Goal: Task Accomplishment & Management: Use online tool/utility

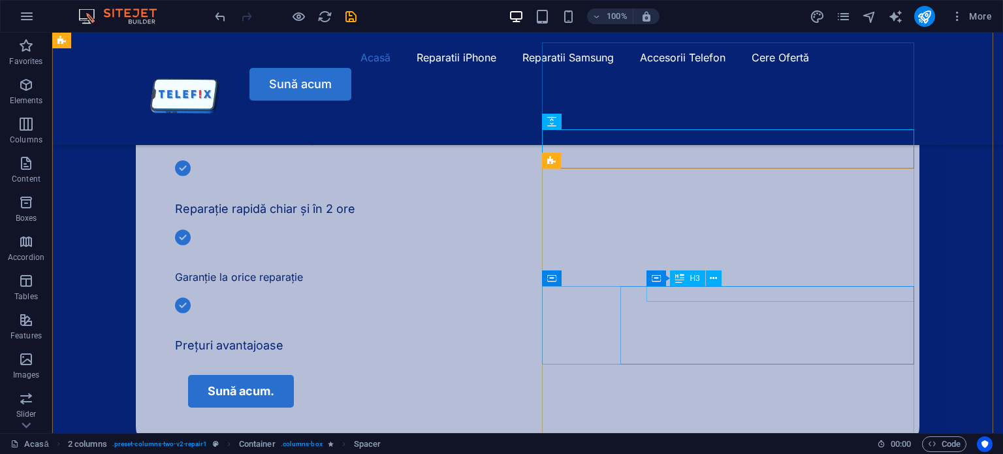
scroll to position [522, 0]
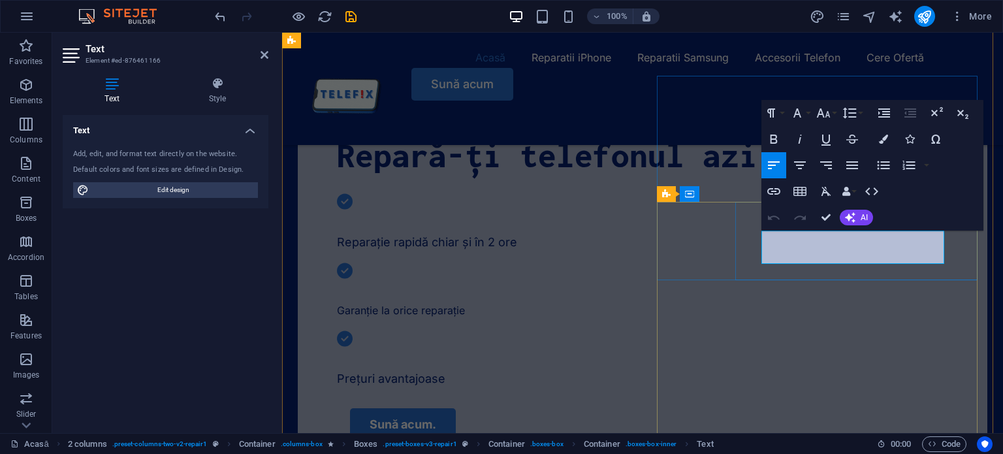
drag, startPoint x: 866, startPoint y: 252, endPoint x: 770, endPoint y: 236, distance: 97.3
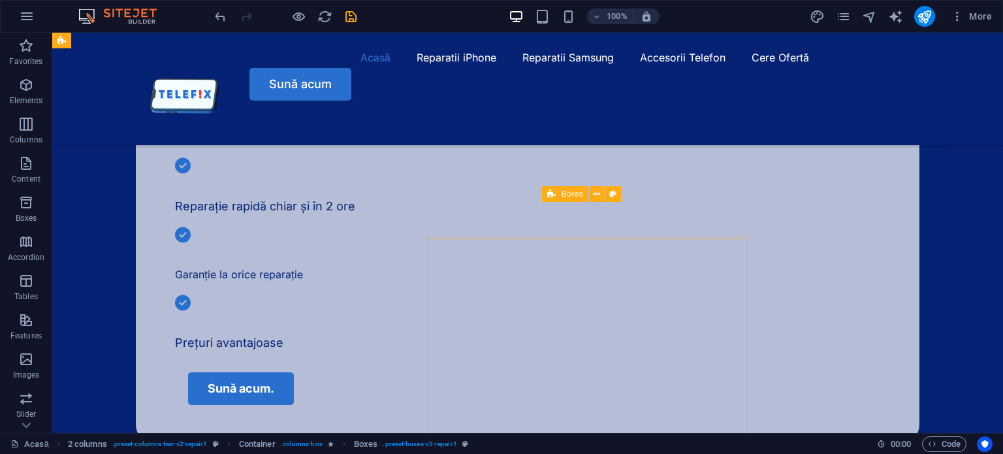
scroll to position [486, 0]
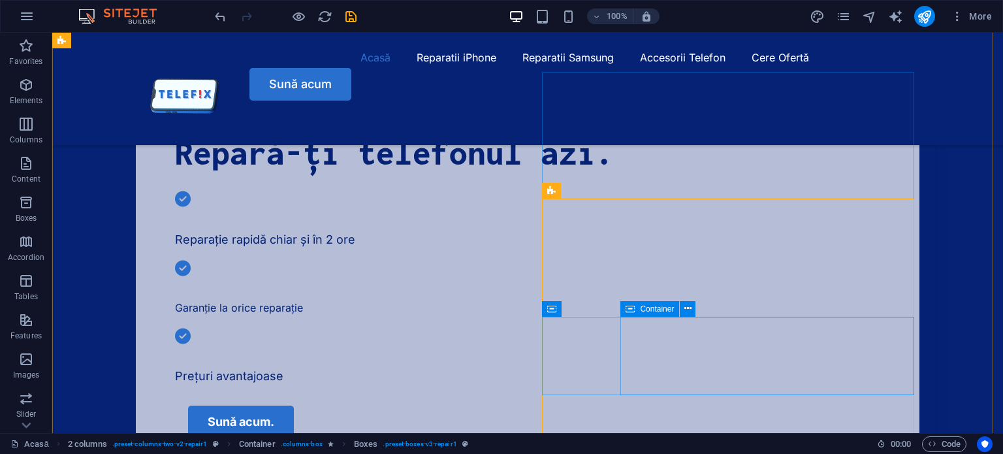
scroll to position [490, 0]
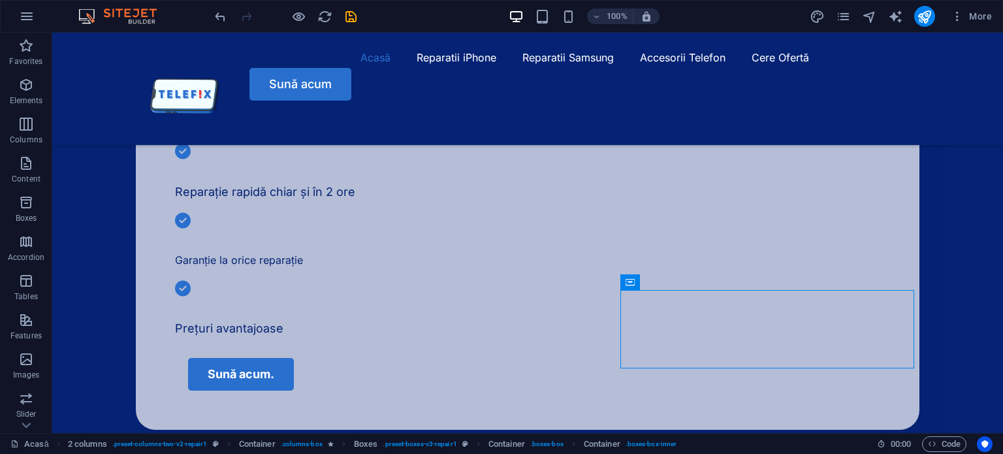
scroll to position [456, 0]
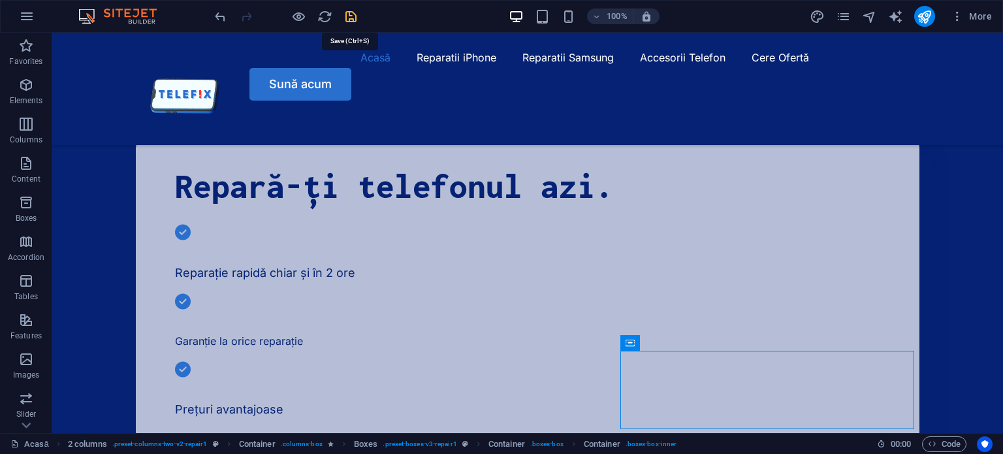
click at [351, 16] on icon "save" at bounding box center [350, 16] width 15 height 15
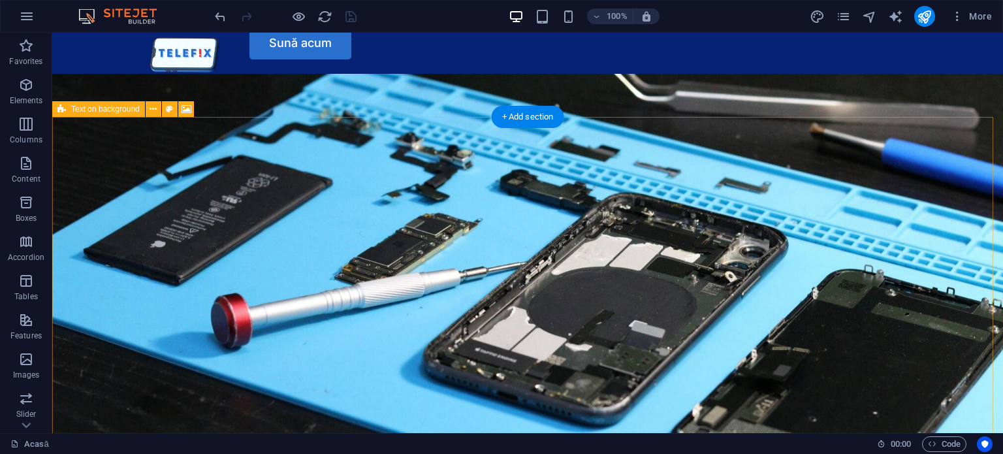
scroll to position [43, 0]
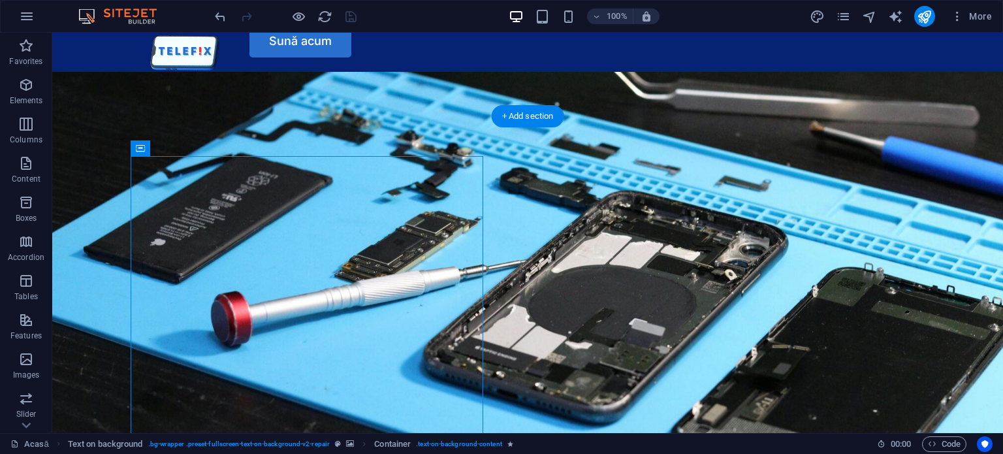
drag, startPoint x: 353, startPoint y: 187, endPoint x: 796, endPoint y: 228, distance: 445.1
click at [796, 228] on div "Repară-ți telefonul azi. Reparație rapidă chiar și în 2 ore Garanție la orice r…" at bounding box center [527, 452] width 950 height 760
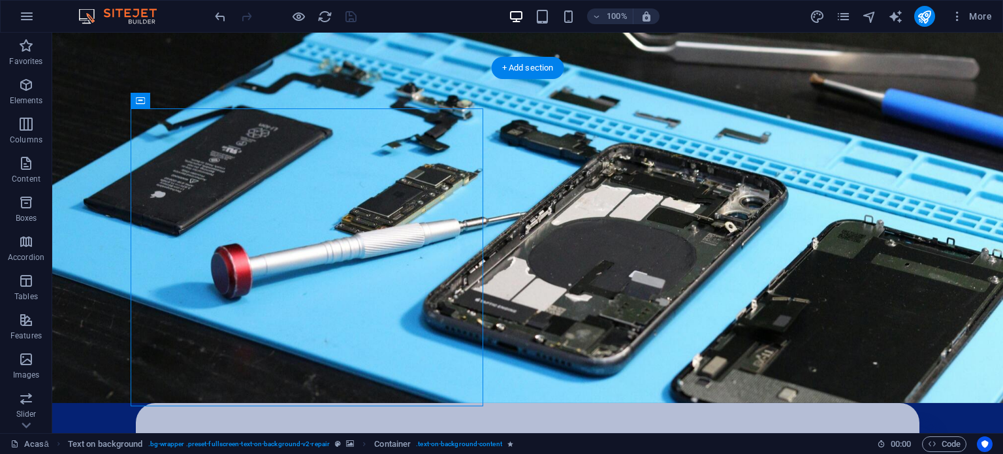
scroll to position [91, 0]
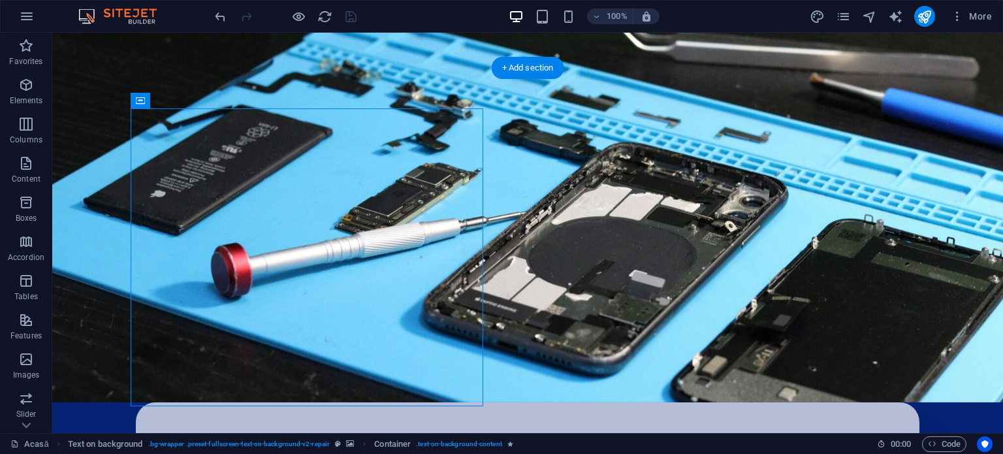
drag, startPoint x: 411, startPoint y: 129, endPoint x: 773, endPoint y: 243, distance: 379.0
click at [773, 243] on div "Repară-ți telefonul azi. Reparație rapidă chiar și în 2 ore Garanție la orice r…" at bounding box center [527, 403] width 950 height 760
drag, startPoint x: 464, startPoint y: 164, endPoint x: 815, endPoint y: 219, distance: 354.8
click at [815, 219] on div "Repară-ți telefonul azi. Reparație rapidă chiar și în 2 ore Garanție la orice r…" at bounding box center [527, 403] width 950 height 760
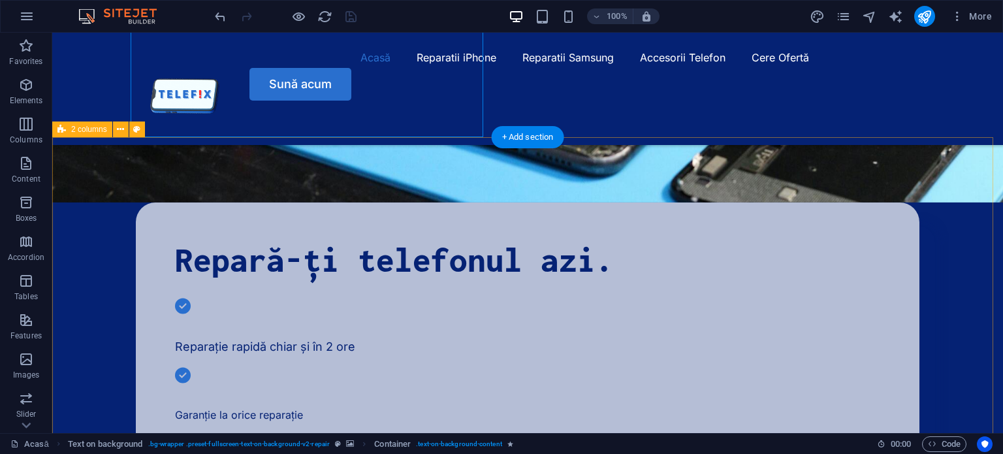
scroll to position [337, 0]
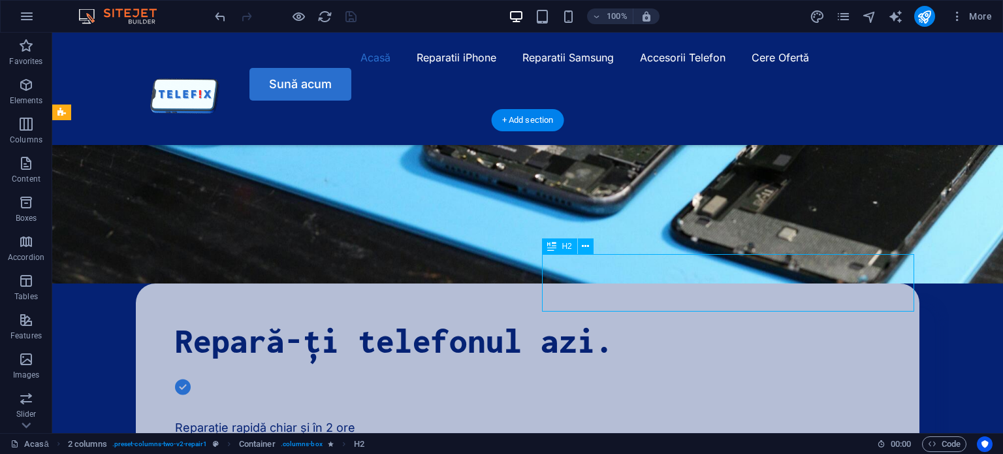
click at [715, 287] on div "H1 Text on background Container Menu Bar Spacer Spacer Text Spacer 2 columns Sp…" at bounding box center [527, 64] width 950 height 738
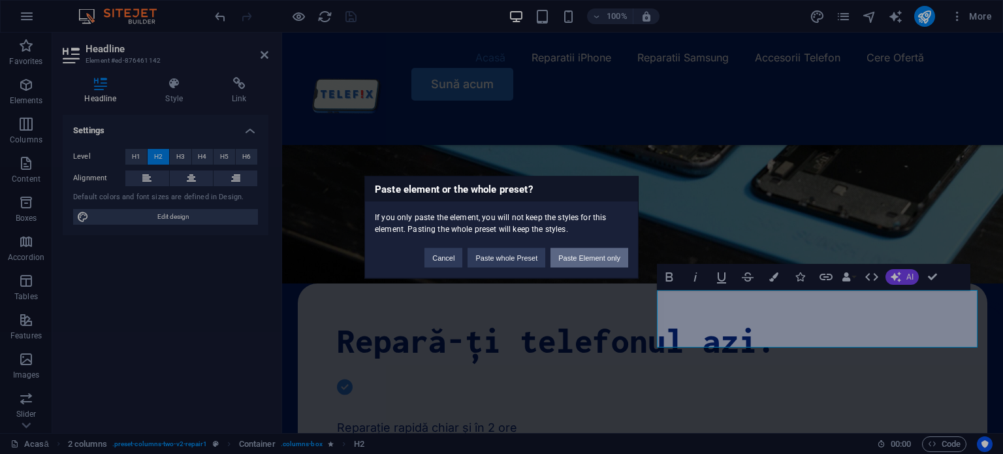
click at [567, 257] on button "Paste Element only" at bounding box center [589, 257] width 78 height 20
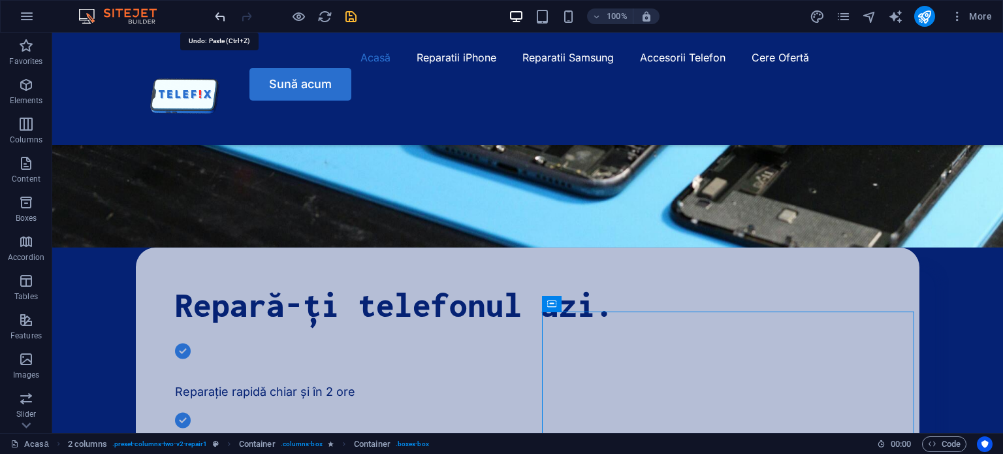
click at [225, 18] on icon "undo" at bounding box center [220, 16] width 15 height 15
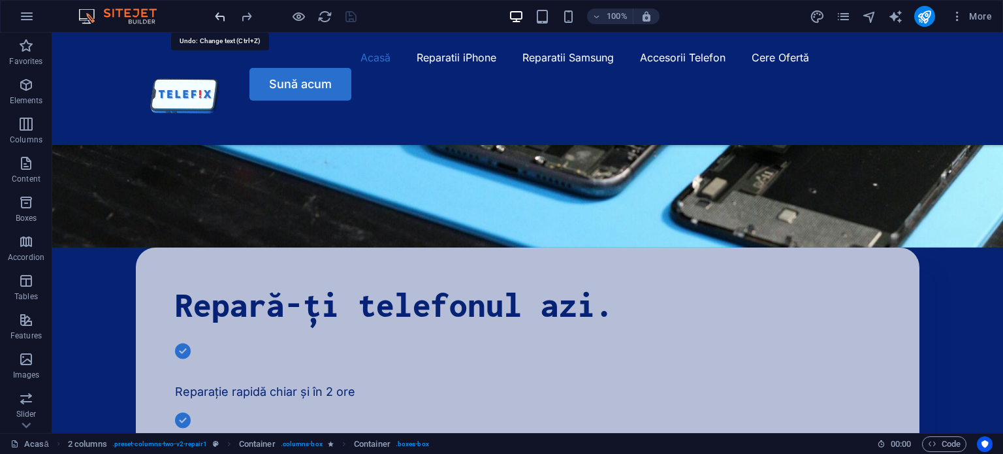
click at [225, 18] on icon "undo" at bounding box center [220, 16] width 15 height 15
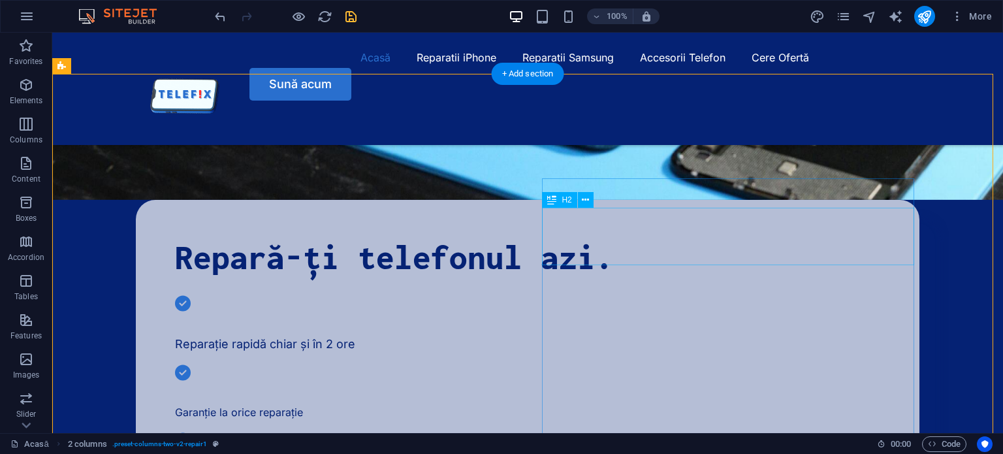
scroll to position [386, 0]
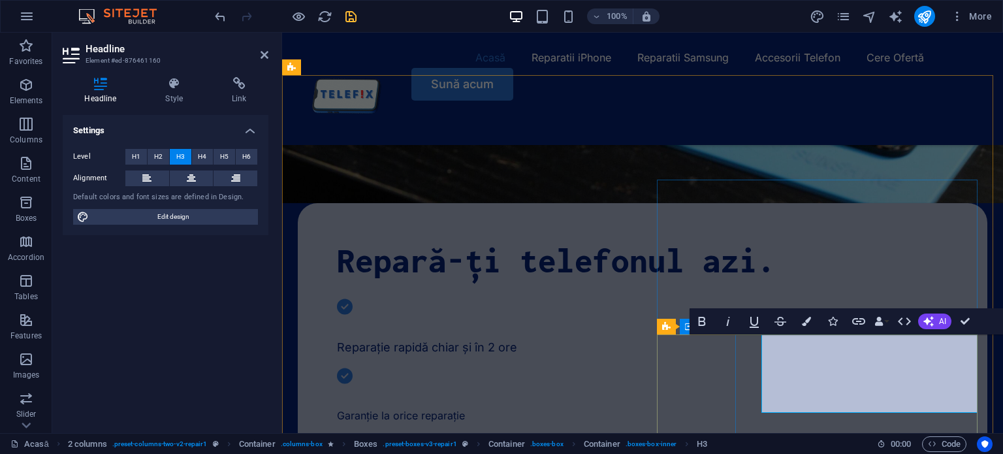
scroll to position [420, 0]
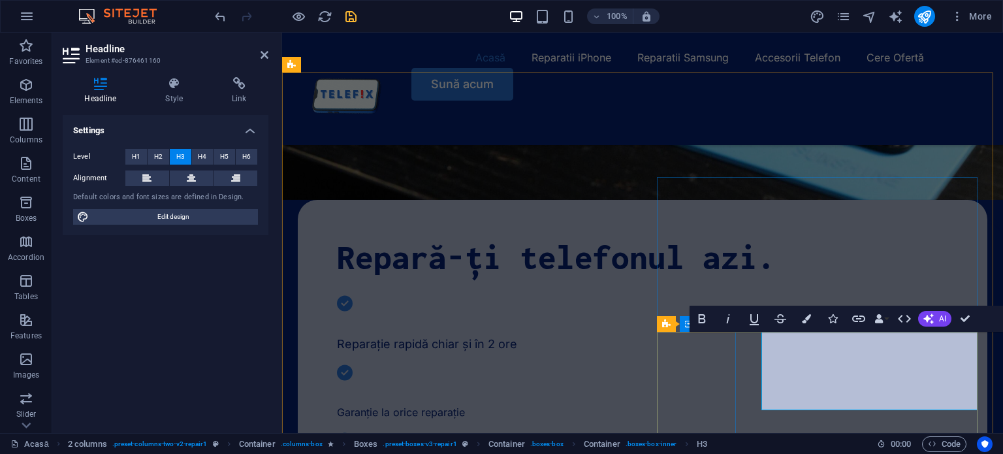
drag, startPoint x: 931, startPoint y: 405, endPoint x: 767, endPoint y: 348, distance: 174.2
drag, startPoint x: 767, startPoint y: 348, endPoint x: 763, endPoint y: 360, distance: 12.4
drag, startPoint x: 764, startPoint y: 358, endPoint x: 950, endPoint y: 405, distance: 191.9
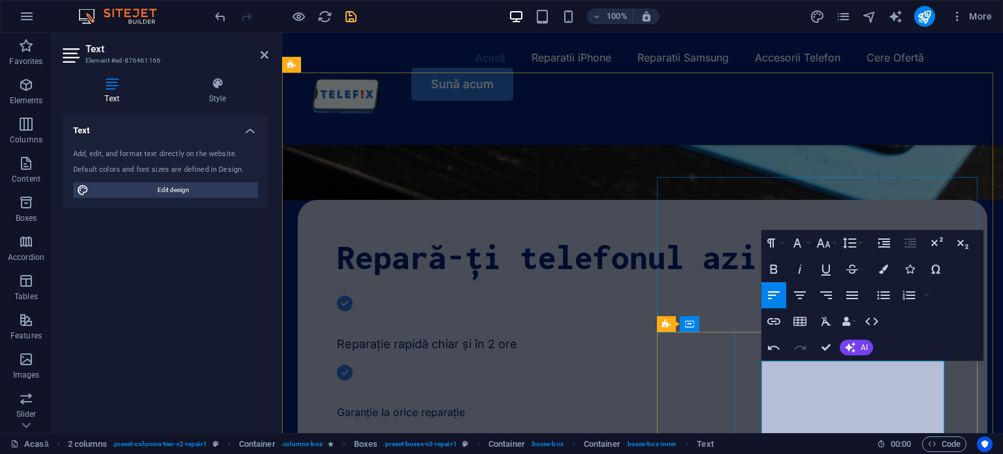
drag, startPoint x: 866, startPoint y: 407, endPoint x: 877, endPoint y: 367, distance: 41.3
drag, startPoint x: 877, startPoint y: 367, endPoint x: 762, endPoint y: 362, distance: 115.0
drag, startPoint x: 762, startPoint y: 362, endPoint x: 847, endPoint y: 397, distance: 92.5
drag, startPoint x: 847, startPoint y: 397, endPoint x: 833, endPoint y: 399, distance: 14.5
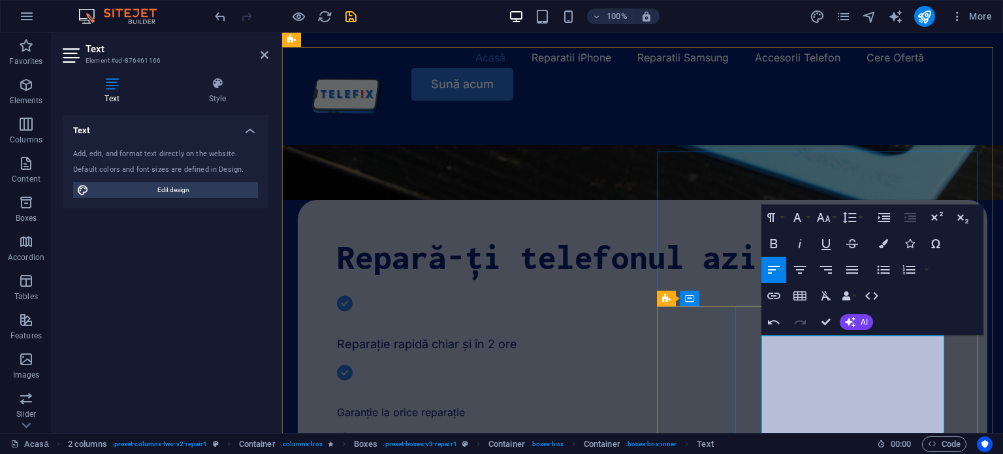
scroll to position [446, 0]
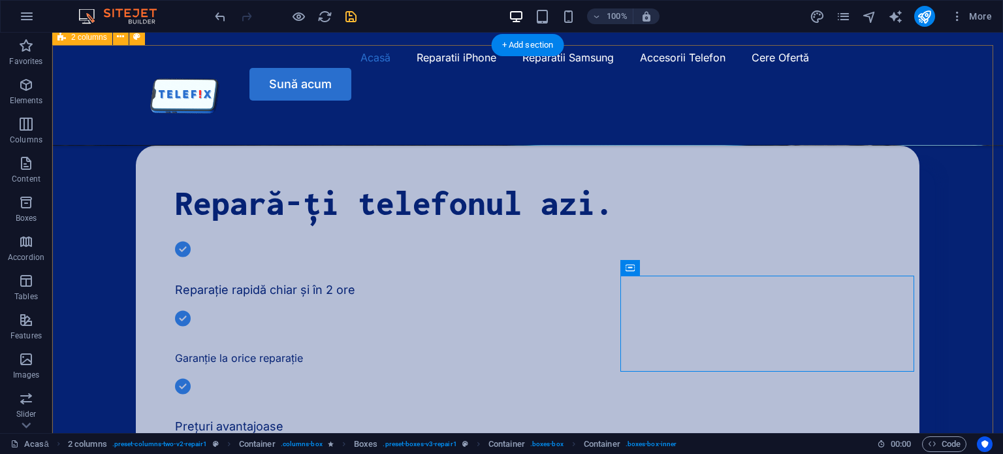
scroll to position [439, 0]
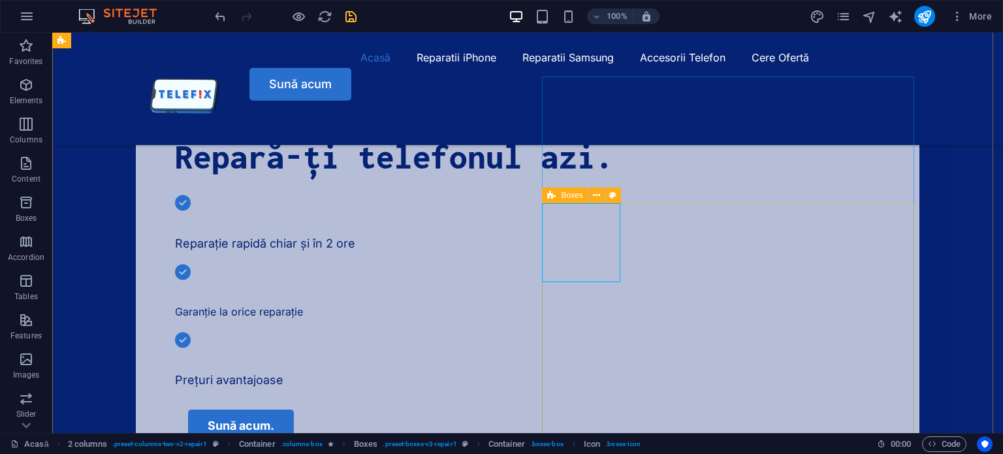
scroll to position [499, 0]
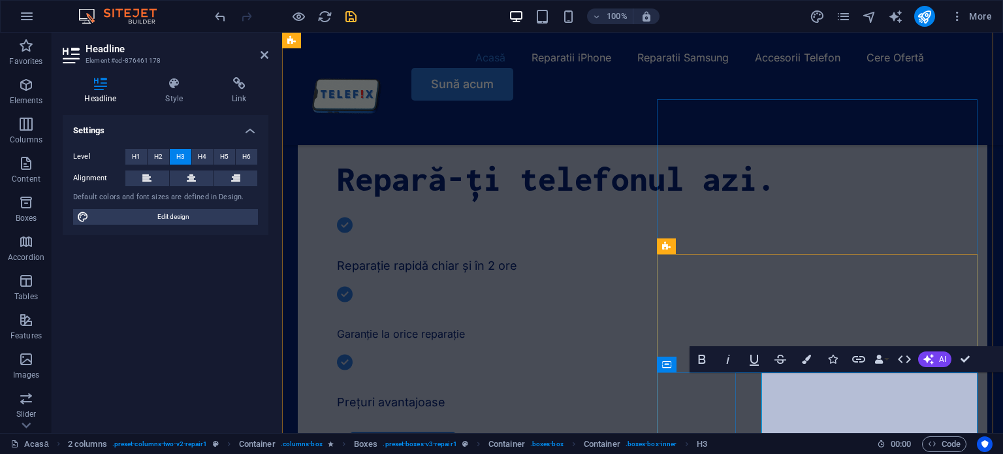
scroll to position [523, 0]
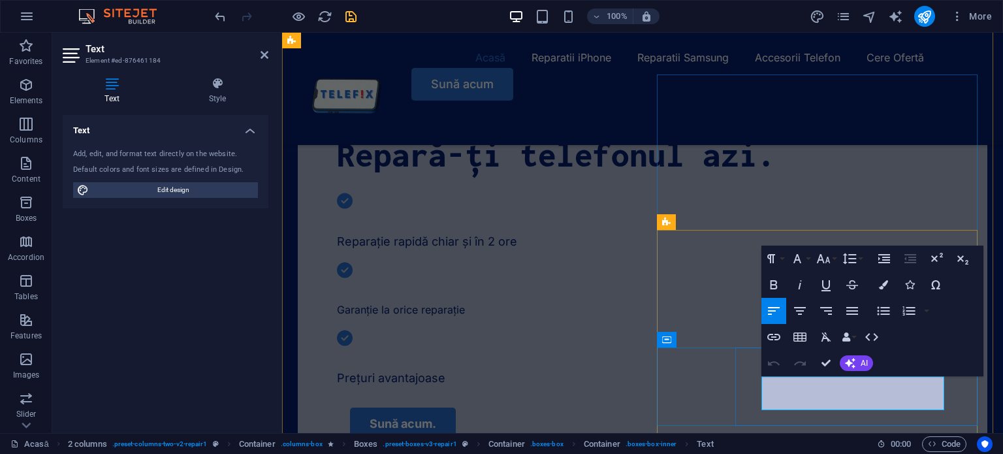
drag, startPoint x: 885, startPoint y: 403, endPoint x: 772, endPoint y: 375, distance: 117.0
drag, startPoint x: 772, startPoint y: 375, endPoint x: 866, endPoint y: 396, distance: 96.3
drag, startPoint x: 866, startPoint y: 396, endPoint x: 760, endPoint y: 390, distance: 105.9
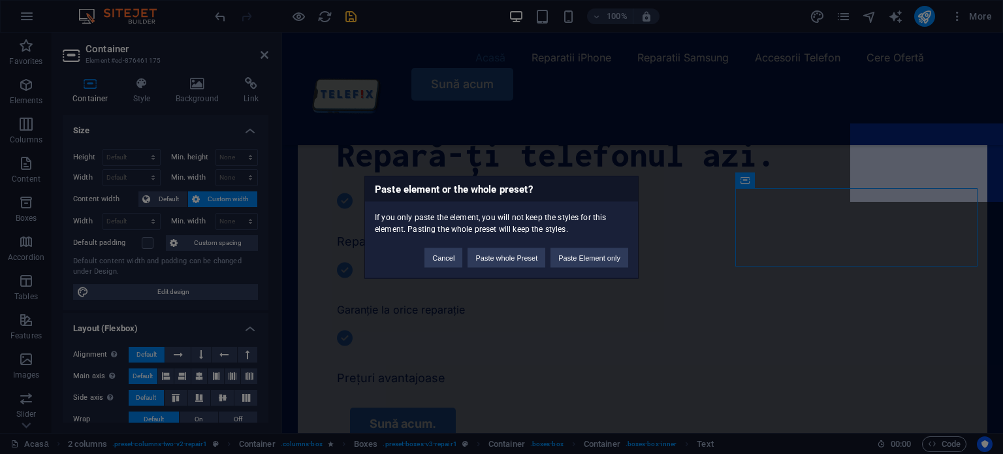
scroll to position [683, 0]
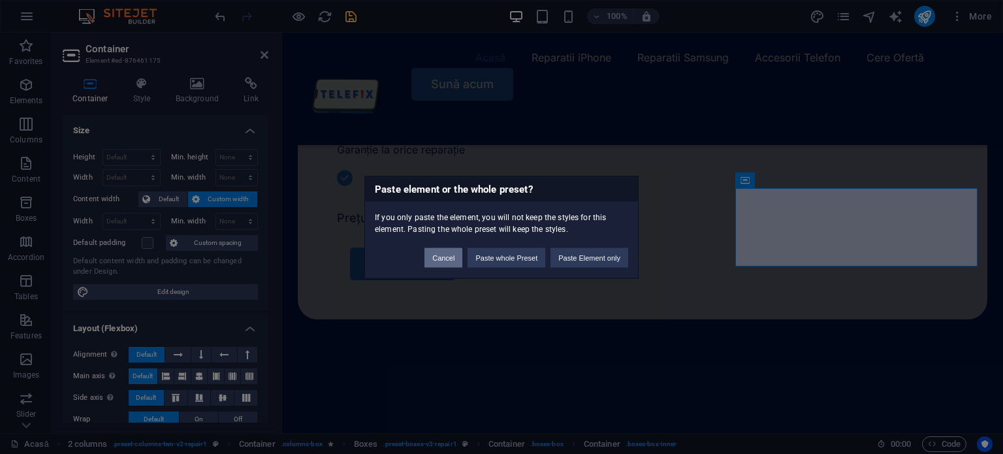
drag, startPoint x: 681, startPoint y: 296, endPoint x: 431, endPoint y: 255, distance: 254.0
click at [431, 255] on button "Cancel" at bounding box center [443, 257] width 38 height 20
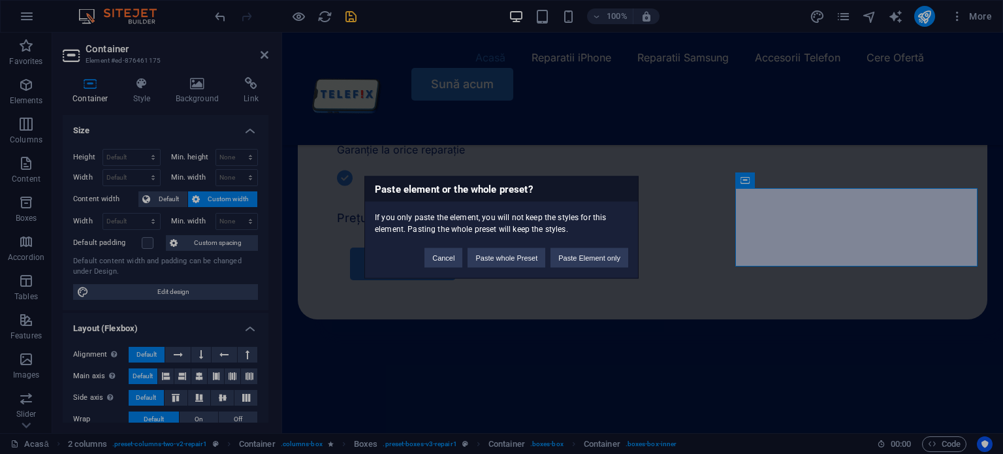
drag, startPoint x: 810, startPoint y: 248, endPoint x: 859, endPoint y: 240, distance: 49.7
click at [859, 240] on div "Paste element or the whole preset? If you only paste the element, you will not …" at bounding box center [501, 227] width 1003 height 454
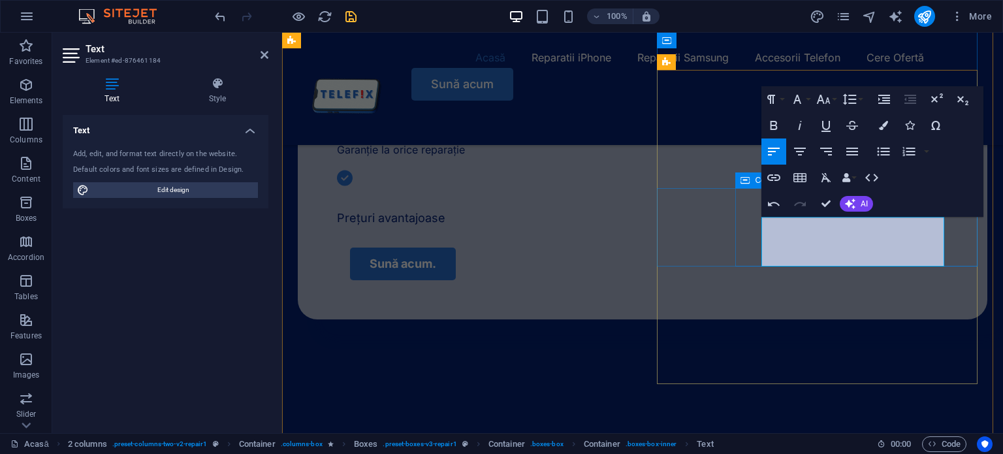
drag, startPoint x: 896, startPoint y: 224, endPoint x: 752, endPoint y: 219, distance: 143.7
drag, startPoint x: 752, startPoint y: 219, endPoint x: 775, endPoint y: 245, distance: 35.1
drag, startPoint x: 914, startPoint y: 224, endPoint x: 770, endPoint y: 218, distance: 143.7
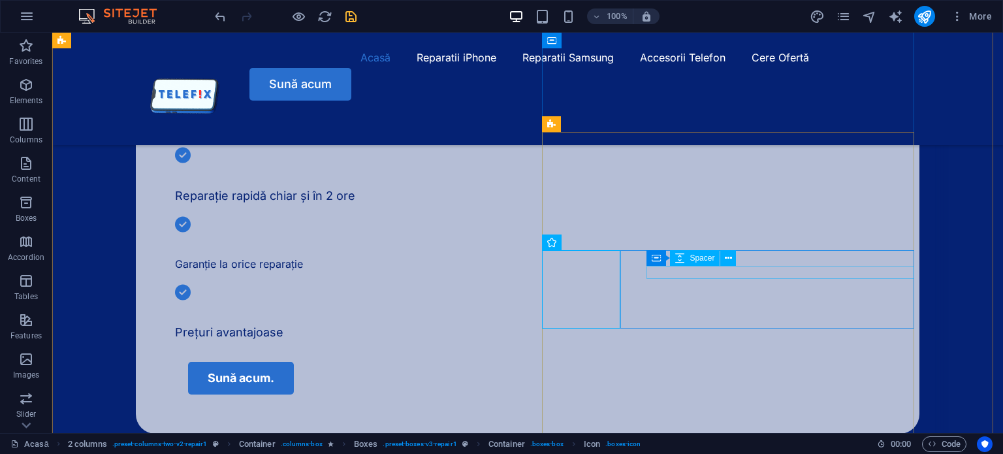
scroll to position [531, 0]
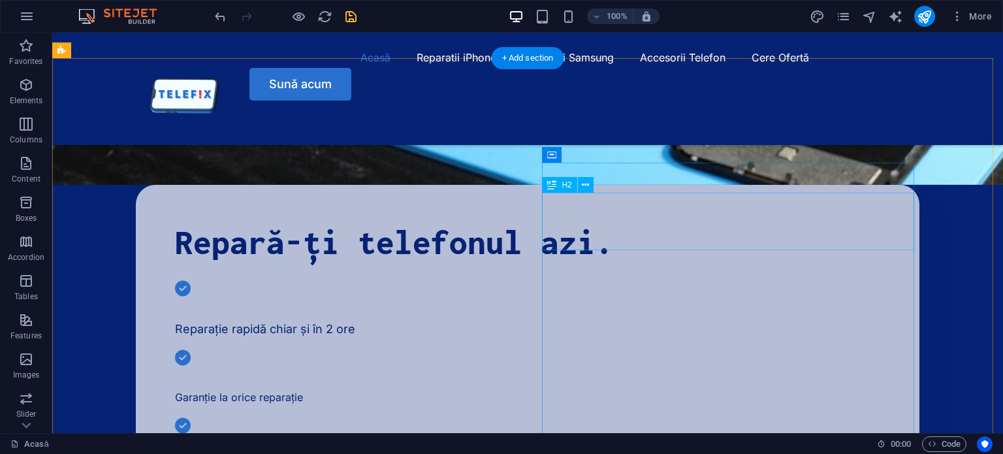
scroll to position [393, 0]
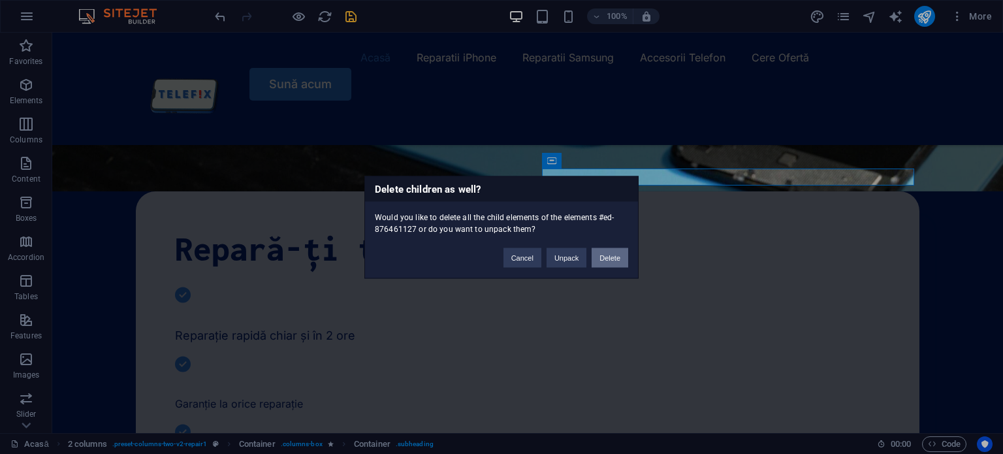
click at [601, 260] on button "Delete" at bounding box center [609, 257] width 37 height 20
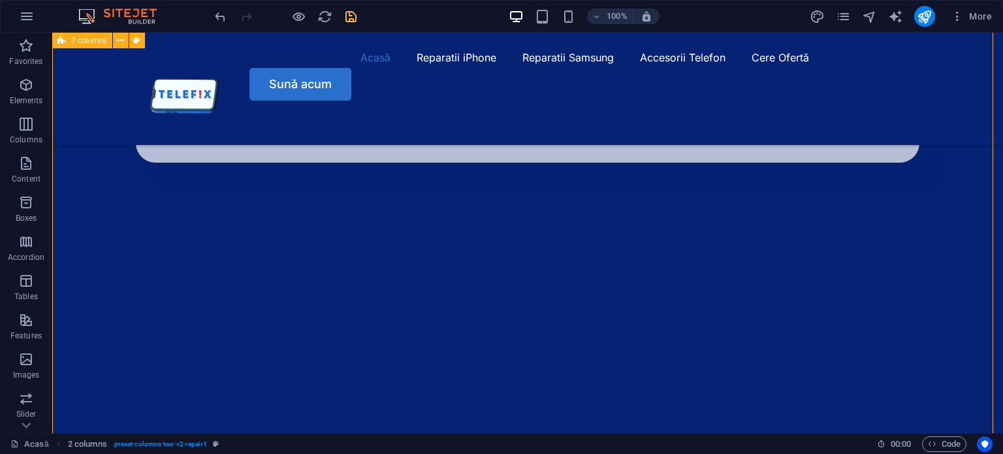
scroll to position [799, 0]
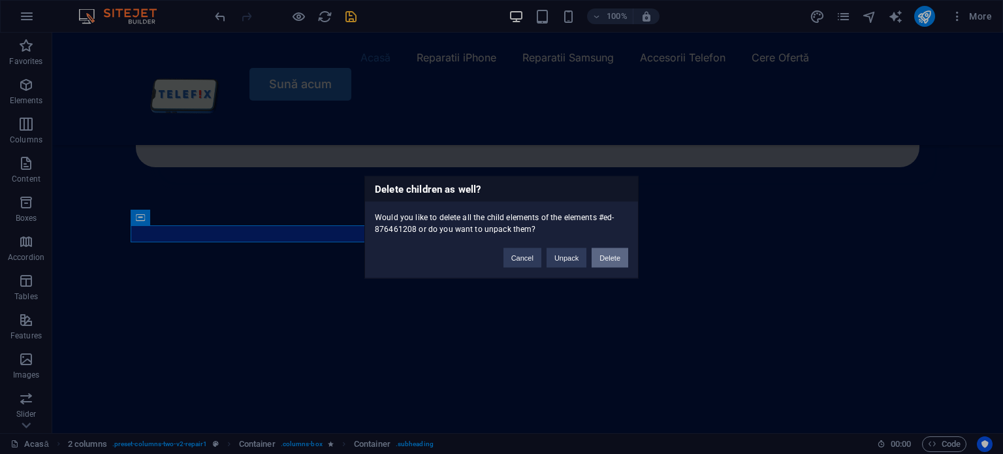
click at [606, 265] on button "Delete" at bounding box center [609, 257] width 37 height 20
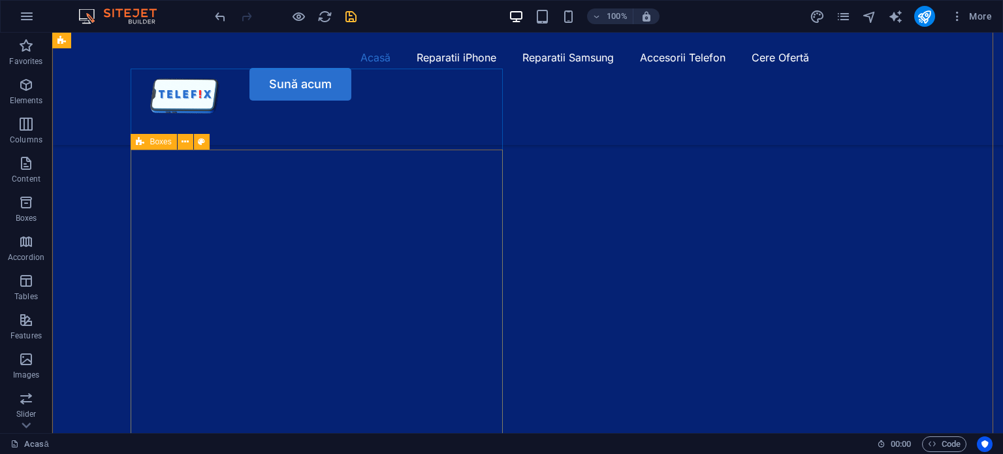
scroll to position [1031, 0]
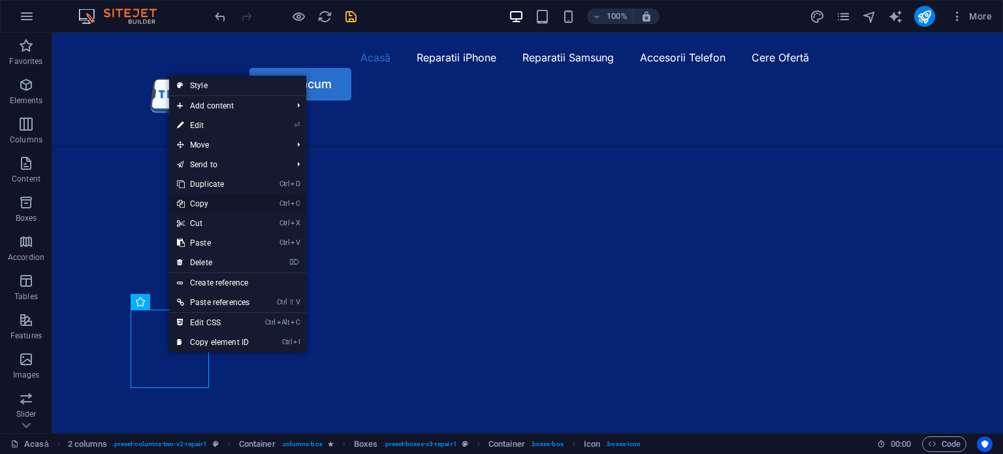
click at [256, 206] on link "Ctrl C Copy" at bounding box center [213, 204] width 88 height 20
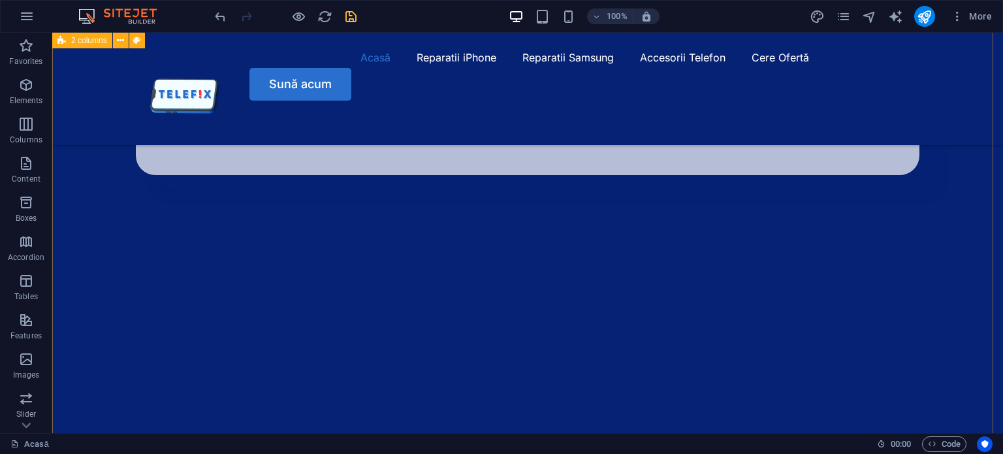
scroll to position [730, 0]
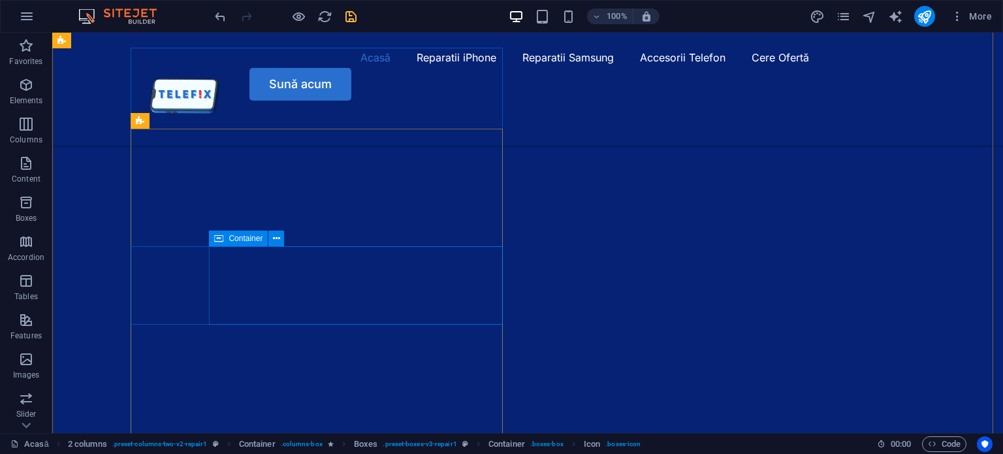
scroll to position [1036, 0]
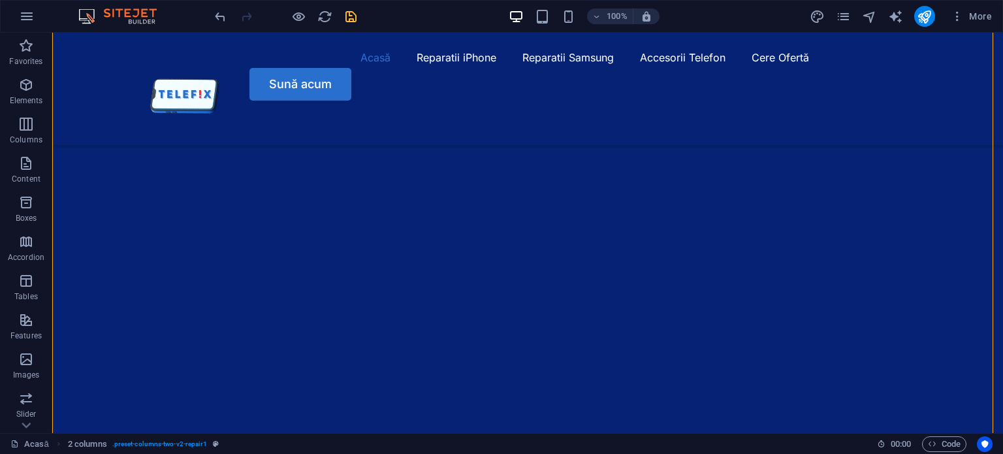
drag, startPoint x: 151, startPoint y: 343, endPoint x: 526, endPoint y: 193, distance: 404.2
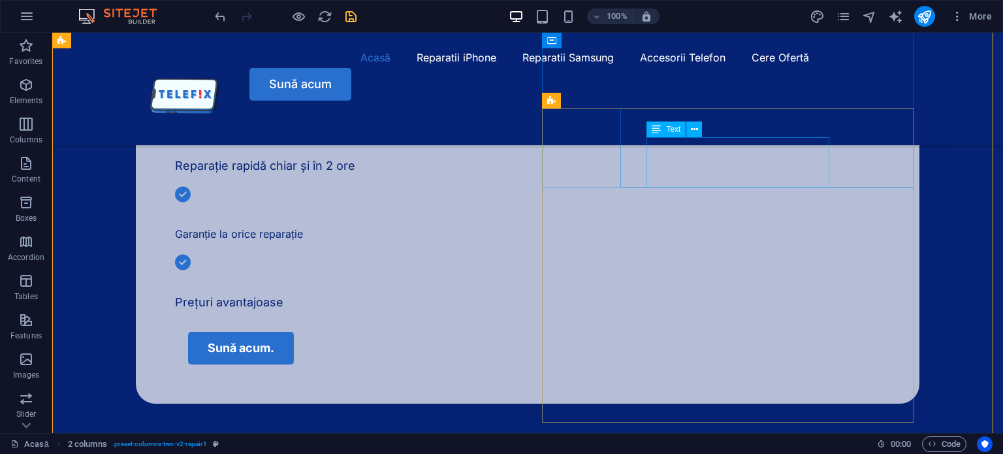
scroll to position [545, 0]
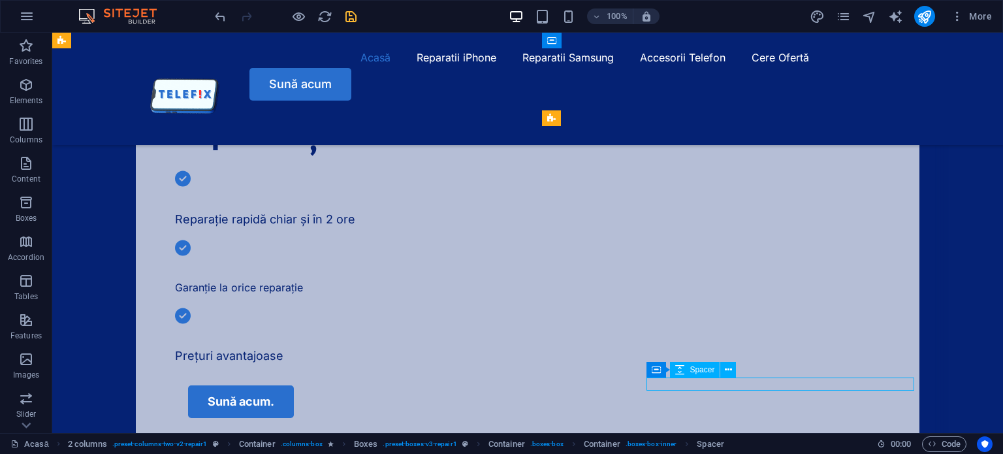
scroll to position [760, 0]
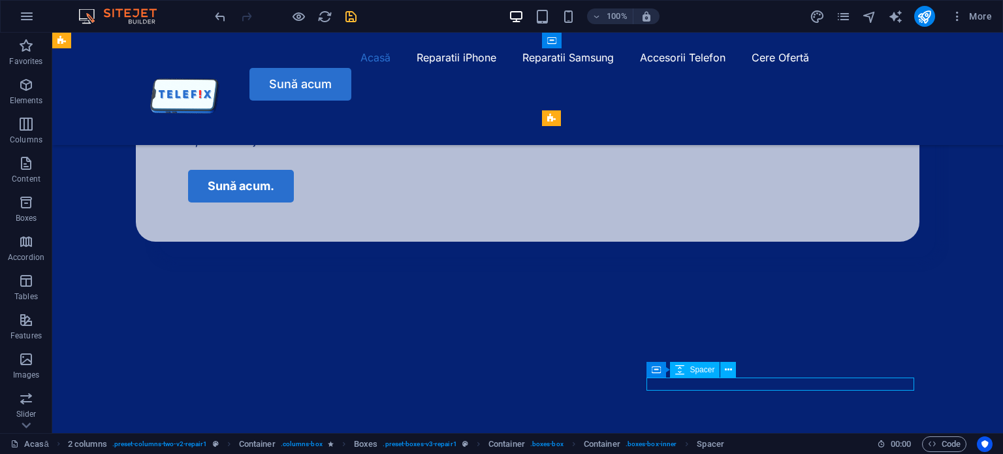
select select "px"
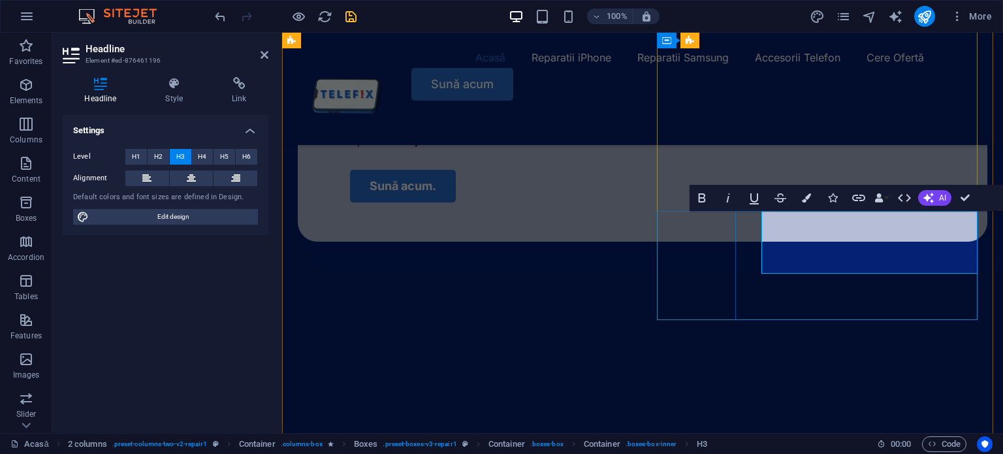
drag, startPoint x: 929, startPoint y: 268, endPoint x: 768, endPoint y: 231, distance: 166.1
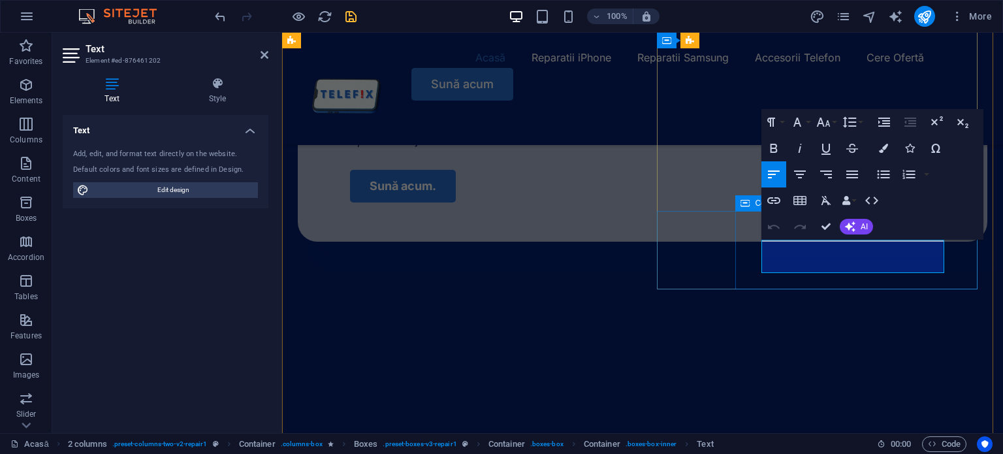
drag, startPoint x: 884, startPoint y: 259, endPoint x: 758, endPoint y: 226, distance: 130.1
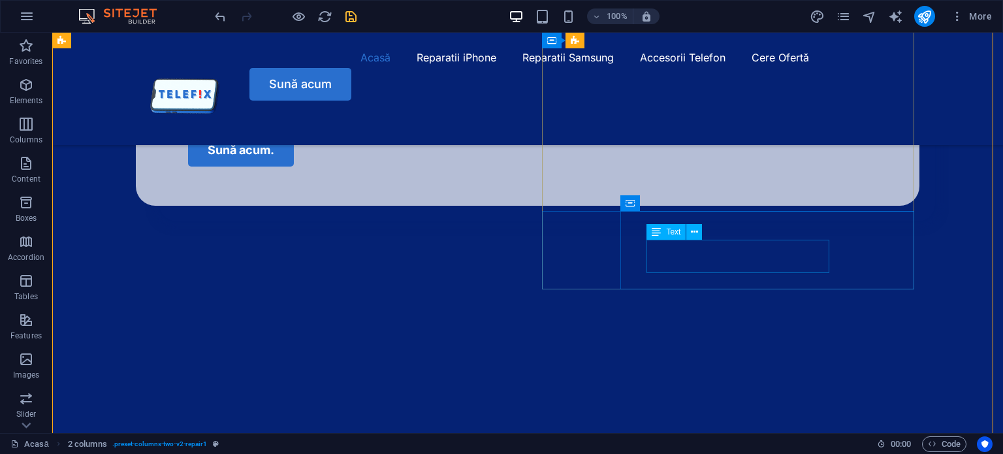
scroll to position [696, 0]
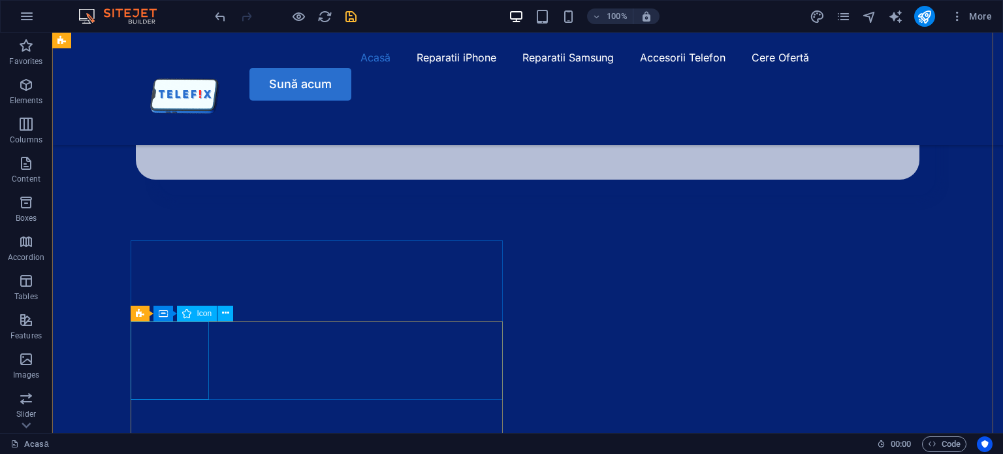
scroll to position [777, 0]
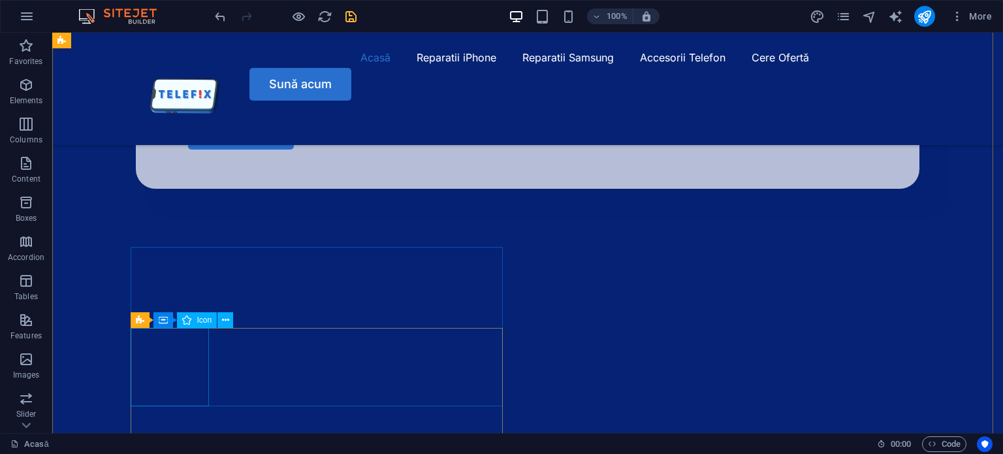
select select "xMidYMid"
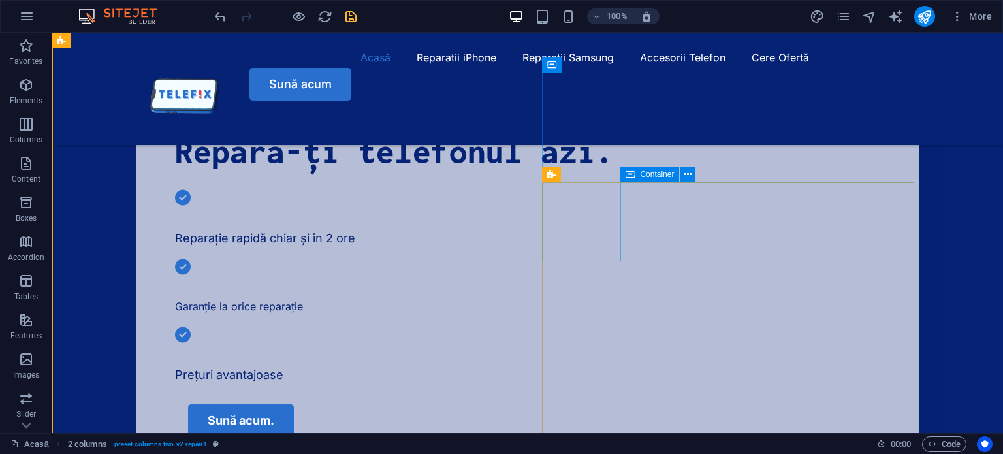
scroll to position [485, 0]
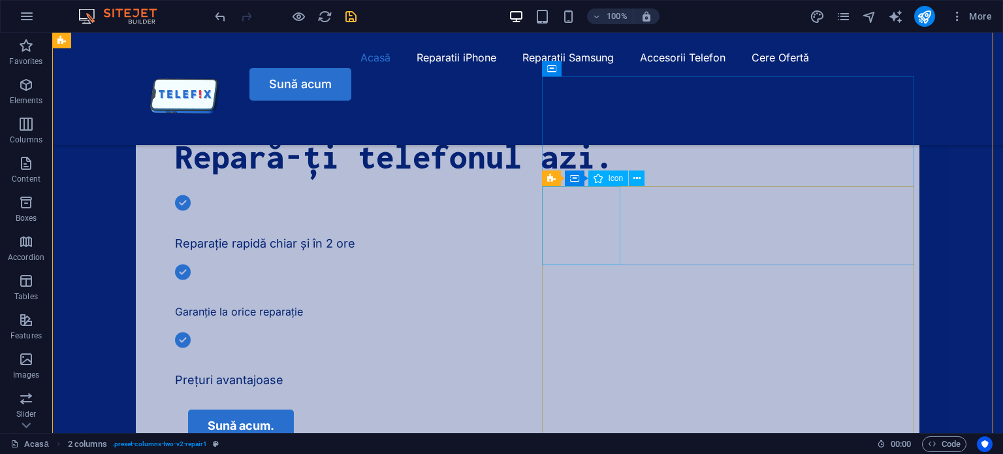
select select "xMidYMid"
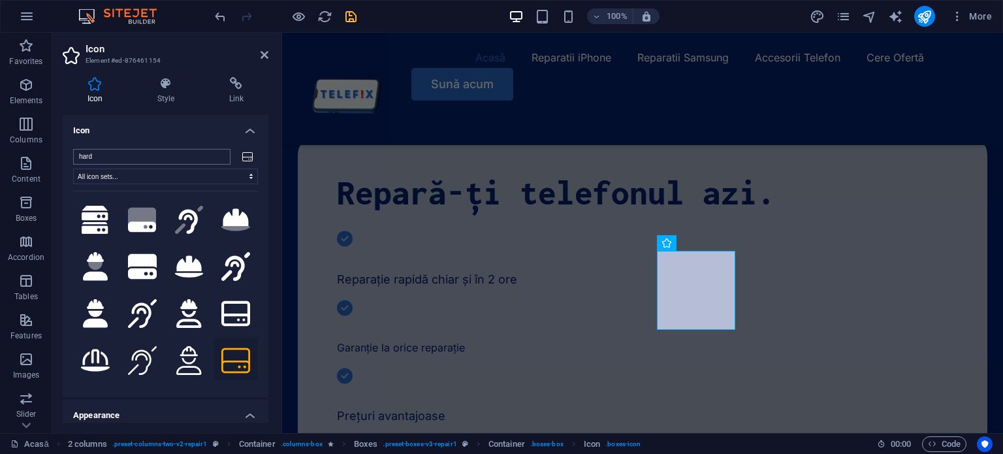
click at [146, 159] on input "hard" at bounding box center [151, 157] width 157 height 16
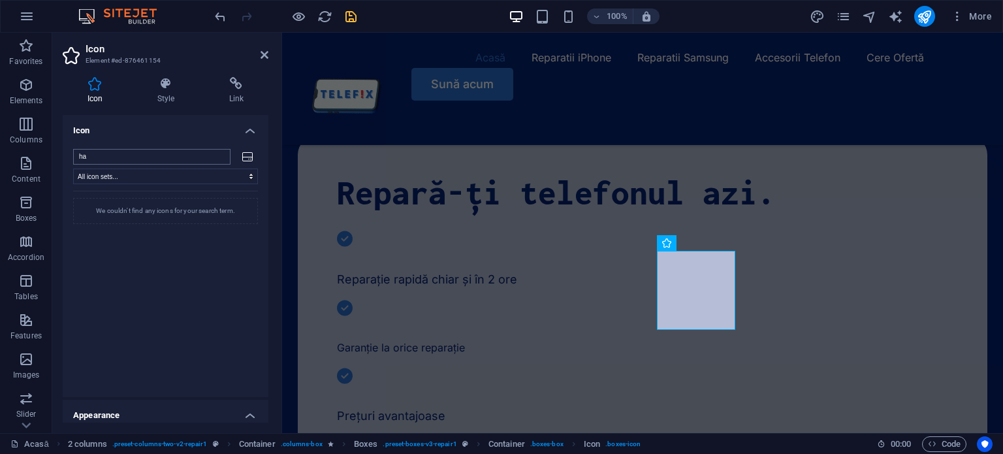
type input "h"
click at [137, 226] on icon at bounding box center [142, 220] width 29 height 29
click at [104, 223] on icon at bounding box center [96, 220] width 20 height 29
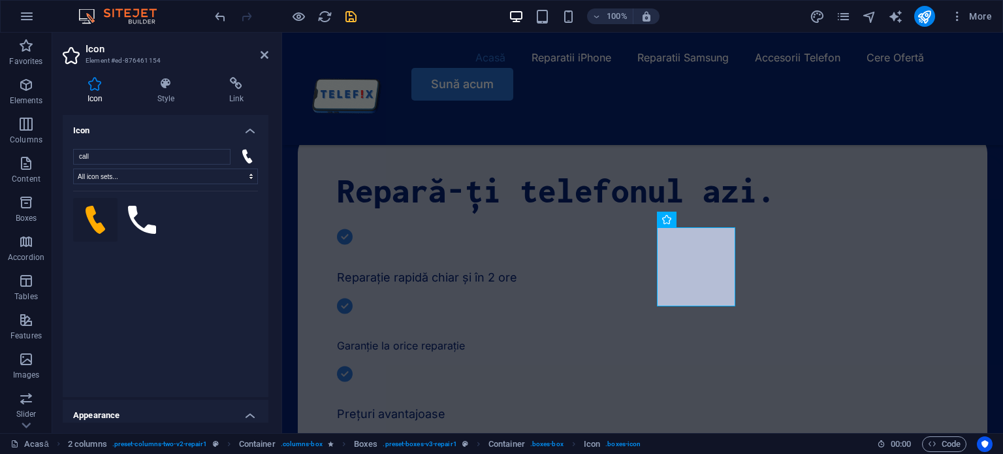
scroll to position [373, 0]
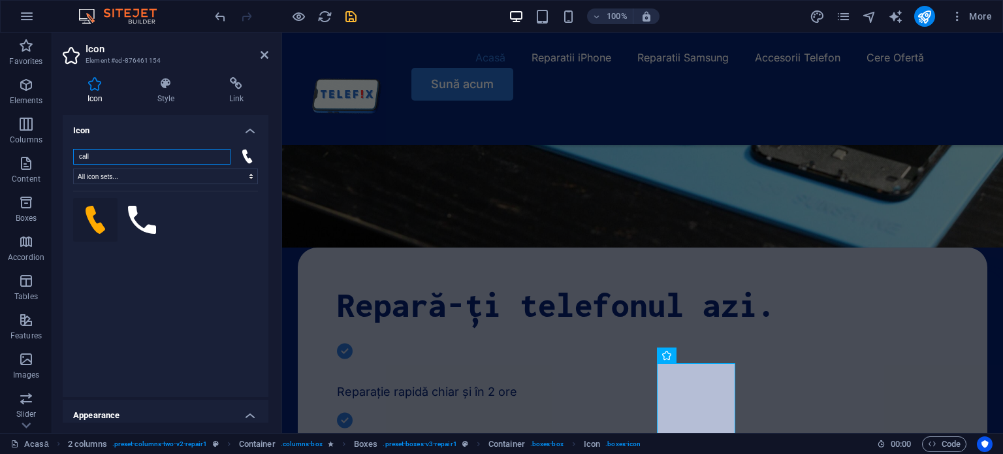
click at [125, 158] on input "call" at bounding box center [151, 157] width 157 height 16
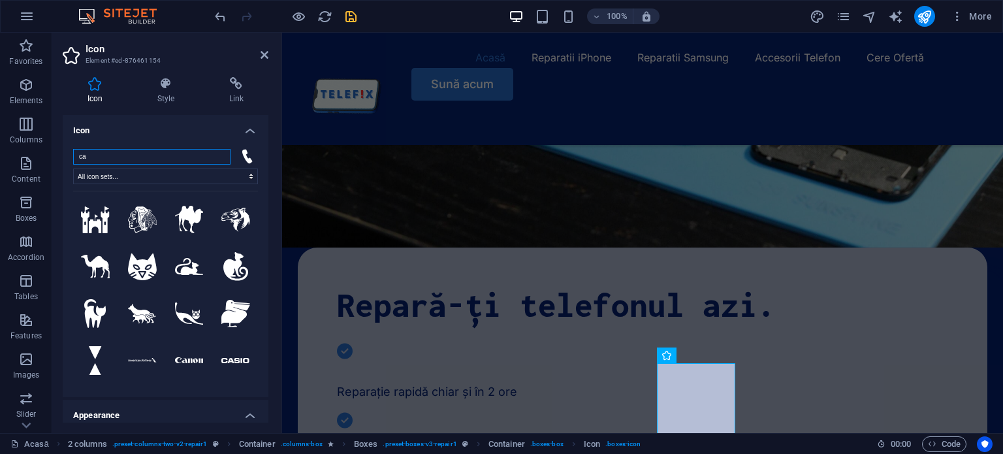
type input "c"
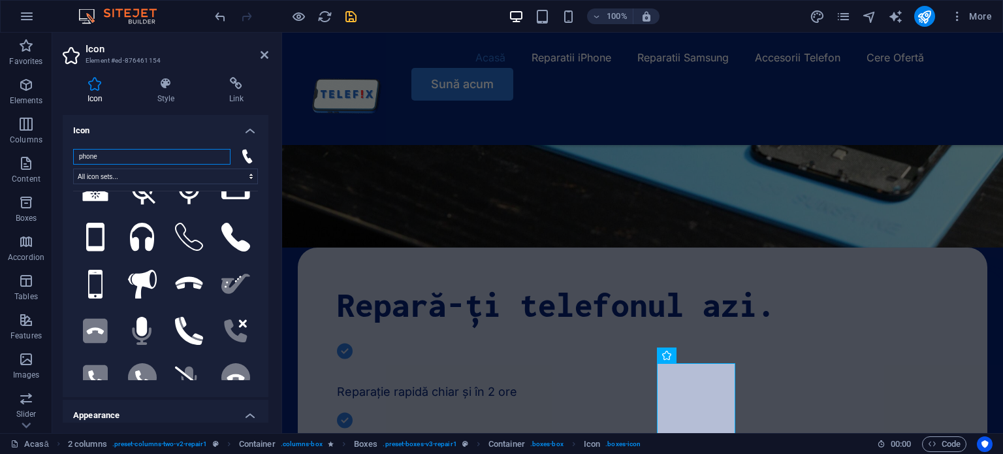
scroll to position [265, 0]
type input "phone"
click at [198, 221] on icon at bounding box center [189, 235] width 29 height 29
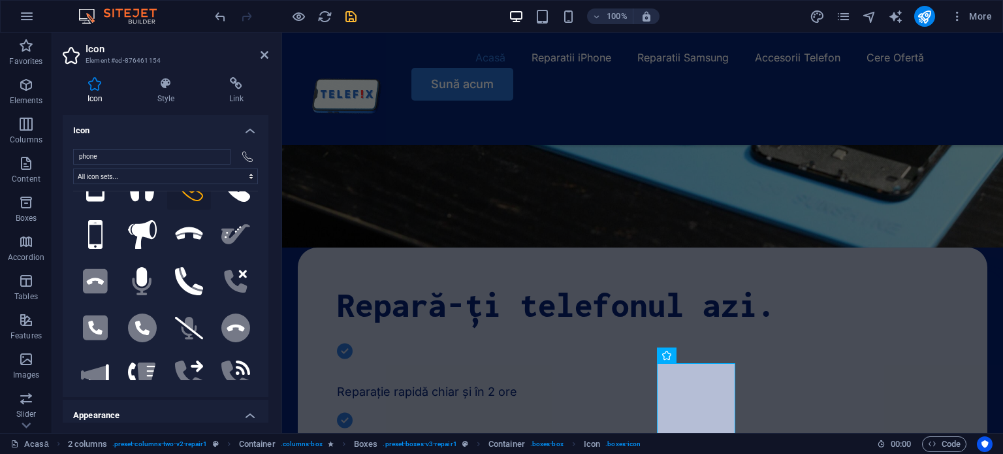
scroll to position [315, 0]
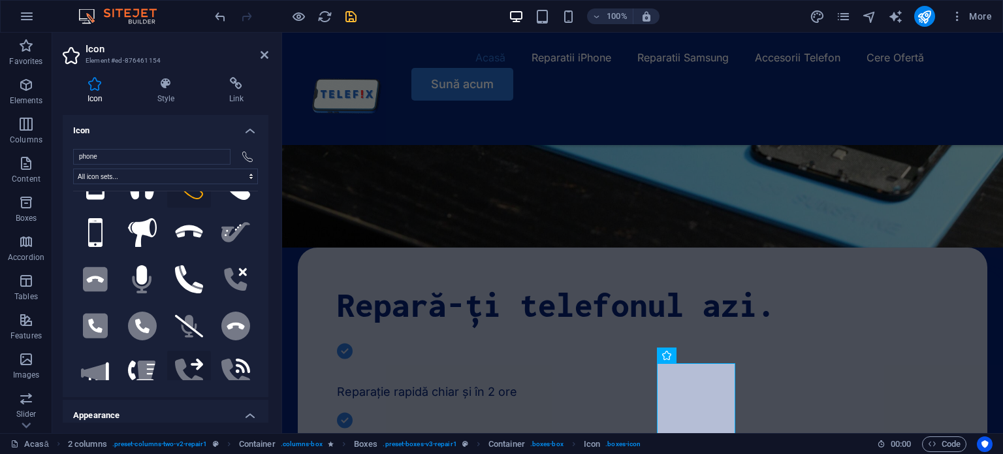
click at [196, 359] on icon ".fa-secondary{opacity:.4}" at bounding box center [189, 372] width 29 height 29
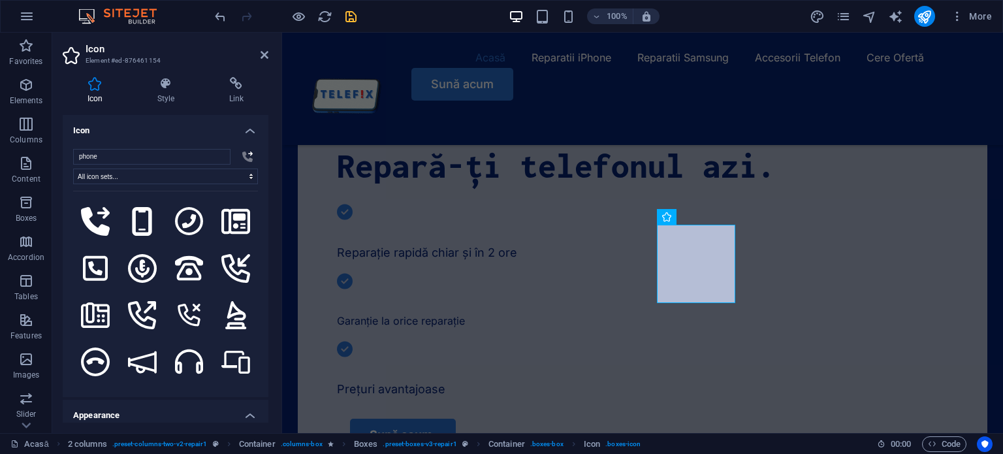
scroll to position [1217, 0]
click at [154, 292] on button at bounding box center [142, 314] width 44 height 44
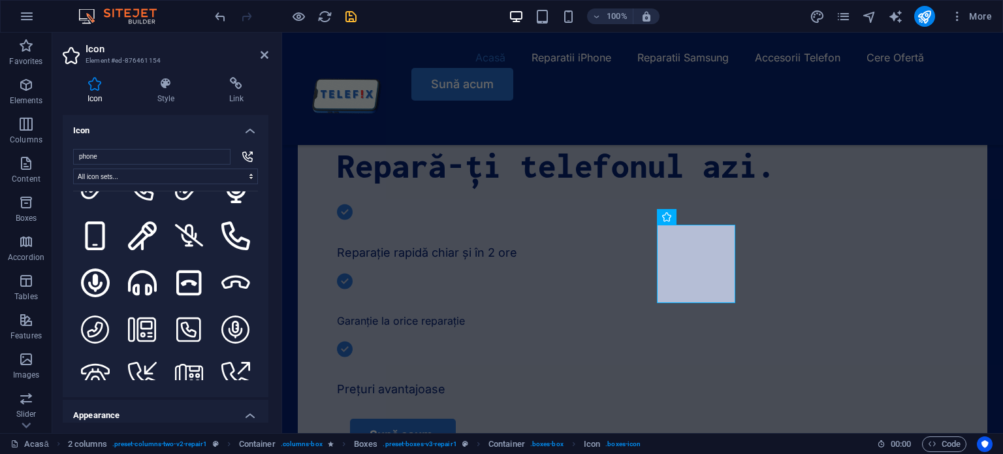
scroll to position [1577, 0]
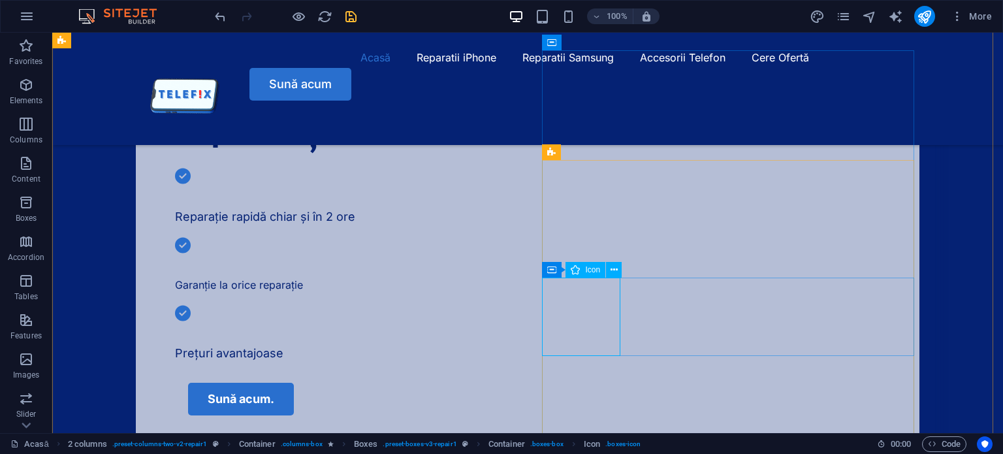
select select "xMidYMid"
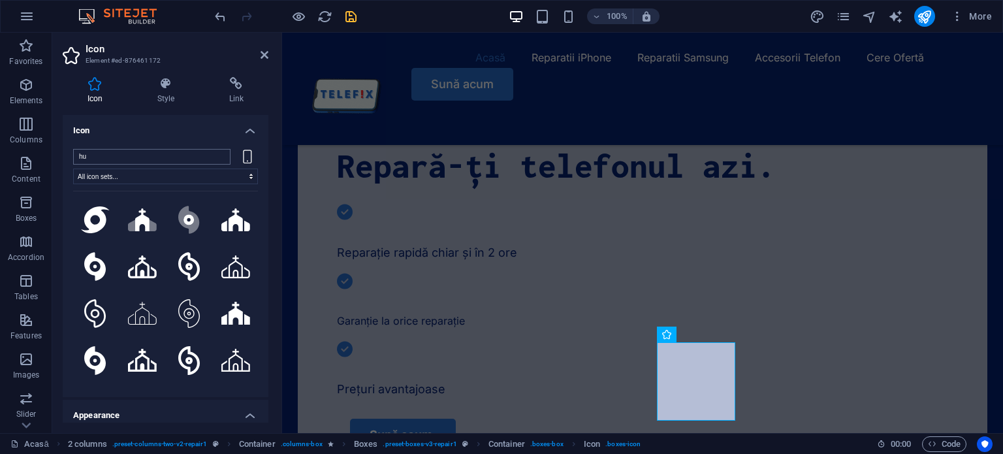
type input "h"
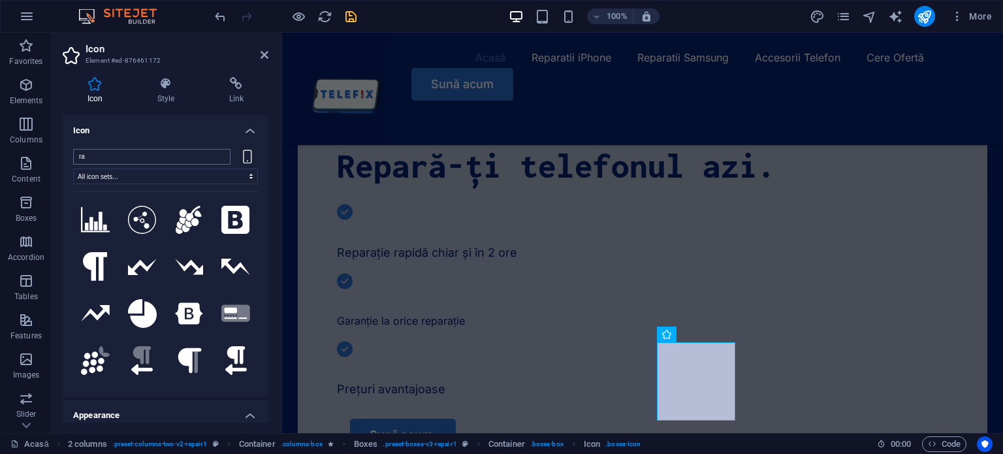
type input "r"
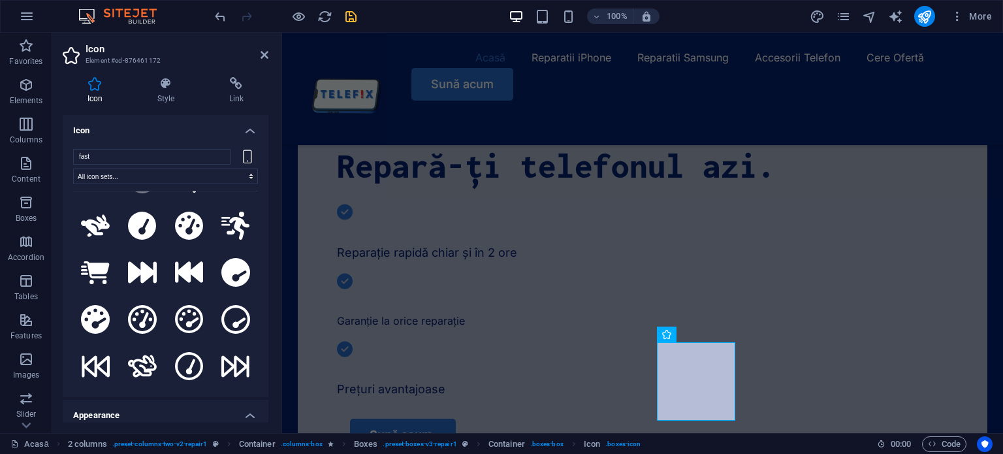
scroll to position [183, 0]
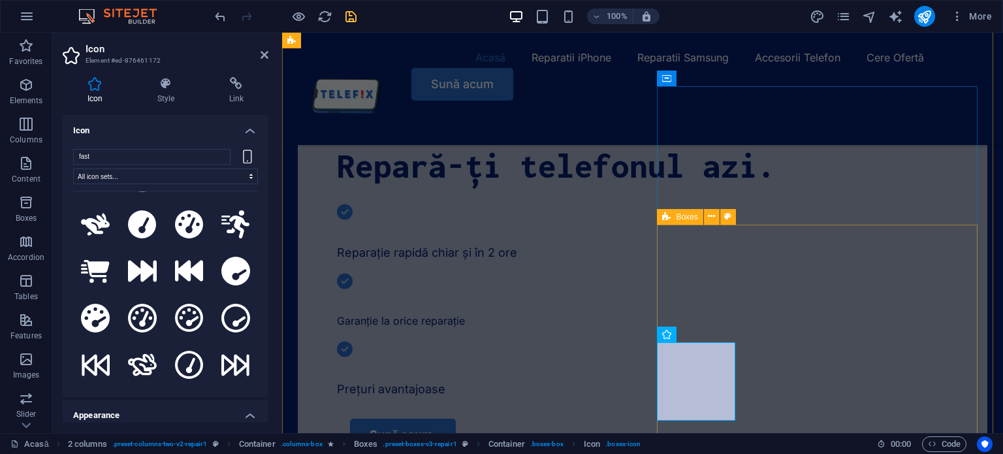
type input "fast"
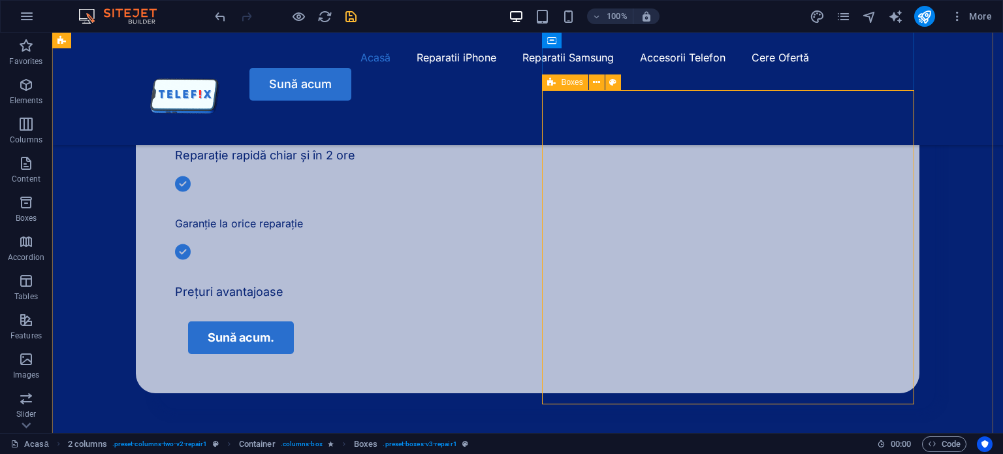
scroll to position [571, 0]
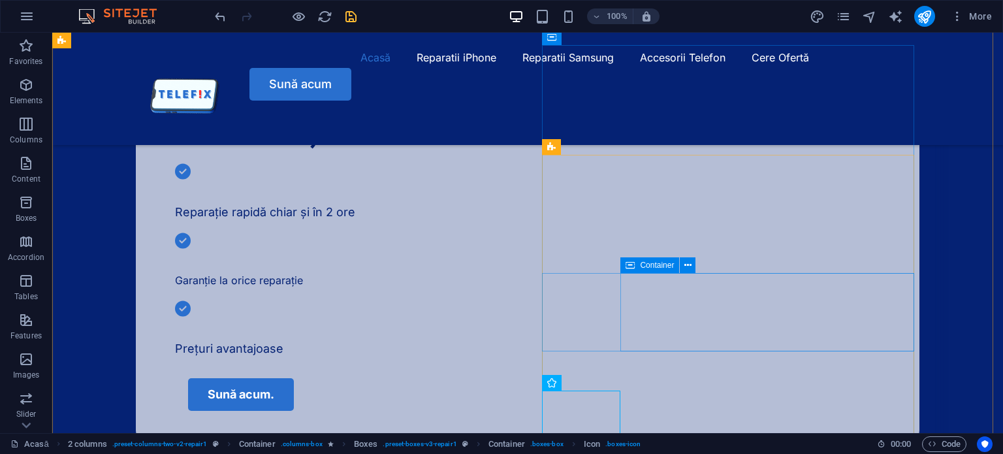
scroll to position [508, 0]
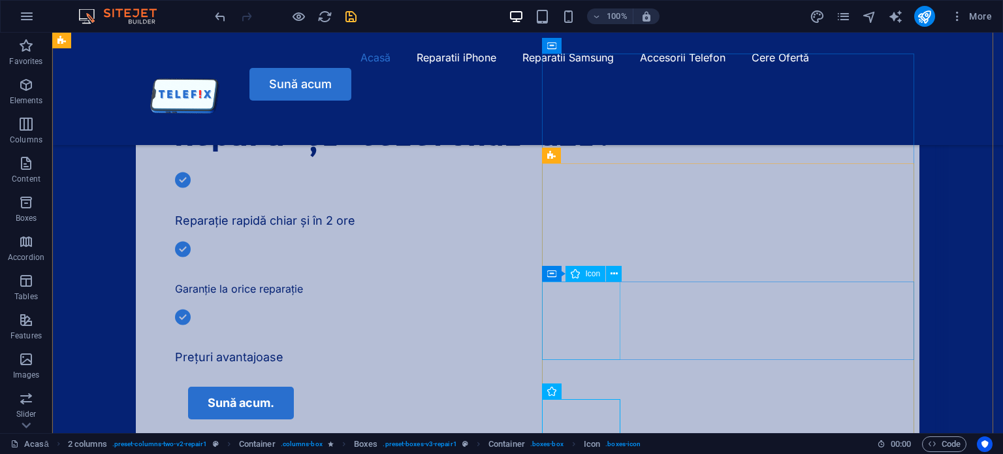
select select "xMidYMid"
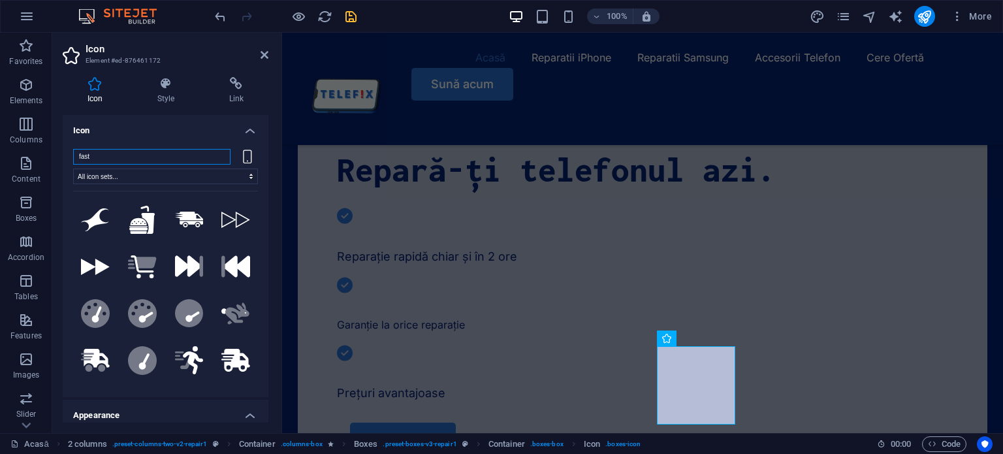
click at [118, 158] on input "fast" at bounding box center [151, 157] width 157 height 16
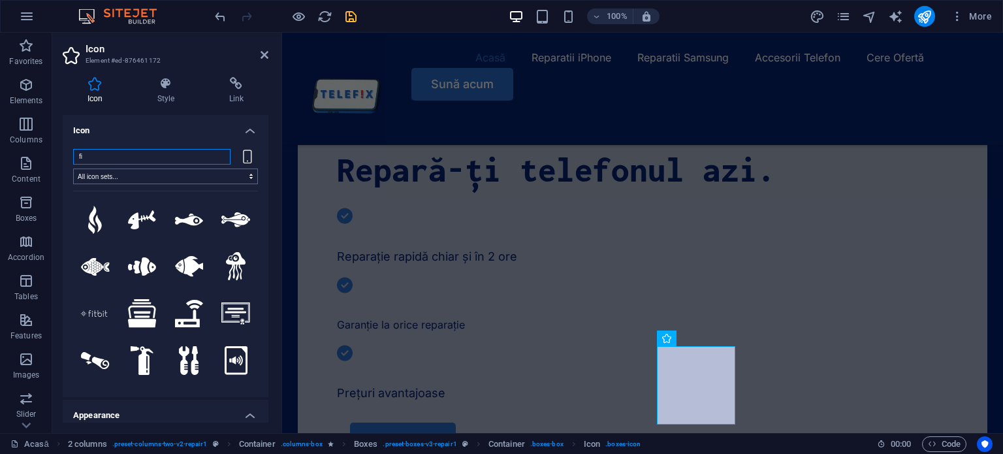
type input "f"
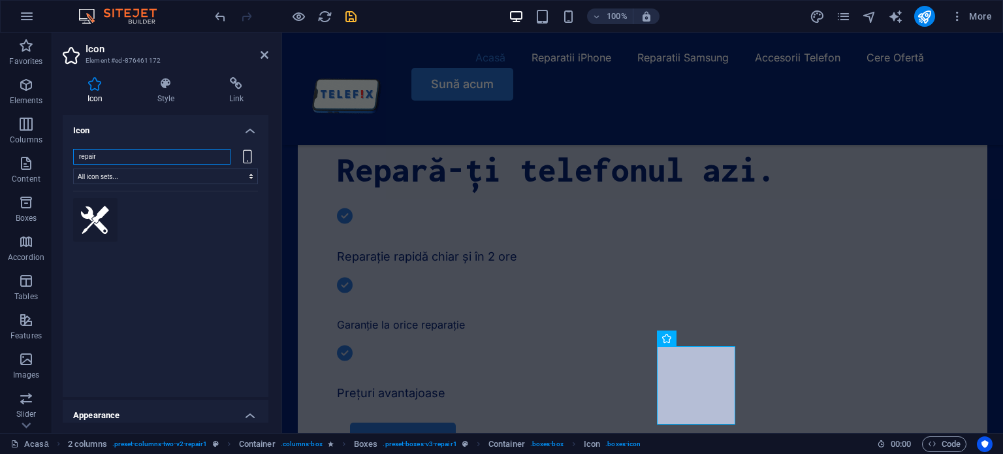
type input "repair"
click at [96, 216] on icon at bounding box center [95, 220] width 29 height 29
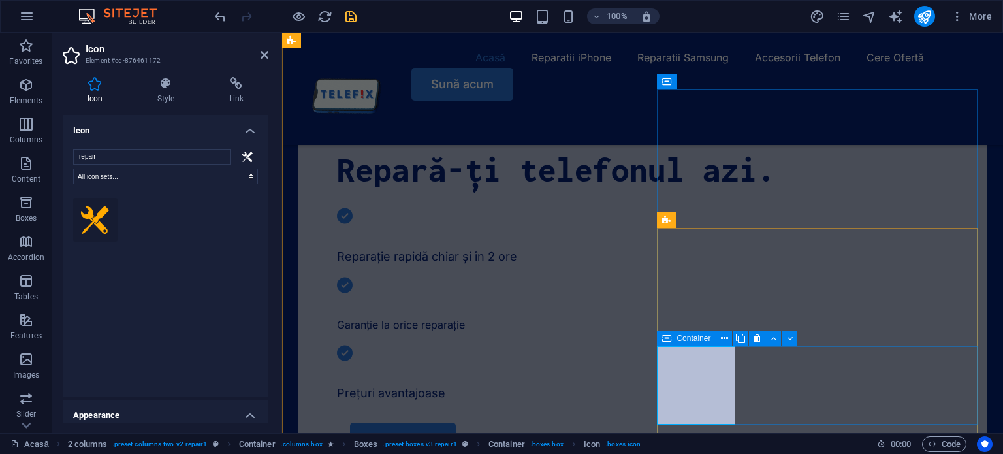
click at [686, 343] on div "Container" at bounding box center [686, 338] width 59 height 16
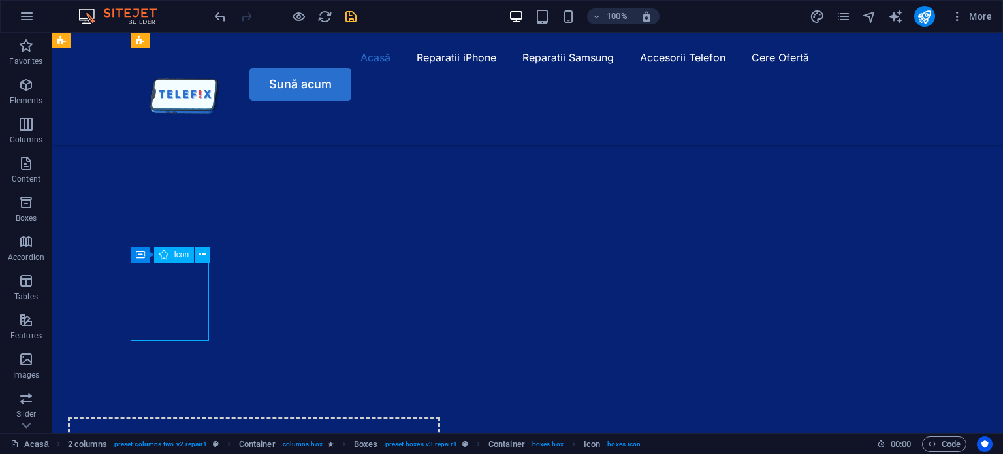
select select "xMidYMid"
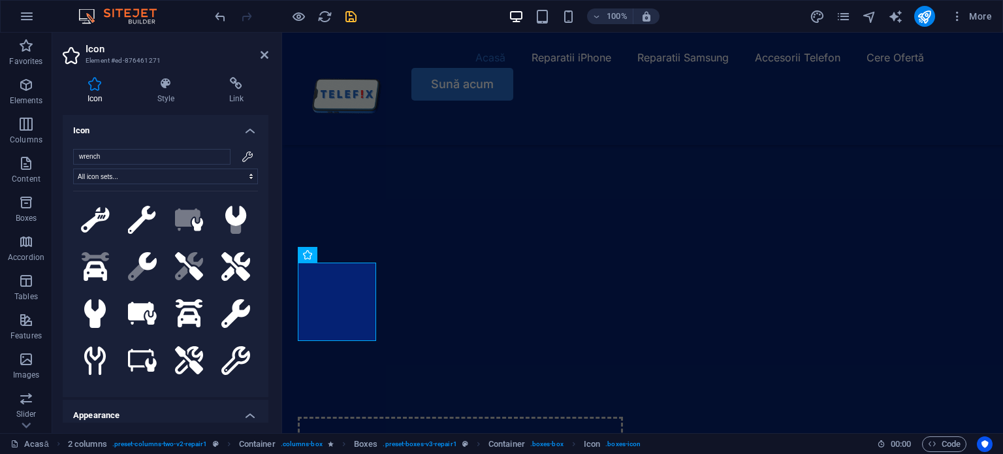
scroll to position [1142, 0]
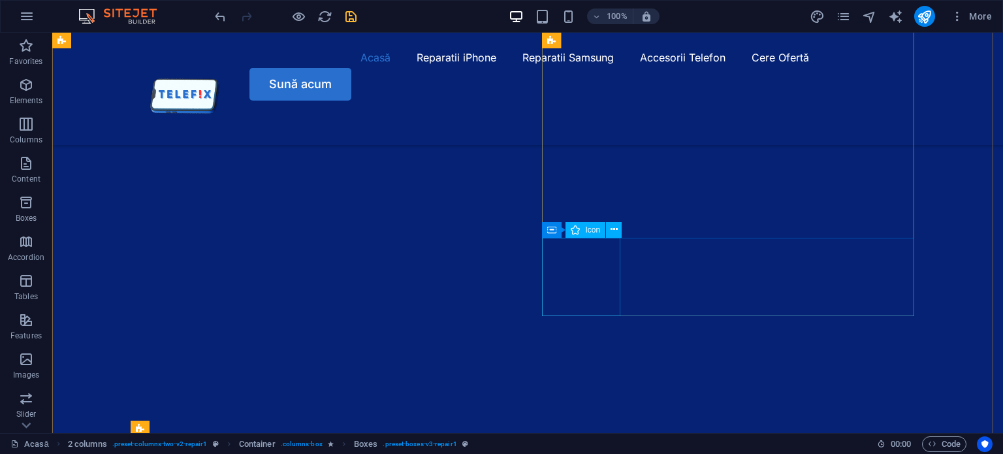
scroll to position [580, 0]
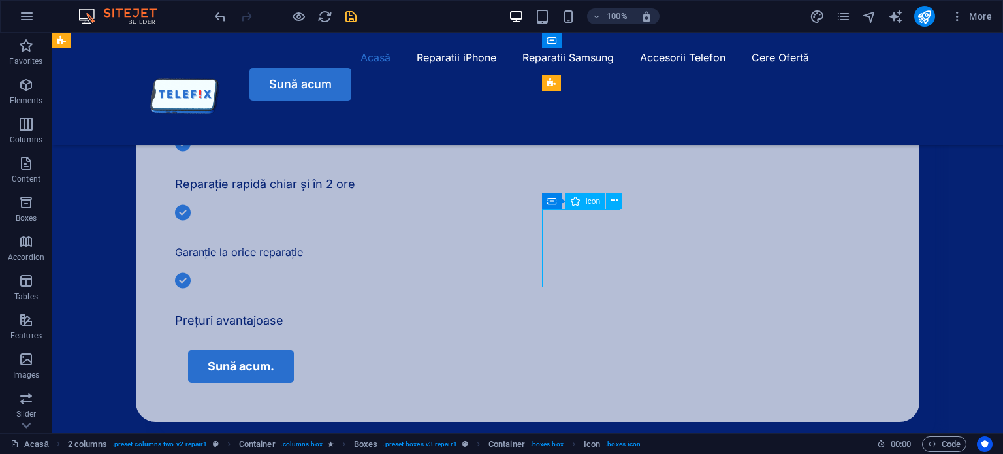
select select "xMidYMid"
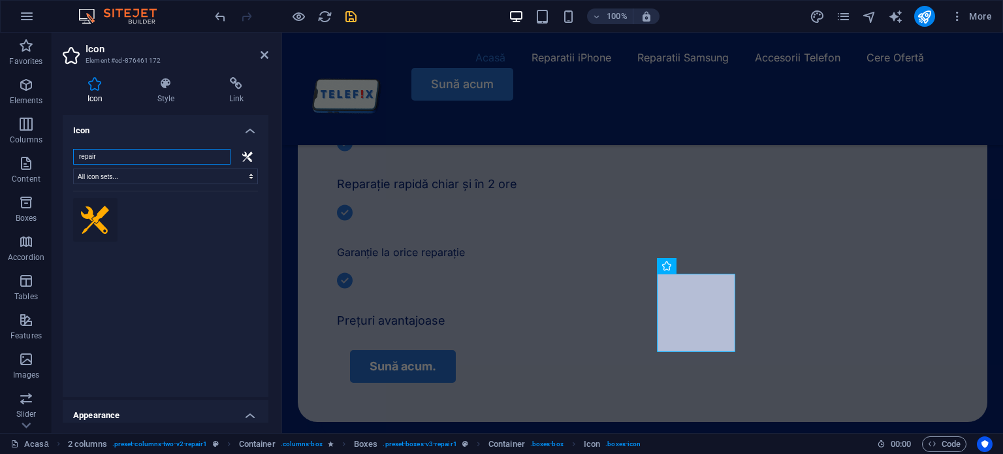
click at [164, 159] on input "repair" at bounding box center [151, 157] width 157 height 16
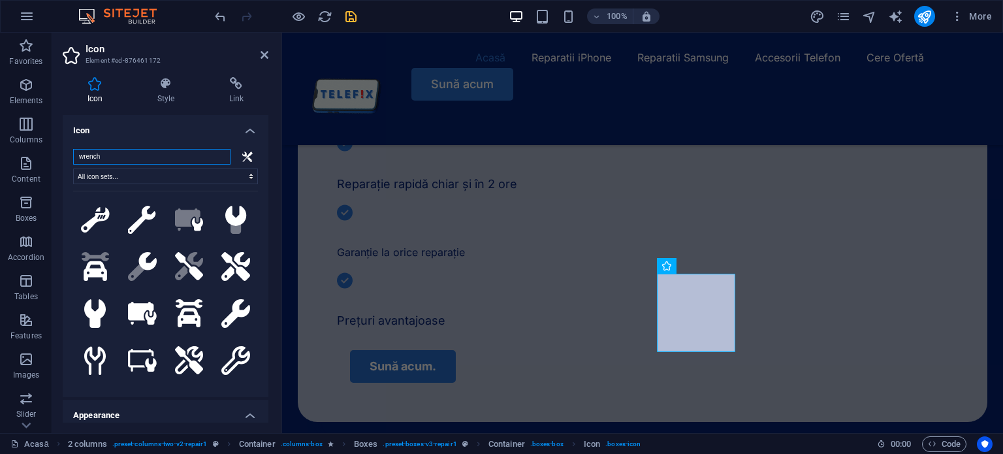
type input "wrench"
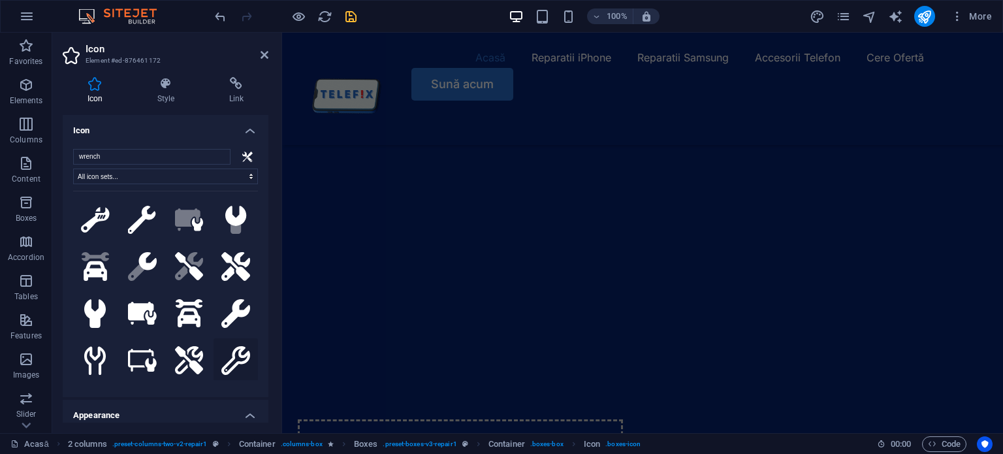
click at [222, 359] on icon at bounding box center [235, 360] width 29 height 29
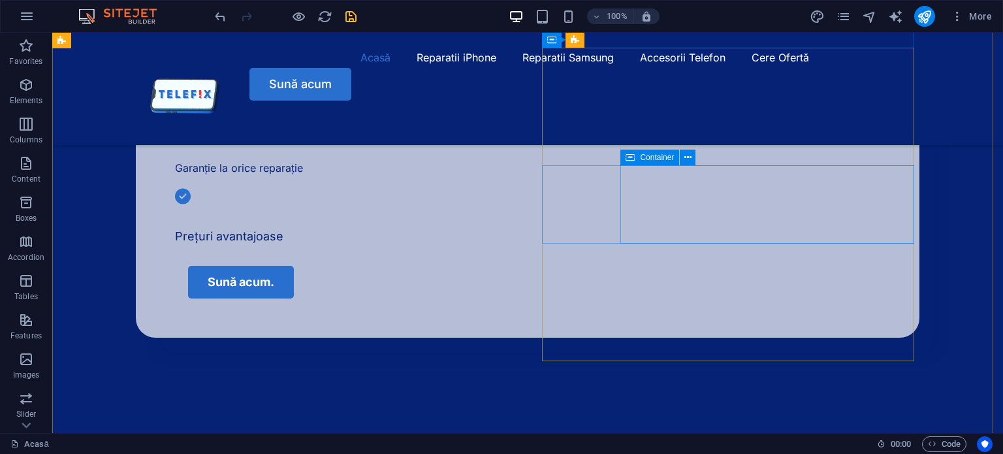
scroll to position [624, 0]
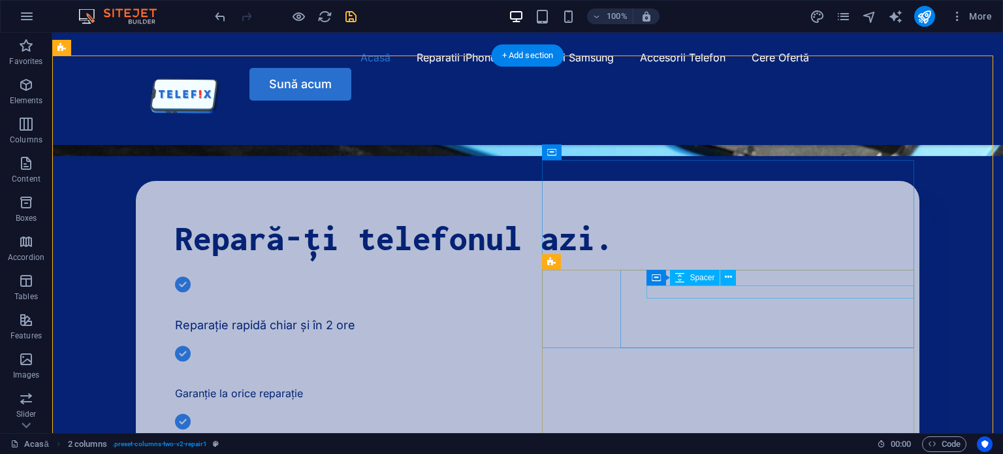
scroll to position [402, 0]
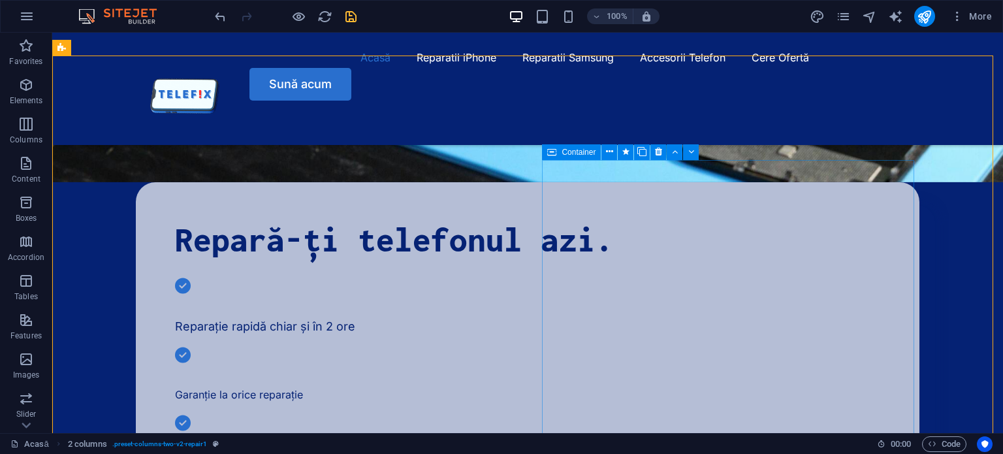
click at [551, 149] on icon at bounding box center [551, 152] width 9 height 16
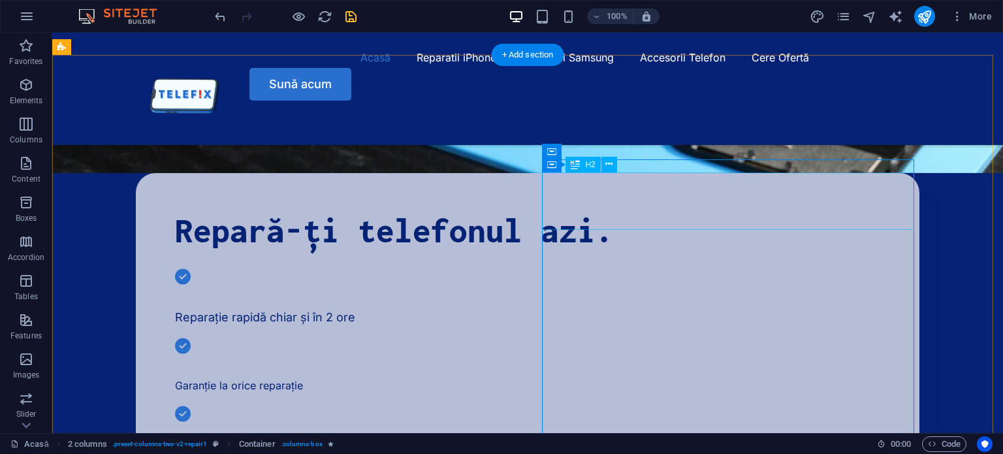
scroll to position [381, 0]
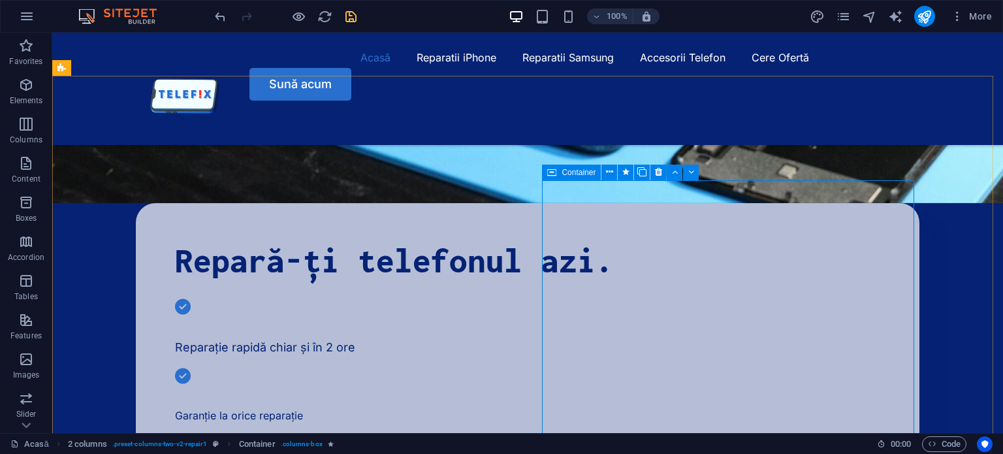
click at [555, 169] on icon at bounding box center [551, 172] width 9 height 16
click at [612, 170] on icon at bounding box center [609, 172] width 7 height 14
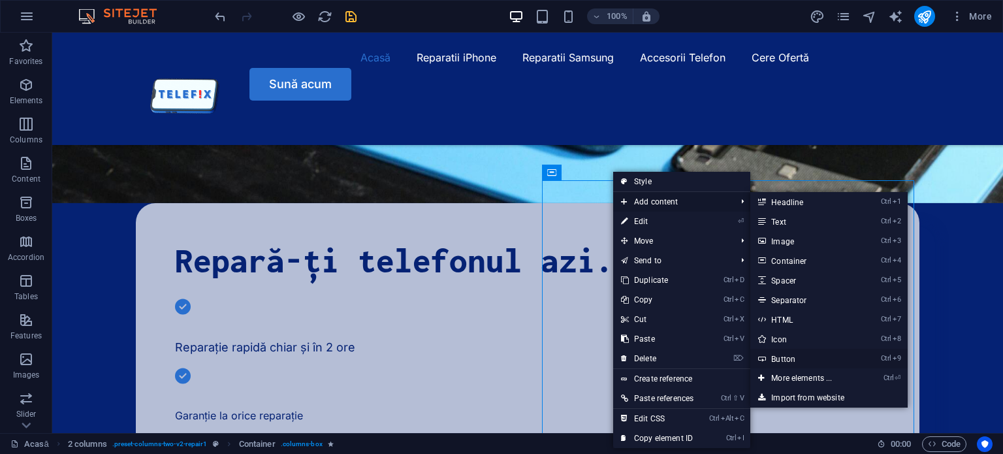
click at [804, 357] on link "Ctrl 9 Button" at bounding box center [804, 359] width 108 height 20
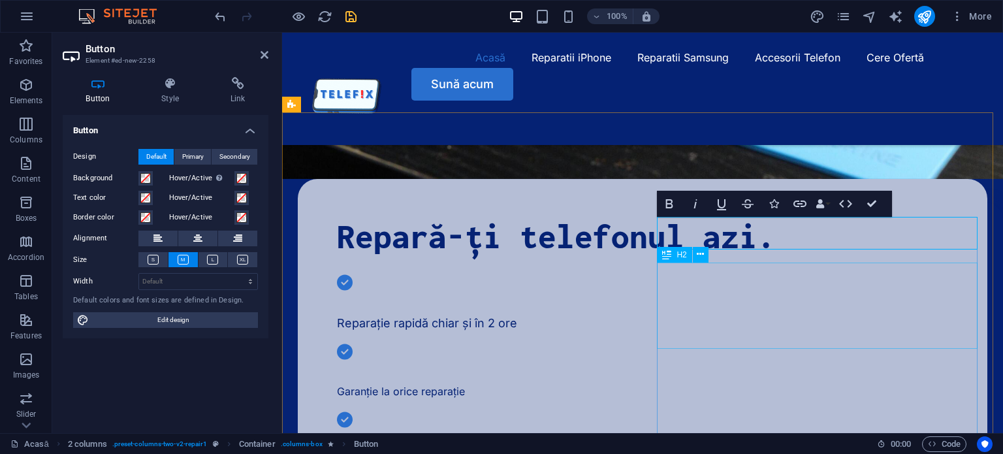
scroll to position [381, 0]
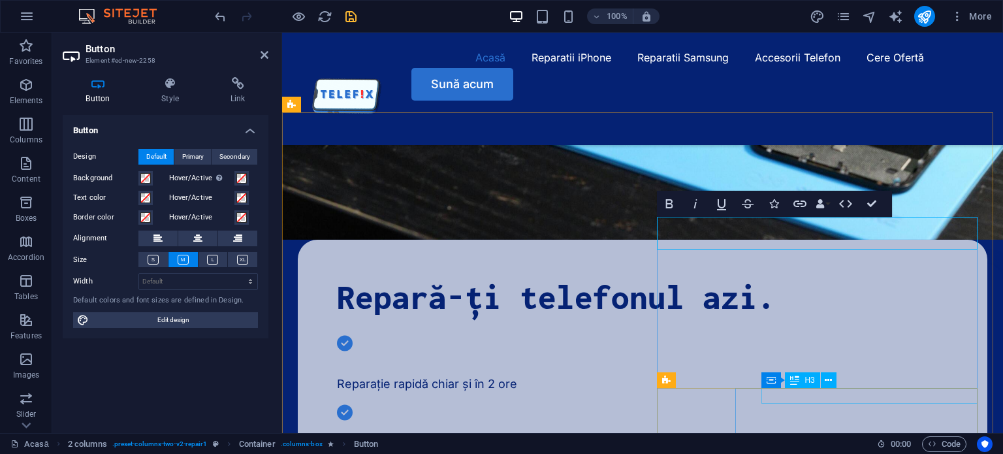
drag, startPoint x: 804, startPoint y: 229, endPoint x: 854, endPoint y: 403, distance: 181.2
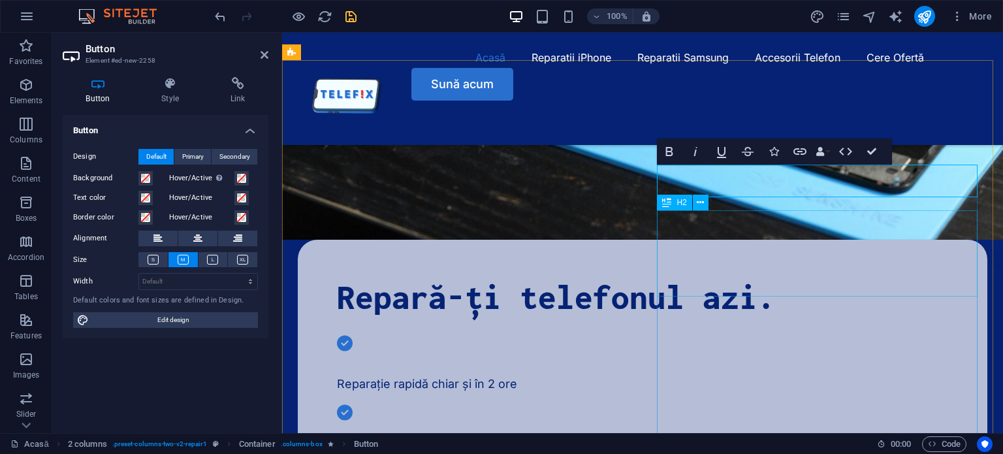
scroll to position [436, 0]
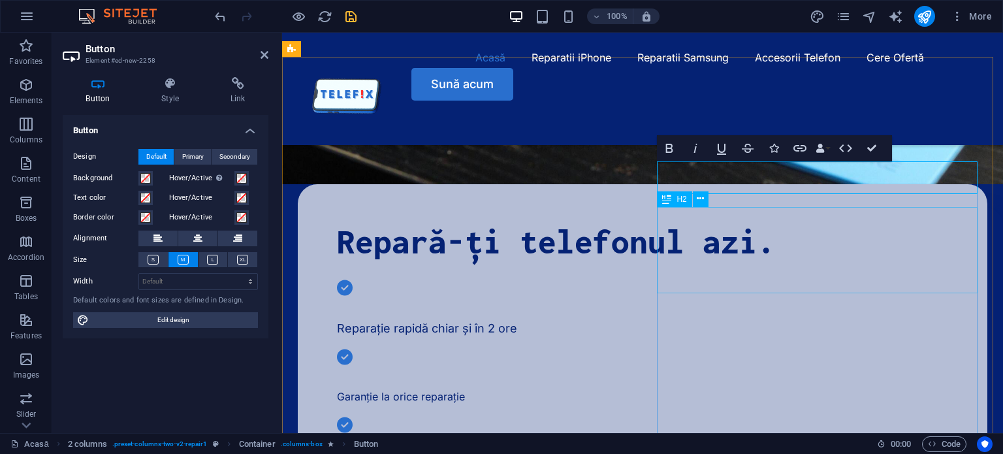
drag, startPoint x: 805, startPoint y: 180, endPoint x: 839, endPoint y: 262, distance: 89.0
drag, startPoint x: 681, startPoint y: 172, endPoint x: 725, endPoint y: 217, distance: 63.7
click at [611, 113] on div "Acasă Reparatii iPhone Reparatii Samsung Accesorii Telefon Cere Ofertă Sună acum" at bounding box center [642, 89] width 721 height 112
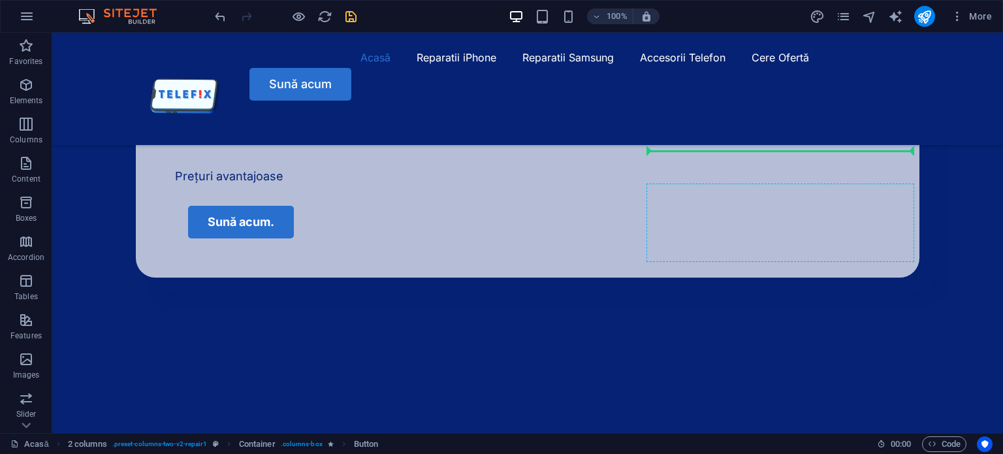
scroll to position [699, 0]
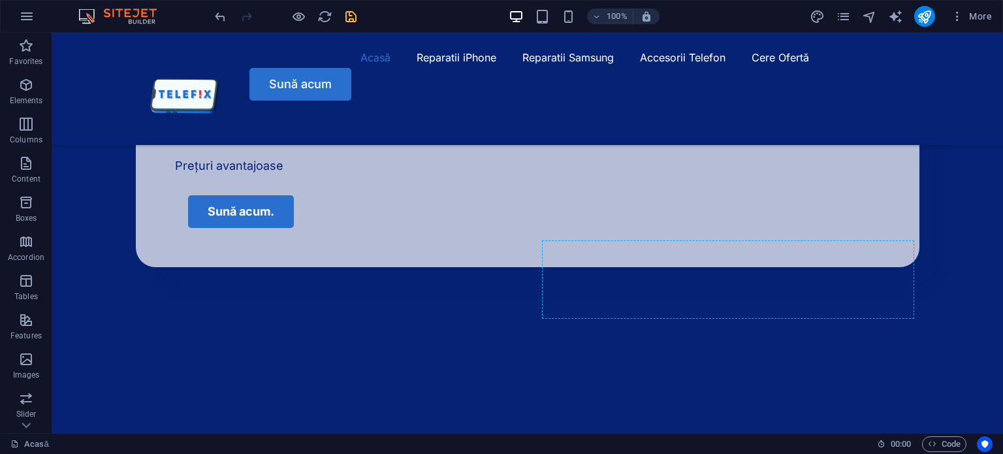
drag, startPoint x: 610, startPoint y: 219, endPoint x: 640, endPoint y: 313, distance: 99.3
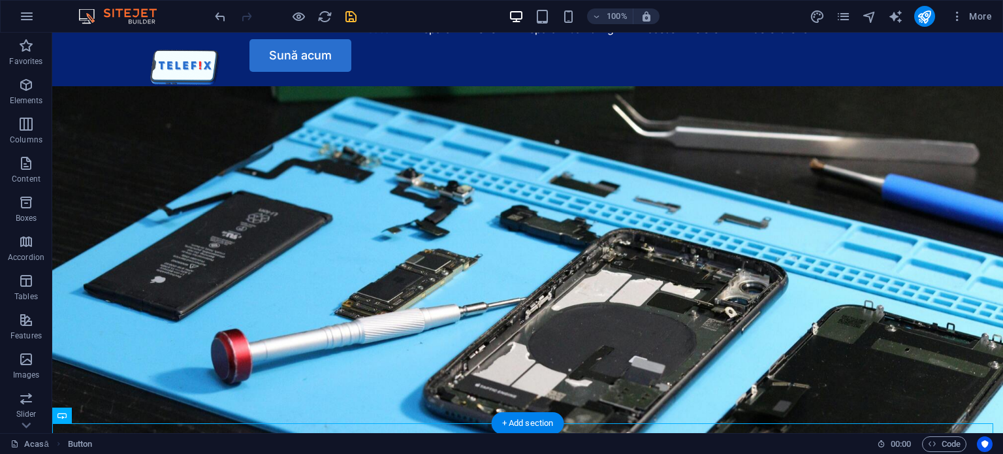
scroll to position [0, 0]
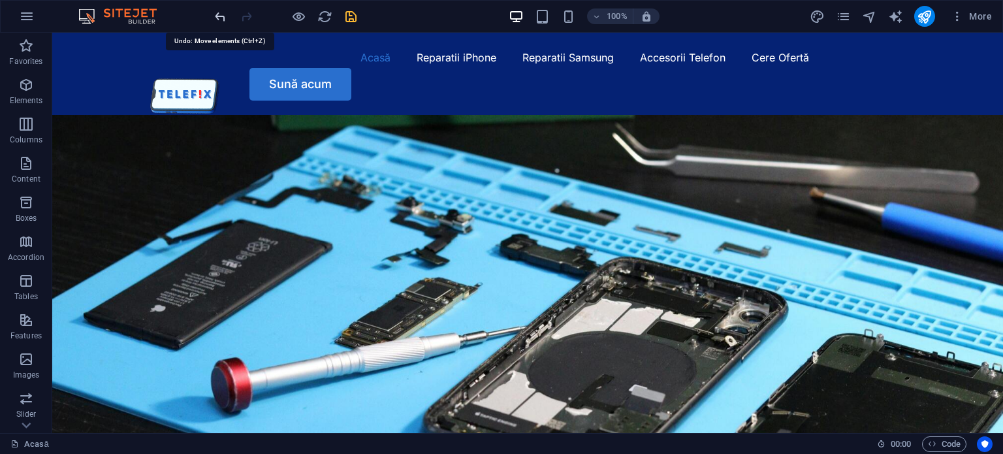
click at [218, 16] on icon "undo" at bounding box center [220, 16] width 15 height 15
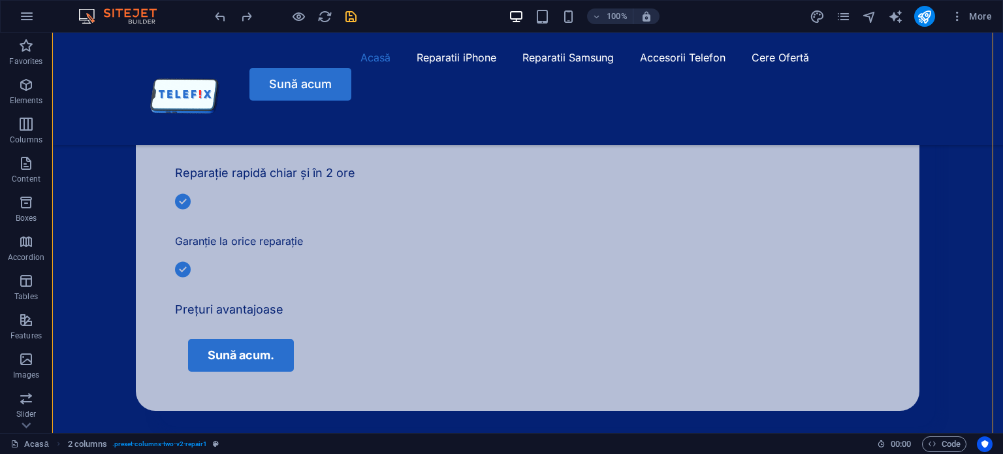
scroll to position [622, 0]
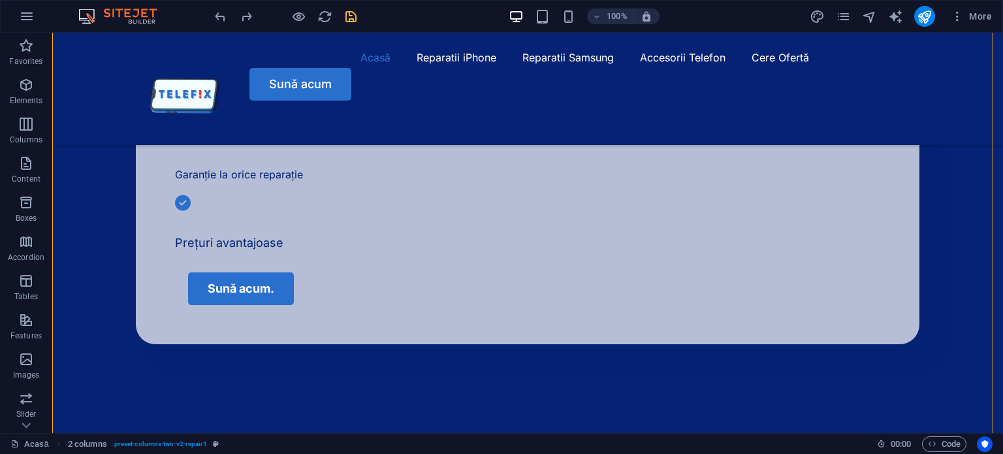
drag, startPoint x: 605, startPoint y: 246, endPoint x: 619, endPoint y: 329, distance: 84.0
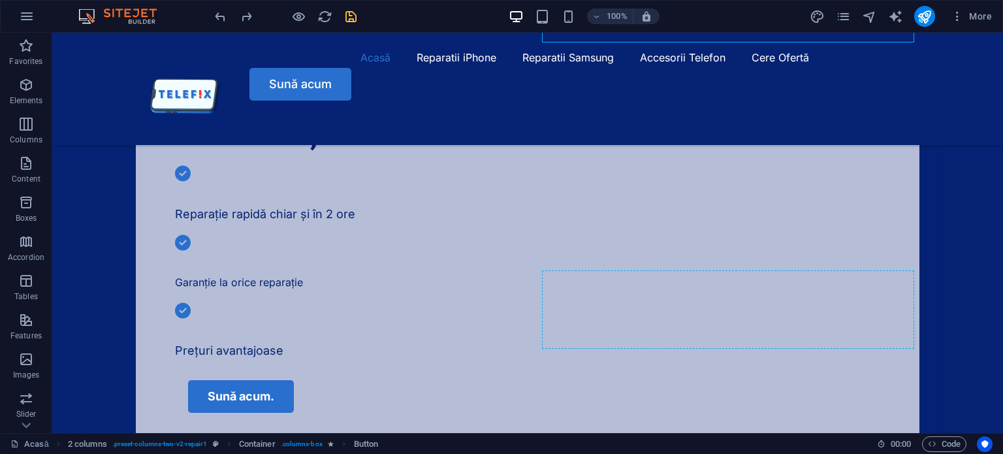
scroll to position [552, 0]
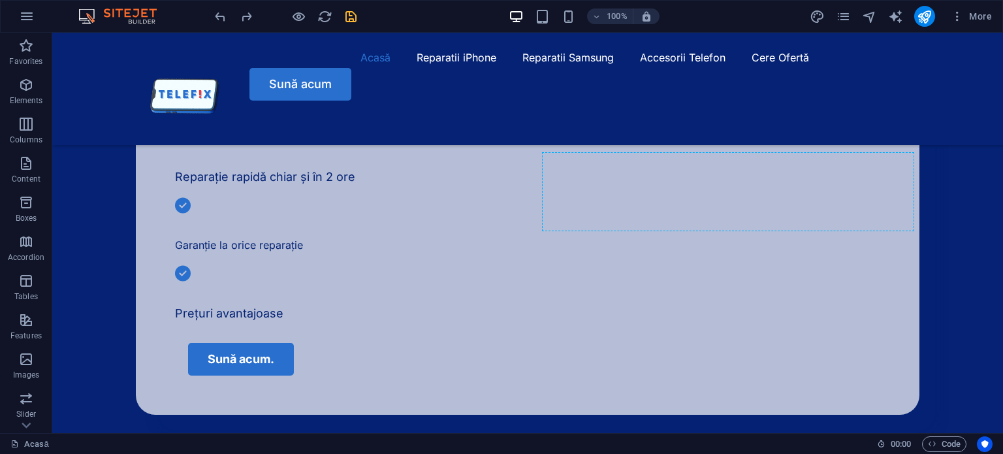
drag, startPoint x: 589, startPoint y: 237, endPoint x: 623, endPoint y: 197, distance: 52.3
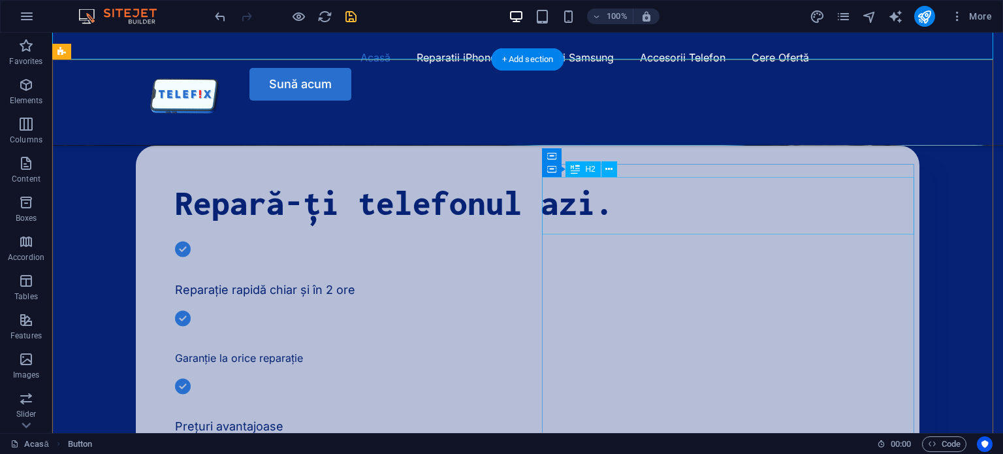
scroll to position [442, 0]
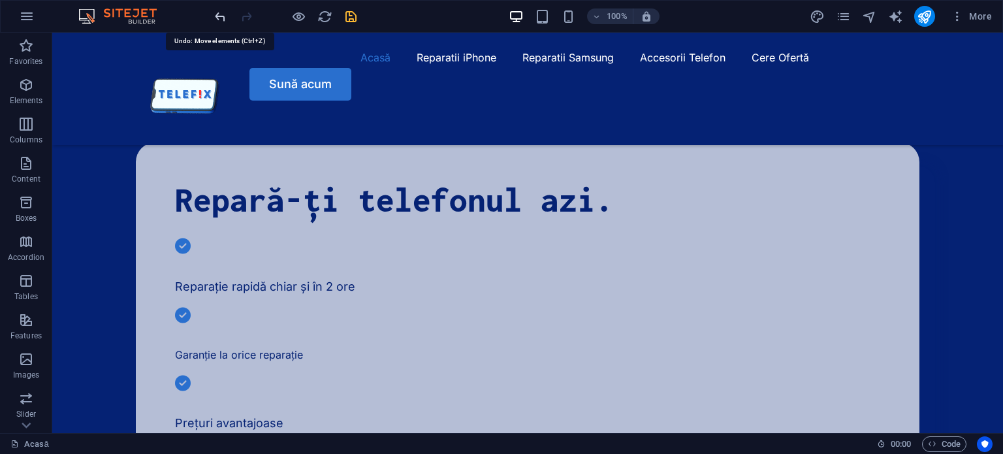
click at [220, 15] on icon "undo" at bounding box center [220, 16] width 15 height 15
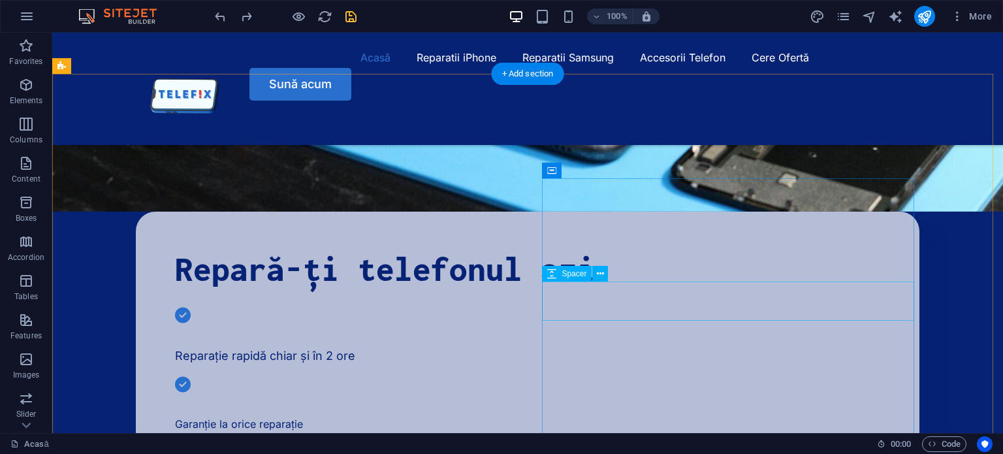
scroll to position [371, 0]
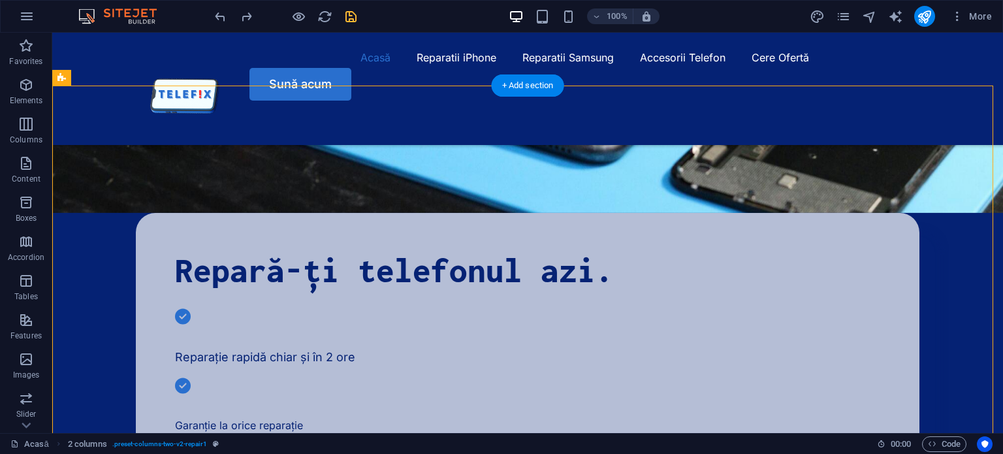
drag, startPoint x: 605, startPoint y: 215, endPoint x: 589, endPoint y: 305, distance: 90.8
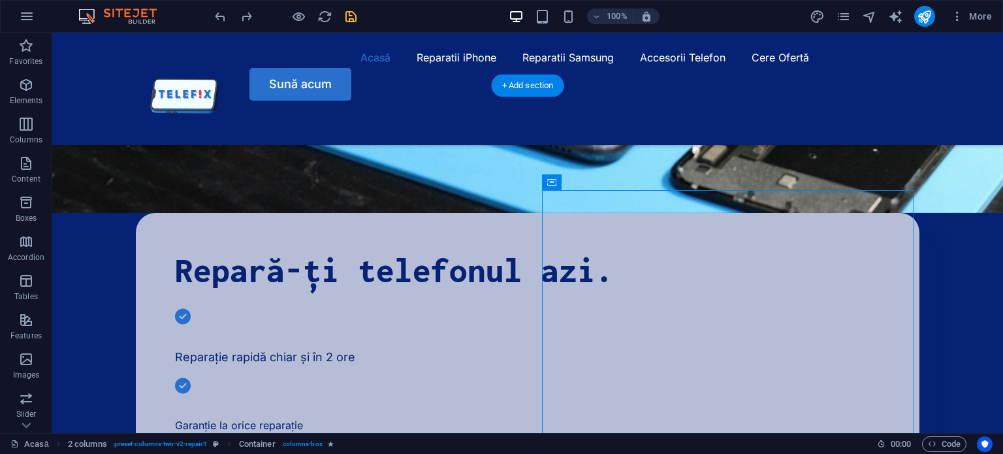
drag, startPoint x: 603, startPoint y: 215, endPoint x: 608, endPoint y: 206, distance: 10.0
drag, startPoint x: 595, startPoint y: 204, endPoint x: 613, endPoint y: 279, distance: 77.3
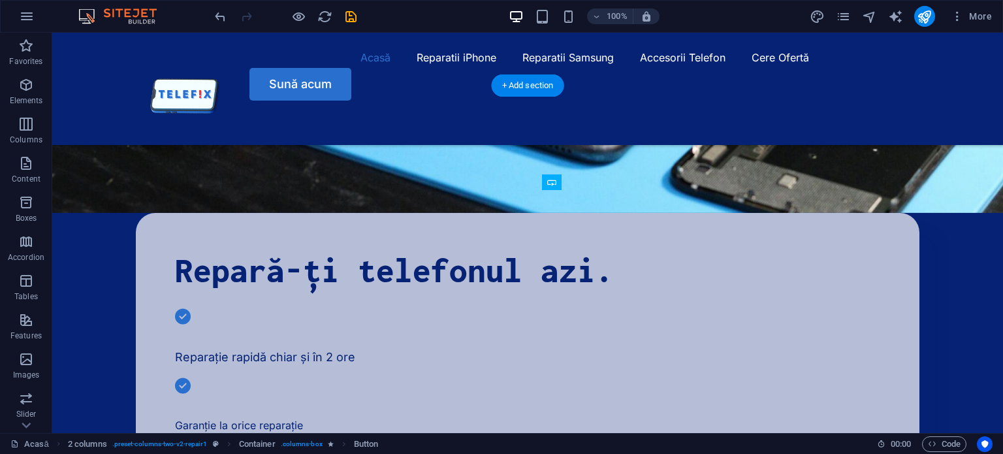
drag, startPoint x: 624, startPoint y: 314, endPoint x: 629, endPoint y: 273, distance: 40.8
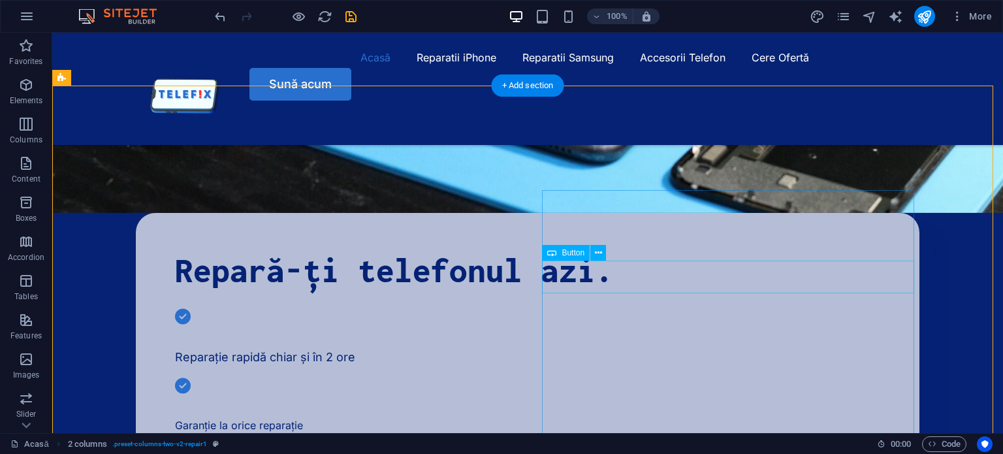
click at [595, 255] on icon at bounding box center [598, 253] width 7 height 14
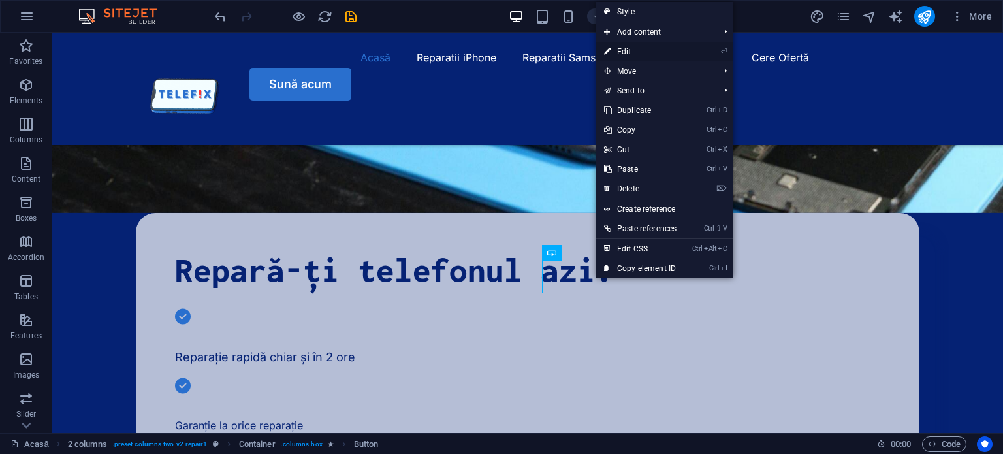
click at [638, 54] on link "⏎ Edit" at bounding box center [640, 52] width 88 height 20
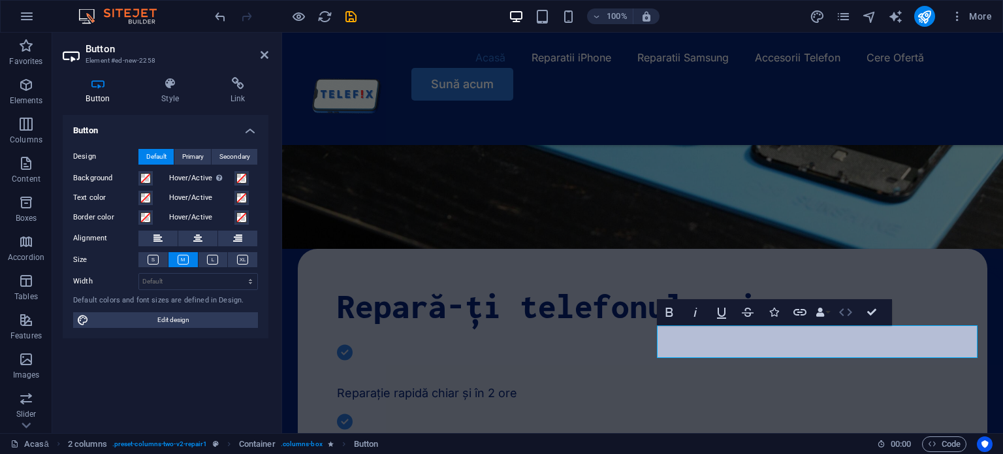
click at [849, 312] on icon "button" at bounding box center [845, 312] width 16 height 16
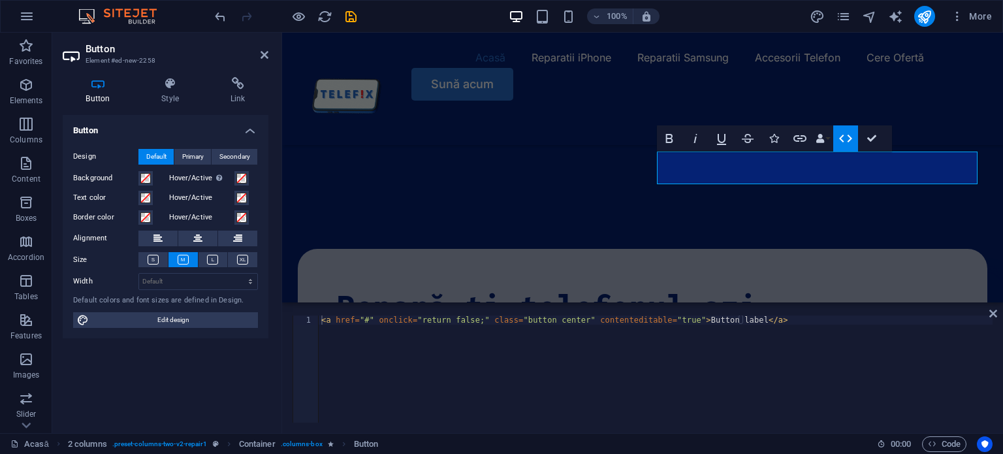
scroll to position [546, 0]
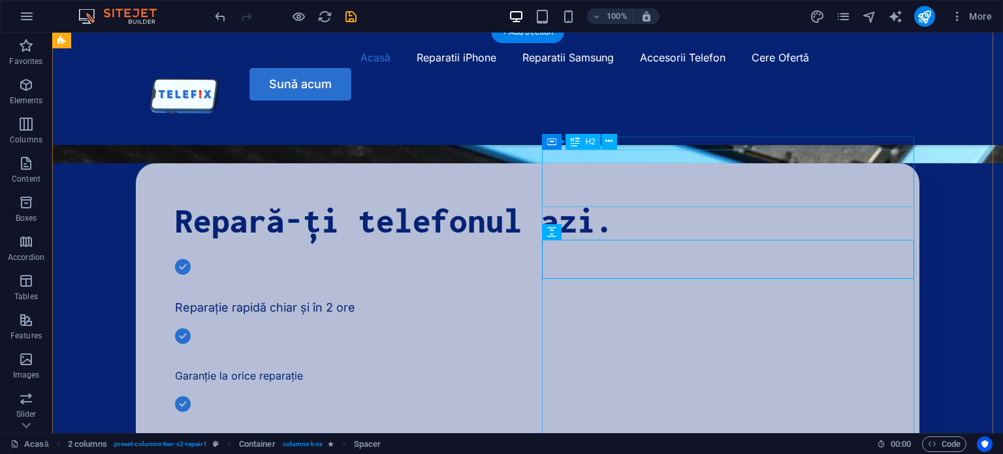
scroll to position [407, 0]
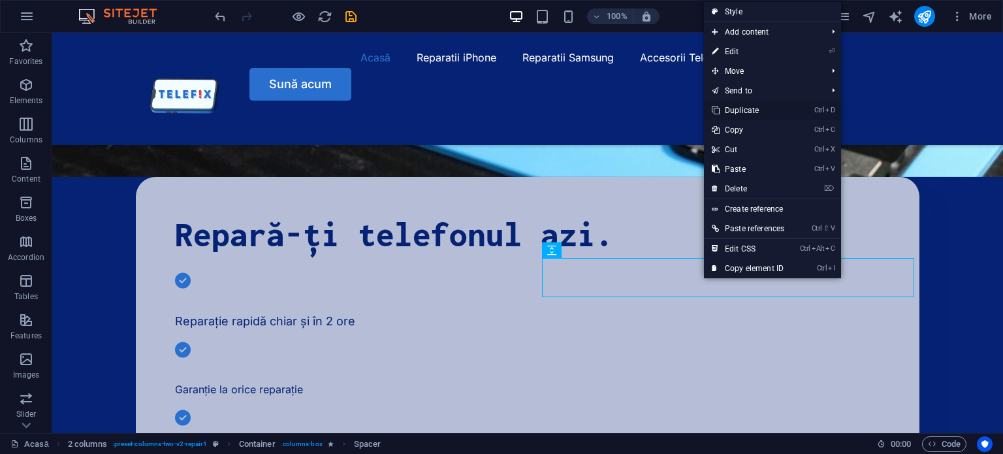
click at [754, 110] on link "Ctrl D Duplicate" at bounding box center [748, 111] width 88 height 20
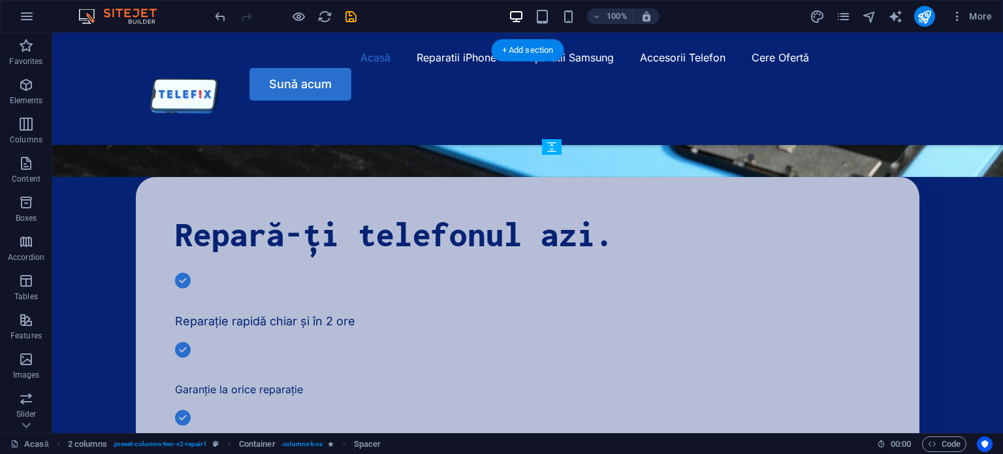
drag, startPoint x: 676, startPoint y: 304, endPoint x: 674, endPoint y: 238, distance: 66.6
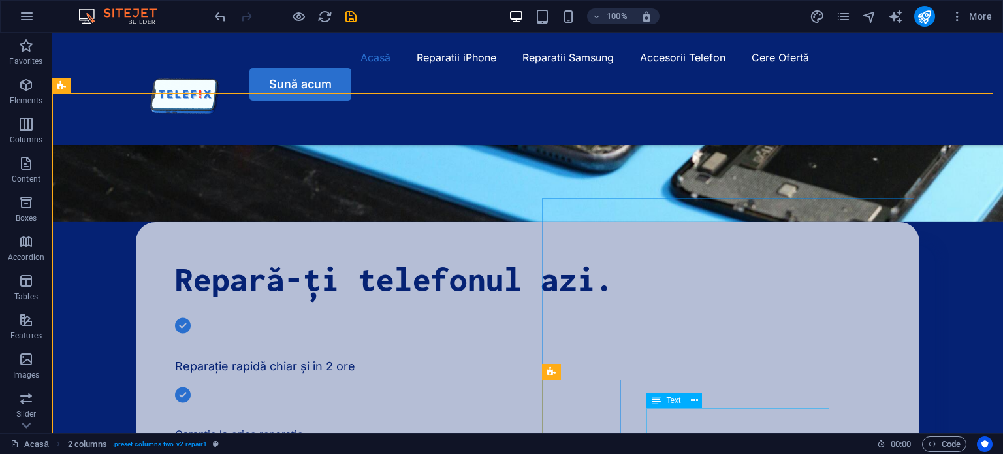
scroll to position [362, 0]
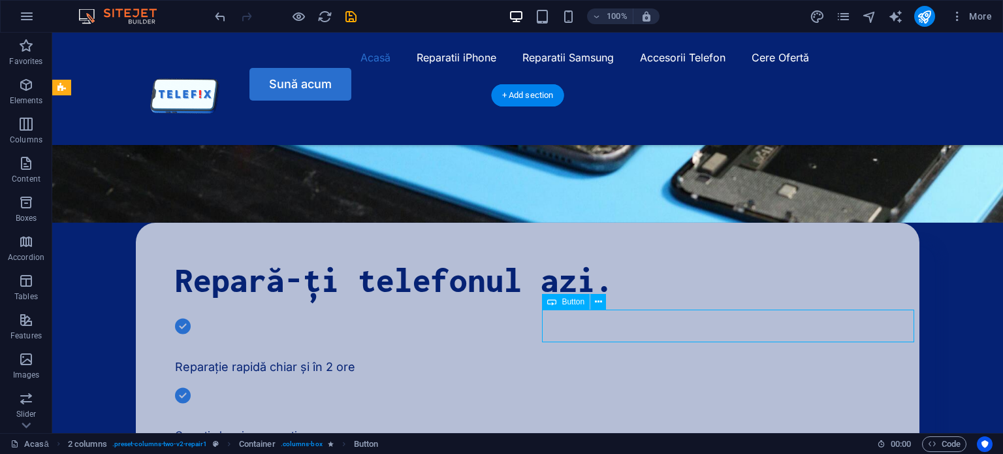
drag, startPoint x: 628, startPoint y: 320, endPoint x: 747, endPoint y: 334, distance: 120.2
click at [595, 303] on icon at bounding box center [598, 302] width 7 height 14
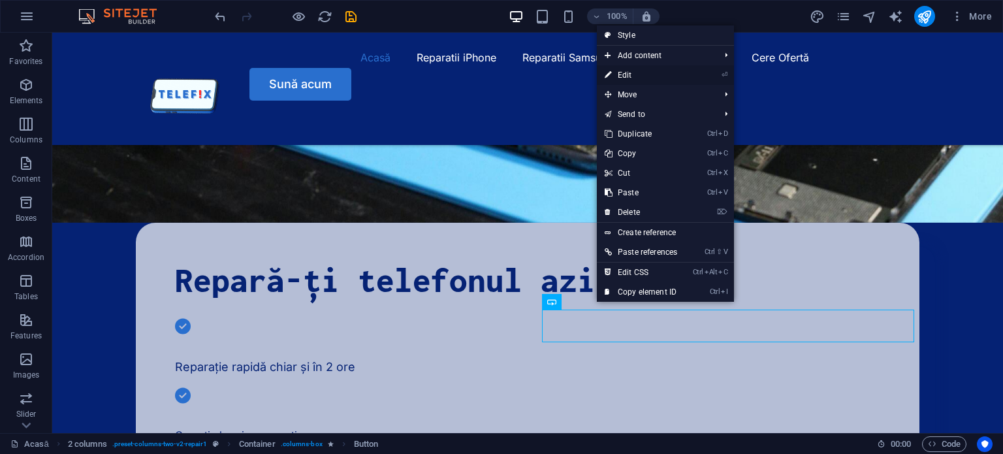
click at [644, 75] on link "⏎ Edit" at bounding box center [641, 75] width 88 height 20
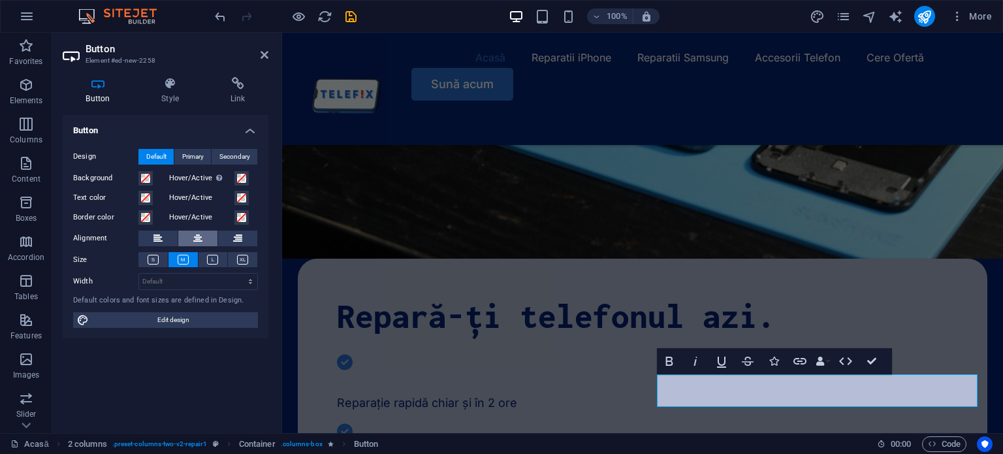
click at [201, 240] on icon at bounding box center [197, 238] width 9 height 16
click at [214, 258] on icon at bounding box center [212, 260] width 11 height 10
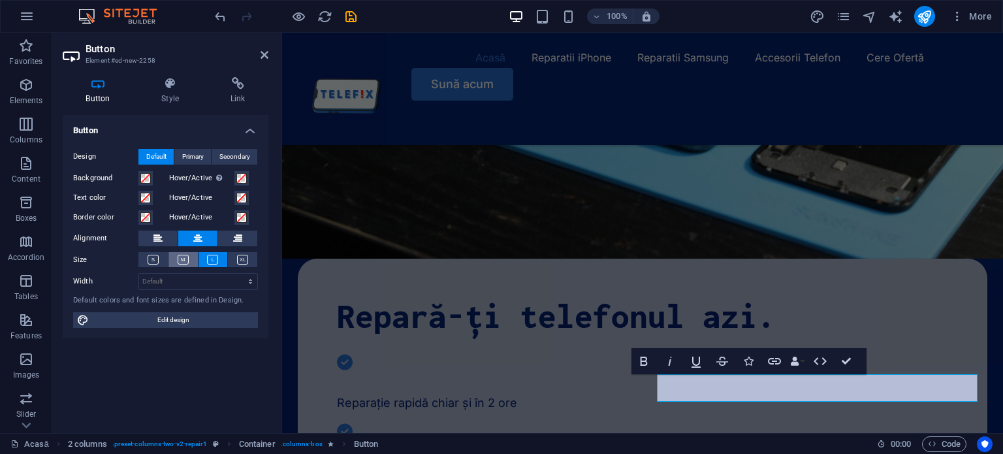
click at [184, 264] on button at bounding box center [182, 259] width 29 height 15
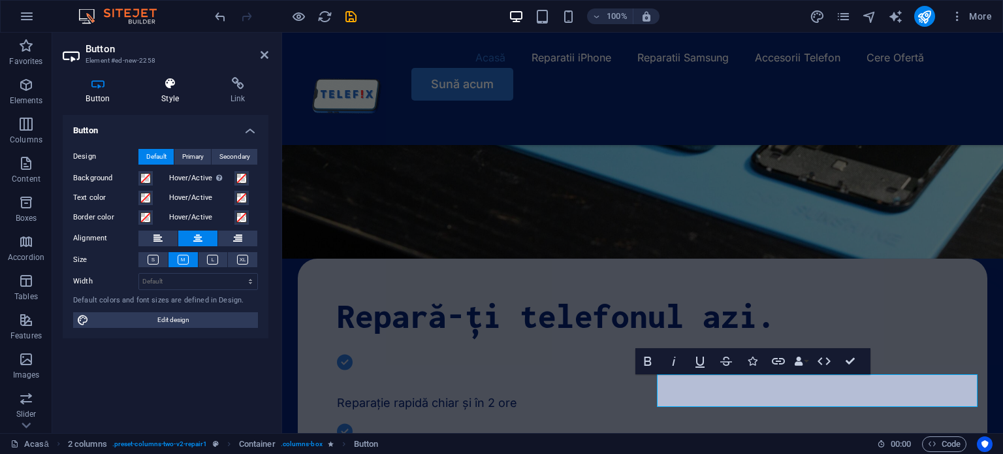
click at [176, 93] on h4 "Style" at bounding box center [172, 90] width 69 height 27
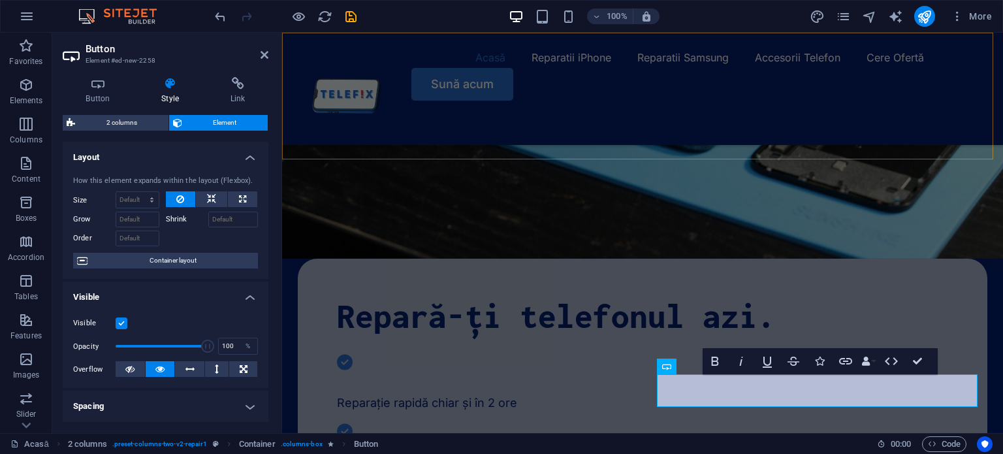
click at [911, 145] on div "Acasă Reparatii iPhone Reparatii Samsung Accesorii Telefon Cere Ofertă Sună acum" at bounding box center [642, 89] width 721 height 112
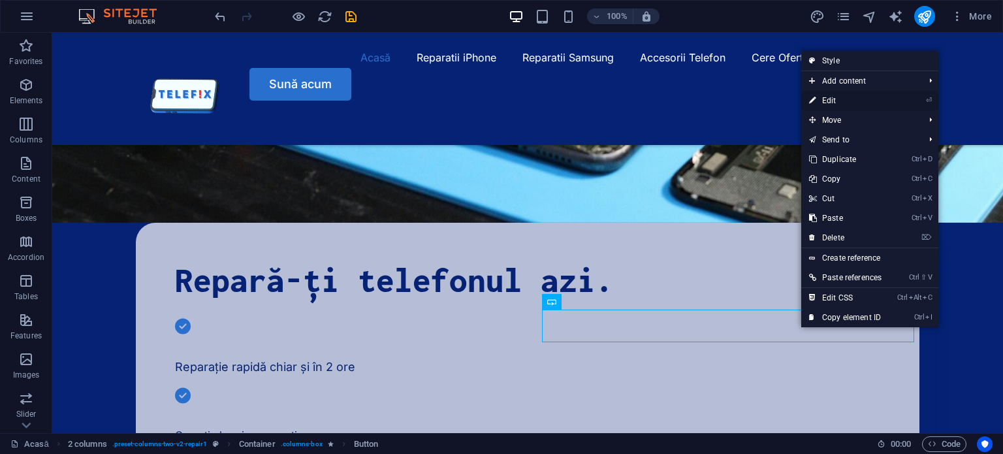
click at [852, 104] on link "⏎ Edit" at bounding box center [845, 101] width 88 height 20
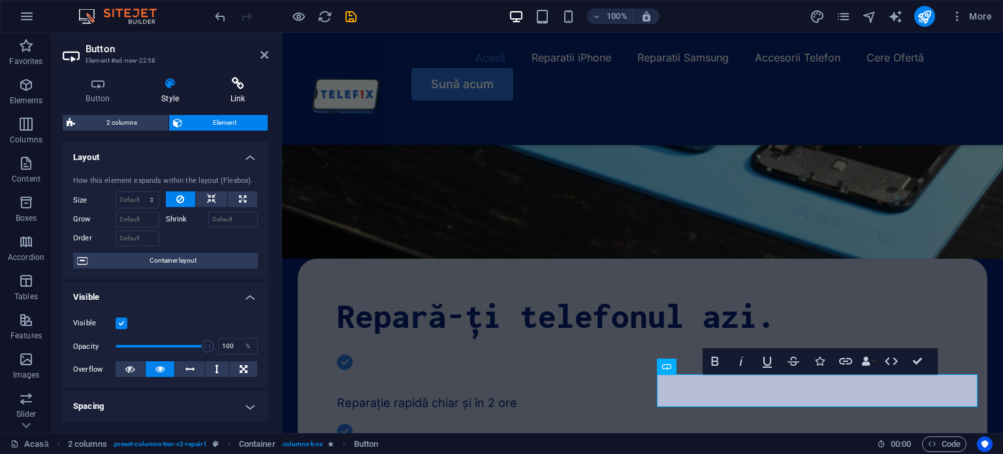
click at [242, 89] on icon at bounding box center [237, 83] width 61 height 13
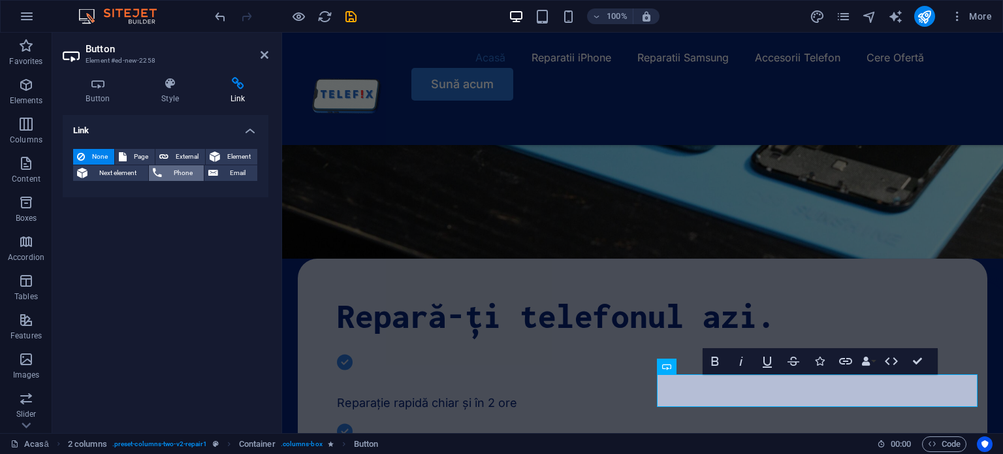
click at [187, 167] on span "Phone" at bounding box center [183, 173] width 35 height 16
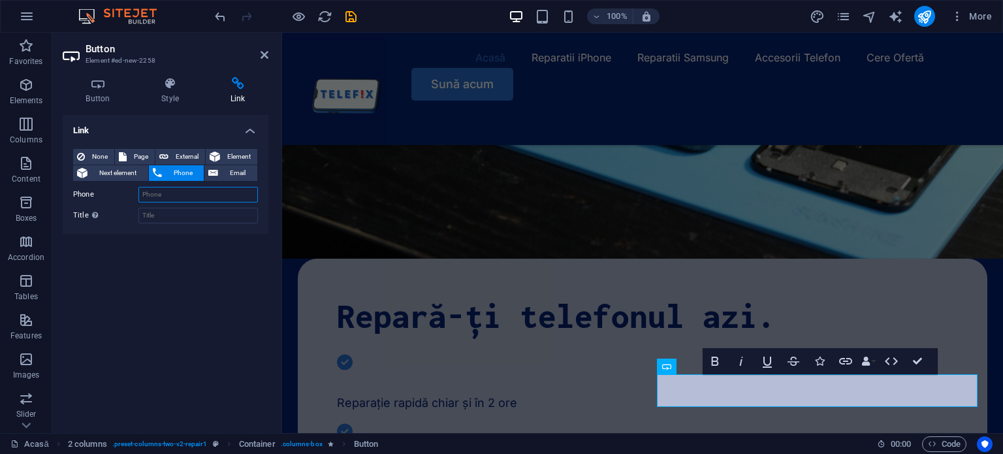
click at [198, 191] on input "Phone" at bounding box center [197, 195] width 119 height 16
type input "+40750492034"
click at [197, 279] on div "Link None Page External Element Next element Phone Email Page Acasă Reparatii i…" at bounding box center [166, 268] width 206 height 307
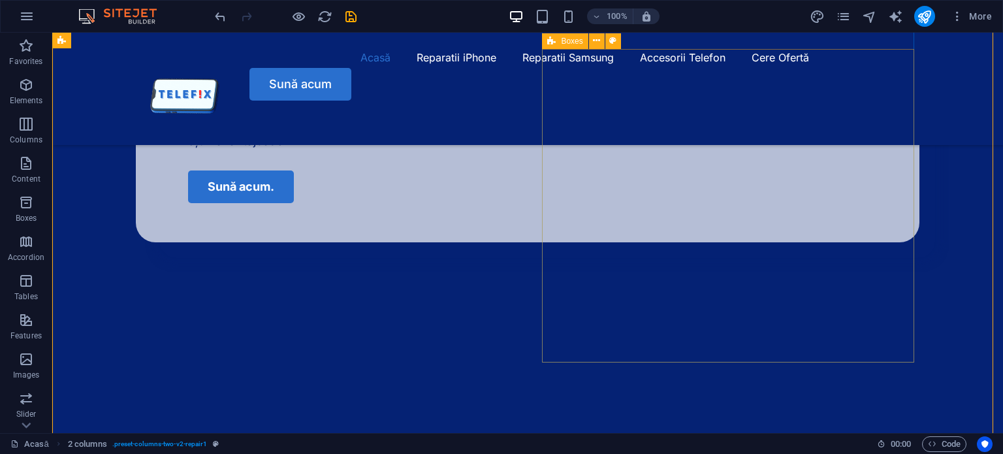
scroll to position [749, 0]
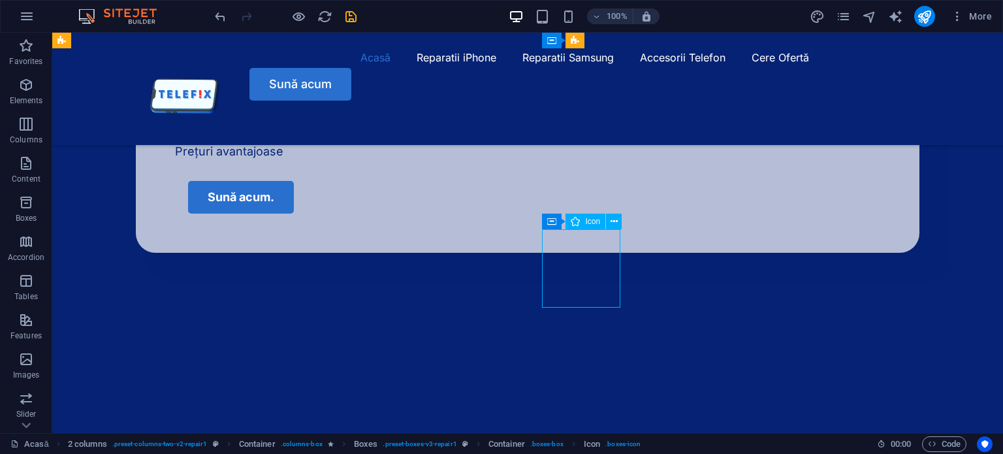
select select "xMidYMid"
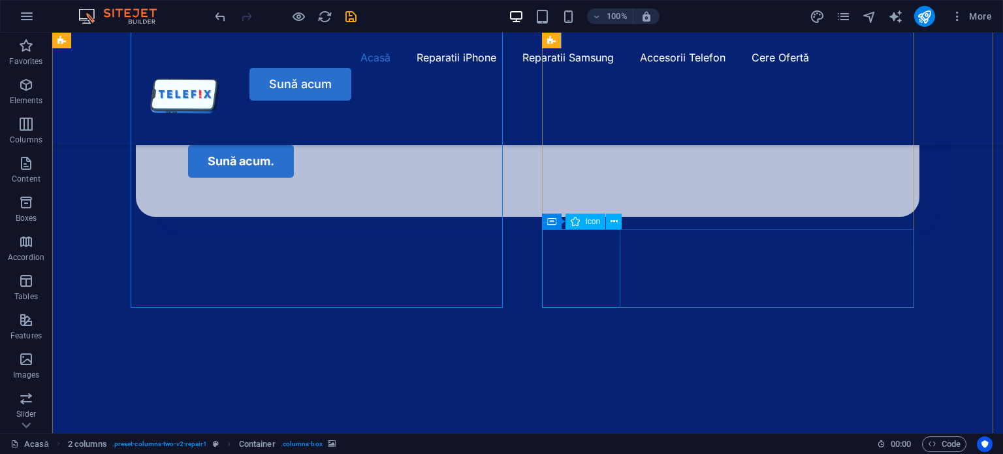
select select "xMidYMid"
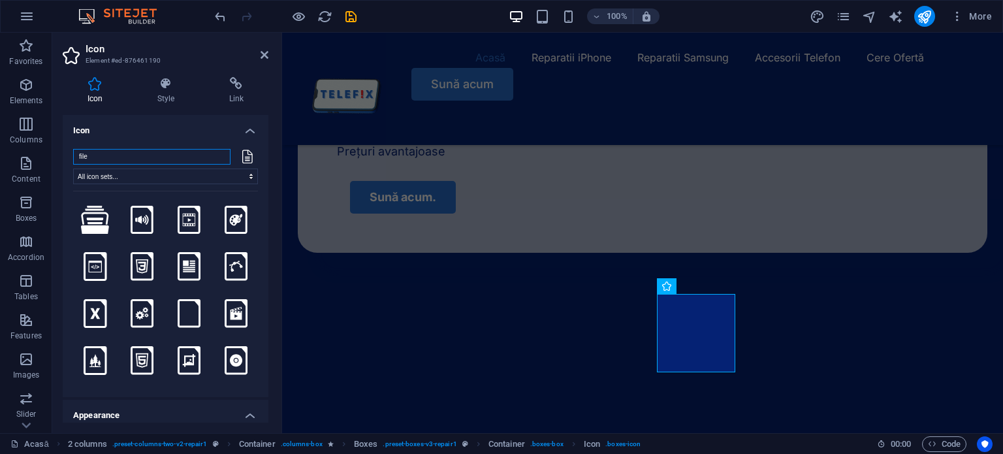
click at [126, 159] on input "file" at bounding box center [151, 157] width 157 height 16
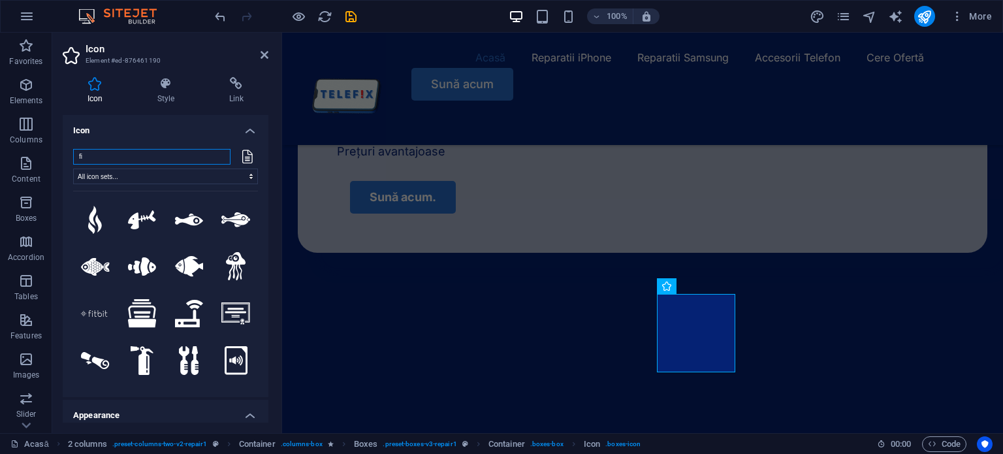
type input "f"
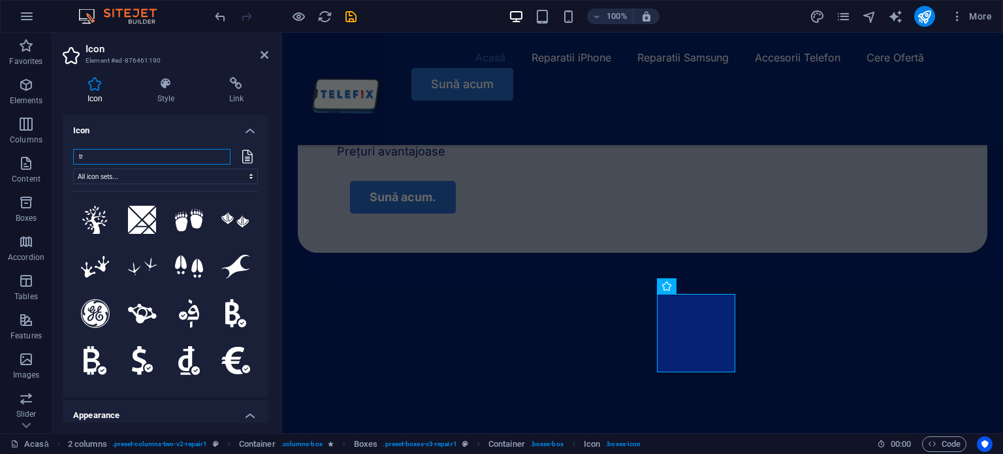
type input "t"
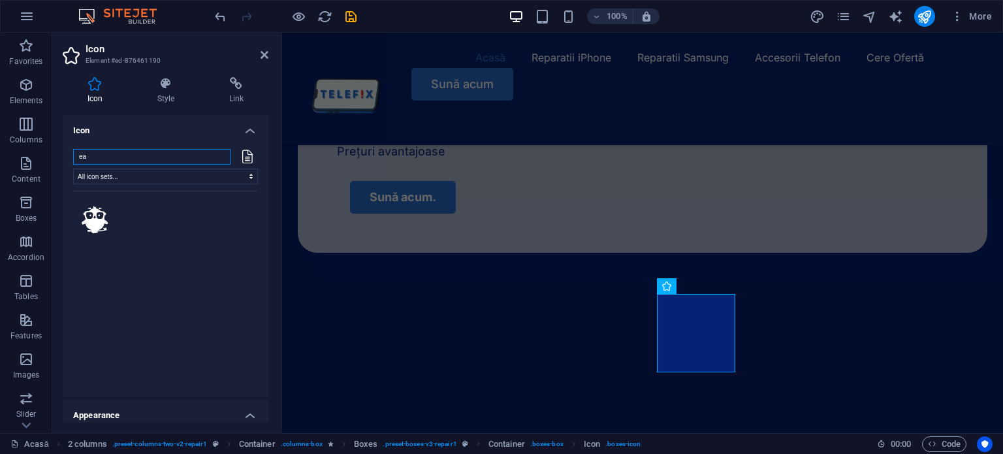
type input "e"
type input "o"
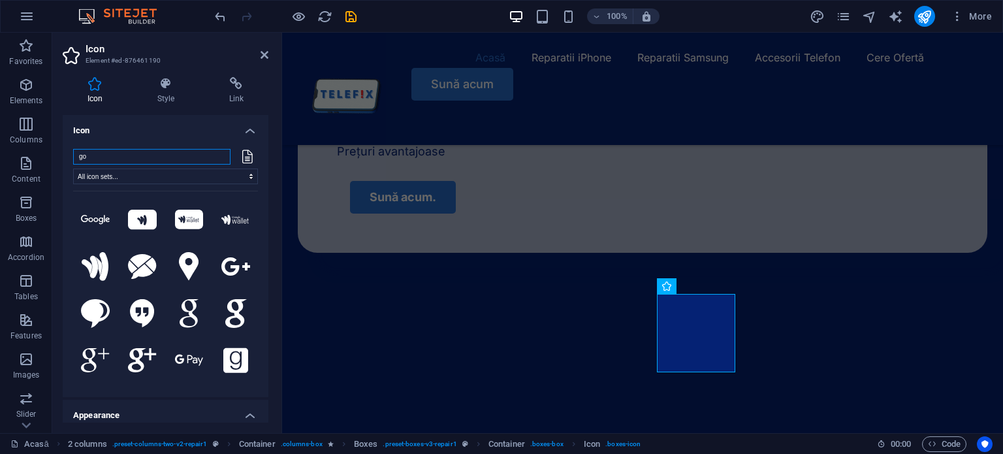
type input "g"
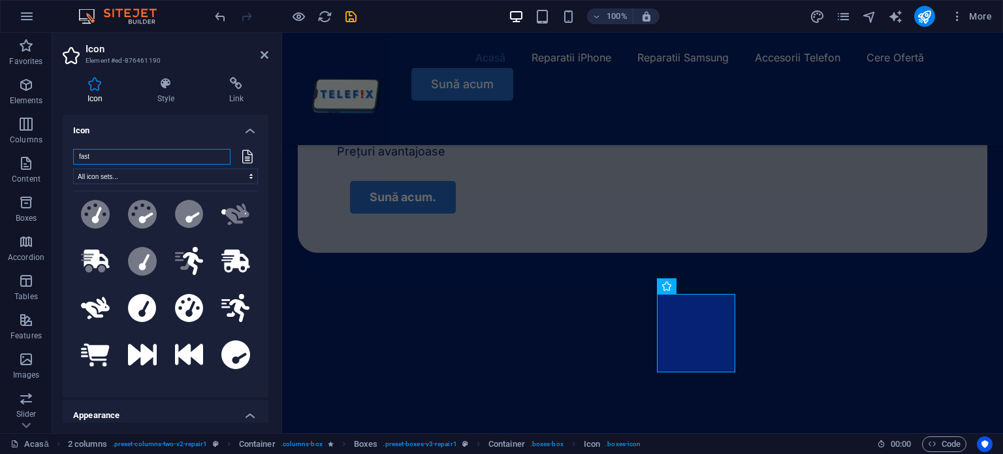
scroll to position [101, 0]
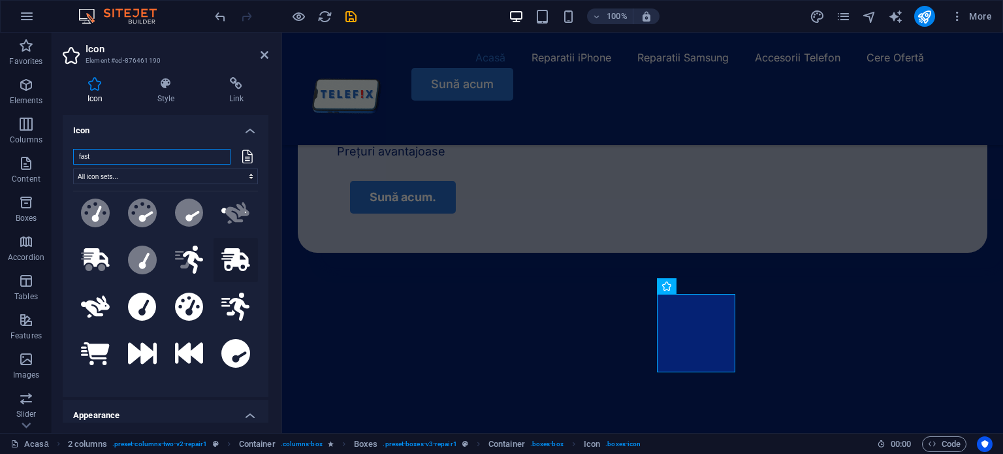
type input "fast"
click at [234, 253] on icon at bounding box center [235, 259] width 29 height 23
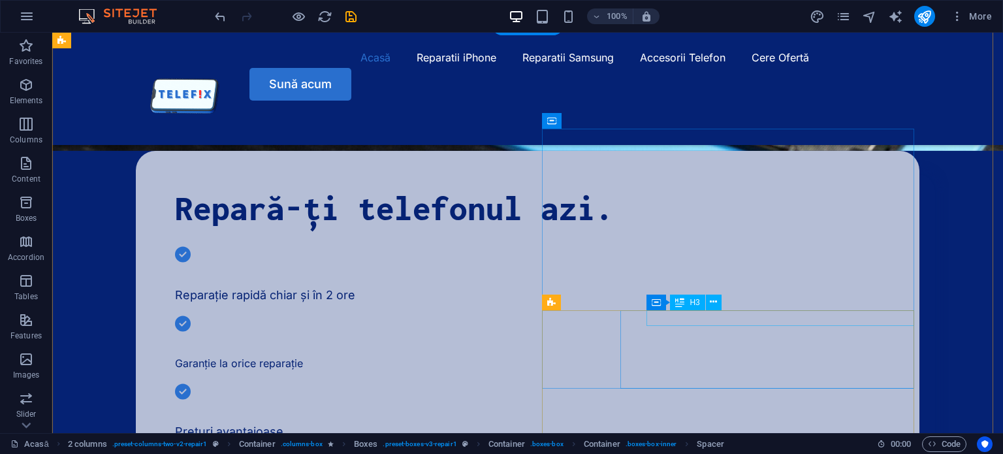
scroll to position [331, 0]
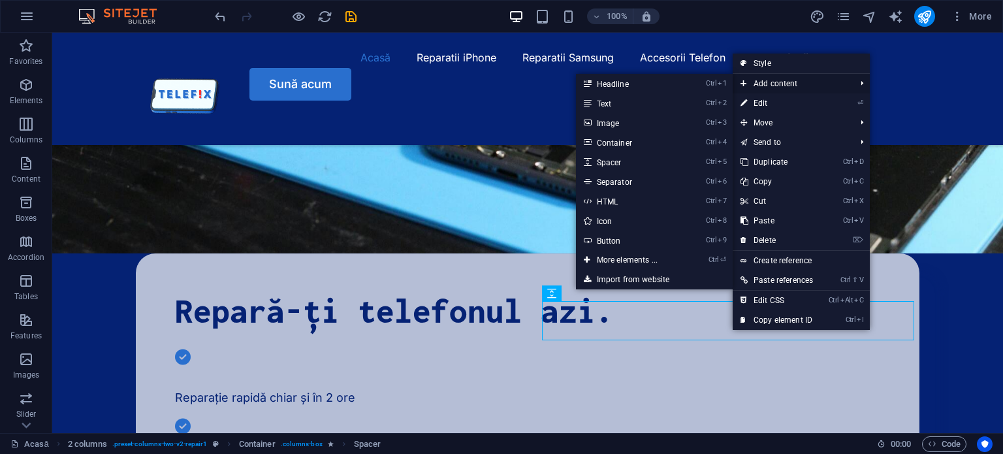
click at [765, 83] on span "Add content" at bounding box center [790, 84] width 117 height 20
click at [621, 228] on link "Ctrl 8 Icon" at bounding box center [630, 221] width 108 height 20
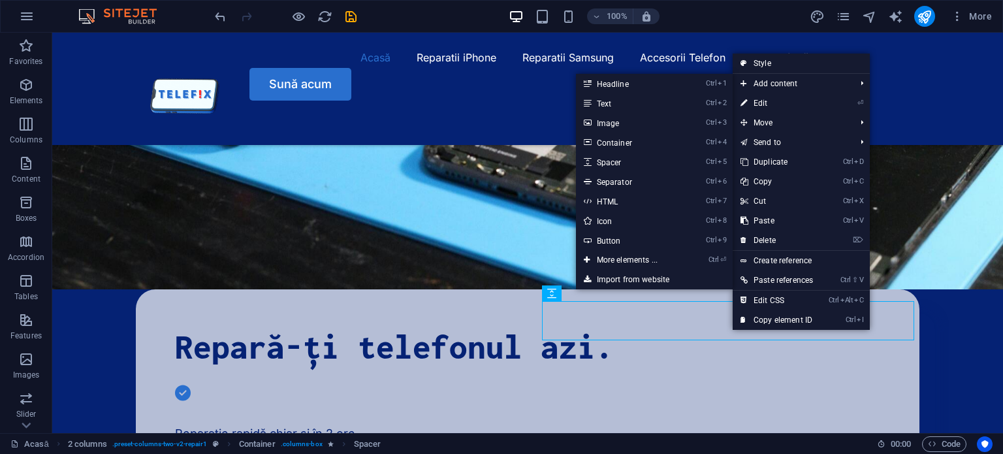
select select "xMidYMid"
select select "px"
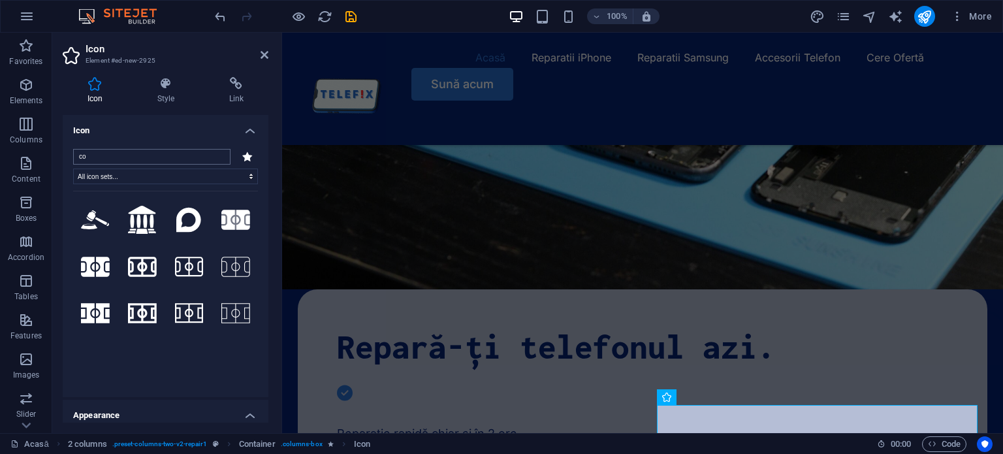
type input "c"
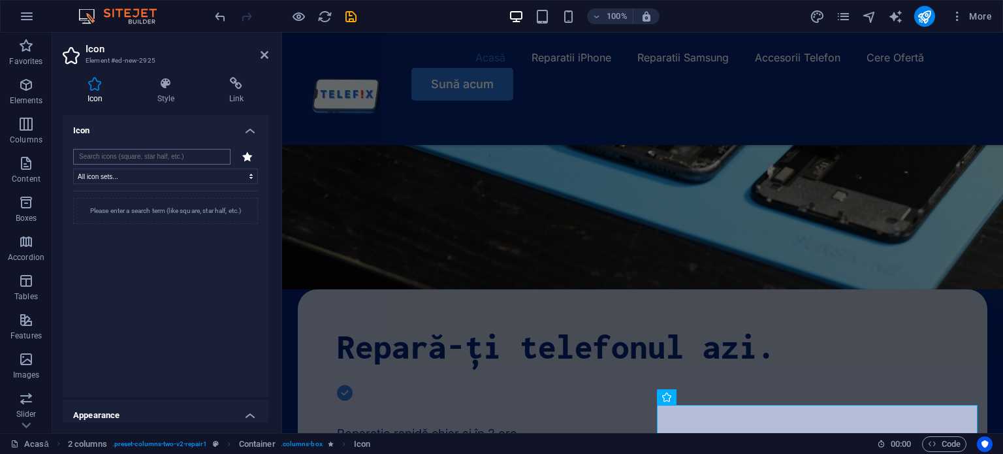
type input "t"
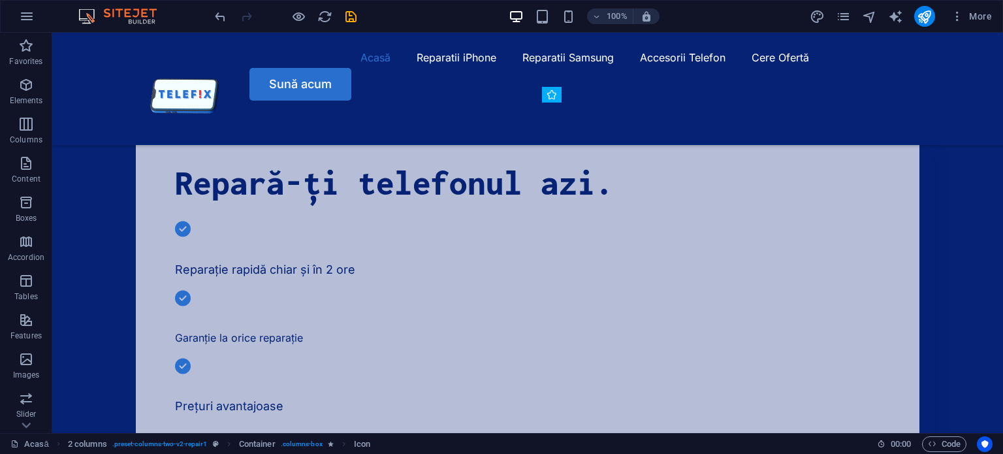
drag, startPoint x: 52, startPoint y: 33, endPoint x: 777, endPoint y: 270, distance: 762.5
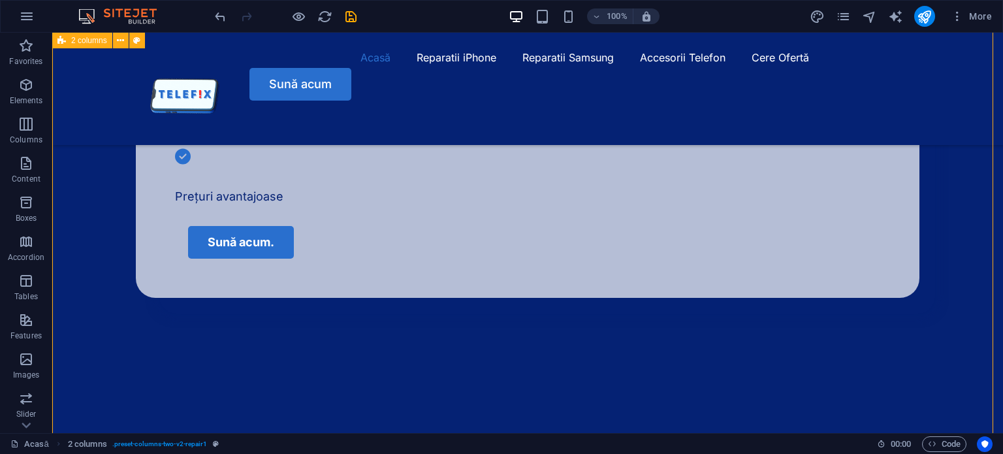
scroll to position [672, 0]
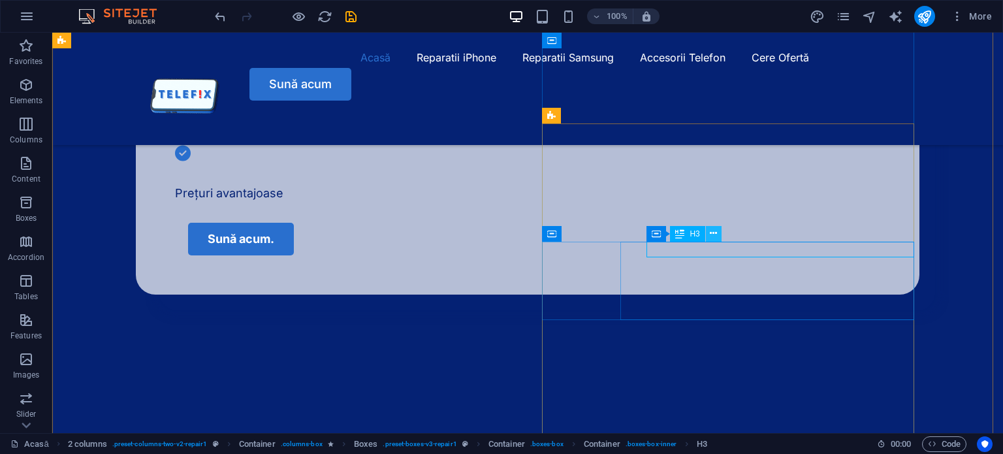
click at [715, 234] on icon at bounding box center [713, 233] width 7 height 14
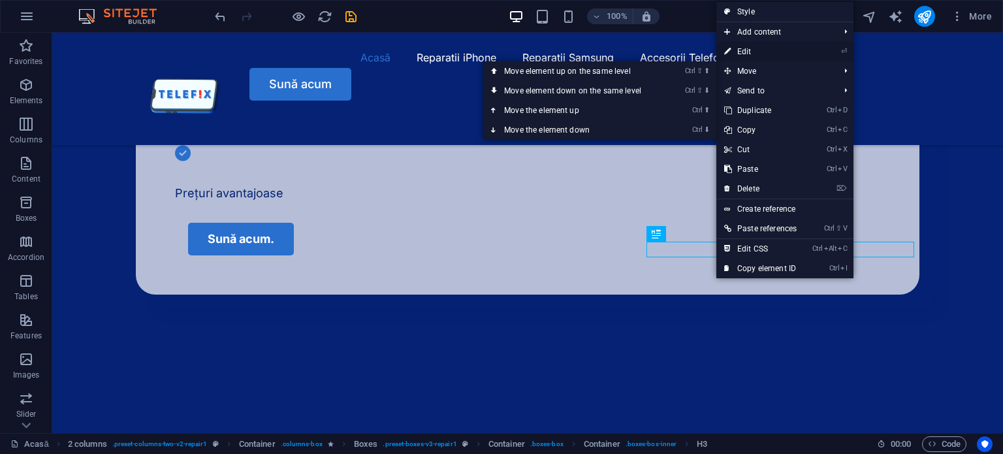
click at [772, 57] on link "⏎ Edit" at bounding box center [760, 52] width 88 height 20
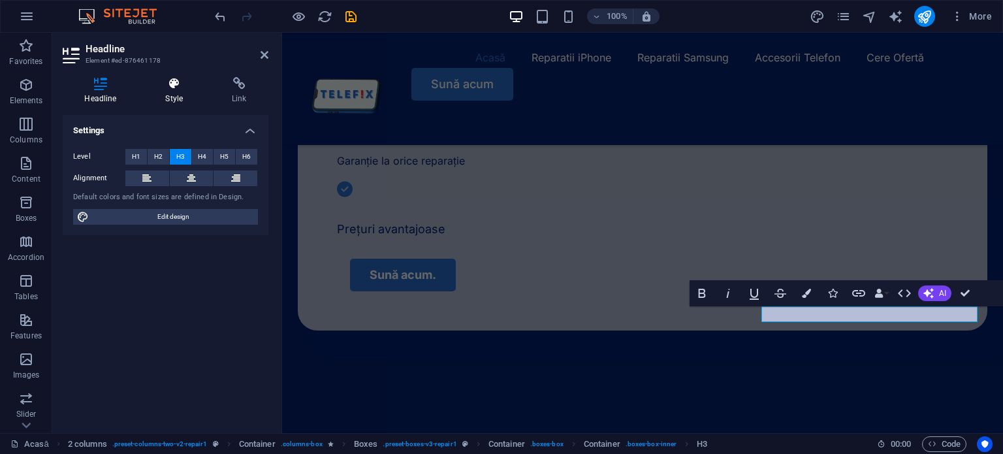
click at [170, 89] on icon at bounding box center [174, 83] width 61 height 13
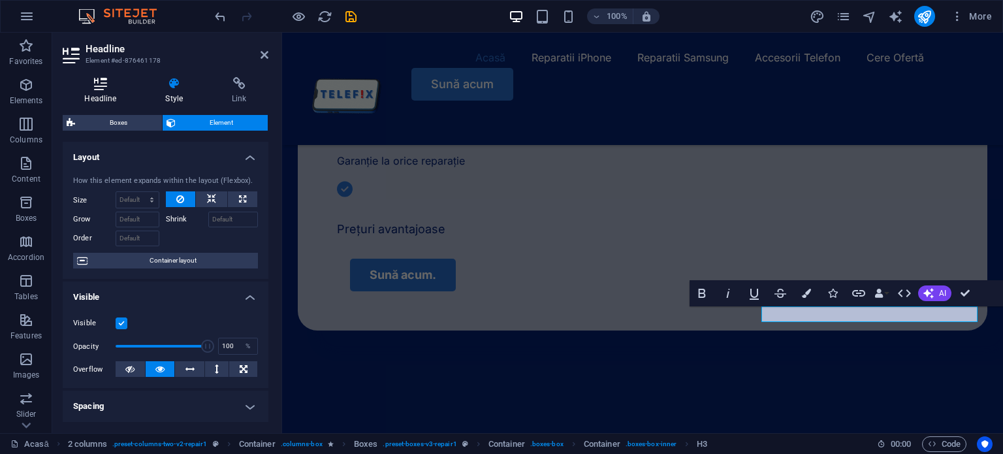
click at [115, 88] on icon at bounding box center [101, 83] width 76 height 13
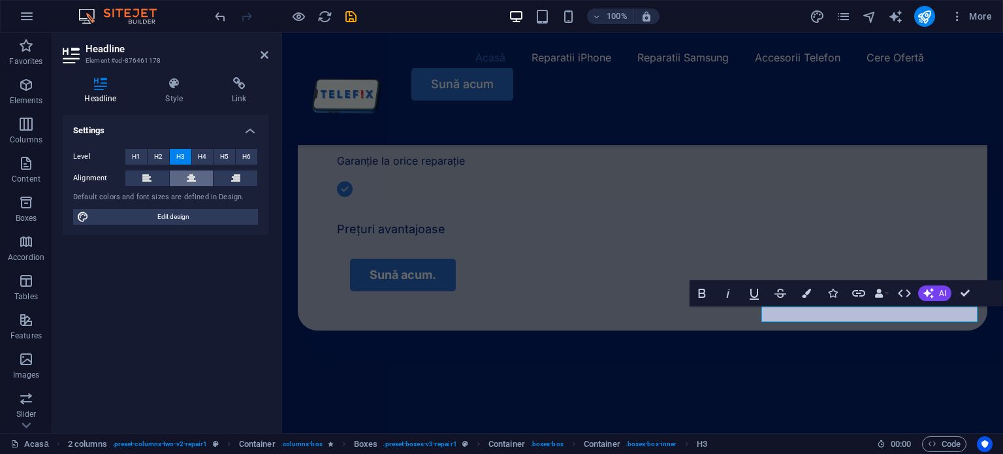
click at [198, 177] on button at bounding box center [192, 178] width 44 height 16
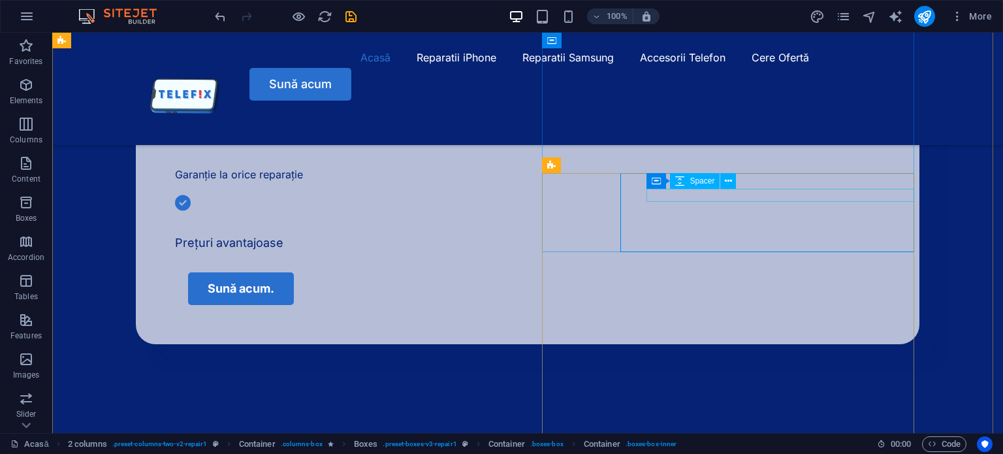
scroll to position [621, 0]
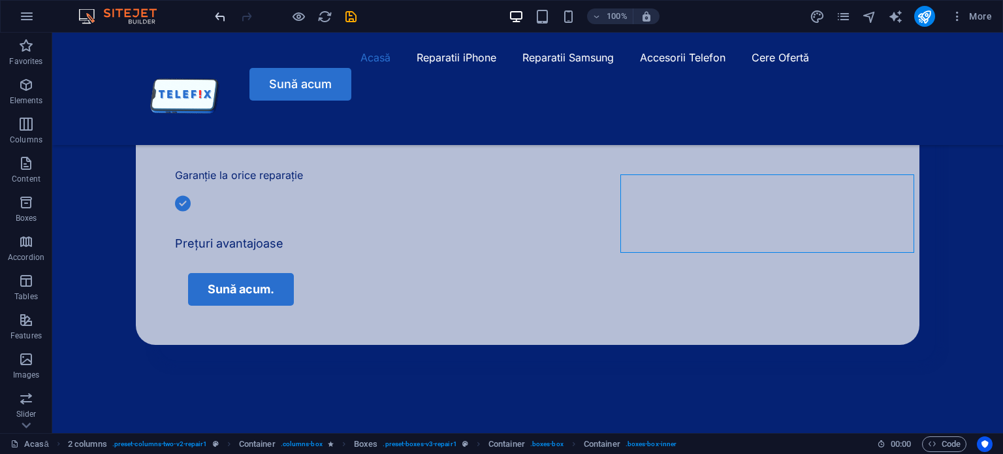
click at [218, 14] on icon "undo" at bounding box center [220, 16] width 15 height 15
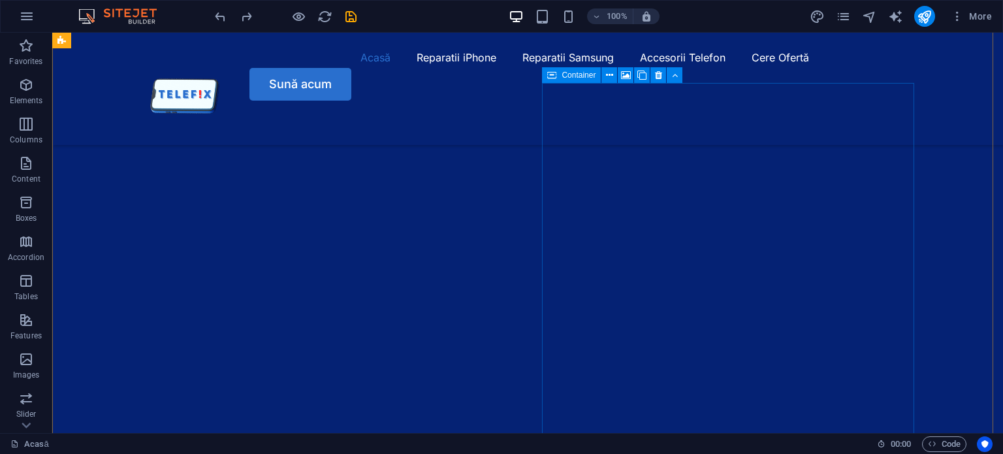
scroll to position [960, 0]
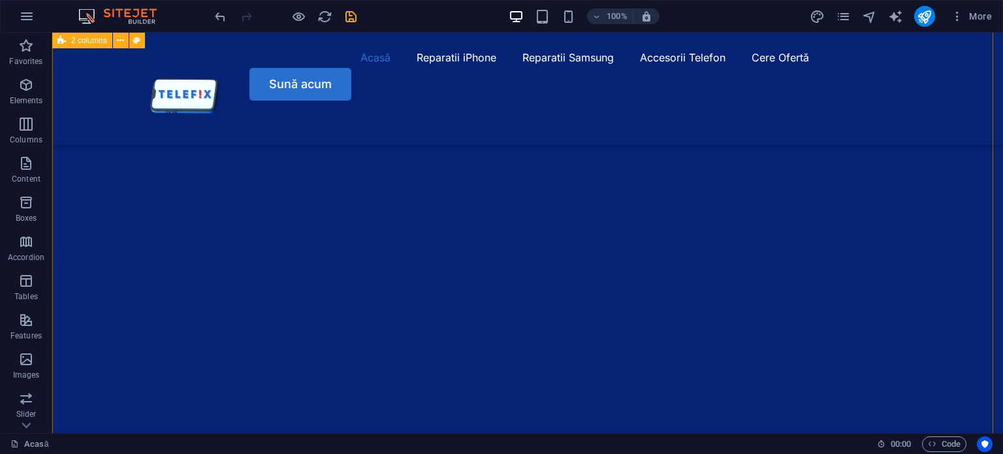
scroll to position [1031, 0]
click at [617, 16] on h6 "100%" at bounding box center [616, 16] width 21 height 16
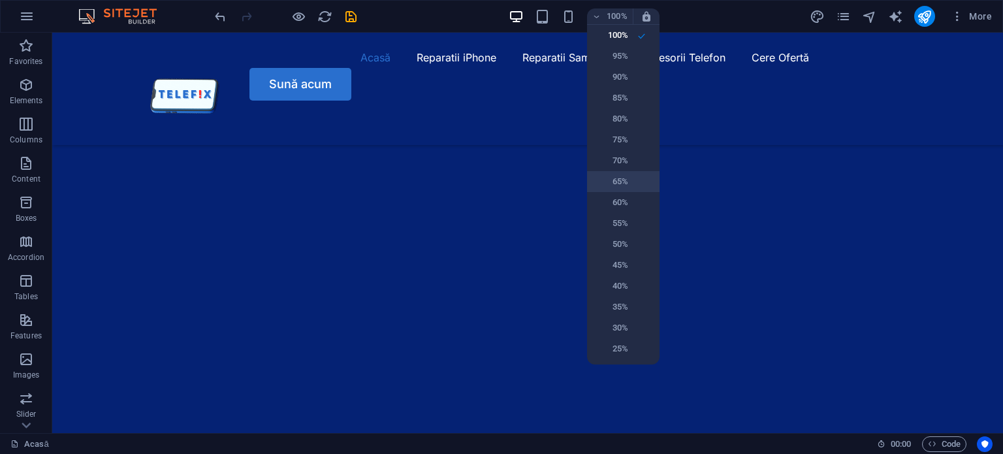
click at [627, 182] on h6 "65%" at bounding box center [611, 182] width 33 height 16
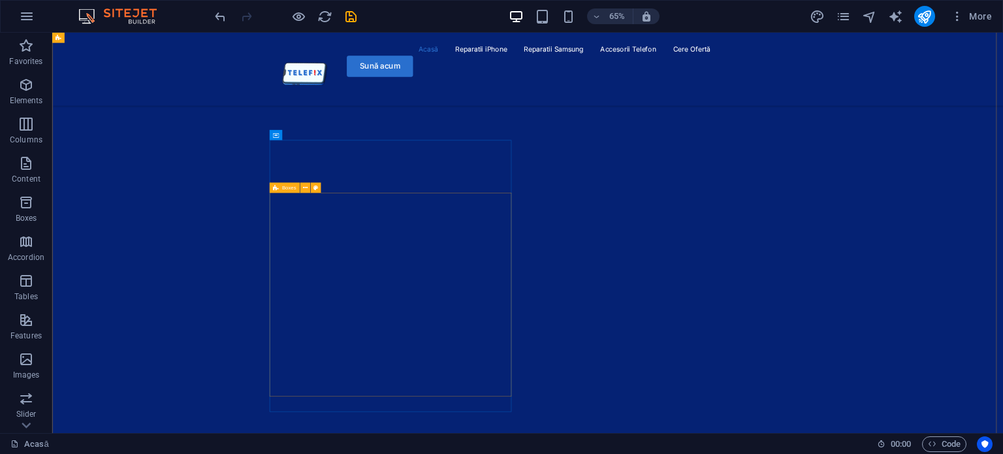
scroll to position [1115, 0]
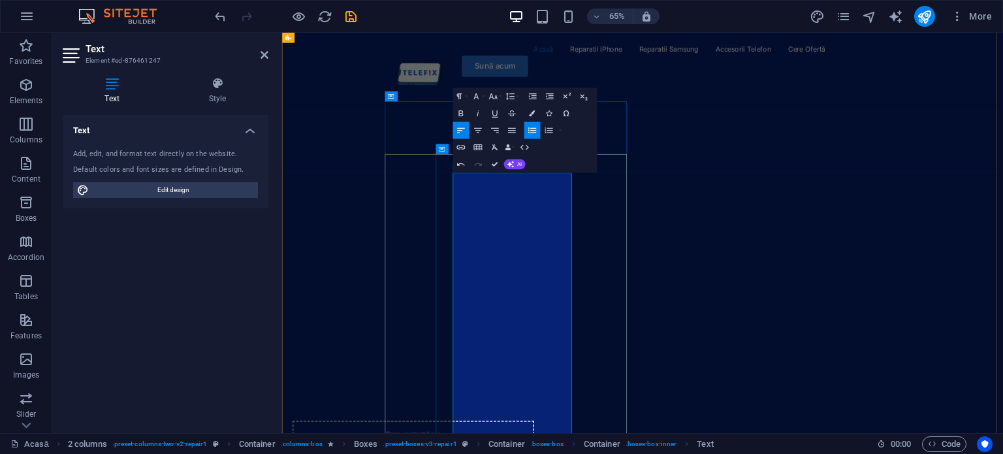
scroll to position [1138, 0]
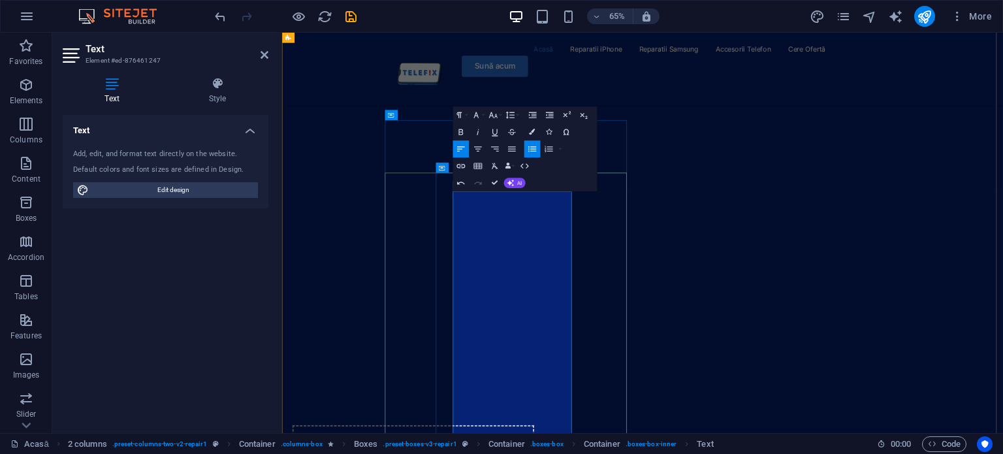
click at [548, 149] on icon "button" at bounding box center [548, 149] width 8 height 6
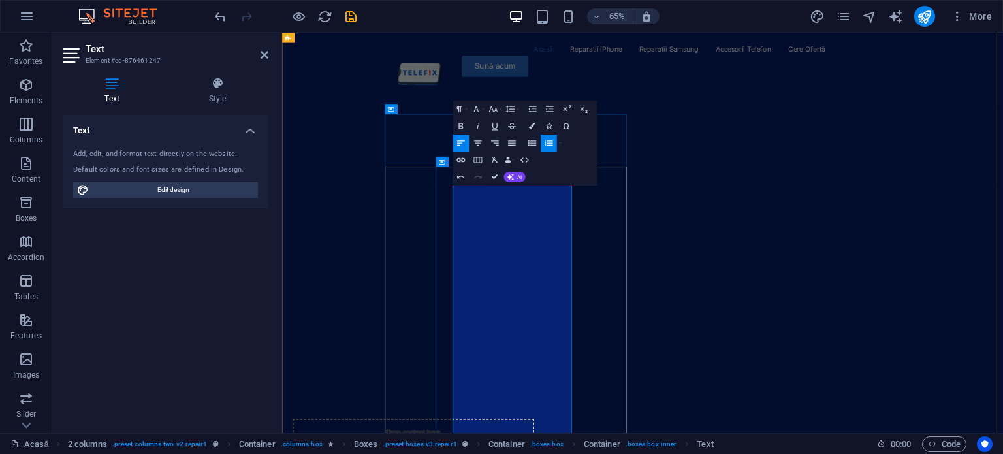
scroll to position [1151, 0]
click at [225, 19] on icon "undo" at bounding box center [220, 16] width 15 height 15
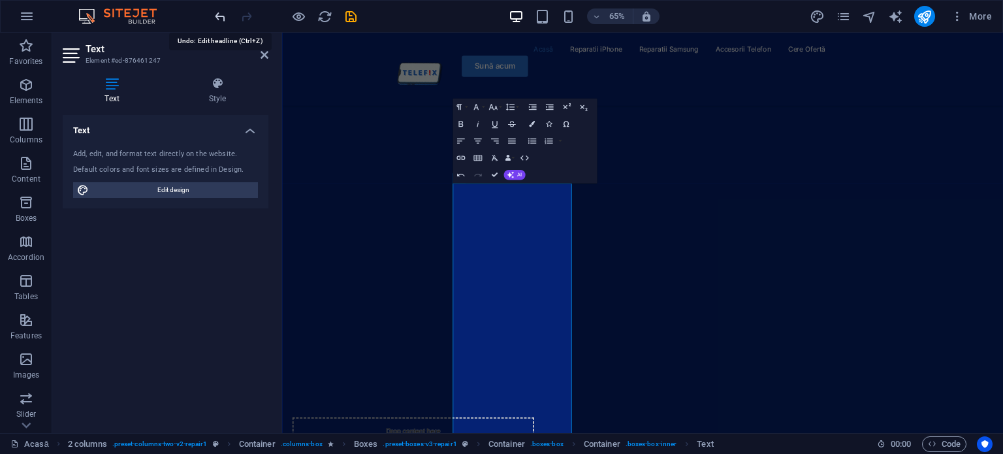
click at [225, 19] on icon "undo" at bounding box center [220, 16] width 15 height 15
click at [527, 142] on icon "button" at bounding box center [532, 141] width 10 height 10
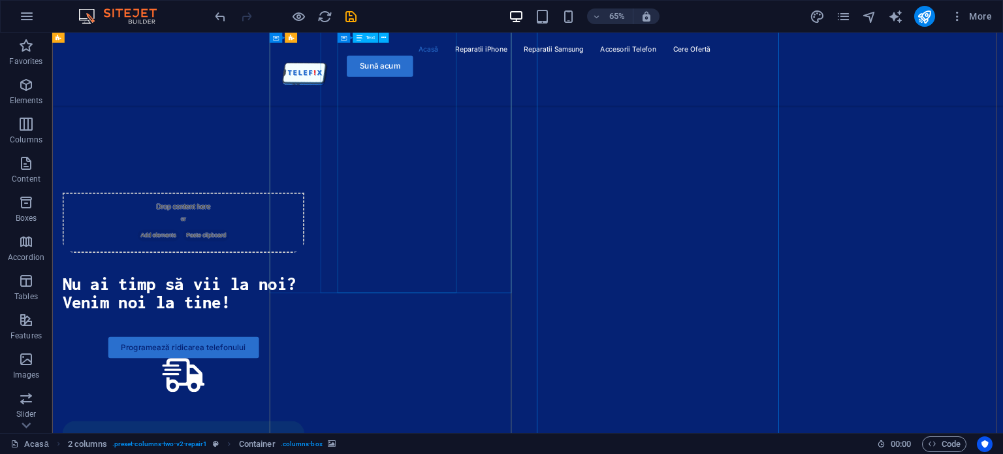
scroll to position [1496, 0]
click at [220, 20] on icon "undo" at bounding box center [220, 16] width 15 height 15
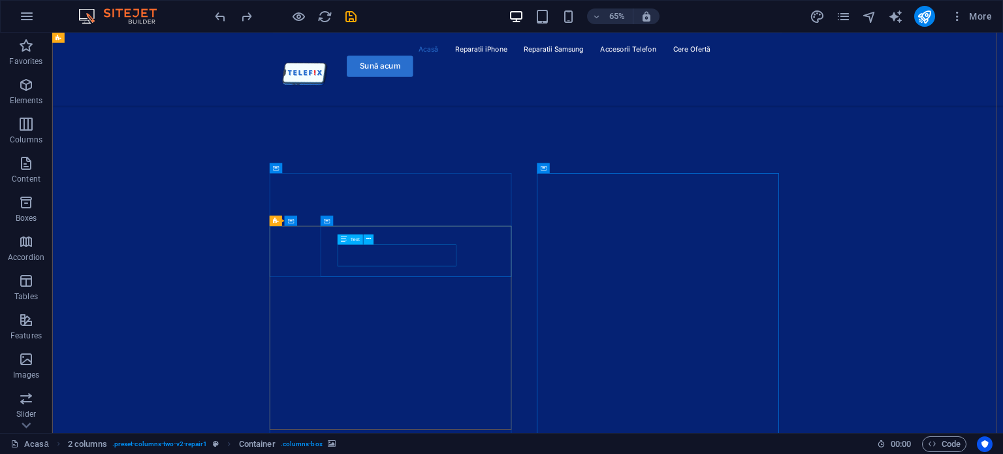
scroll to position [1085, 0]
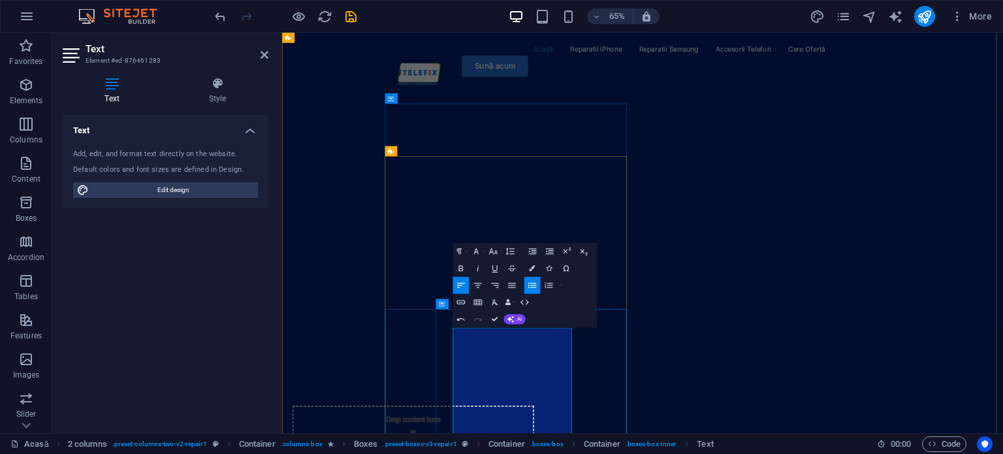
scroll to position [1171, 0]
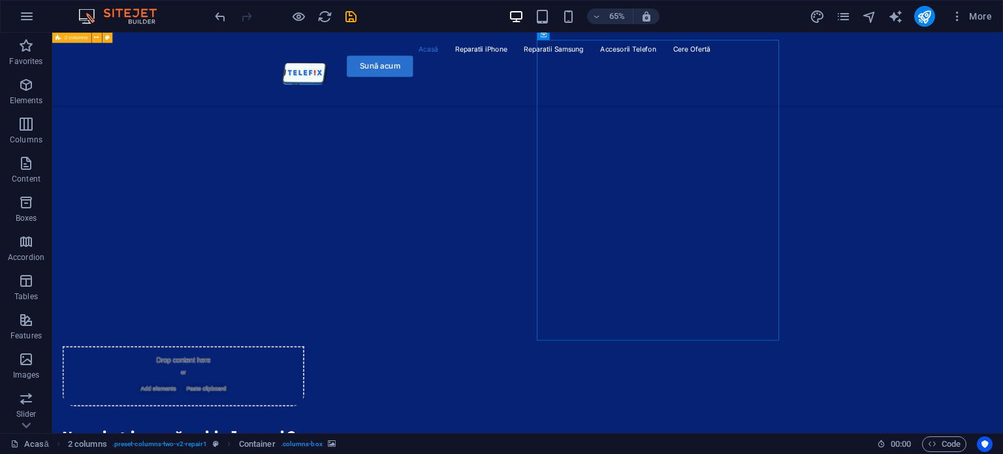
scroll to position [1261, 0]
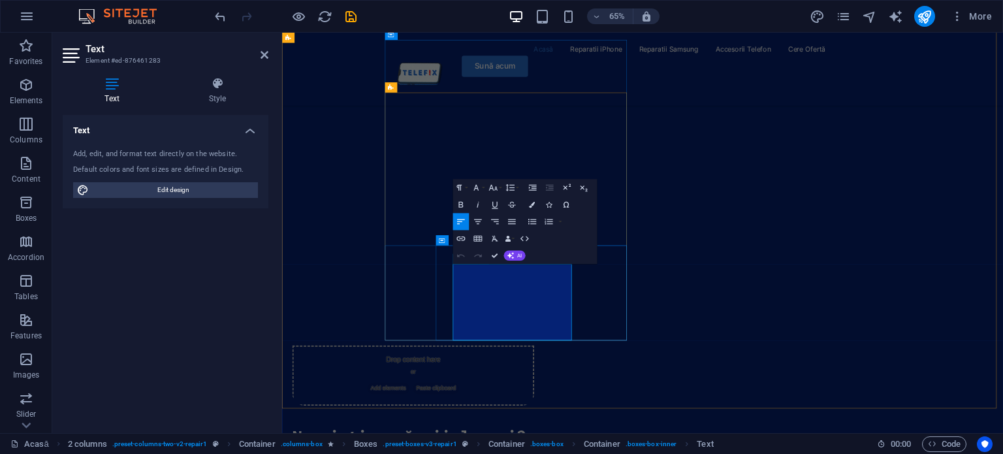
click at [546, 220] on icon "button" at bounding box center [548, 222] width 10 height 10
click at [546, 219] on icon "button" at bounding box center [548, 222] width 10 height 10
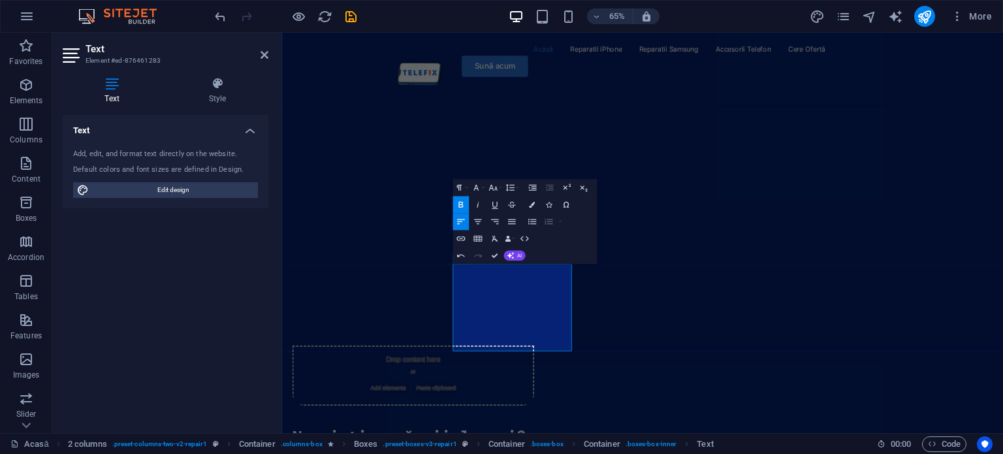
click at [546, 220] on icon "button" at bounding box center [548, 222] width 10 height 10
click at [550, 221] on icon "button" at bounding box center [548, 222] width 8 height 6
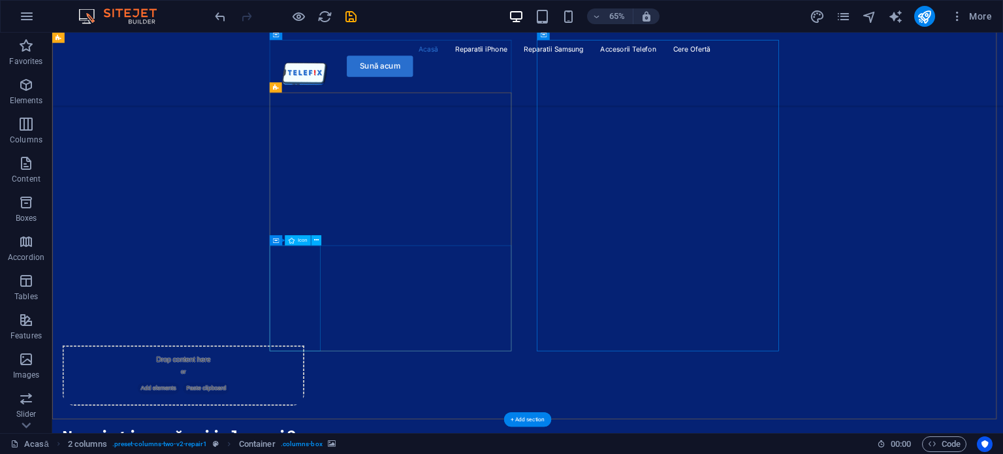
select select "xMidYMid"
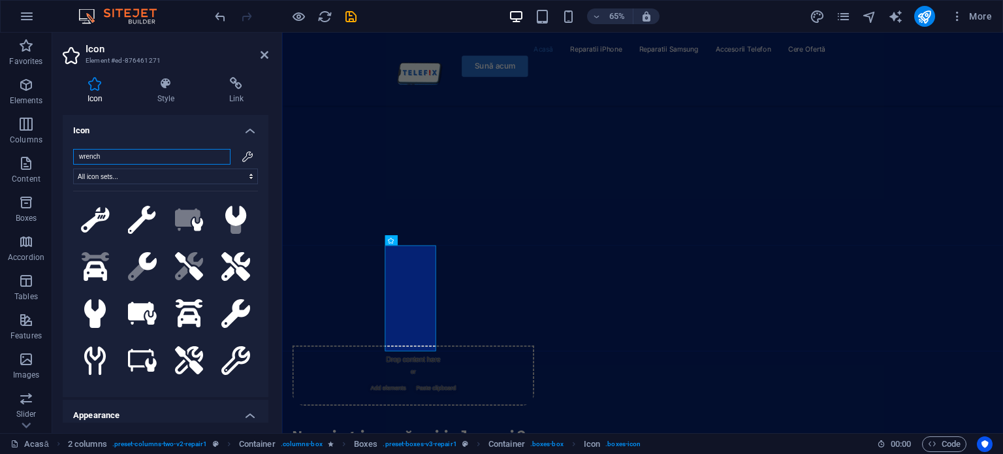
click at [149, 160] on input "wrench" at bounding box center [151, 157] width 157 height 16
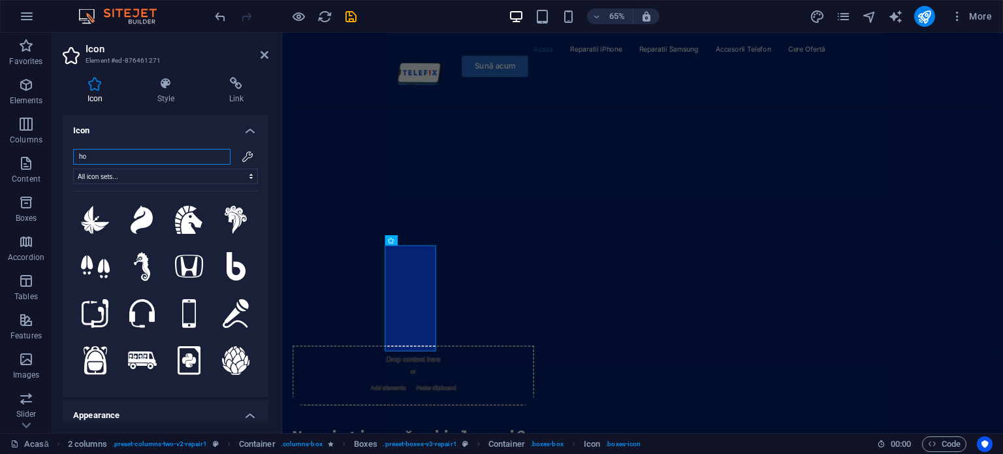
type input "h"
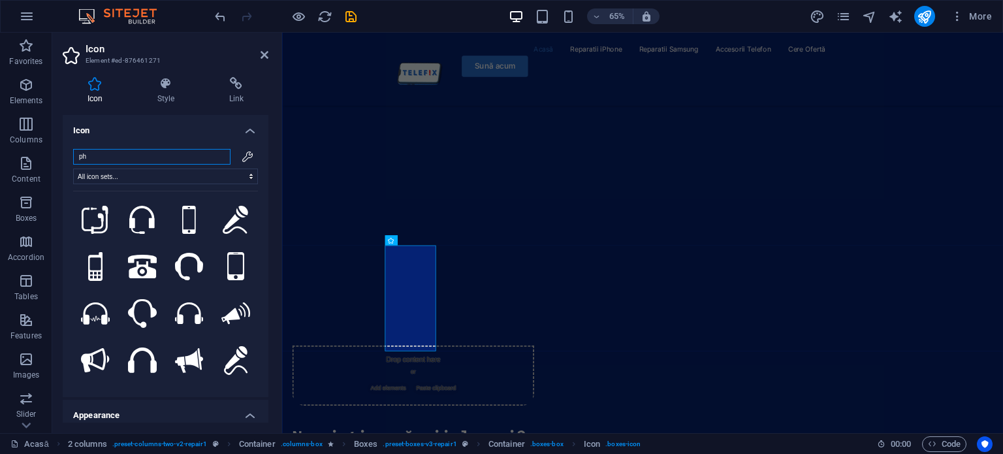
type input "p"
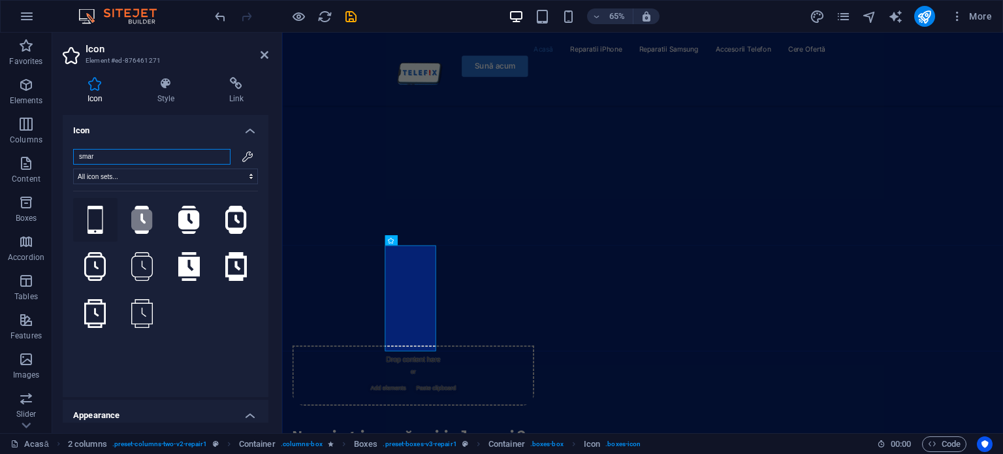
type input "smar"
click at [93, 219] on icon at bounding box center [95, 220] width 16 height 29
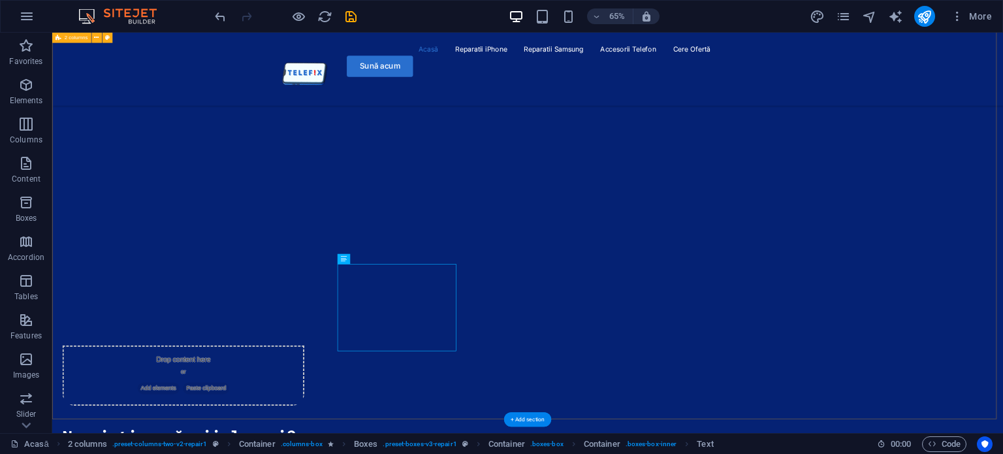
scroll to position [1240, 0]
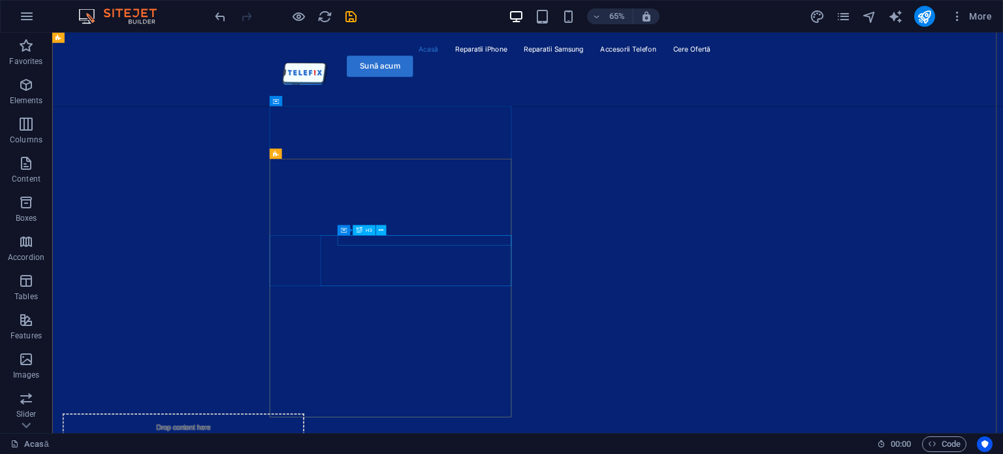
scroll to position [1159, 0]
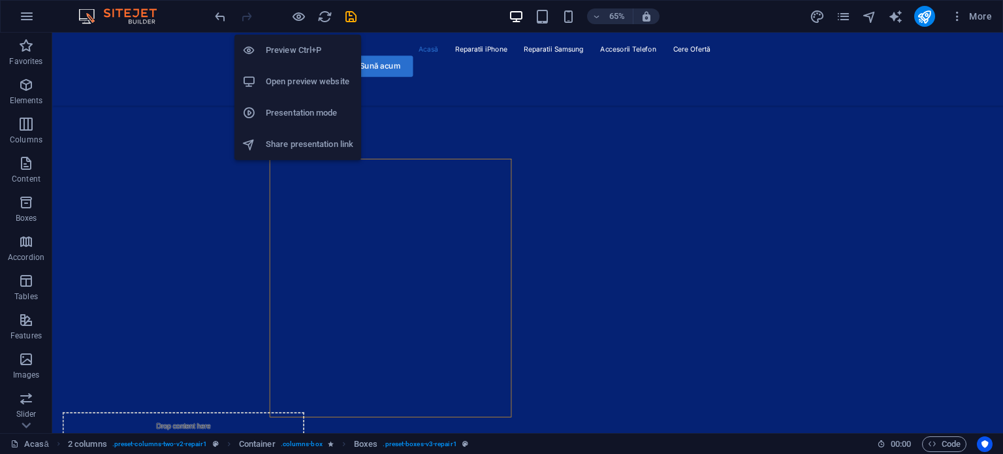
click at [301, 44] on h6 "Preview Ctrl+P" at bounding box center [309, 50] width 87 height 16
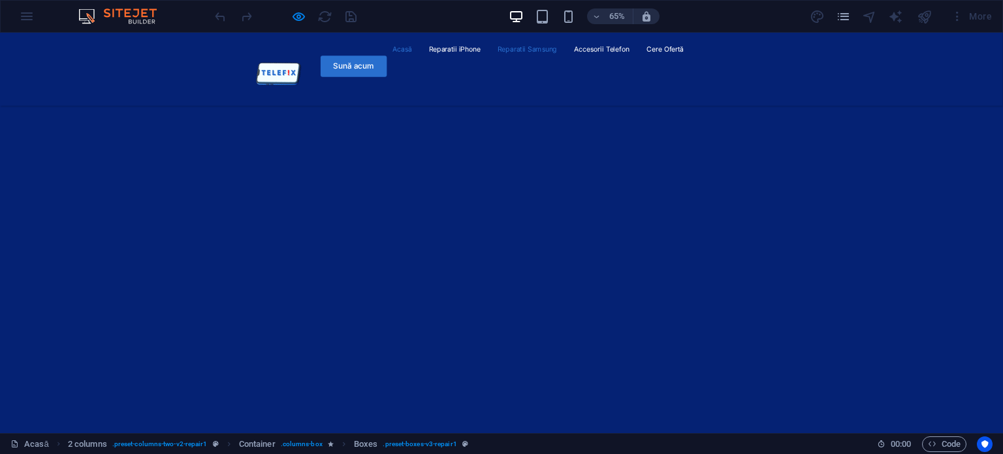
click at [771, 68] on link "Reparatii Samsung" at bounding box center [811, 57] width 91 height 21
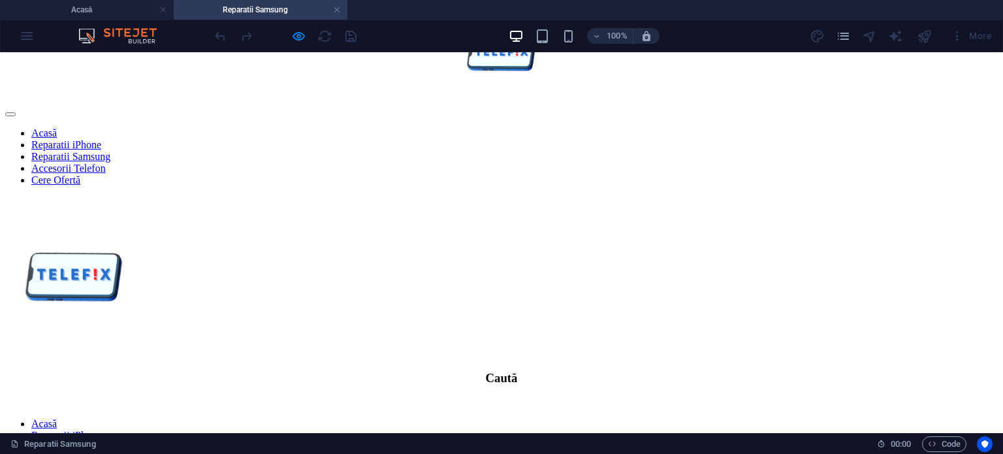
scroll to position [0, 0]
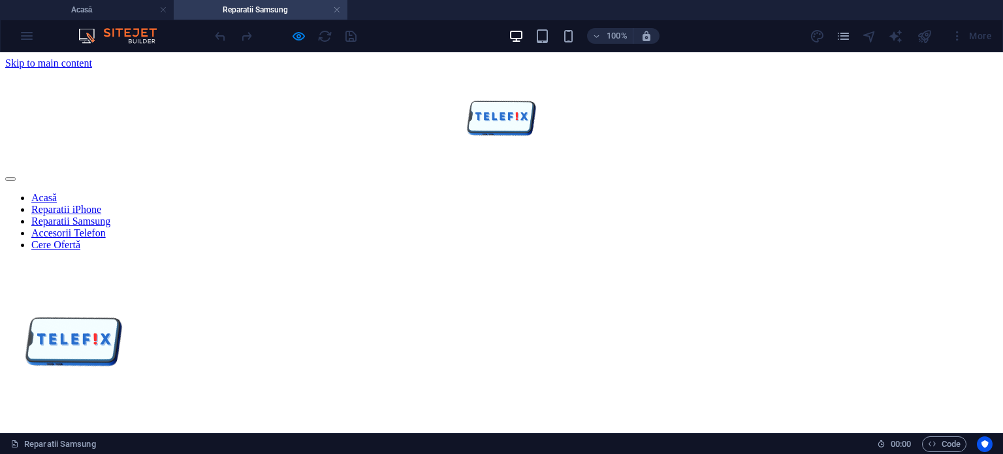
click at [403, 192] on nav "Acasă Reparatii iPhone Reparatii Samsung Accesorii Telefon Cere Ofertă" at bounding box center [501, 221] width 992 height 59
click at [337, 10] on link at bounding box center [337, 10] width 8 height 12
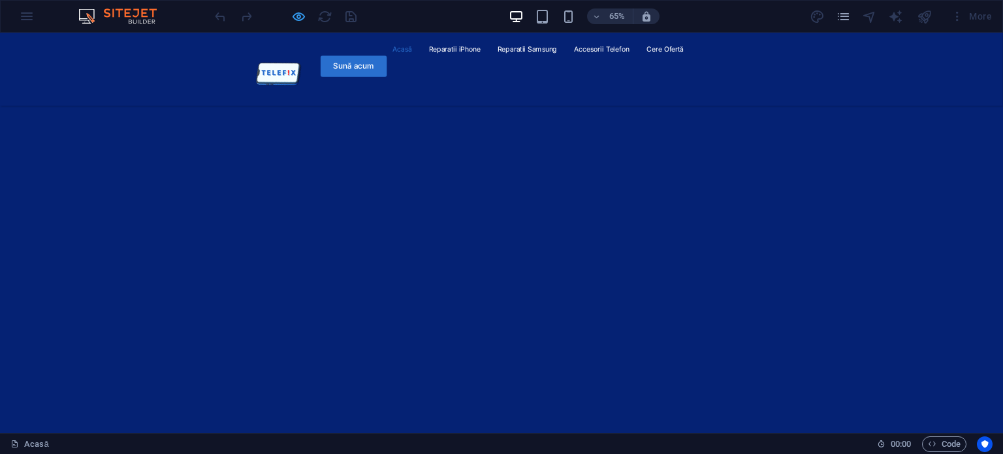
click at [294, 13] on icon "button" at bounding box center [298, 16] width 15 height 15
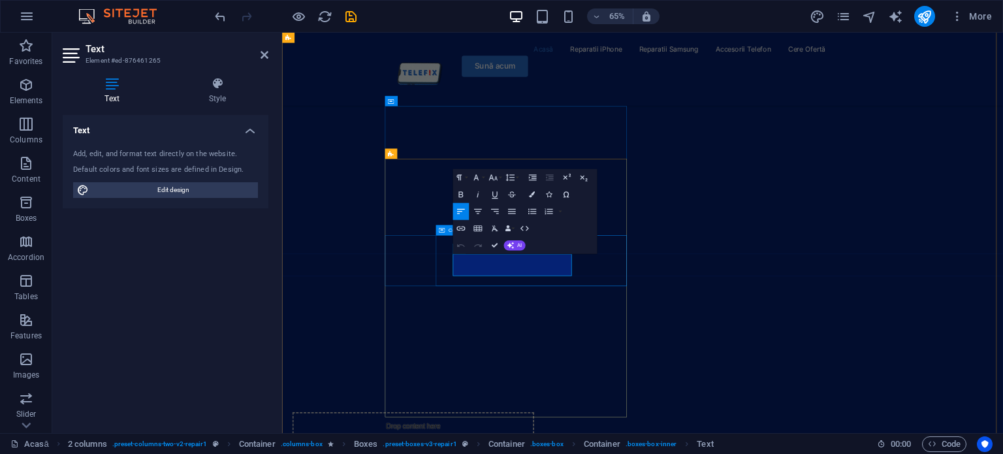
drag, startPoint x: 661, startPoint y: 403, endPoint x: 537, endPoint y: 371, distance: 127.4
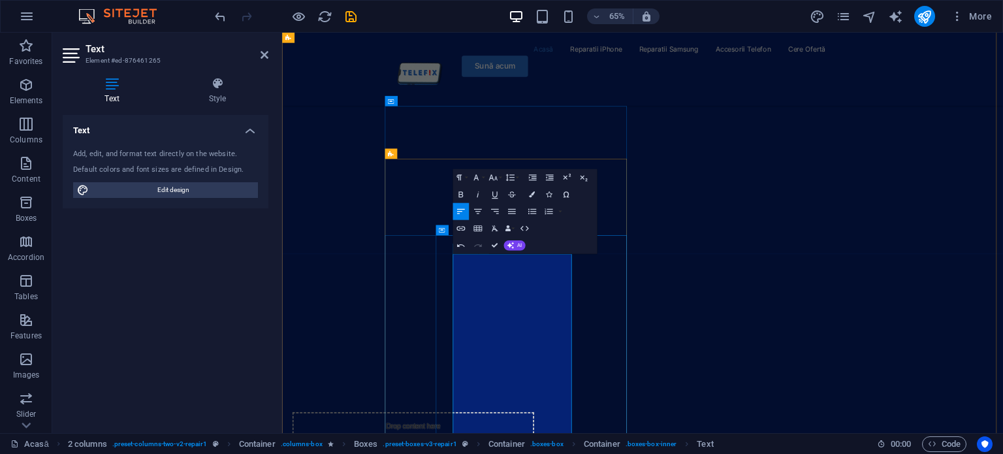
click at [527, 208] on icon "button" at bounding box center [532, 211] width 10 height 10
click at [510, 211] on icon "button" at bounding box center [512, 211] width 8 height 5
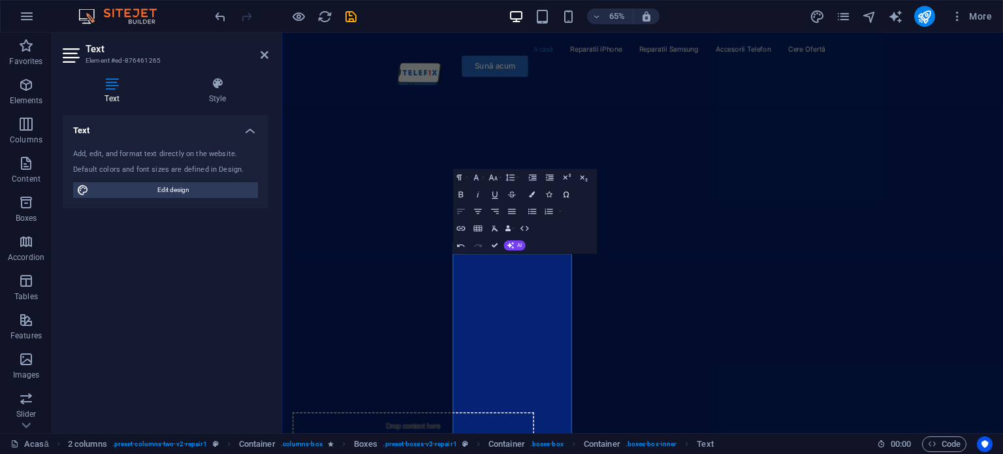
click at [465, 209] on icon "button" at bounding box center [461, 211] width 10 height 10
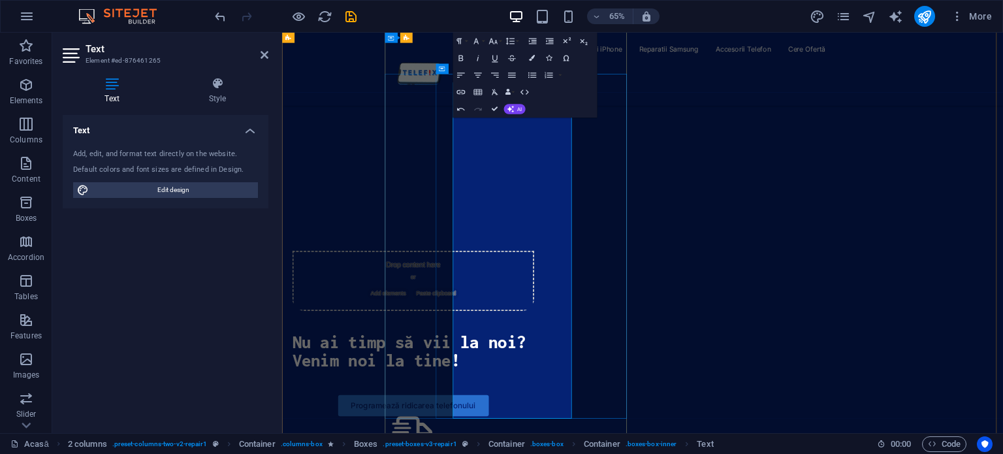
scroll to position [1453, 0]
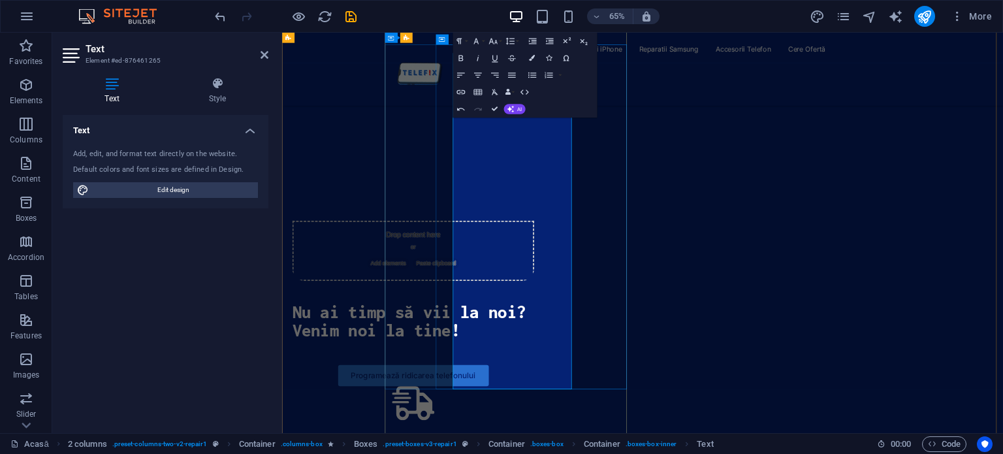
drag, startPoint x: 645, startPoint y: 567, endPoint x: 566, endPoint y: 189, distance: 386.1
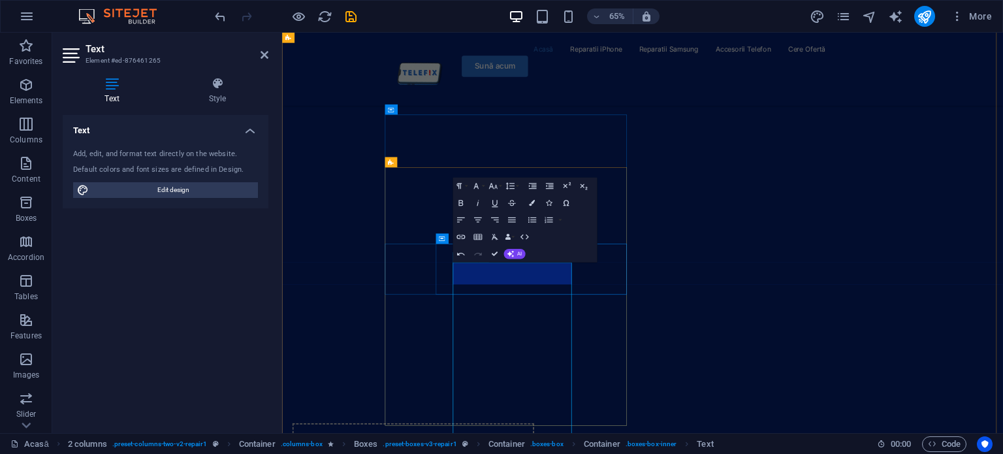
scroll to position [1142, 0]
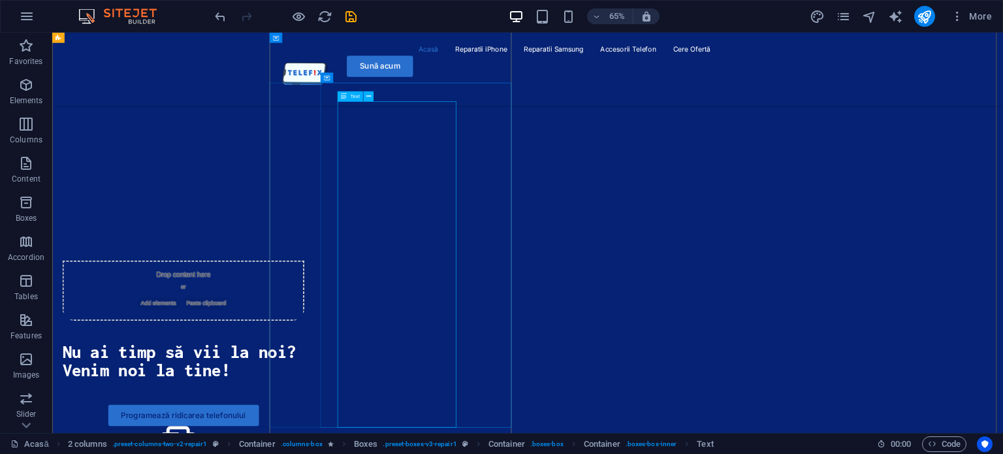
scroll to position [1394, 0]
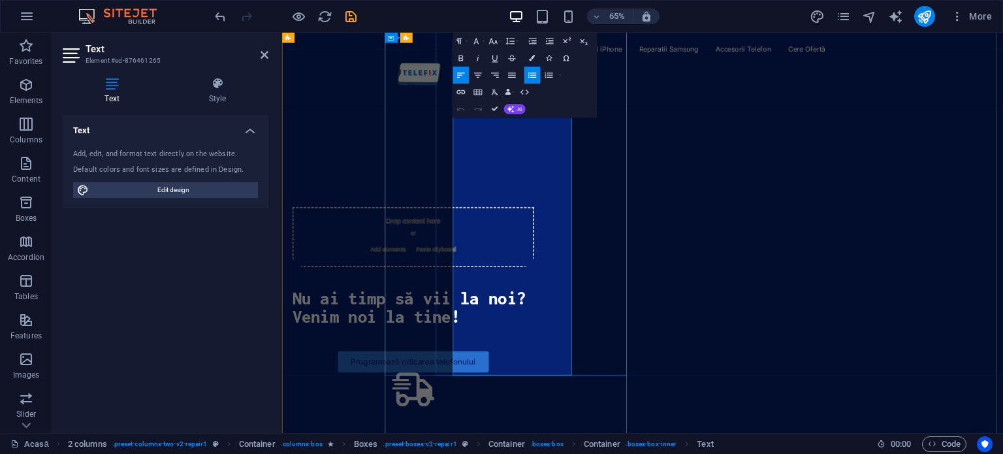
scroll to position [1475, 0]
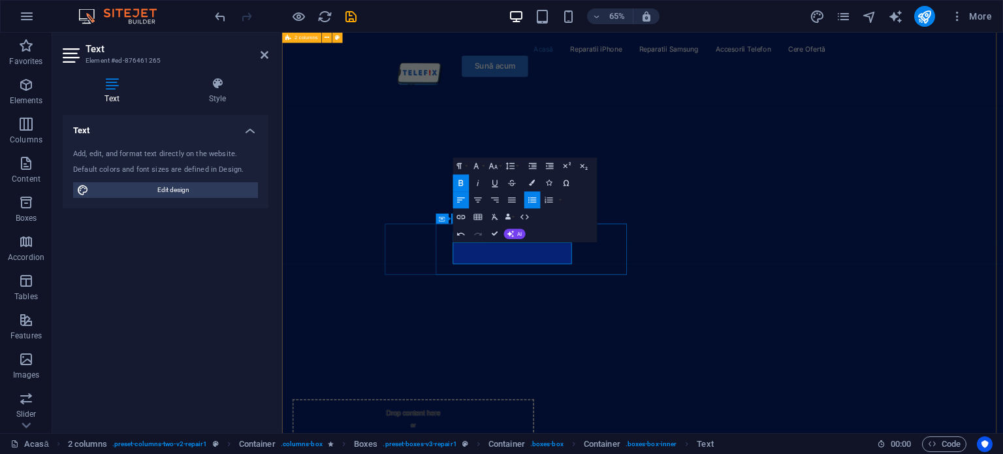
scroll to position [1176, 0]
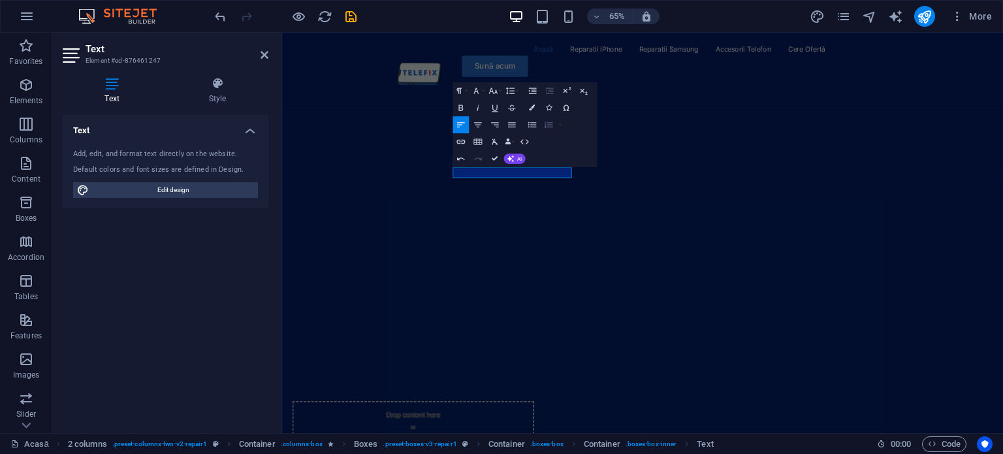
click at [545, 120] on icon "button" at bounding box center [548, 124] width 10 height 10
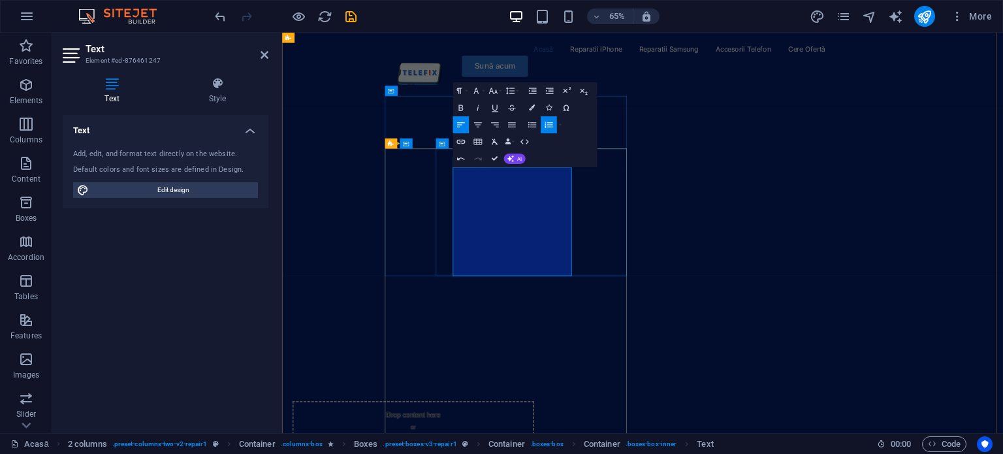
scroll to position [1279, 0]
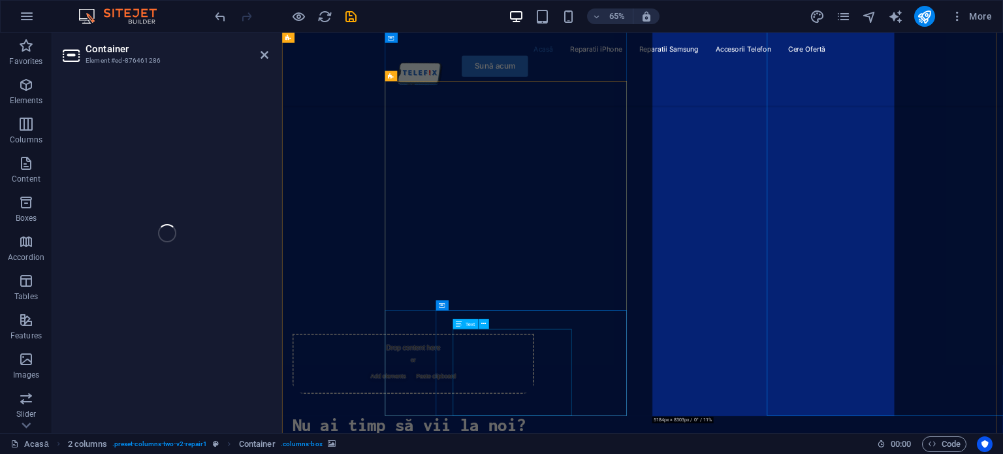
select select "px"
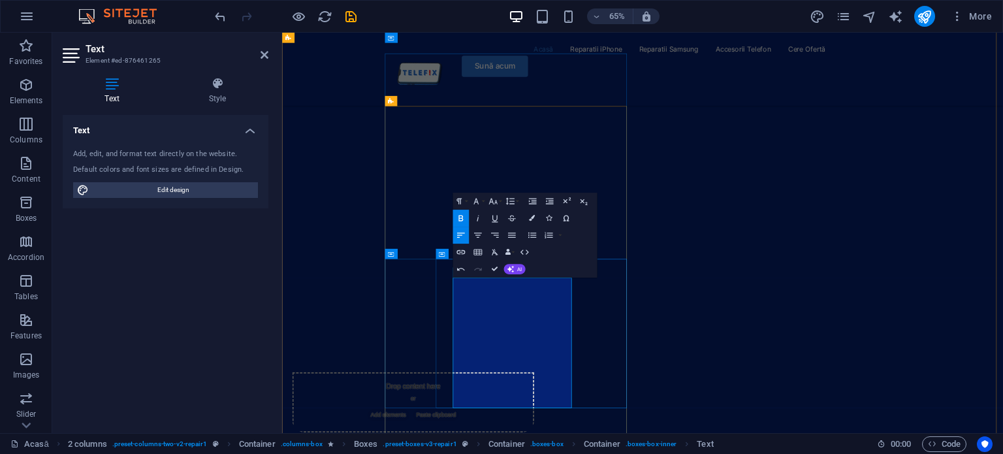
scroll to position [1219, 0]
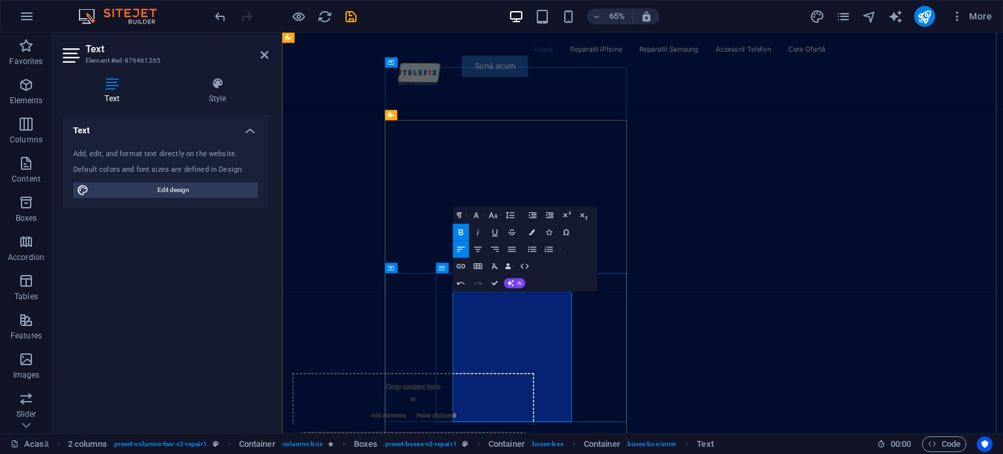
click at [550, 248] on icon "button" at bounding box center [548, 249] width 10 height 10
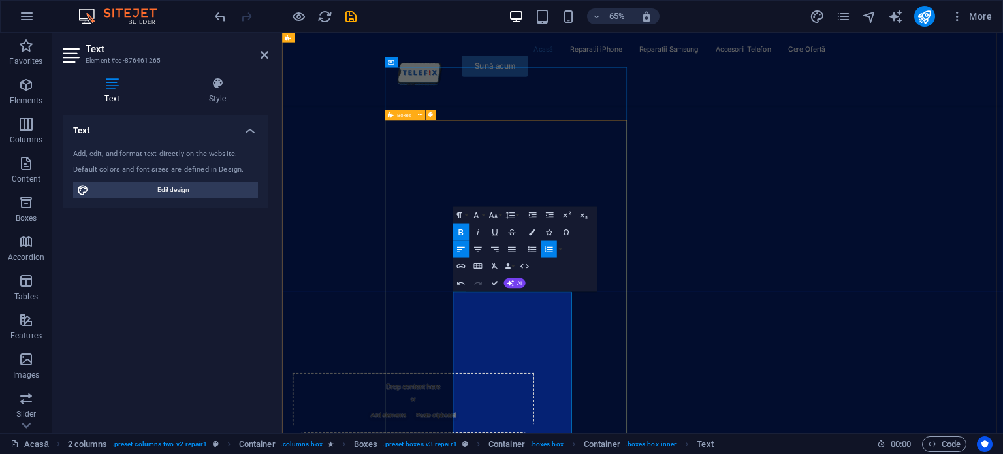
drag, startPoint x: 647, startPoint y: 636, endPoint x: 578, endPoint y: 401, distance: 244.1
drag, startPoint x: 757, startPoint y: 305, endPoint x: 556, endPoint y: 445, distance: 244.3
drag, startPoint x: 556, startPoint y: 444, endPoint x: 683, endPoint y: 646, distance: 238.5
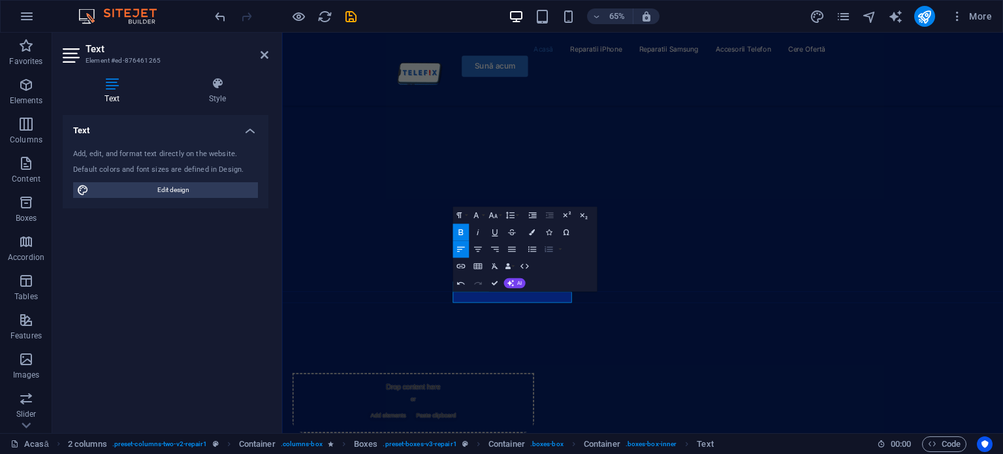
click at [546, 249] on icon "button" at bounding box center [548, 249] width 10 height 10
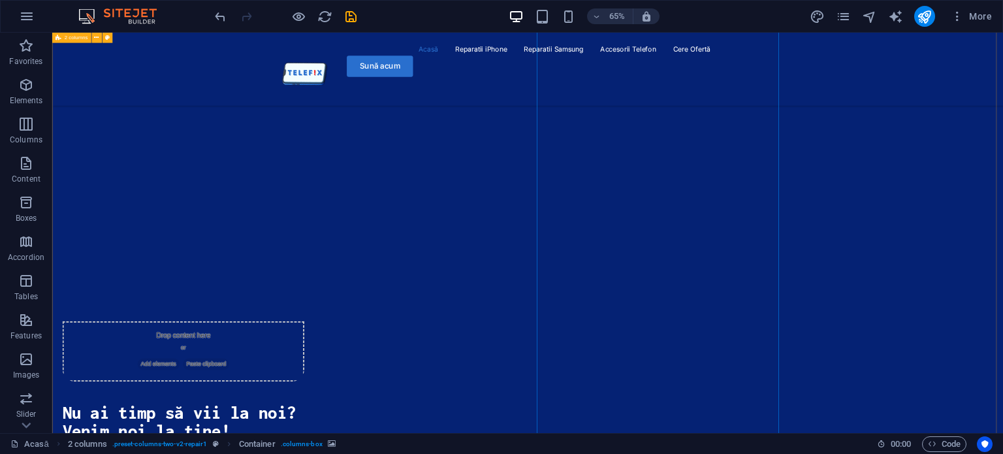
scroll to position [1302, 0]
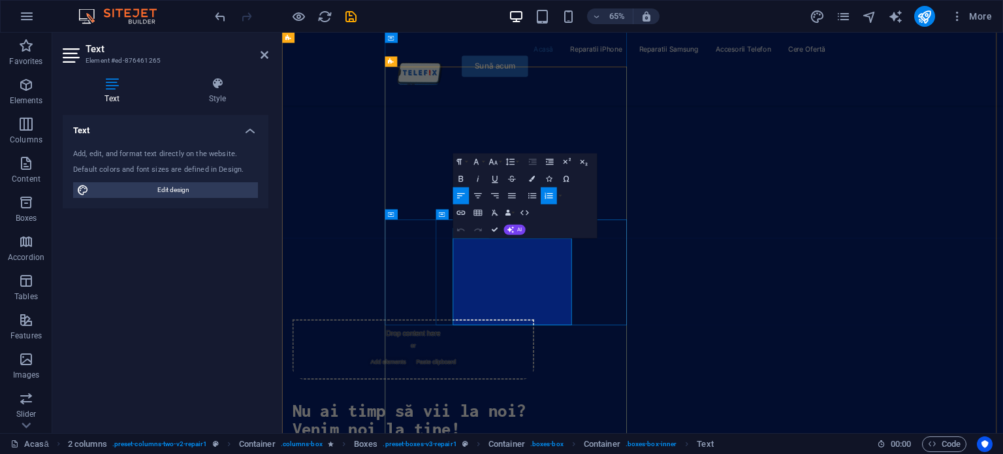
click at [478, 196] on icon "button" at bounding box center [478, 196] width 10 height 10
click at [461, 195] on icon "button" at bounding box center [461, 196] width 10 height 10
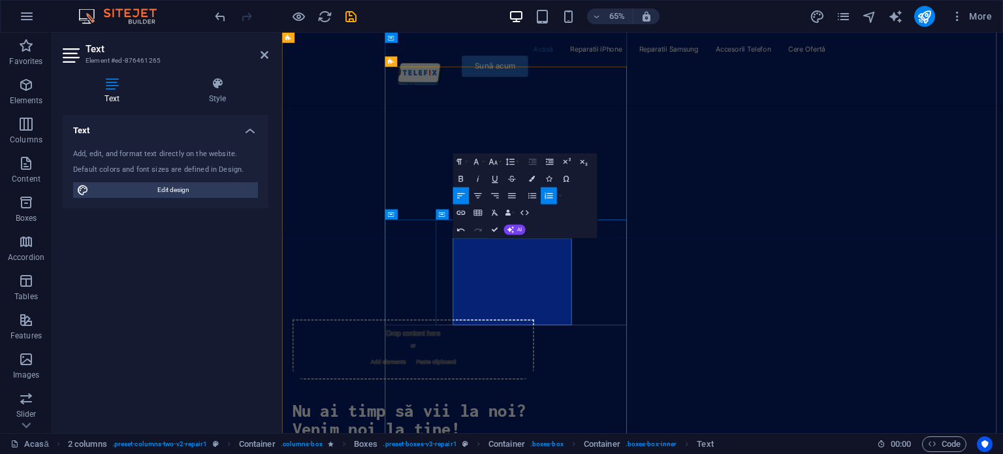
drag, startPoint x: 555, startPoint y: 354, endPoint x: 660, endPoint y: 475, distance: 159.7
click at [477, 192] on icon "button" at bounding box center [478, 196] width 10 height 10
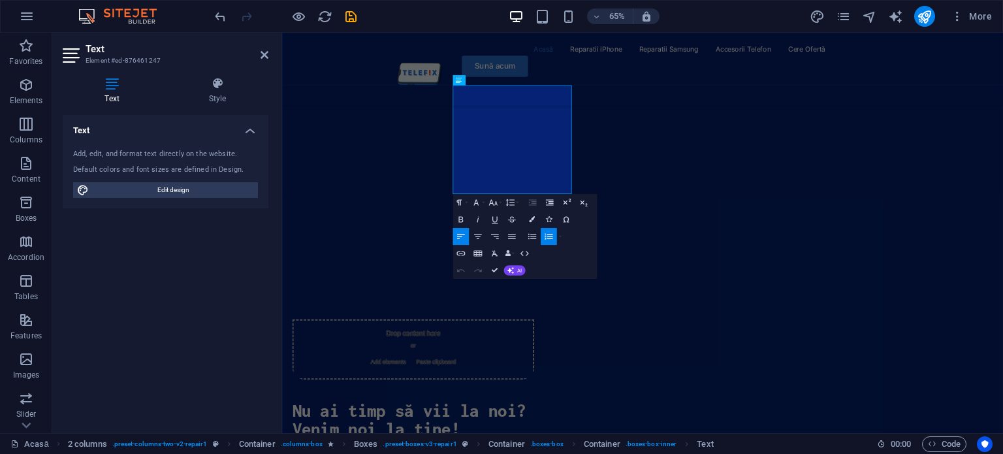
drag, startPoint x: 473, startPoint y: 235, endPoint x: 565, endPoint y: 253, distance: 93.1
click at [565, 253] on div "Paragraph Format Normal Heading 1 Heading 2 Heading 3 Heading 4 Heading 5 Headi…" at bounding box center [524, 236] width 144 height 85
click at [471, 234] on button "Align Center" at bounding box center [477, 236] width 16 height 17
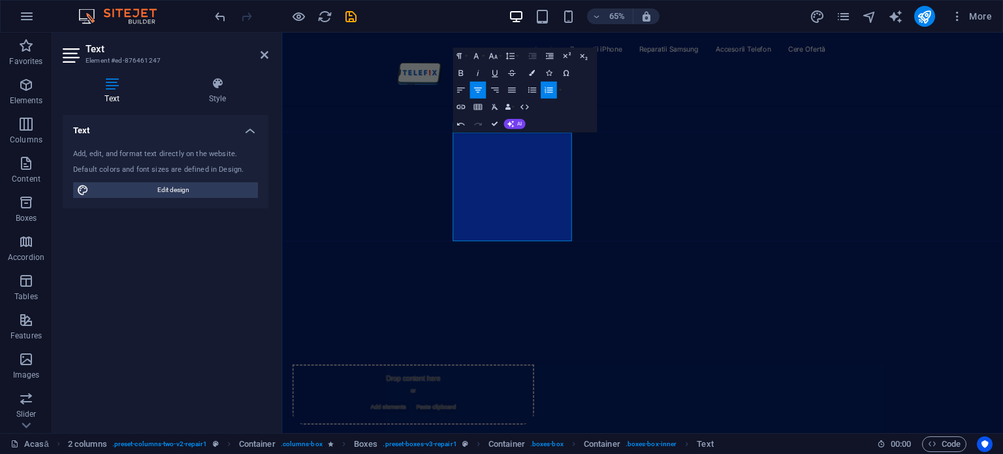
scroll to position [1229, 0]
drag, startPoint x: 584, startPoint y: 194, endPoint x: 700, endPoint y: 344, distance: 190.2
click at [480, 88] on icon "button" at bounding box center [478, 90] width 10 height 10
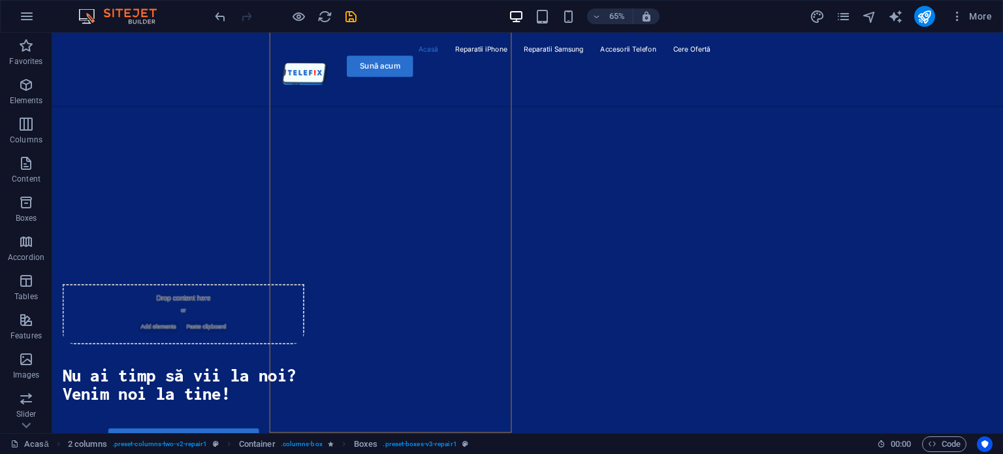
scroll to position [1357, 0]
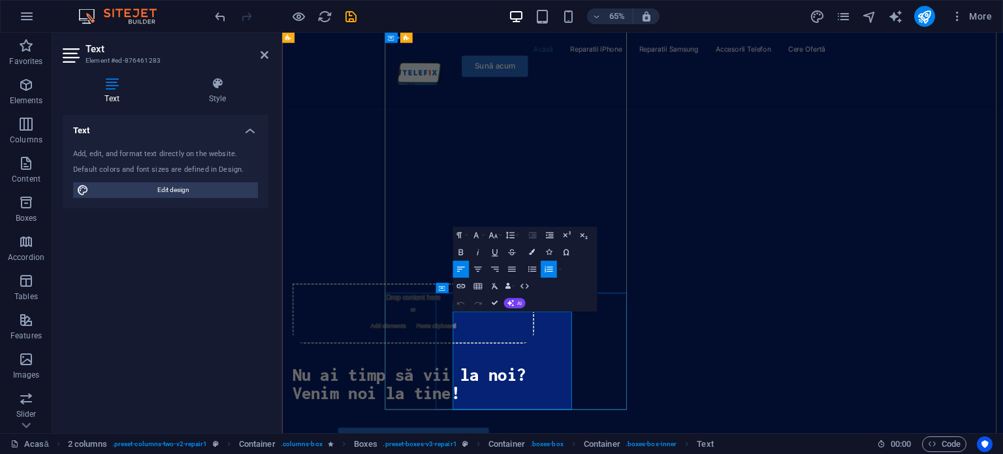
scroll to position [1400, 0]
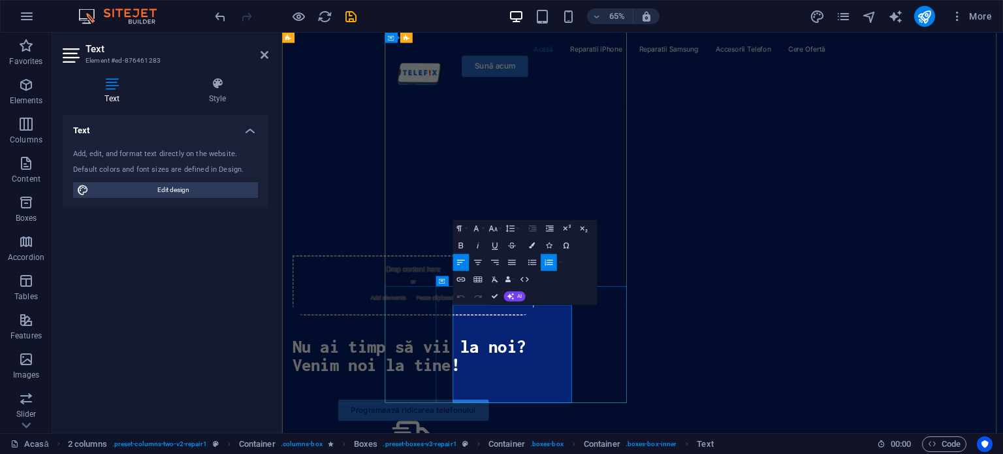
drag, startPoint x: 602, startPoint y: 588, endPoint x: 546, endPoint y: 448, distance: 151.4
drag, startPoint x: 546, startPoint y: 448, endPoint x: 546, endPoint y: 465, distance: 17.0
drag, startPoint x: 546, startPoint y: 460, endPoint x: 657, endPoint y: 628, distance: 201.5
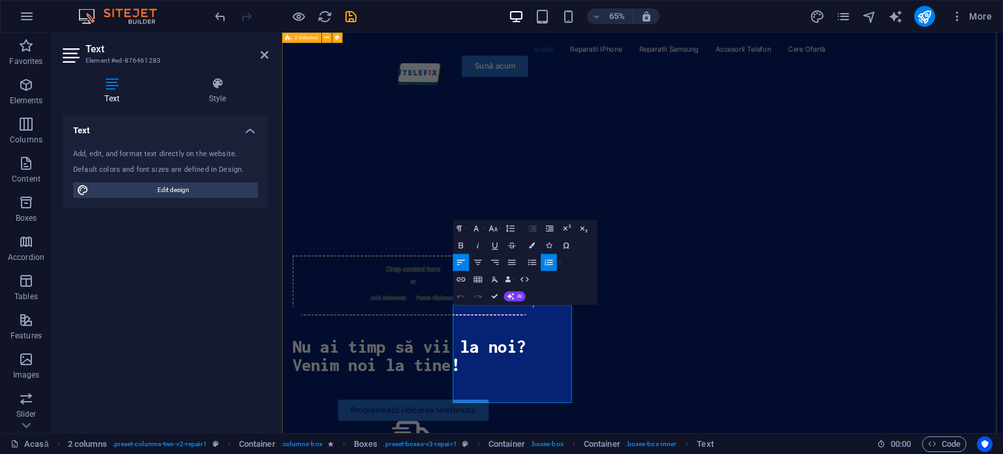
click at [475, 260] on icon "button" at bounding box center [478, 262] width 8 height 5
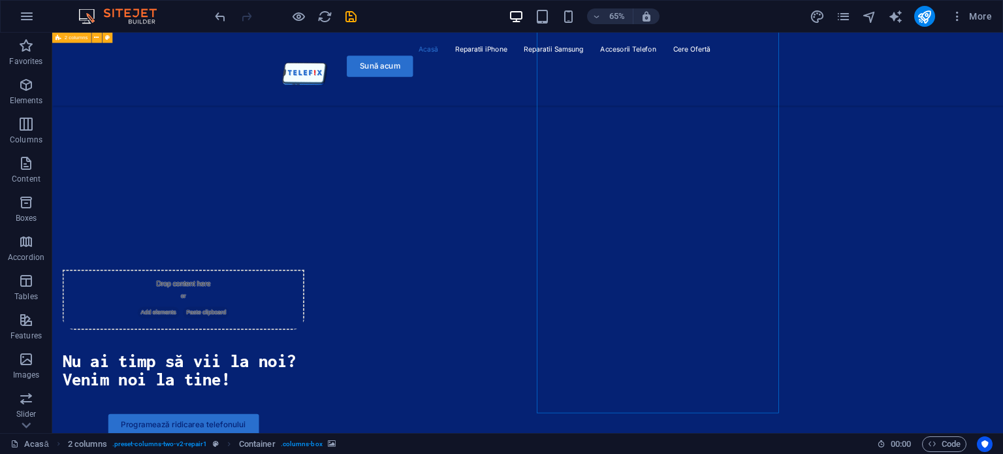
scroll to position [1377, 0]
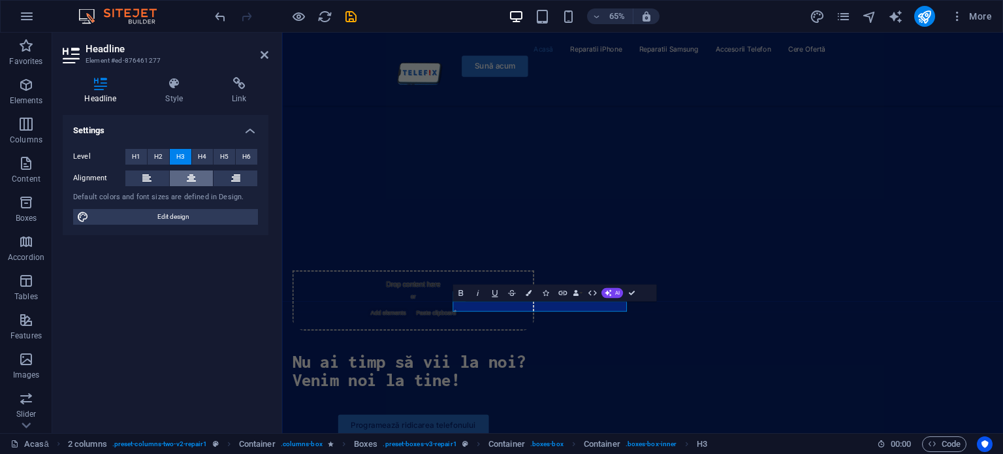
click at [183, 176] on button at bounding box center [192, 178] width 44 height 16
drag, startPoint x: 373, startPoint y: 415, endPoint x: 525, endPoint y: 296, distance: 192.9
click at [525, 296] on button "Colors" at bounding box center [528, 292] width 16 height 17
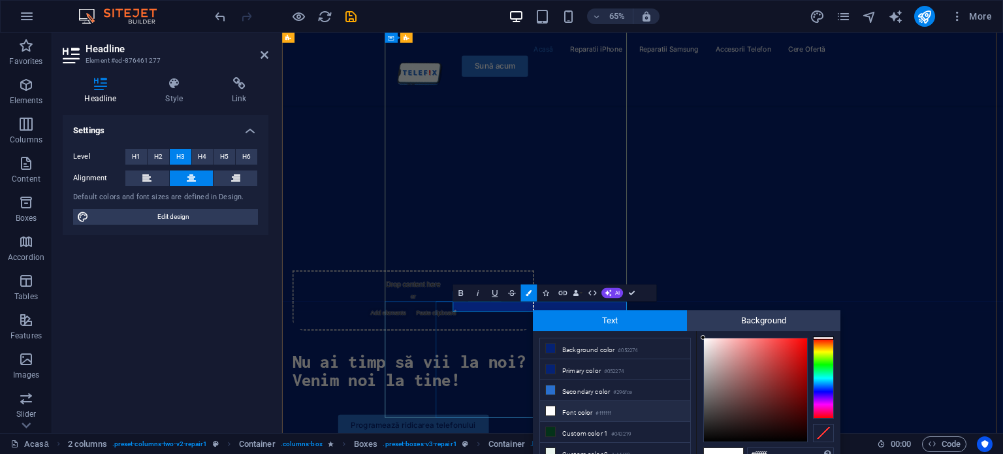
scroll to position [7, 0]
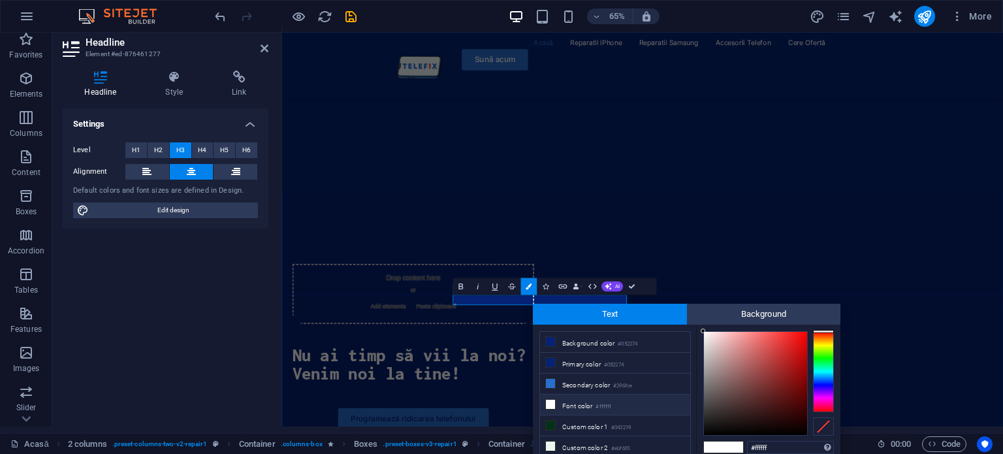
drag, startPoint x: 770, startPoint y: 344, endPoint x: 808, endPoint y: 325, distance: 42.3
drag, startPoint x: 808, startPoint y: 325, endPoint x: 800, endPoint y: 341, distance: 17.8
click at [800, 341] on div at bounding box center [755, 383] width 103 height 103
drag, startPoint x: 800, startPoint y: 341, endPoint x: 809, endPoint y: 329, distance: 15.3
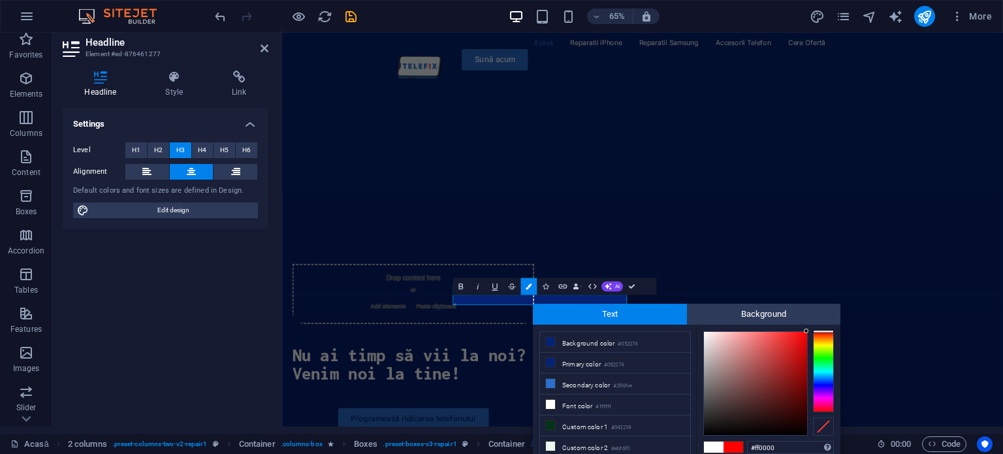
type input "#ff0000"
click at [807, 331] on div at bounding box center [806, 330] width 5 height 5
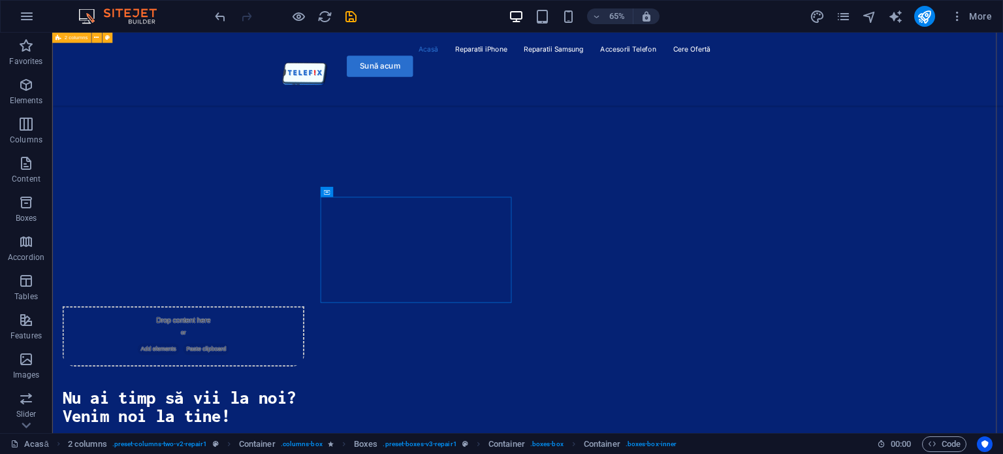
scroll to position [1320, 0]
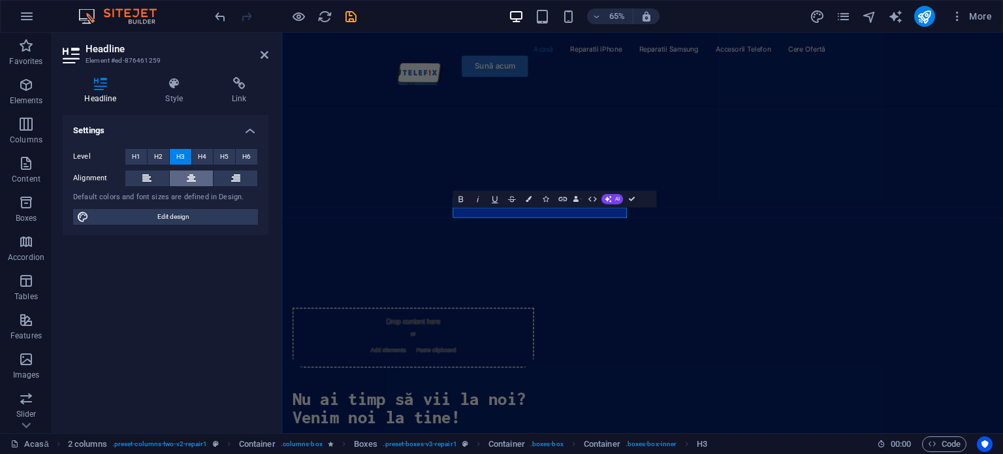
click at [204, 178] on button at bounding box center [192, 178] width 44 height 16
click at [522, 200] on button "Colors" at bounding box center [528, 199] width 16 height 17
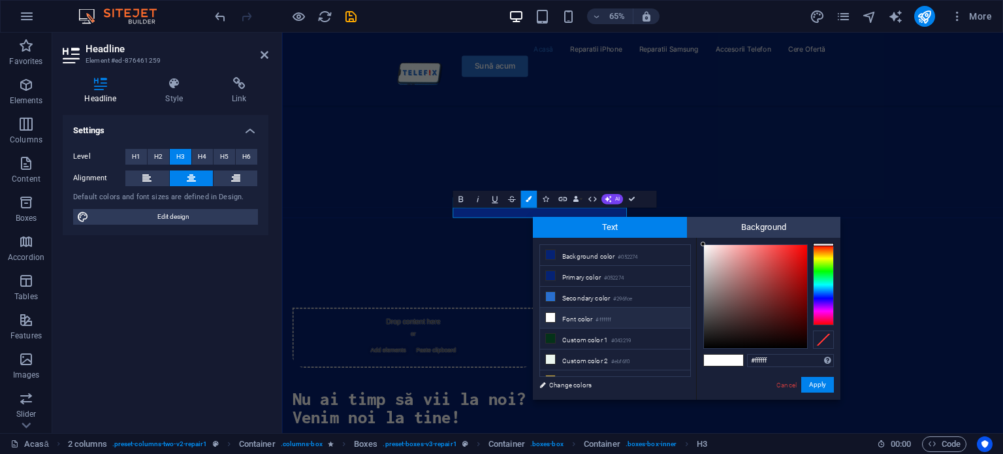
drag, startPoint x: 802, startPoint y: 251, endPoint x: 806, endPoint y: 245, distance: 8.0
click at [804, 247] on div at bounding box center [755, 296] width 103 height 103
drag, startPoint x: 804, startPoint y: 247, endPoint x: 809, endPoint y: 240, distance: 9.8
click at [809, 240] on div "#ff0000 Supported formats #0852ed rgb(8, 82, 237) rgba(8, 82, 237, 90%) hsv(221…" at bounding box center [768, 413] width 144 height 351
click at [806, 245] on div at bounding box center [806, 245] width 5 height 5
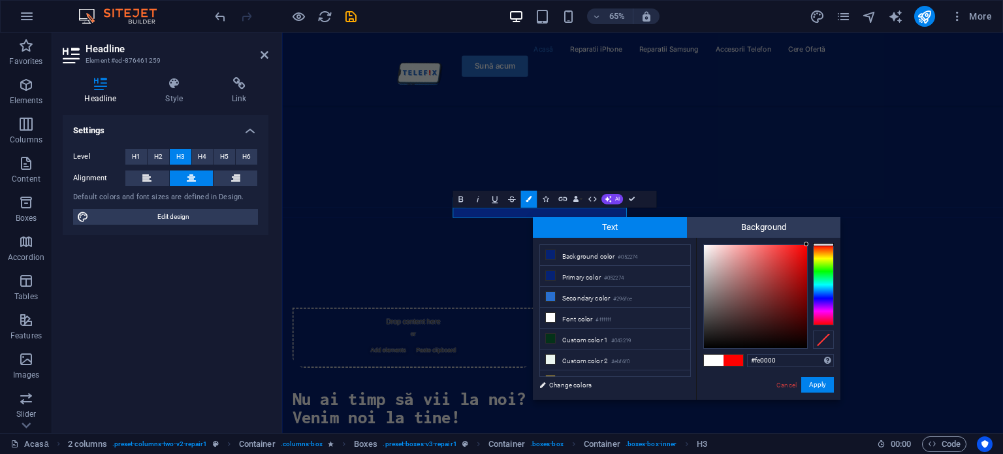
drag, startPoint x: 805, startPoint y: 249, endPoint x: 810, endPoint y: 244, distance: 6.9
click at [810, 244] on div at bounding box center [768, 296] width 131 height 104
type input "#fe0000"
click at [807, 244] on div at bounding box center [806, 244] width 5 height 5
click at [817, 382] on button "Apply" at bounding box center [817, 385] width 33 height 16
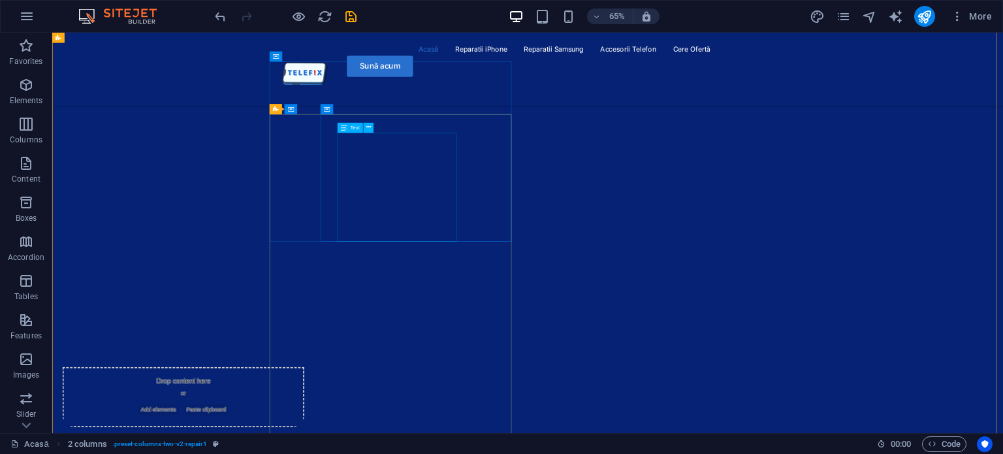
scroll to position [1198, 0]
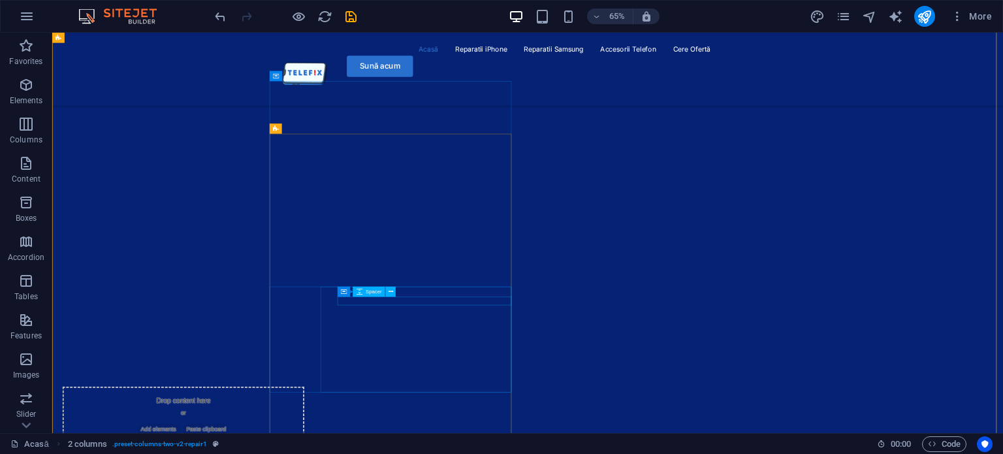
click at [384, 294] on div "Spacer" at bounding box center [368, 292] width 32 height 10
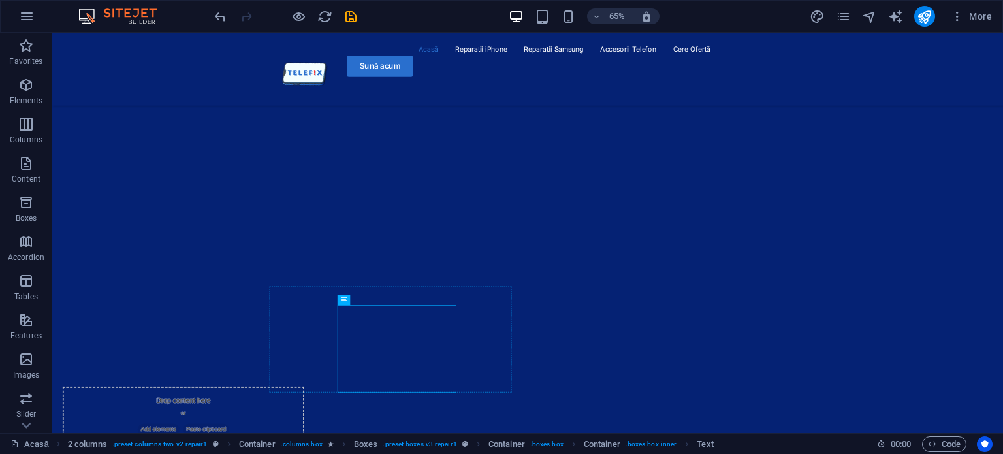
drag, startPoint x: 657, startPoint y: 471, endPoint x: 702, endPoint y: 473, distance: 45.1
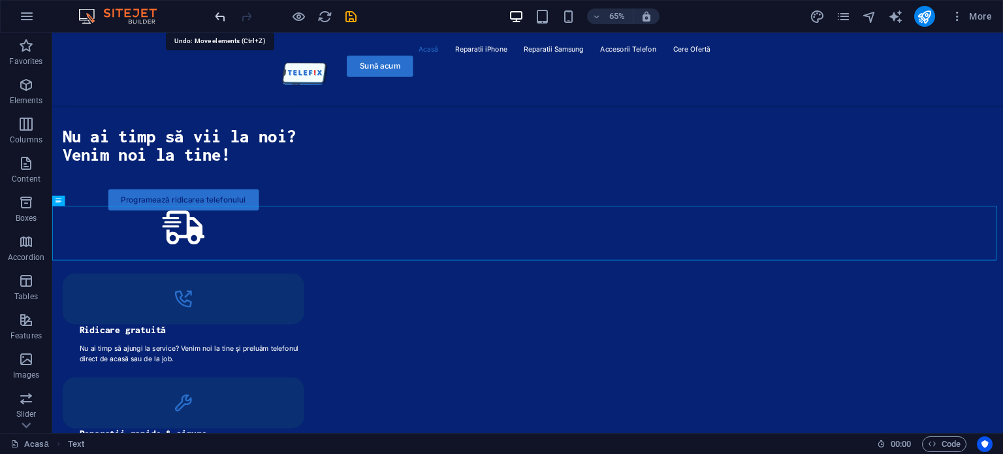
click at [222, 15] on icon "undo" at bounding box center [220, 16] width 15 height 15
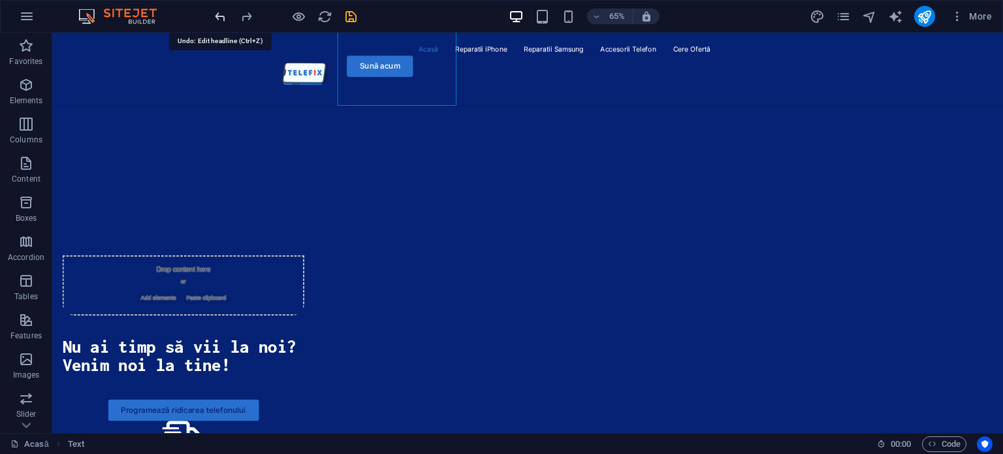
scroll to position [1376, 0]
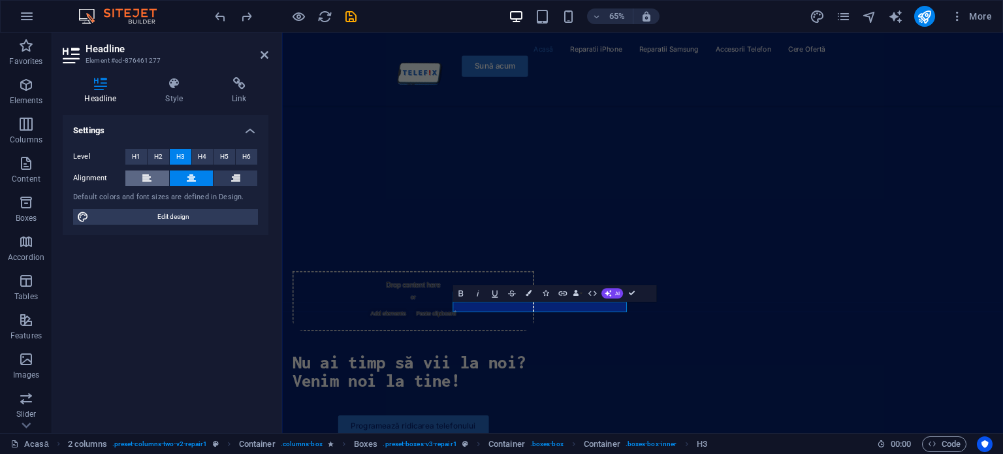
click at [159, 178] on button at bounding box center [147, 178] width 44 height 16
click at [529, 294] on icon "button" at bounding box center [528, 293] width 6 height 6
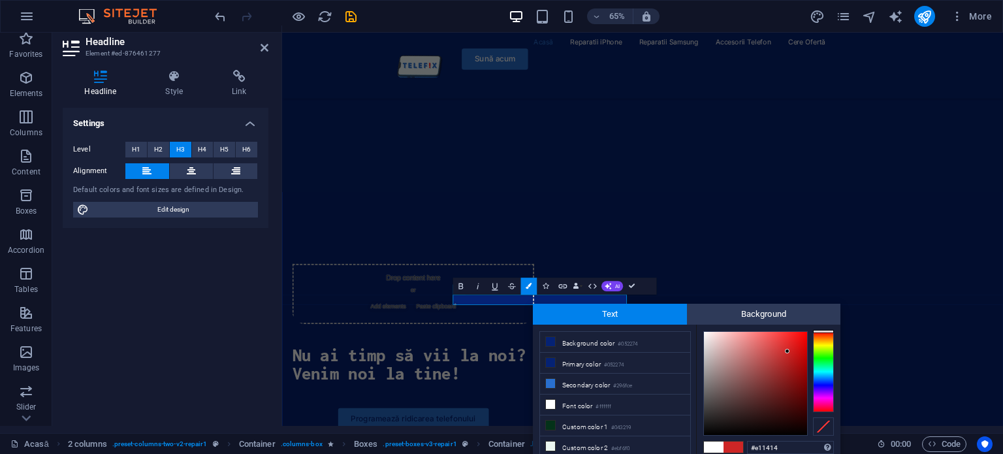
drag, startPoint x: 776, startPoint y: 357, endPoint x: 797, endPoint y: 343, distance: 25.0
click at [797, 343] on div at bounding box center [755, 383] width 103 height 103
drag, startPoint x: 797, startPoint y: 343, endPoint x: 809, endPoint y: 332, distance: 16.2
click at [809, 332] on div at bounding box center [768, 383] width 131 height 104
click at [809, 331] on div at bounding box center [768, 383] width 131 height 104
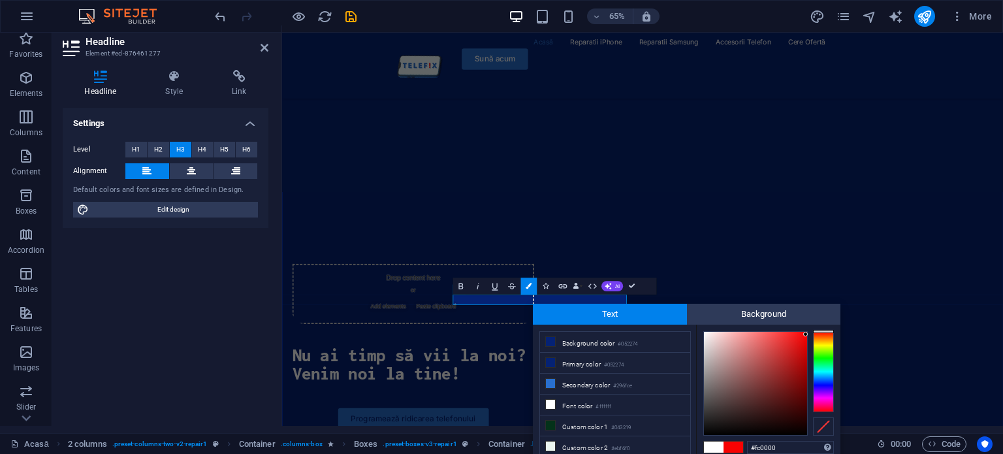
type input "#fe0000"
click at [807, 331] on div at bounding box center [768, 383] width 131 height 104
click at [807, 331] on div at bounding box center [806, 331] width 5 height 5
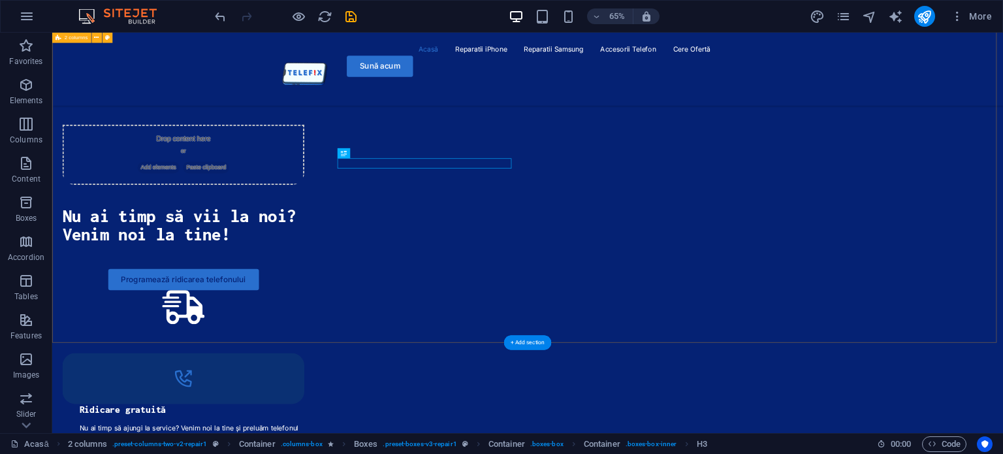
scroll to position [1602, 0]
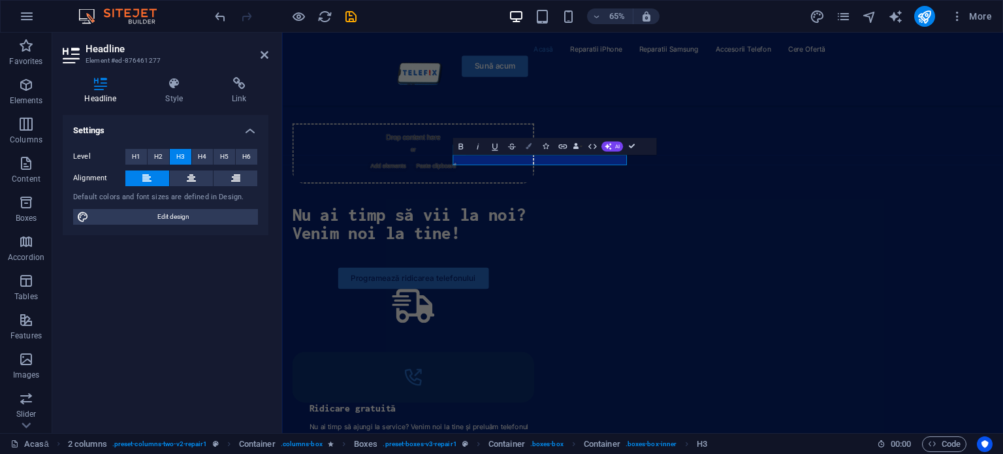
click at [529, 146] on icon "button" at bounding box center [528, 146] width 6 height 6
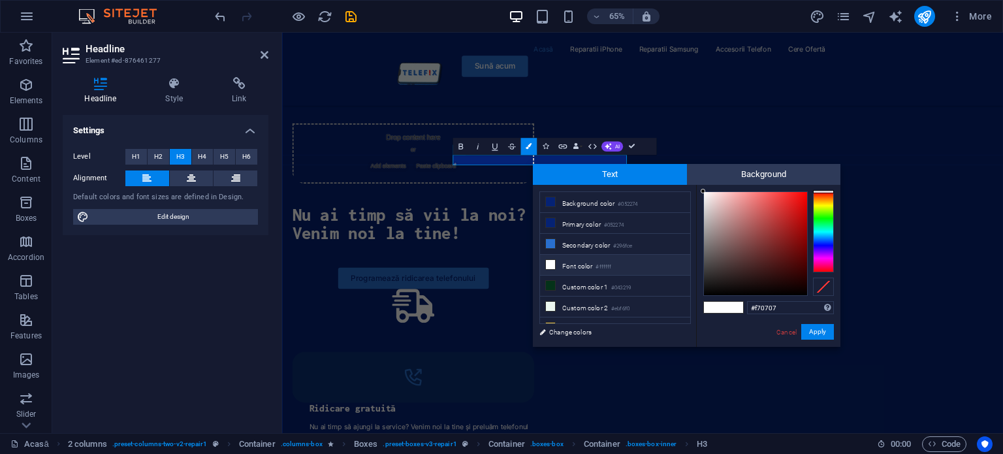
click at [804, 195] on div at bounding box center [755, 243] width 103 height 103
click at [807, 193] on div at bounding box center [806, 192] width 5 height 5
type input "#ff0000"
click at [809, 190] on div "#ff0000 Supported formats #0852ed rgb(8, 82, 237) rgba(8, 82, 237, 90%) hsv(221…" at bounding box center [768, 360] width 144 height 351
click at [807, 190] on div at bounding box center [806, 191] width 5 height 5
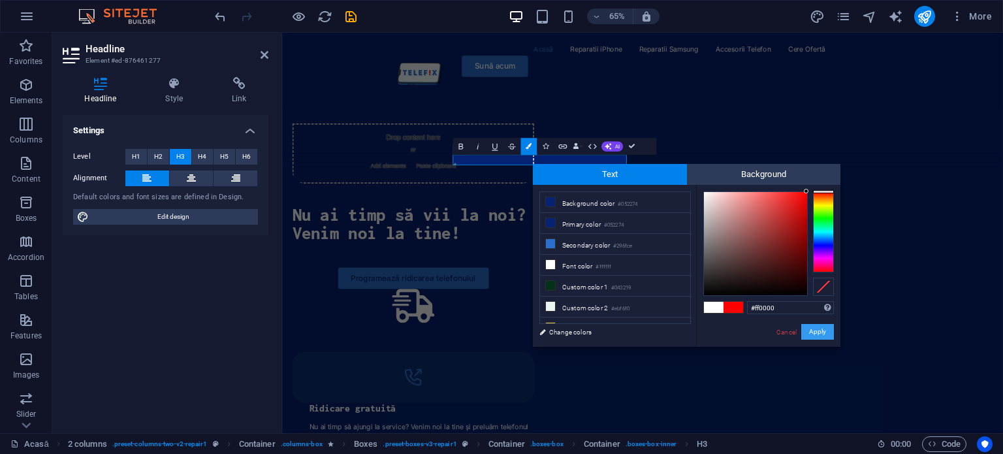
click at [822, 331] on button "Apply" at bounding box center [817, 332] width 33 height 16
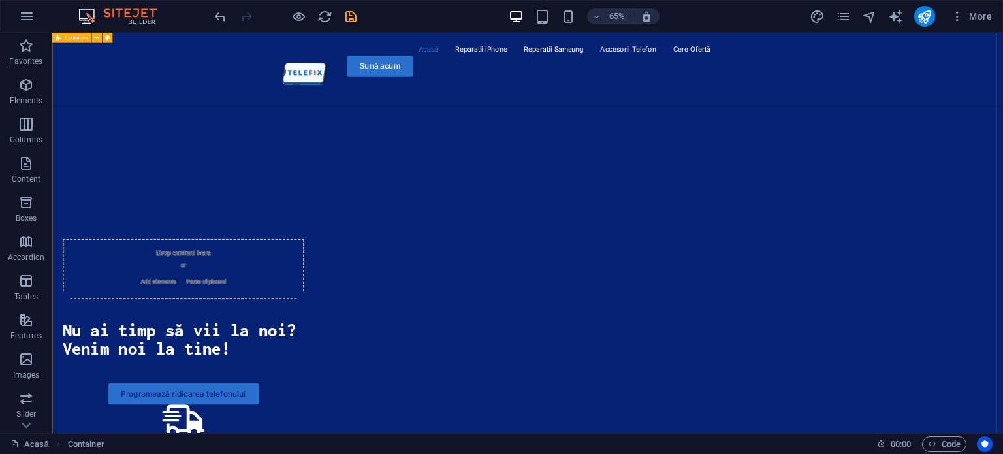
scroll to position [1422, 0]
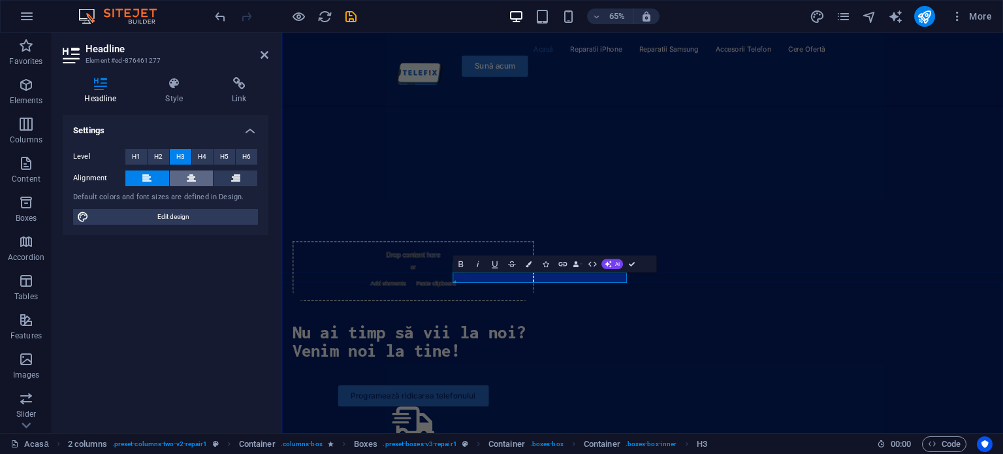
click at [184, 170] on button at bounding box center [192, 178] width 44 height 16
click at [236, 183] on icon at bounding box center [235, 178] width 9 height 16
click at [198, 176] on button at bounding box center [192, 178] width 44 height 16
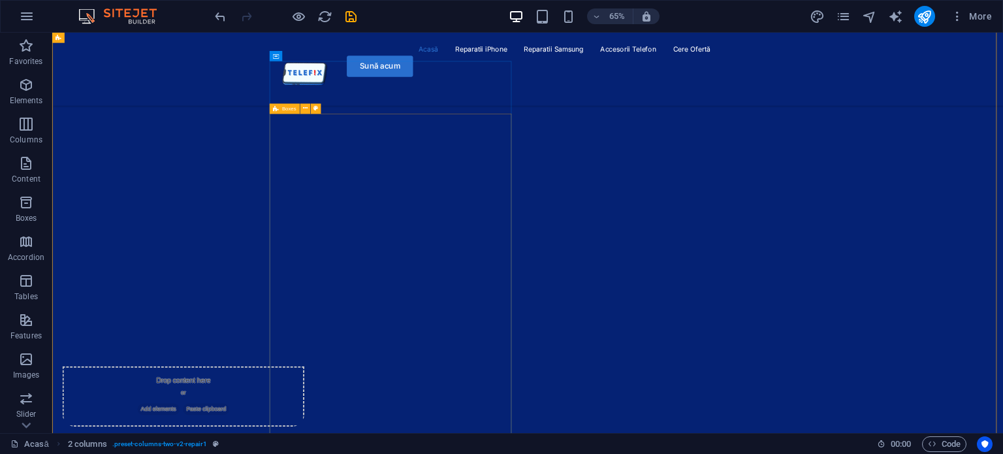
scroll to position [1138, 0]
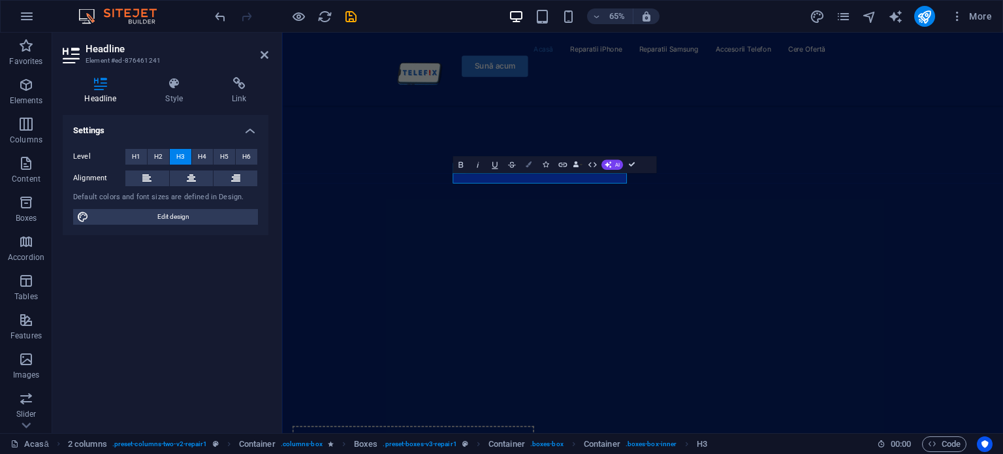
click at [529, 162] on icon "button" at bounding box center [528, 165] width 6 height 6
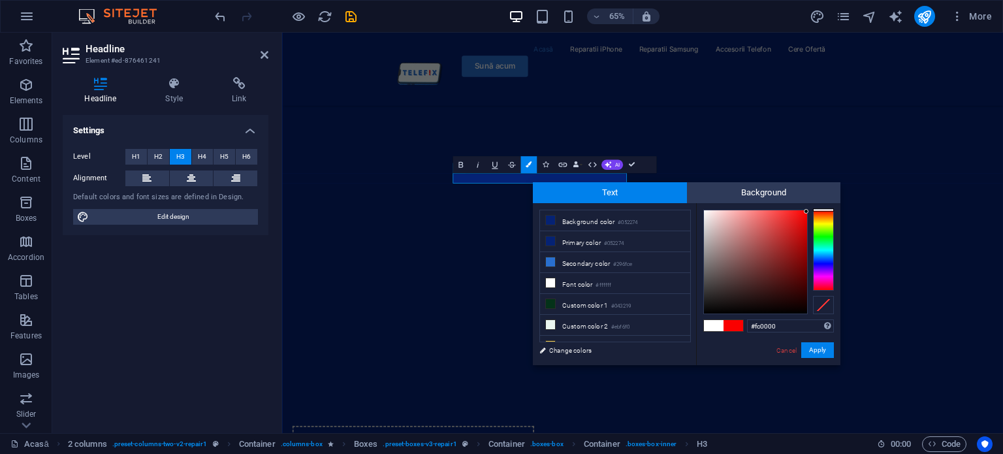
type input "#fe0000"
drag, startPoint x: 746, startPoint y: 226, endPoint x: 806, endPoint y: 210, distance: 62.2
click at [806, 210] on div at bounding box center [755, 261] width 103 height 103
click at [806, 210] on div at bounding box center [806, 210] width 5 height 5
click at [817, 347] on button "Apply" at bounding box center [817, 350] width 33 height 16
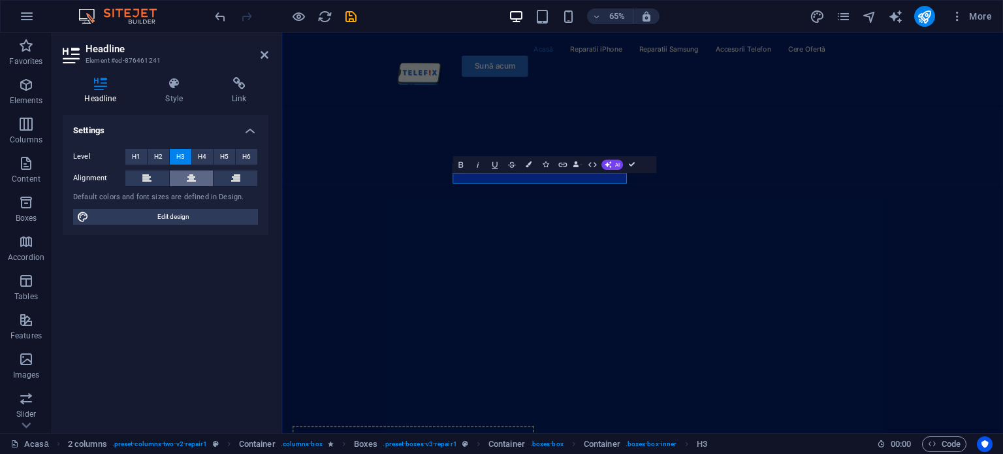
click at [187, 177] on icon at bounding box center [191, 178] width 9 height 16
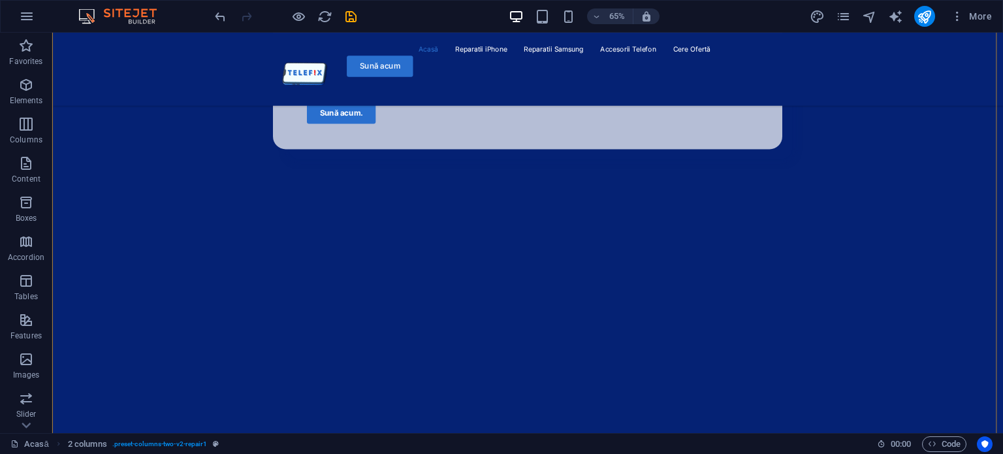
scroll to position [909, 0]
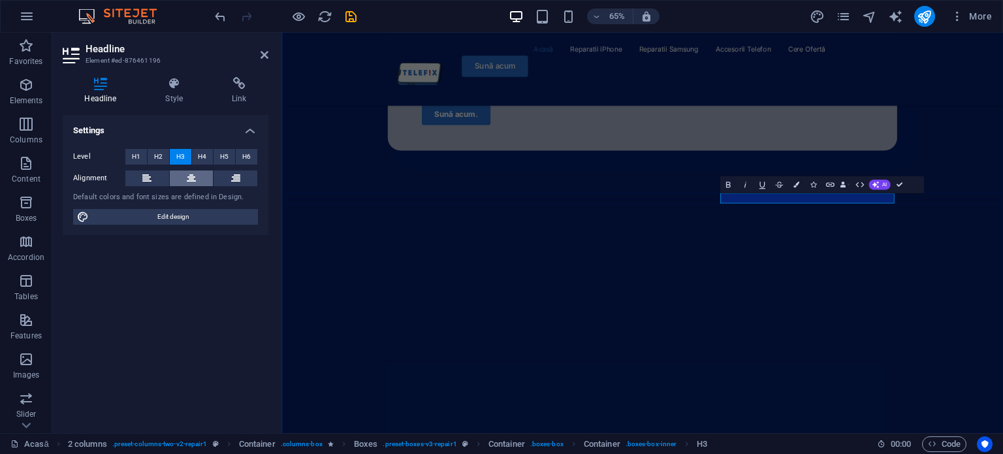
click at [189, 182] on icon at bounding box center [191, 178] width 9 height 16
click at [794, 185] on icon "button" at bounding box center [795, 184] width 6 height 6
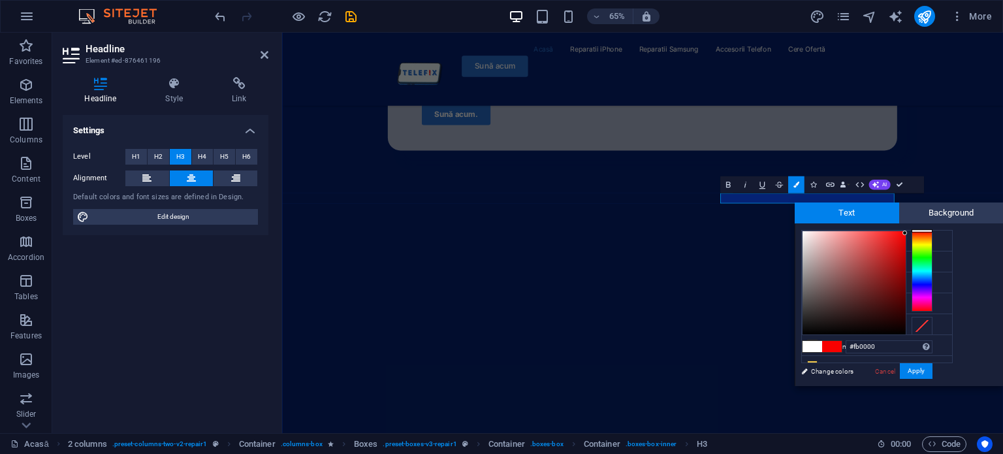
type input "#fd0000"
drag, startPoint x: 881, startPoint y: 254, endPoint x: 905, endPoint y: 231, distance: 33.2
click at [905, 231] on div at bounding box center [853, 282] width 103 height 103
click at [905, 231] on div at bounding box center [904, 230] width 5 height 5
click at [924, 371] on button "Apply" at bounding box center [915, 371] width 33 height 16
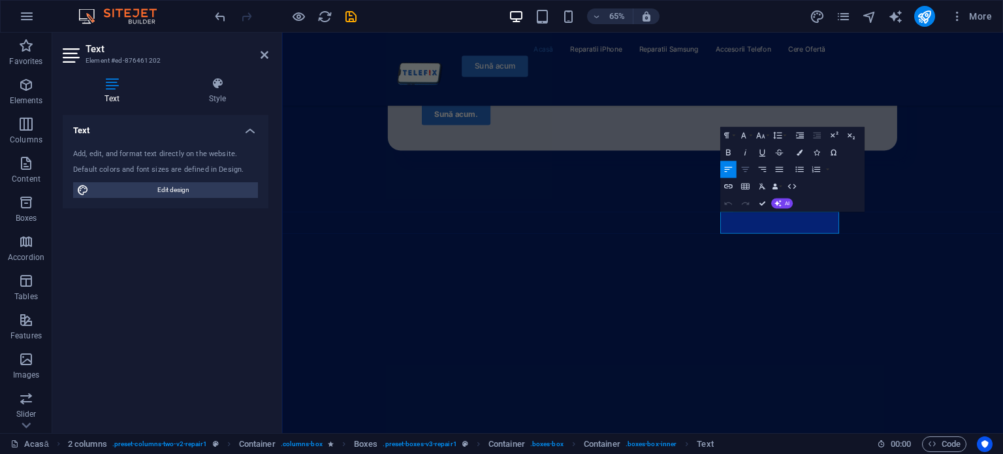
click at [745, 166] on icon "button" at bounding box center [745, 169] width 10 height 10
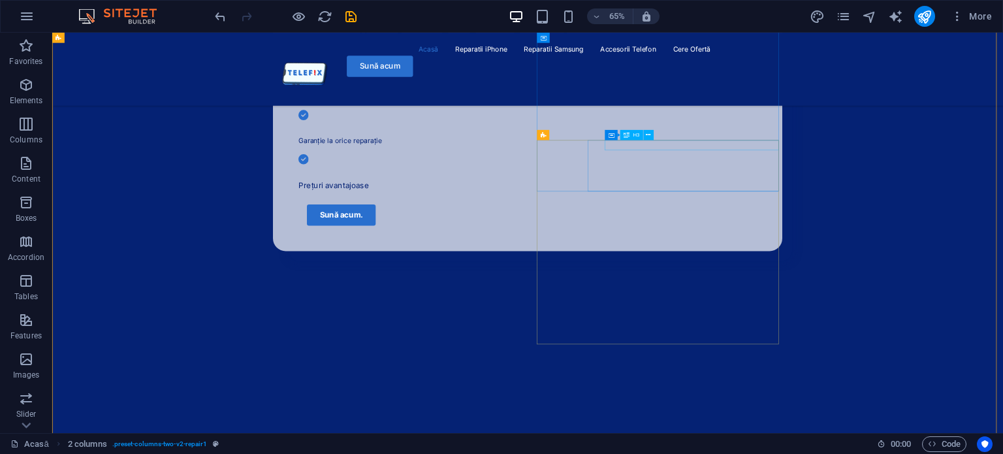
scroll to position [736, 0]
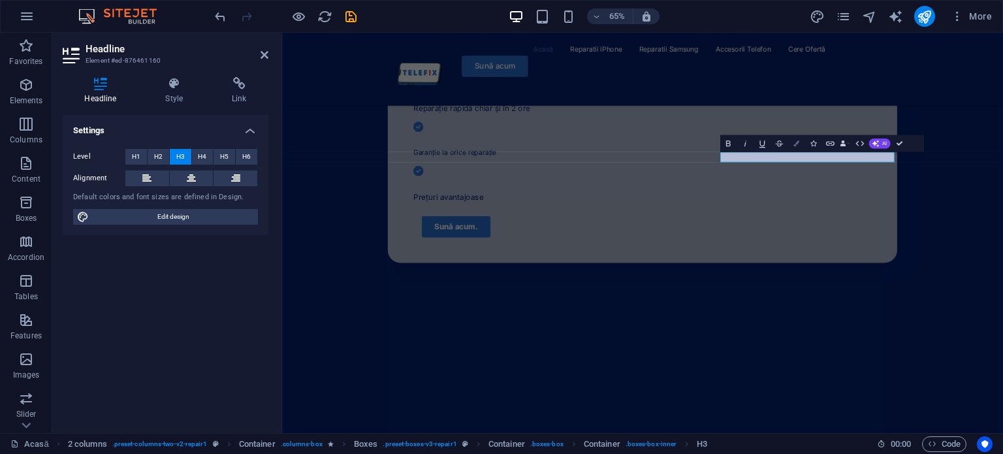
click at [799, 143] on button "Colors" at bounding box center [796, 142] width 16 height 17
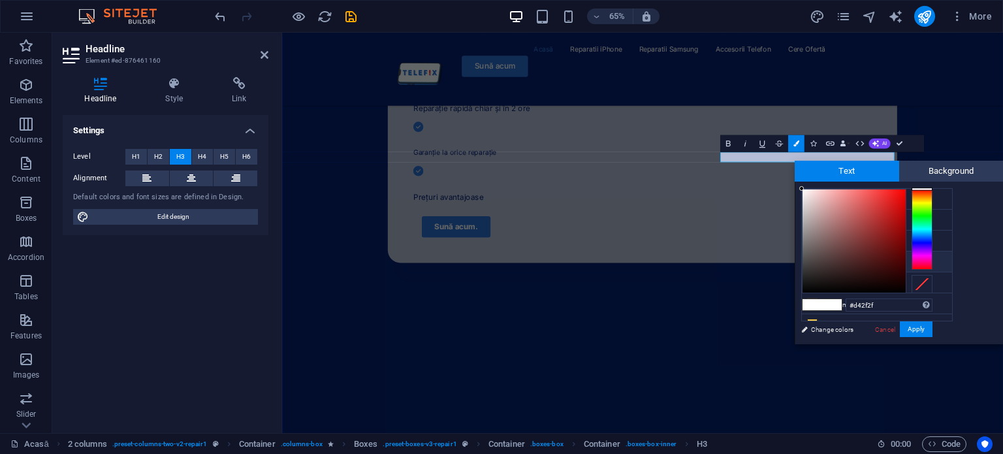
click at [882, 206] on div at bounding box center [853, 240] width 103 height 103
click at [906, 190] on div at bounding box center [867, 241] width 131 height 104
click at [906, 191] on div at bounding box center [867, 241] width 131 height 104
type input "#fe0000"
click at [906, 189] on div at bounding box center [904, 189] width 5 height 5
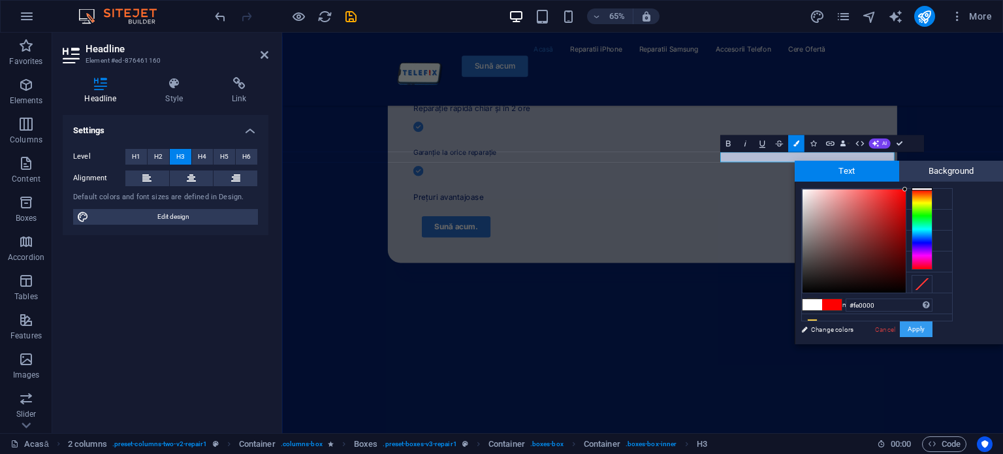
click at [922, 328] on button "Apply" at bounding box center [915, 329] width 33 height 16
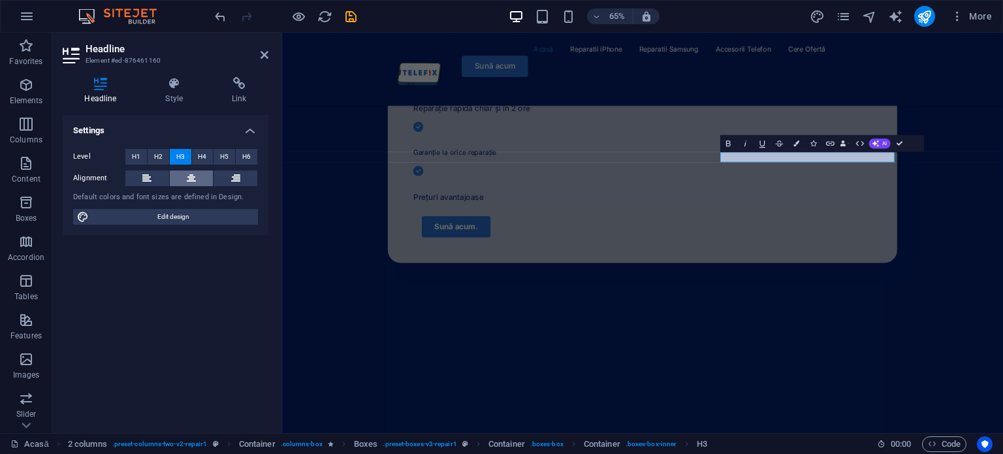
click at [202, 173] on button at bounding box center [192, 178] width 44 height 16
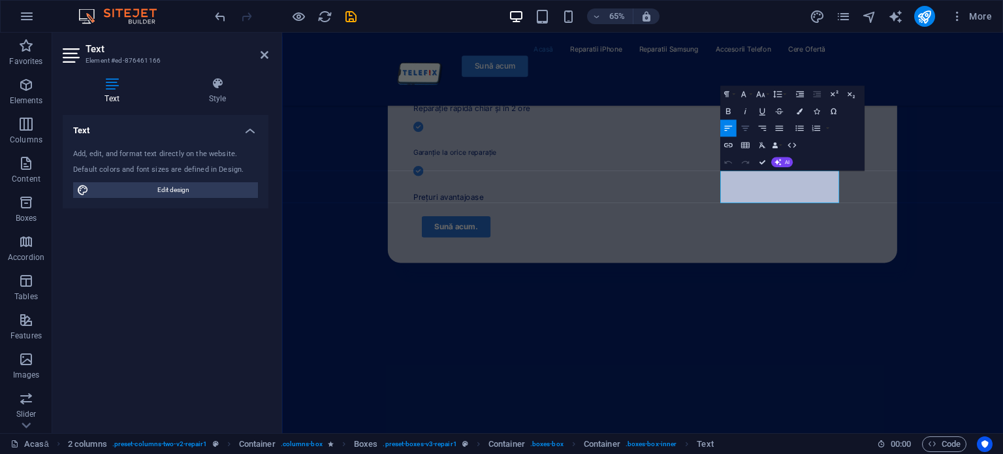
click at [742, 127] on icon "button" at bounding box center [745, 128] width 10 height 10
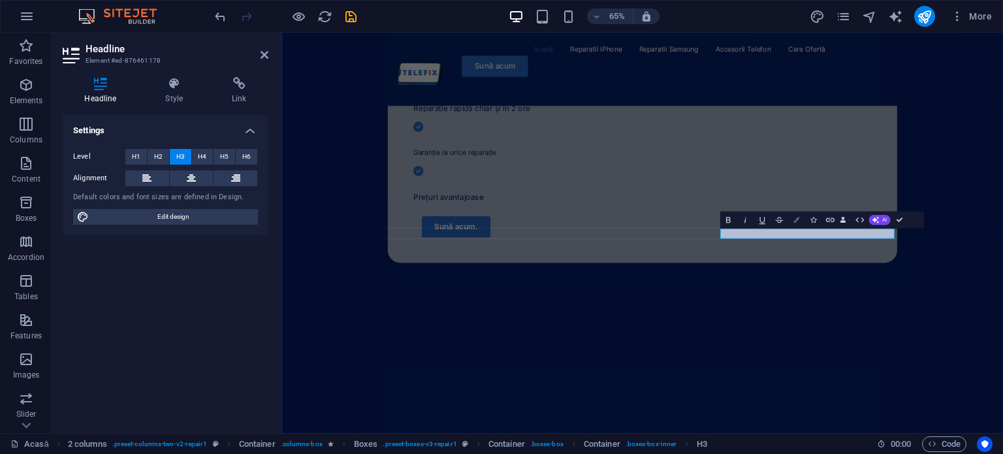
click at [797, 219] on icon "button" at bounding box center [795, 220] width 6 height 6
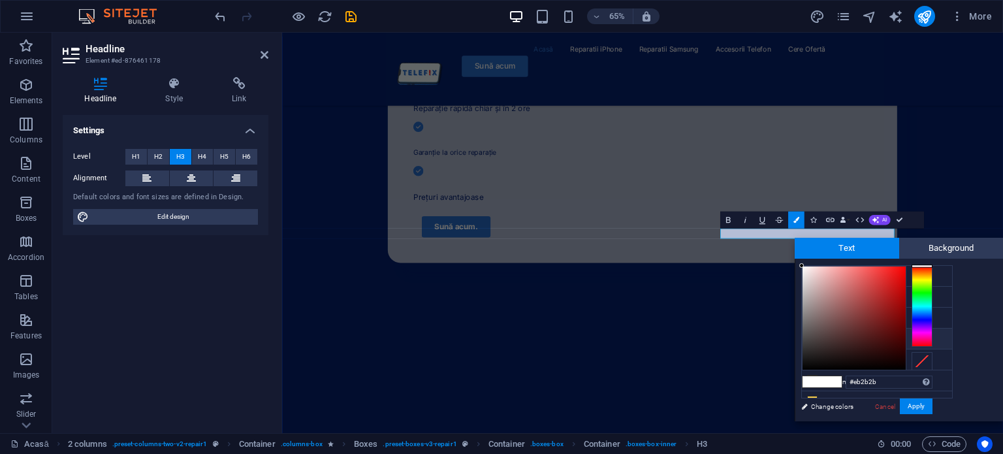
click at [886, 273] on div at bounding box center [853, 317] width 103 height 103
type input "#fc0000"
drag, startPoint x: 888, startPoint y: 274, endPoint x: 905, endPoint y: 267, distance: 18.4
click at [905, 267] on div at bounding box center [853, 317] width 103 height 103
click at [905, 267] on div at bounding box center [904, 266] width 5 height 5
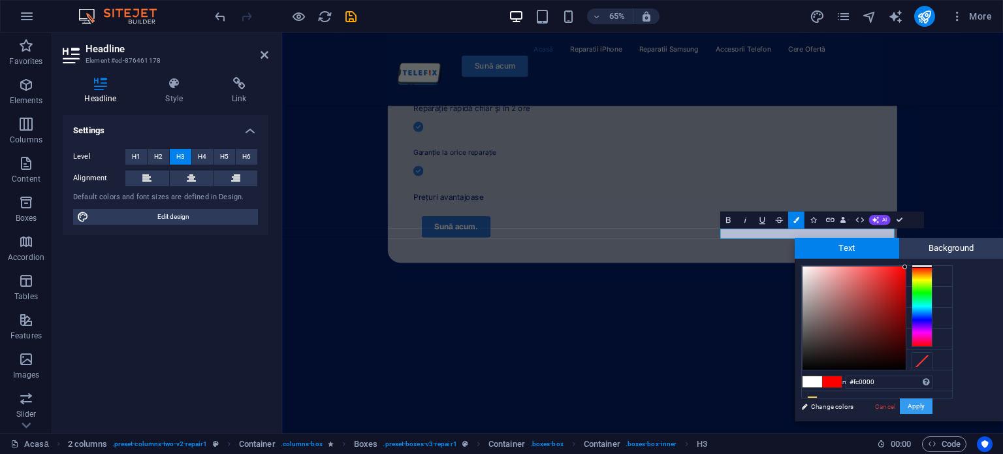
click at [919, 409] on button "Apply" at bounding box center [915, 406] width 33 height 16
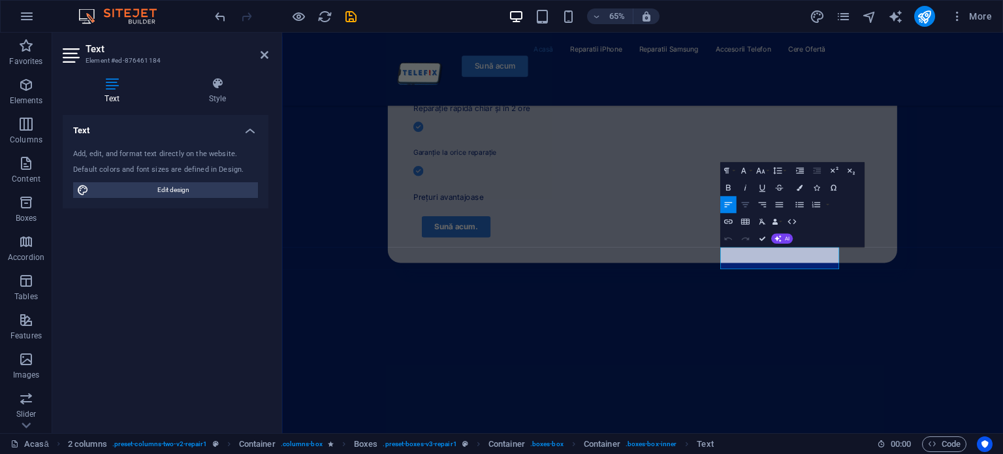
click at [742, 198] on button "Align Center" at bounding box center [745, 204] width 16 height 17
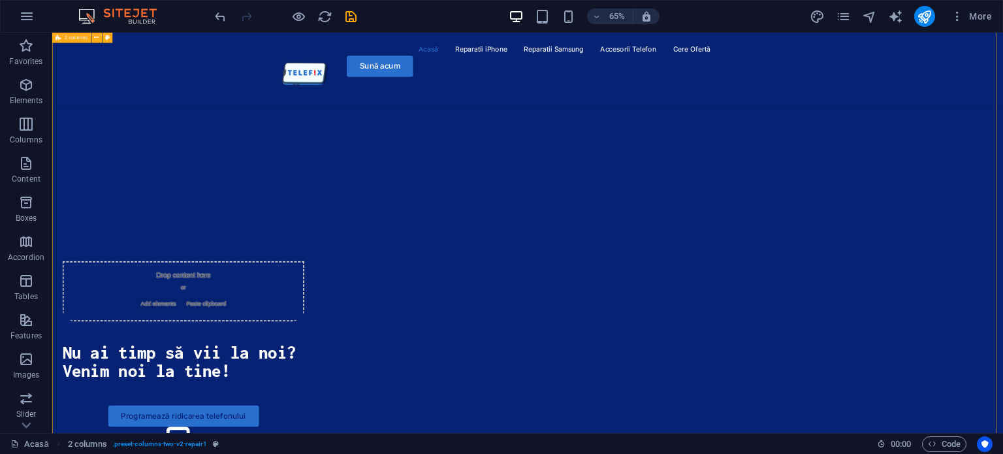
scroll to position [1392, 0]
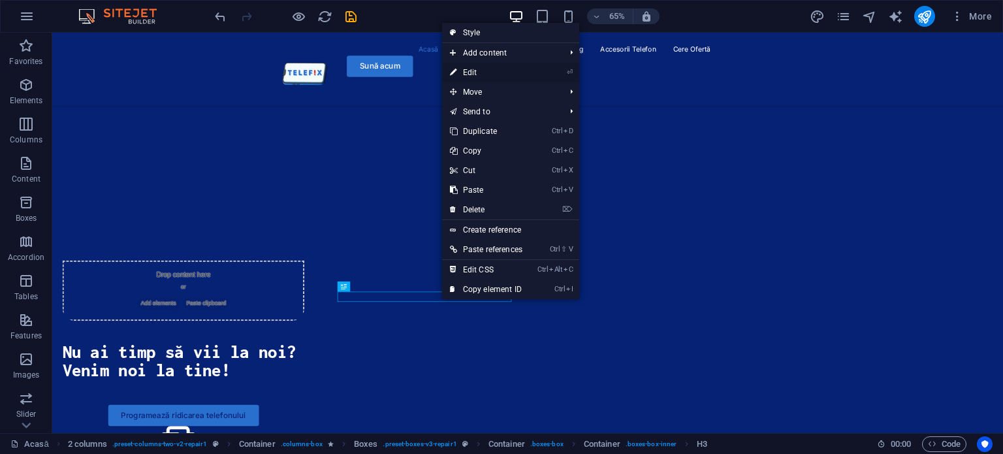
click at [503, 65] on link "⏎ Edit" at bounding box center [486, 73] width 88 height 20
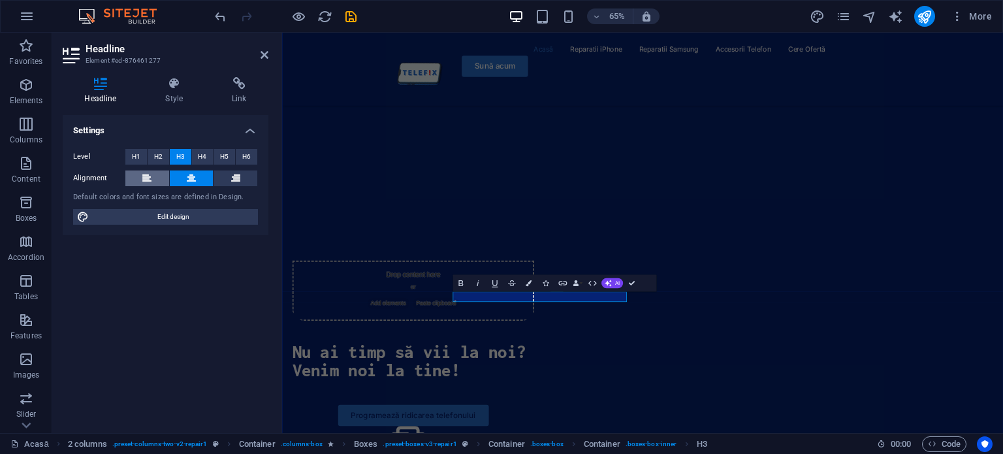
click at [156, 177] on button at bounding box center [147, 178] width 44 height 16
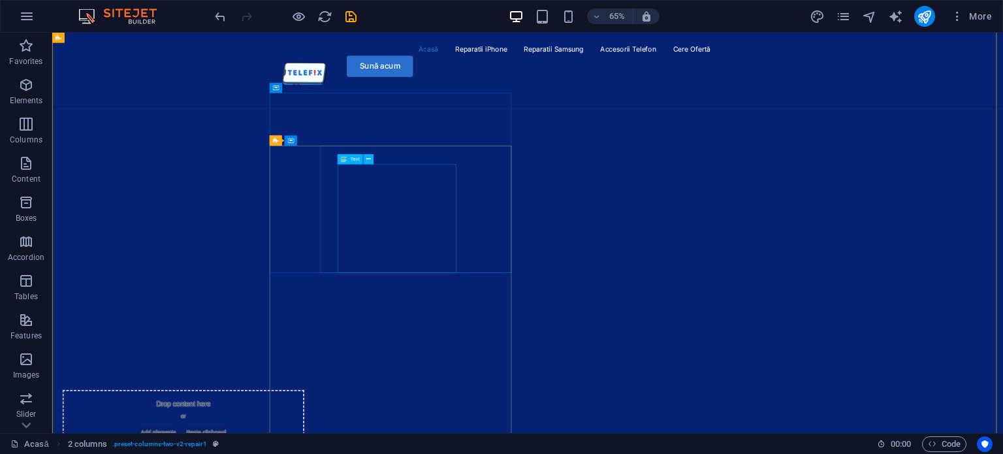
scroll to position [1180, 0]
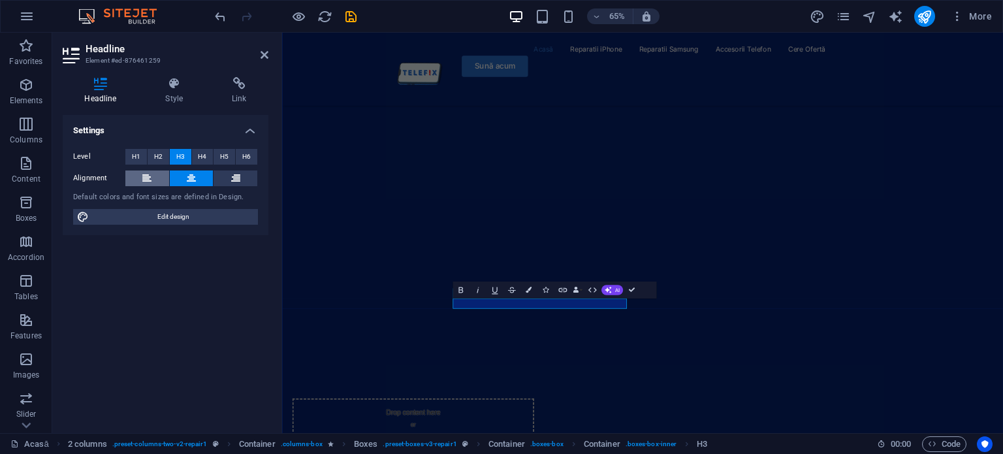
click at [153, 174] on button at bounding box center [147, 178] width 44 height 16
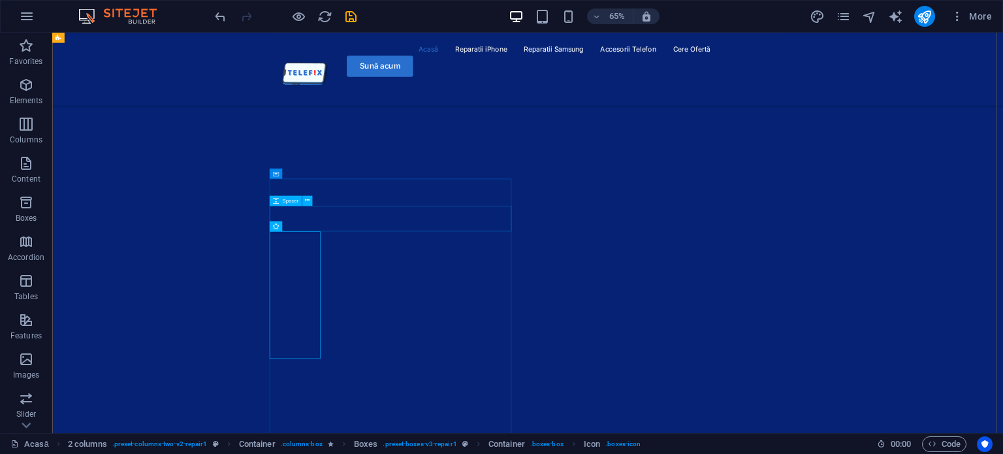
scroll to position [1046, 0]
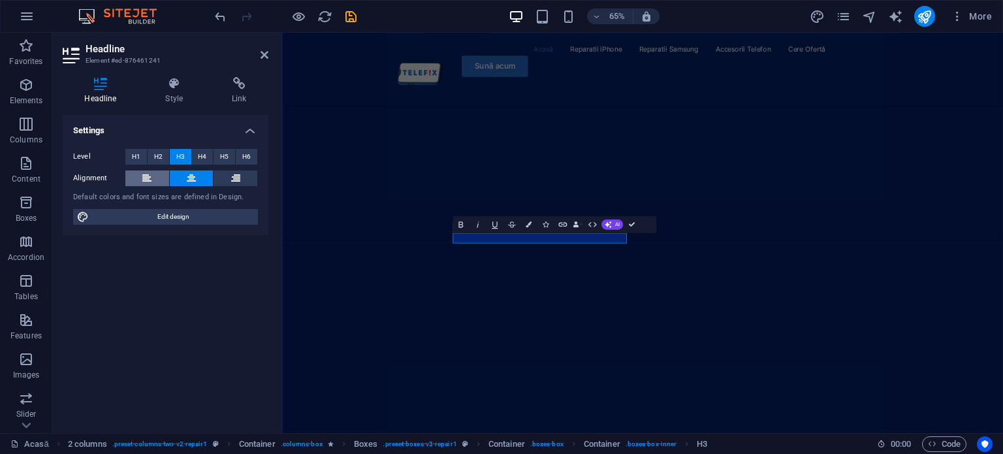
click at [144, 183] on icon at bounding box center [146, 178] width 9 height 16
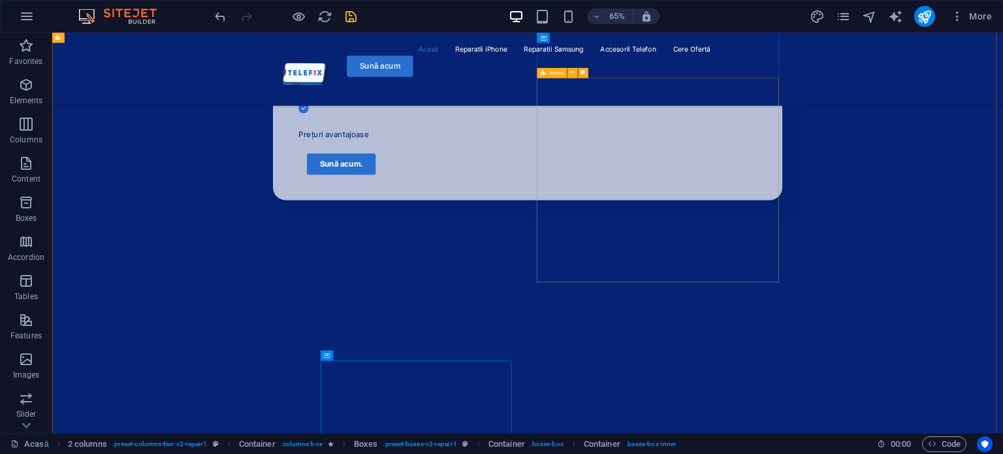
scroll to position [830, 0]
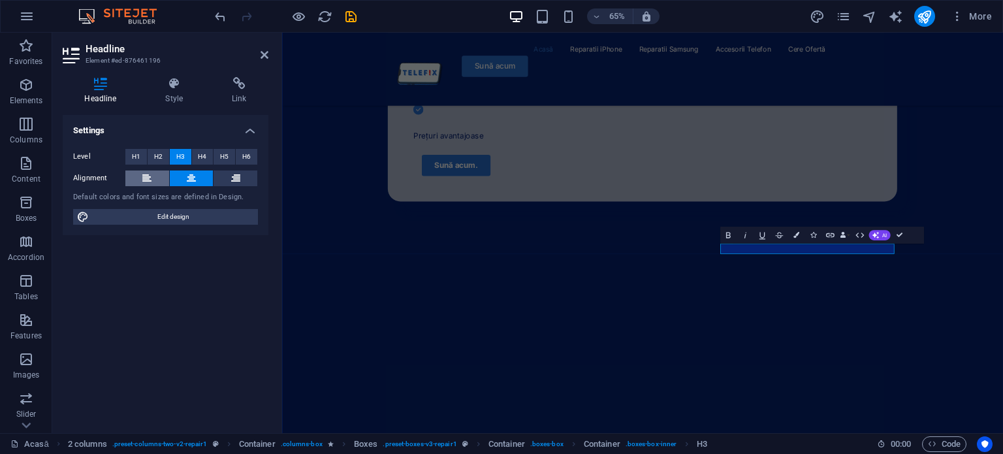
click at [146, 173] on icon at bounding box center [146, 178] width 9 height 16
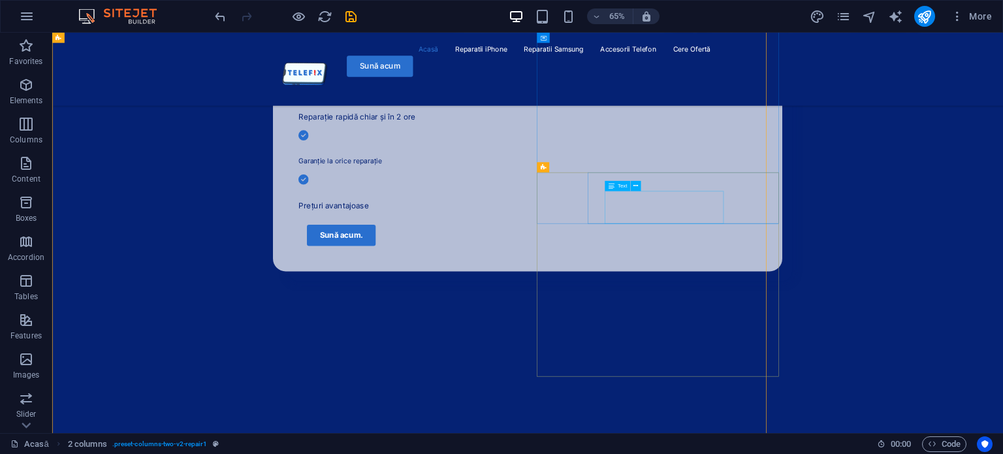
scroll to position [705, 0]
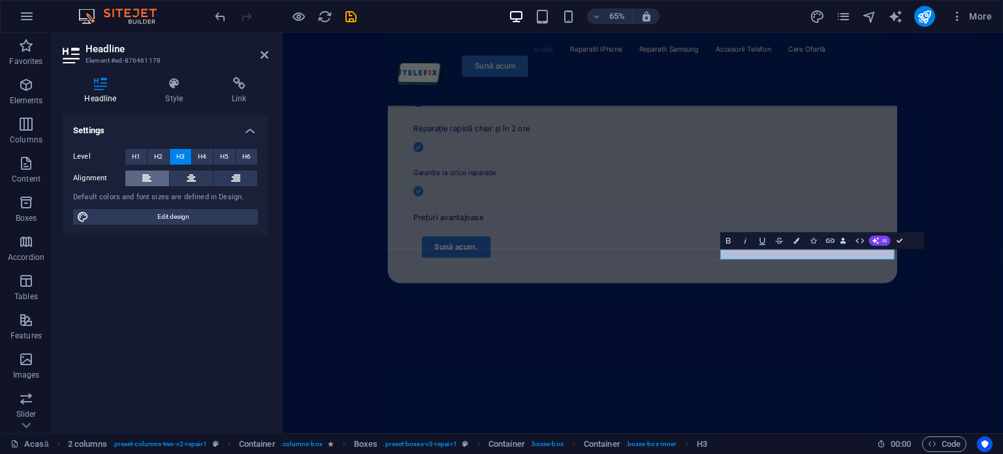
click at [149, 174] on icon at bounding box center [146, 178] width 9 height 16
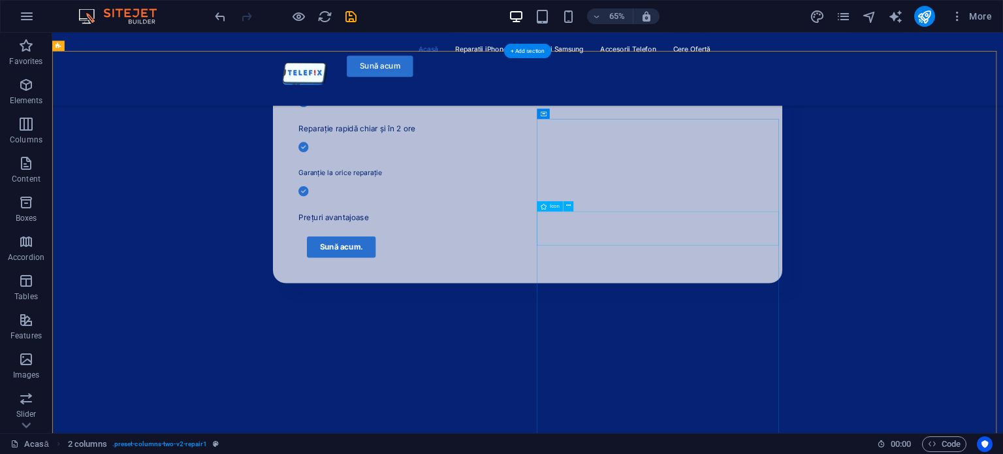
scroll to position [551, 0]
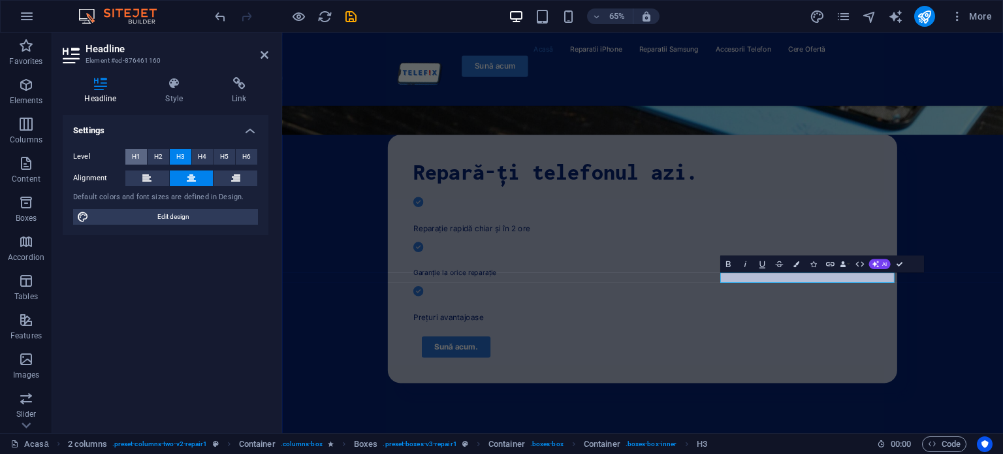
click at [136, 153] on span "H1" at bounding box center [136, 157] width 8 height 16
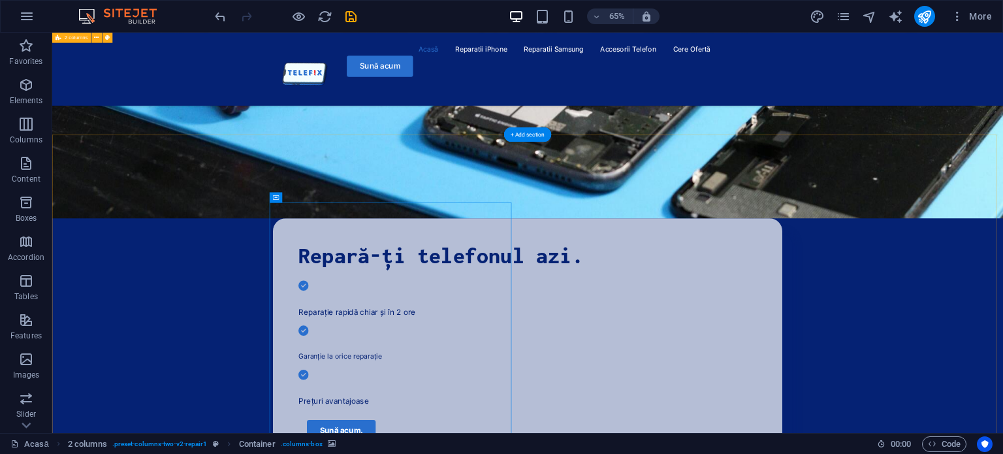
scroll to position [418, 0]
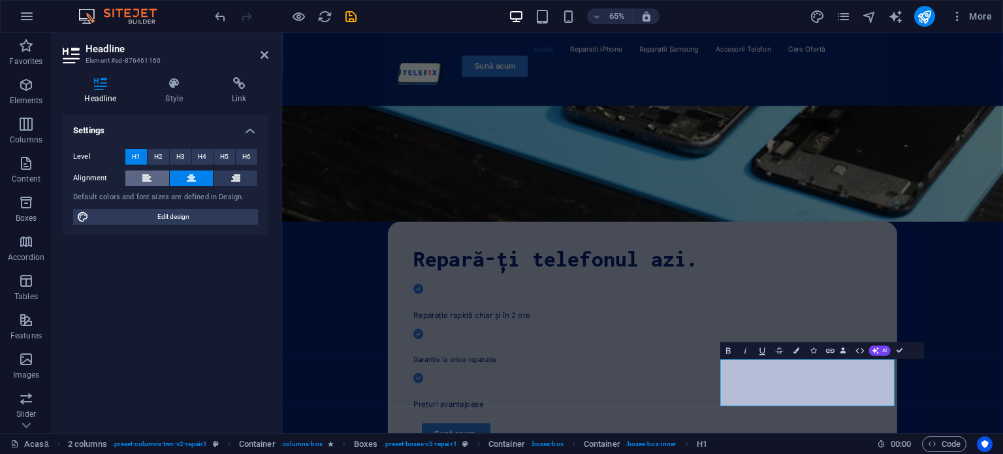
click at [160, 179] on button at bounding box center [147, 178] width 44 height 16
click at [185, 157] on button "H3" at bounding box center [181, 157] width 22 height 16
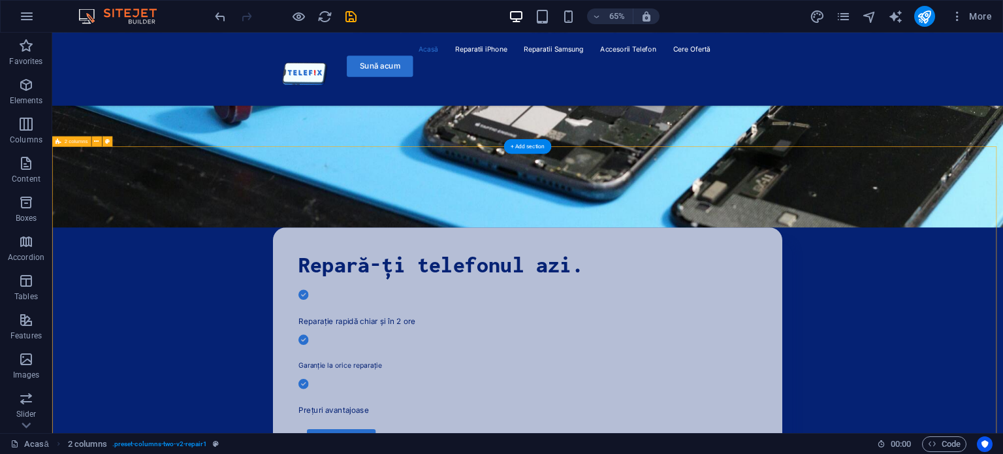
scroll to position [399, 0]
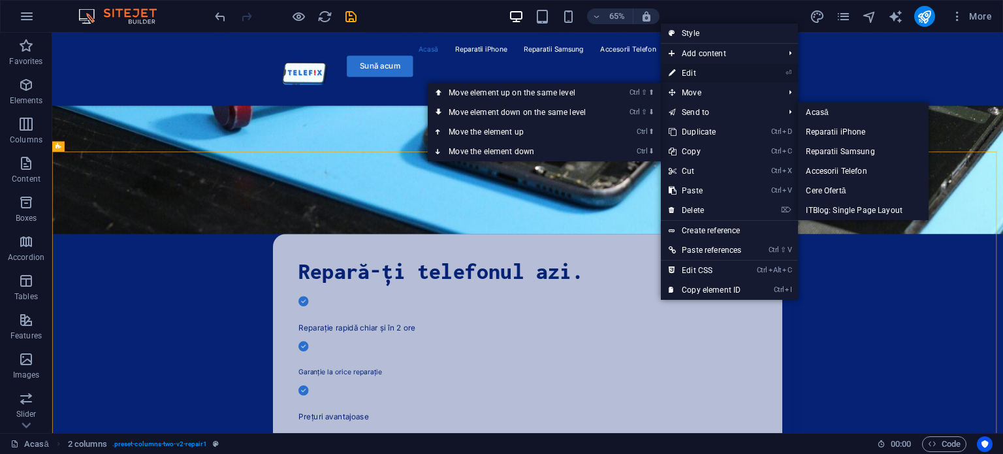
click at [687, 76] on link "⏎ Edit" at bounding box center [705, 73] width 88 height 20
select select "rem"
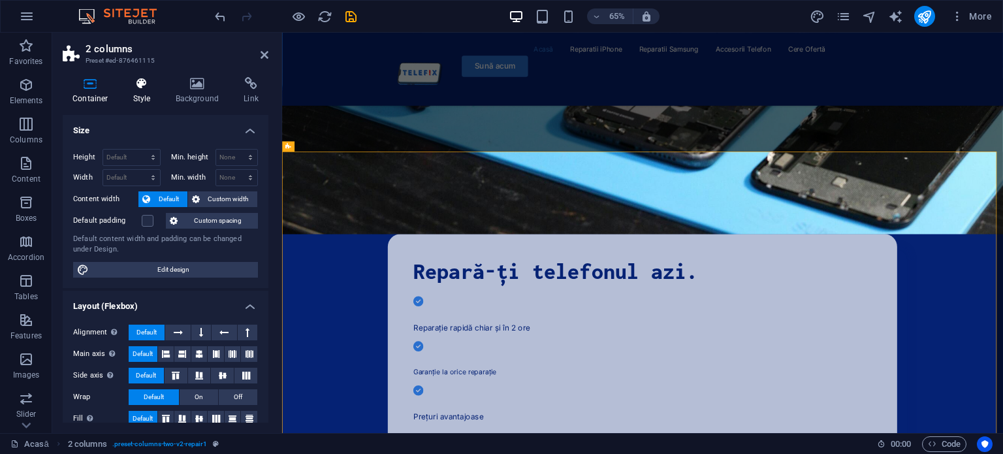
click at [149, 84] on icon at bounding box center [141, 83] width 37 height 13
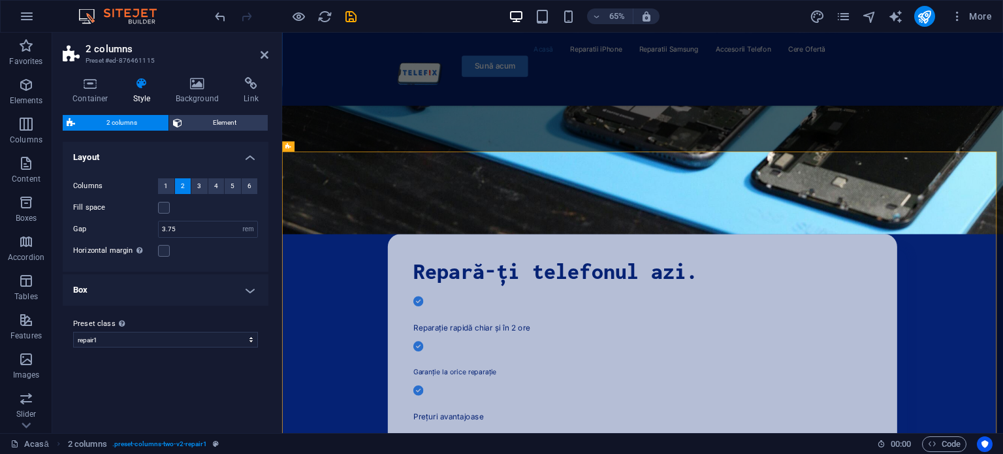
click at [191, 73] on div "Container Style Background Link Size Height Default px rem % vh vw Min. height …" at bounding box center [165, 250] width 226 height 366
click at [201, 83] on icon at bounding box center [197, 83] width 63 height 13
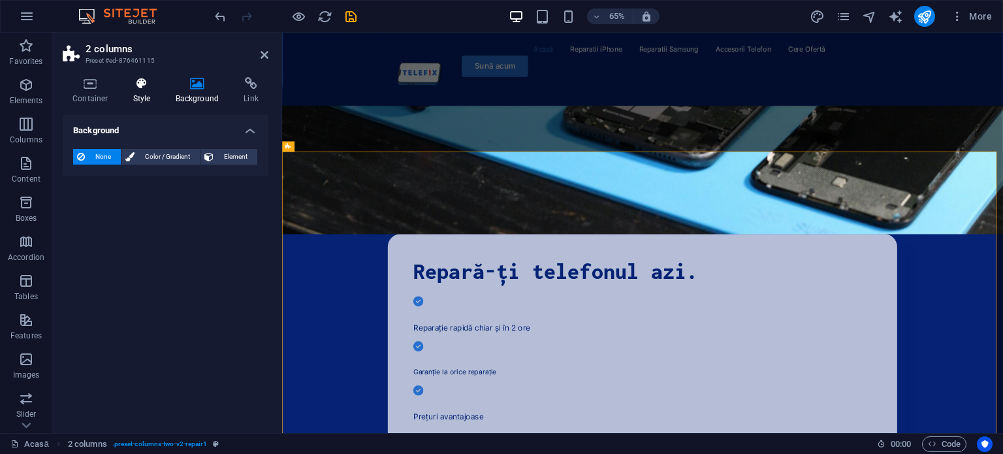
click at [123, 91] on h4 "Style" at bounding box center [144, 90] width 42 height 27
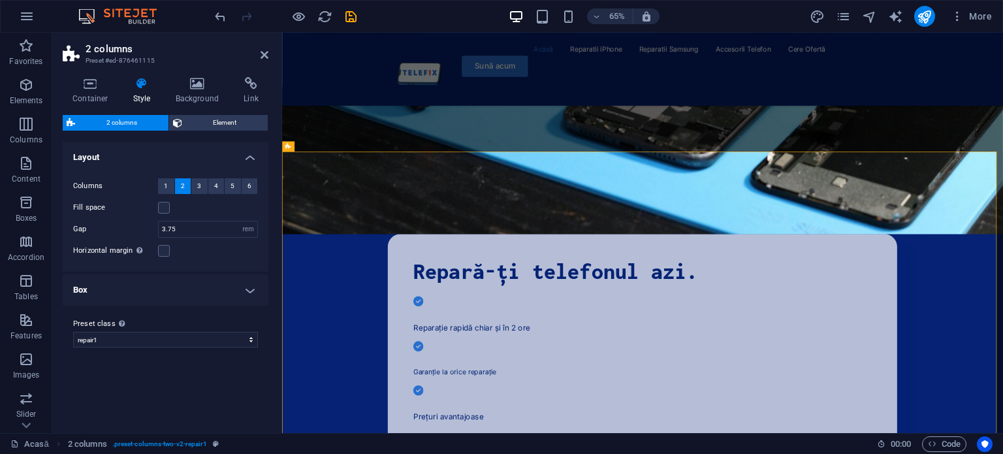
click at [162, 295] on h4 "Box" at bounding box center [166, 289] width 206 height 31
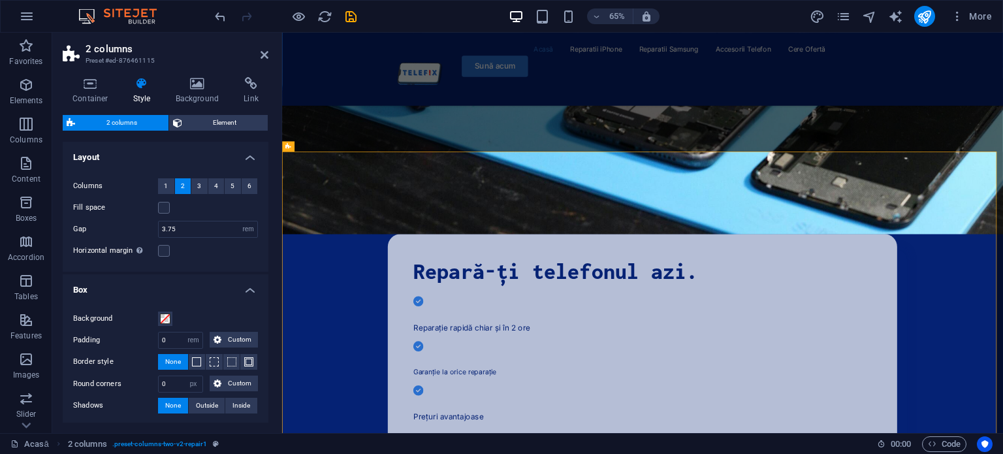
click at [162, 295] on h4 "Box" at bounding box center [166, 285] width 206 height 23
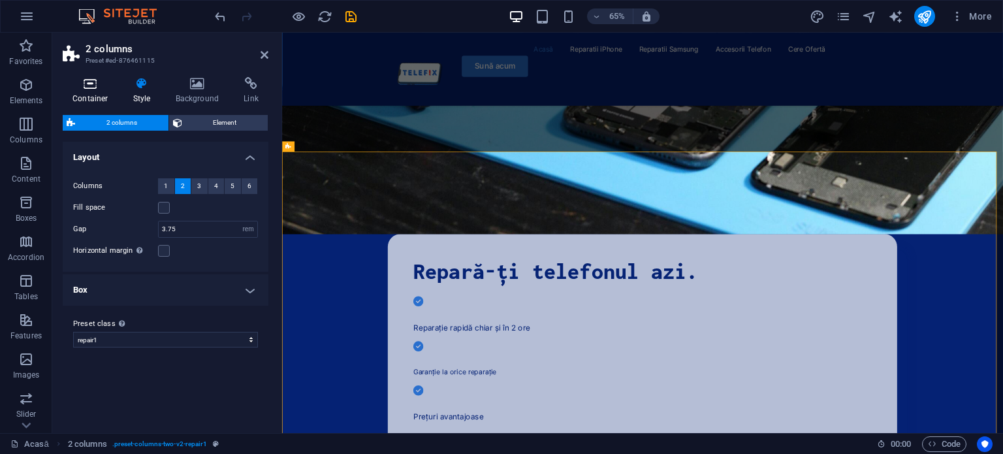
click at [94, 78] on icon at bounding box center [90, 83] width 55 height 13
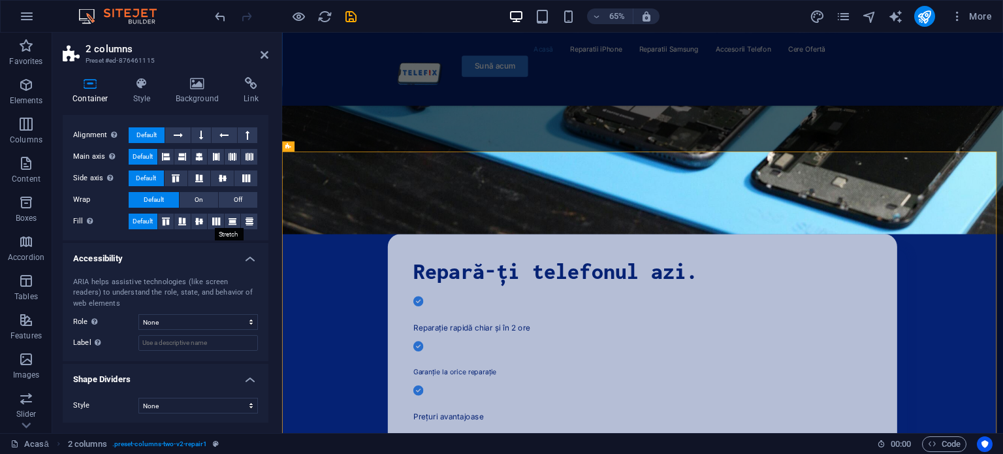
scroll to position [0, 0]
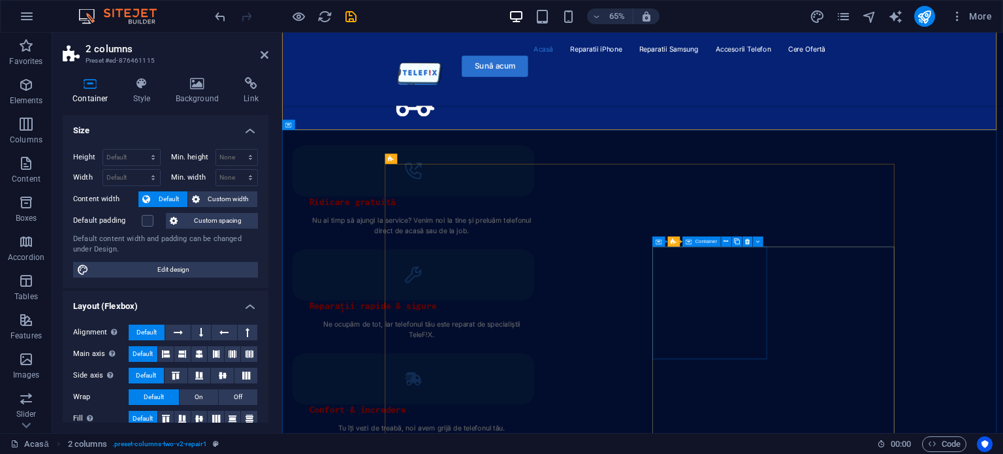
scroll to position [1924, 0]
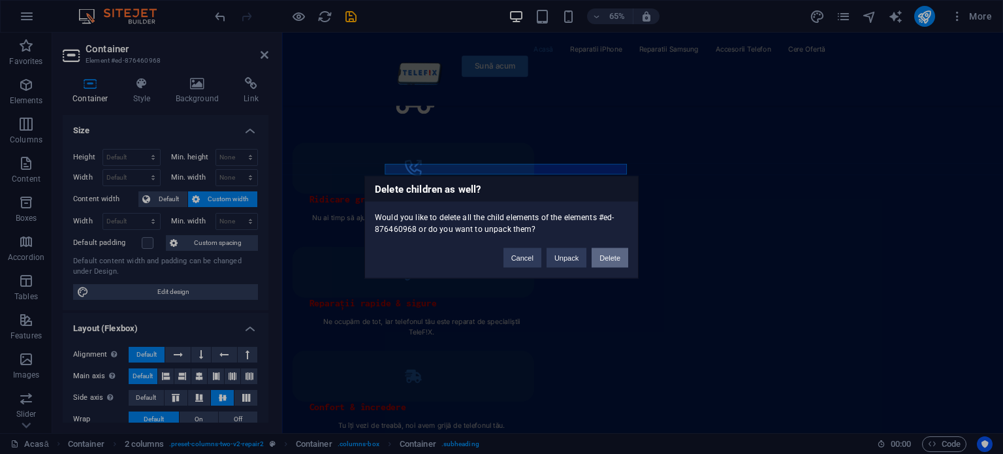
click at [614, 260] on button "Delete" at bounding box center [609, 257] width 37 height 20
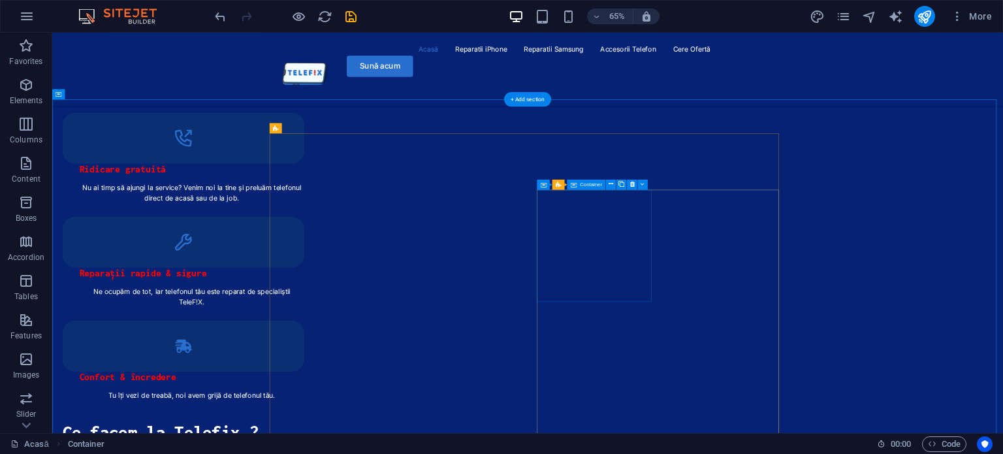
scroll to position [1971, 0]
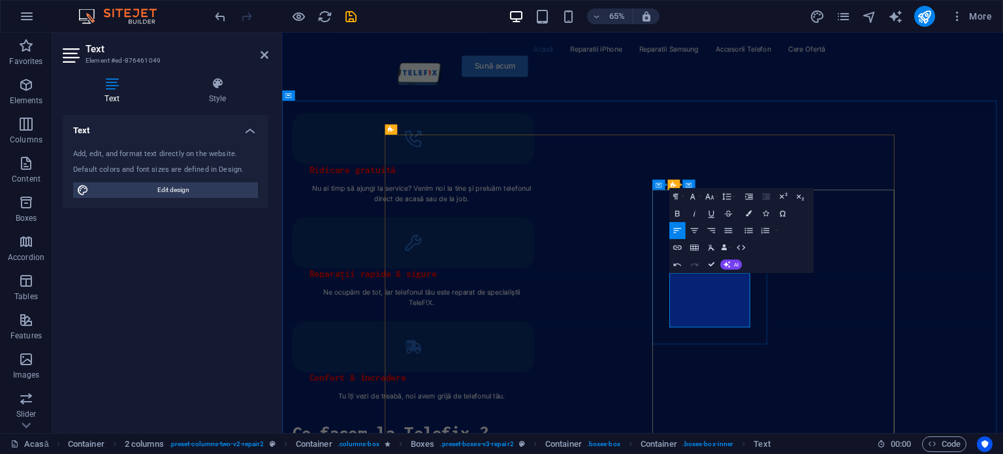
drag, startPoint x: 951, startPoint y: 471, endPoint x: 882, endPoint y: 396, distance: 101.6
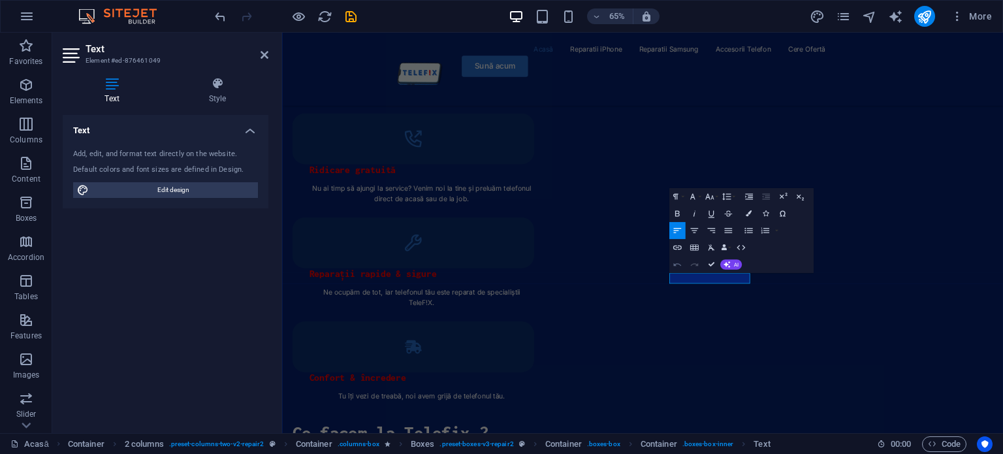
scroll to position [1971, 0]
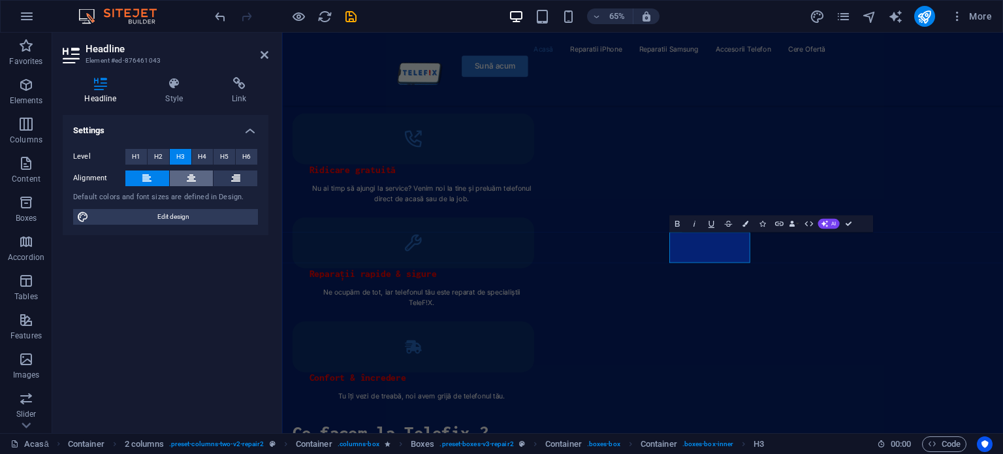
click at [190, 174] on icon at bounding box center [191, 178] width 9 height 16
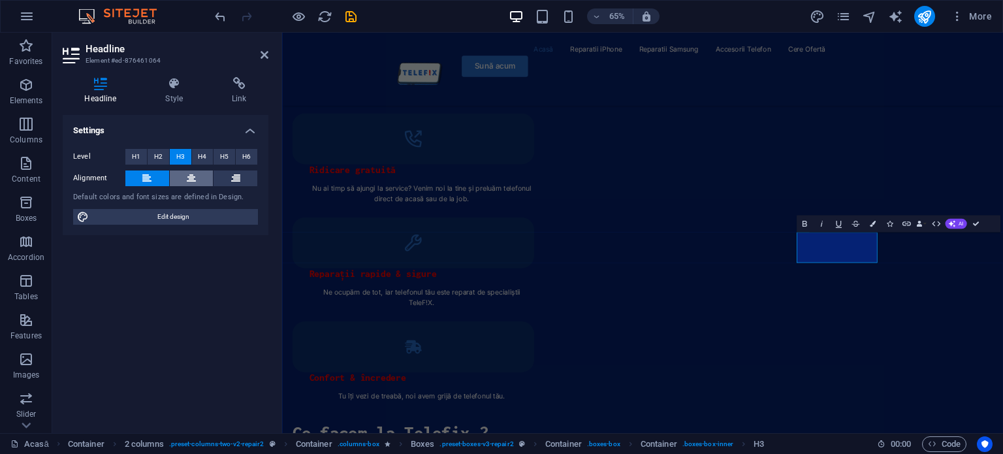
click at [197, 179] on button at bounding box center [192, 178] width 44 height 16
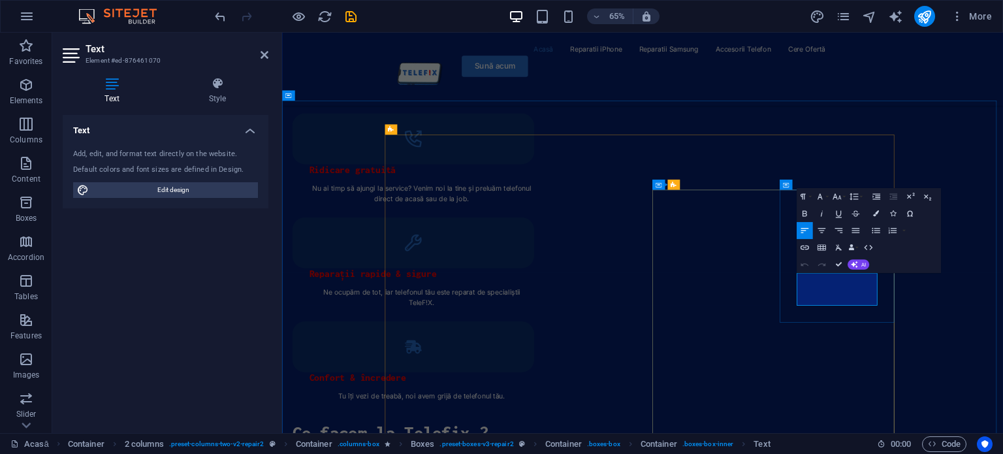
click at [820, 227] on icon "button" at bounding box center [821, 230] width 10 height 10
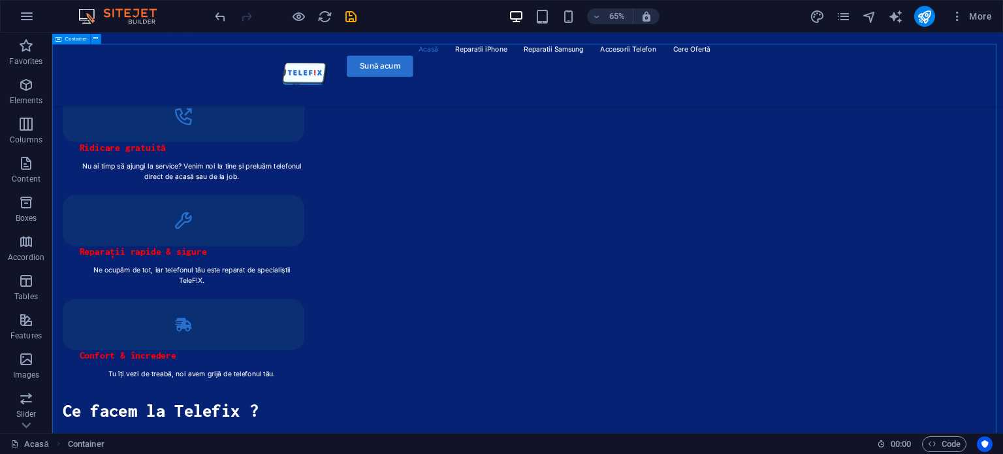
scroll to position [2063, 0]
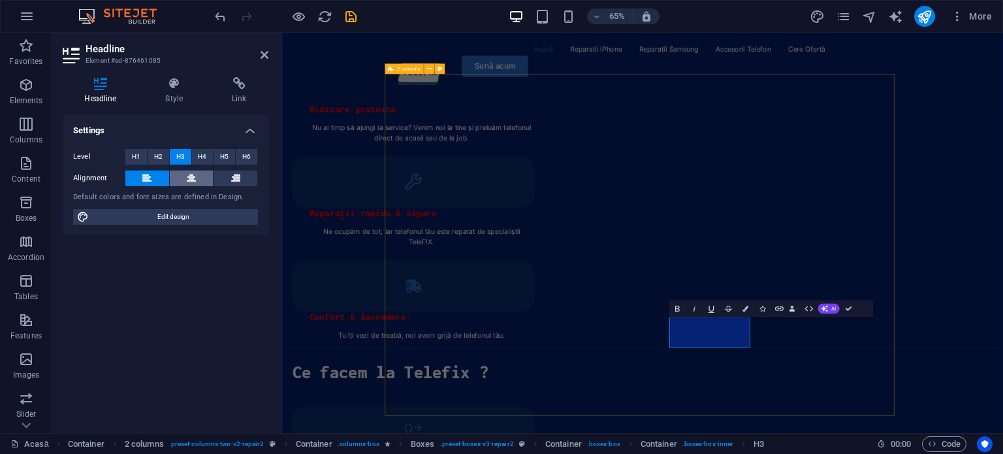
click at [181, 174] on button at bounding box center [192, 178] width 44 height 16
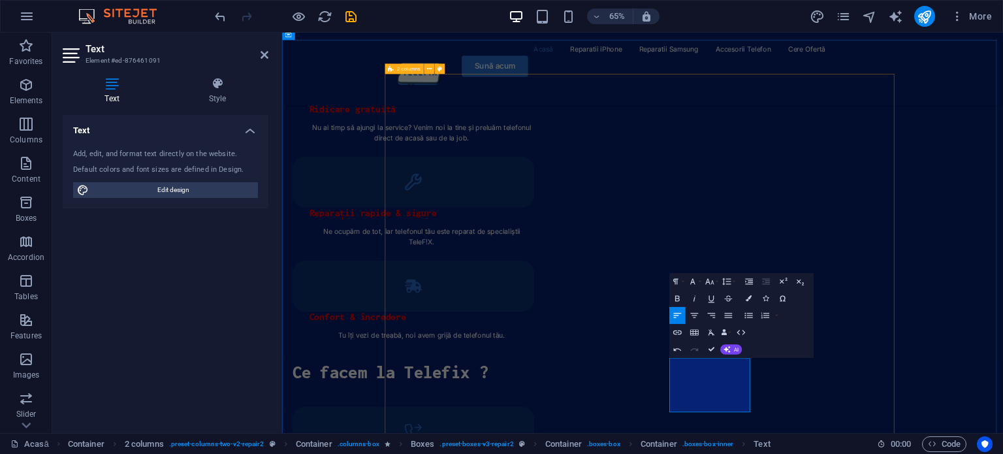
drag, startPoint x: 973, startPoint y: 605, endPoint x: 837, endPoint y: 490, distance: 178.3
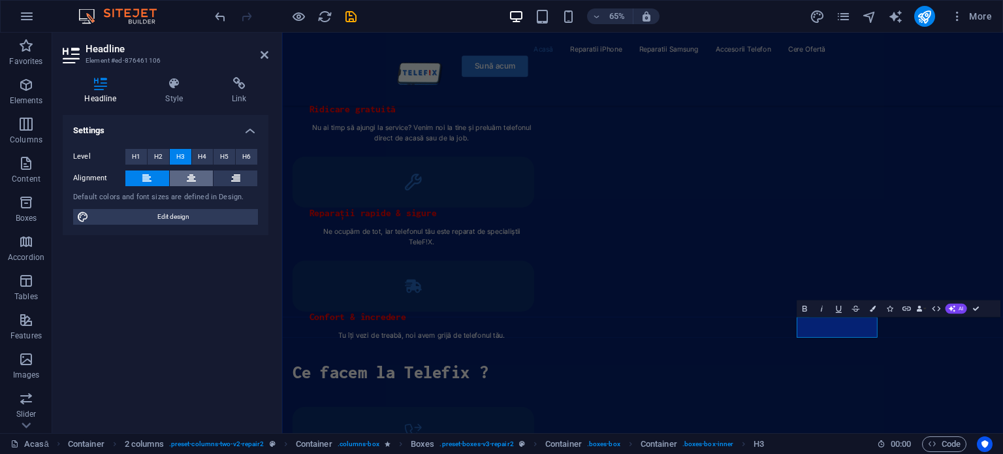
click at [201, 177] on button at bounding box center [192, 178] width 44 height 16
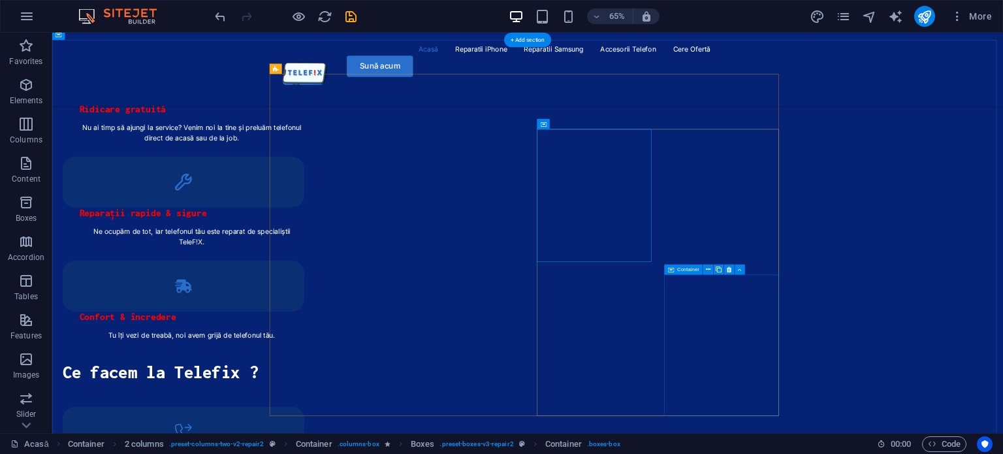
select select "xMidYMid"
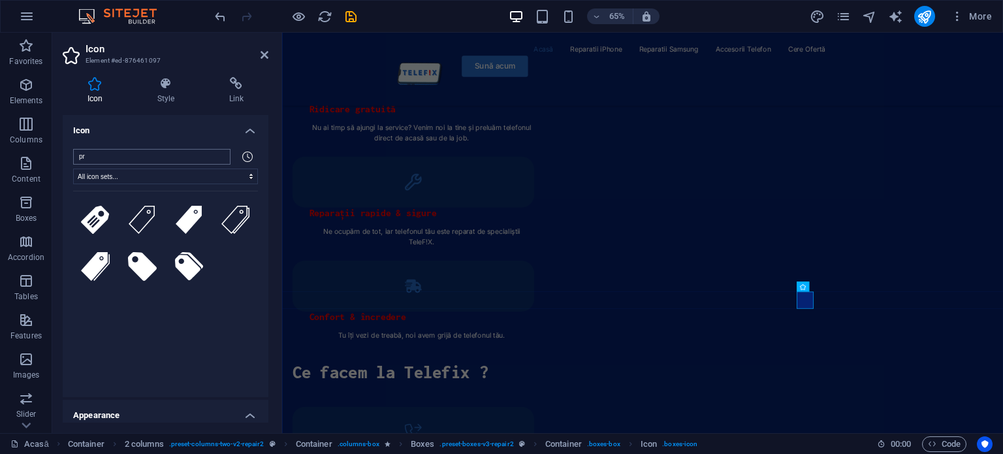
type input "p"
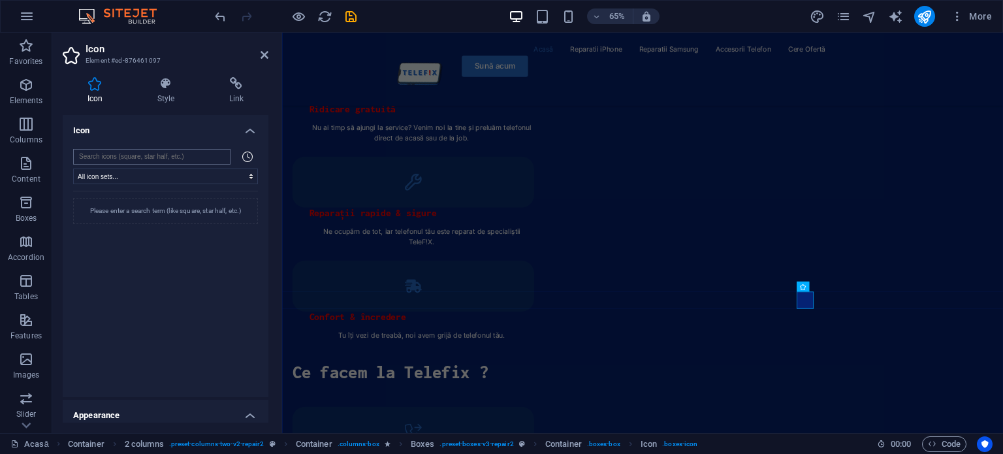
type input "o"
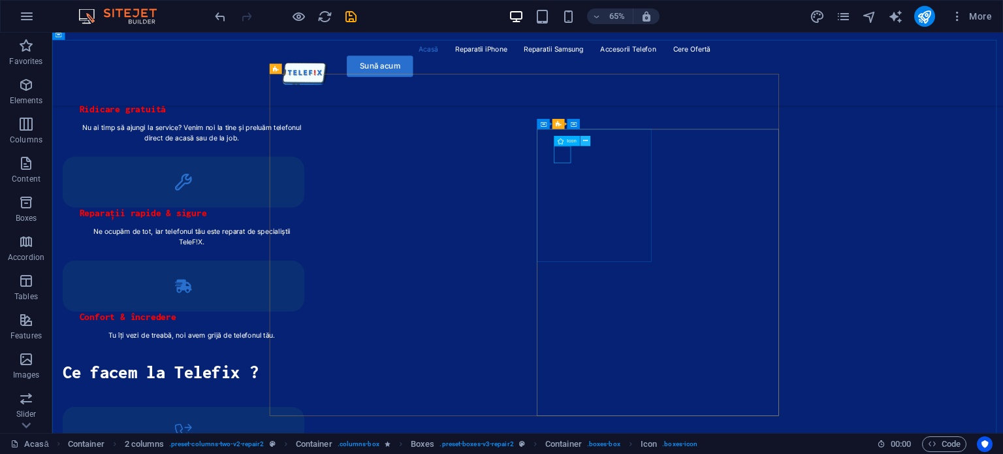
click at [586, 136] on icon at bounding box center [585, 140] width 5 height 9
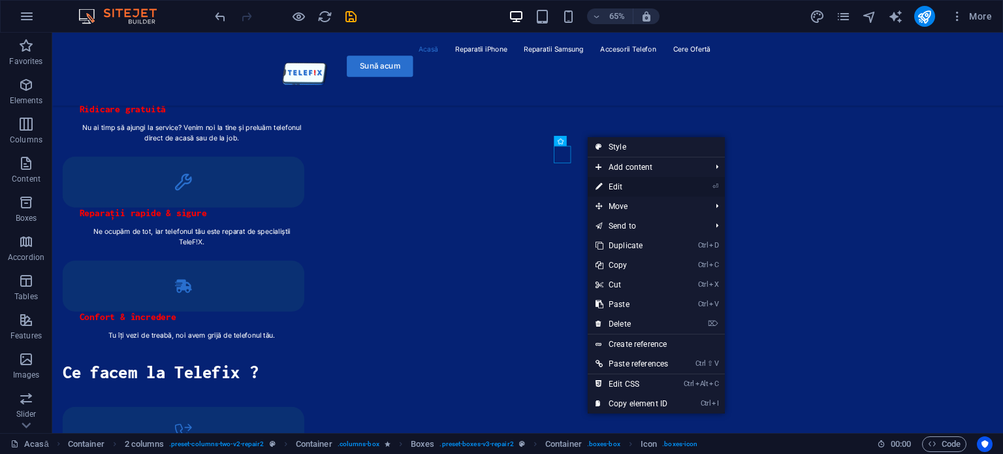
click at [636, 195] on link "⏎ Edit" at bounding box center [631, 187] width 88 height 20
select select "xMidYMid"
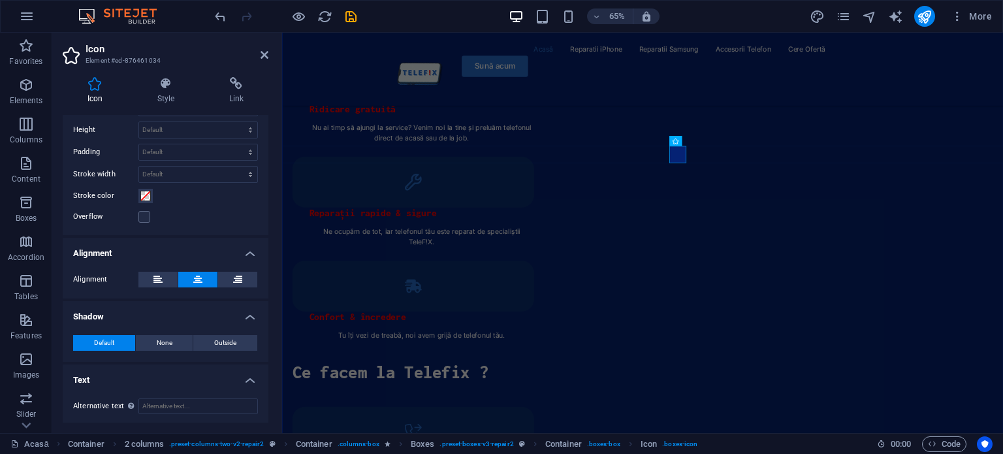
scroll to position [358, 0]
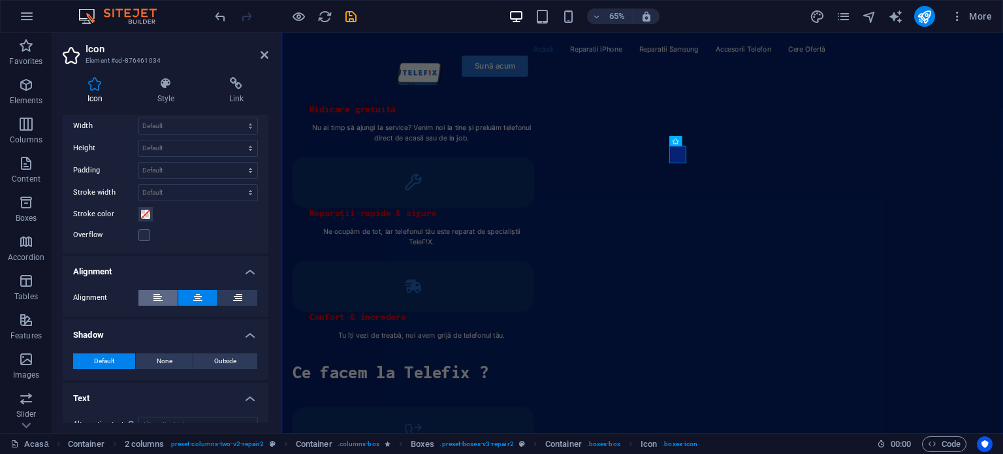
click at [160, 296] on icon at bounding box center [157, 298] width 9 height 16
click at [193, 294] on icon at bounding box center [197, 298] width 9 height 16
click at [226, 291] on button at bounding box center [237, 298] width 39 height 16
click at [168, 292] on button at bounding box center [157, 298] width 39 height 16
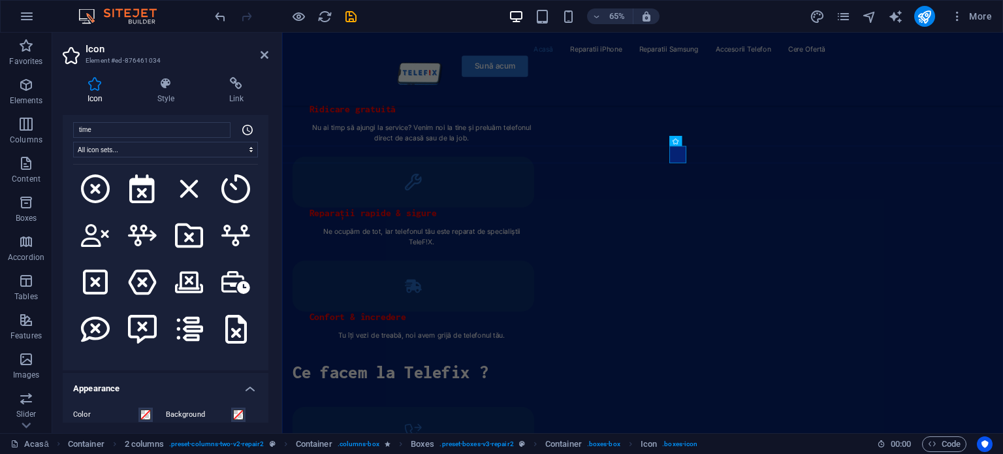
scroll to position [656, 0]
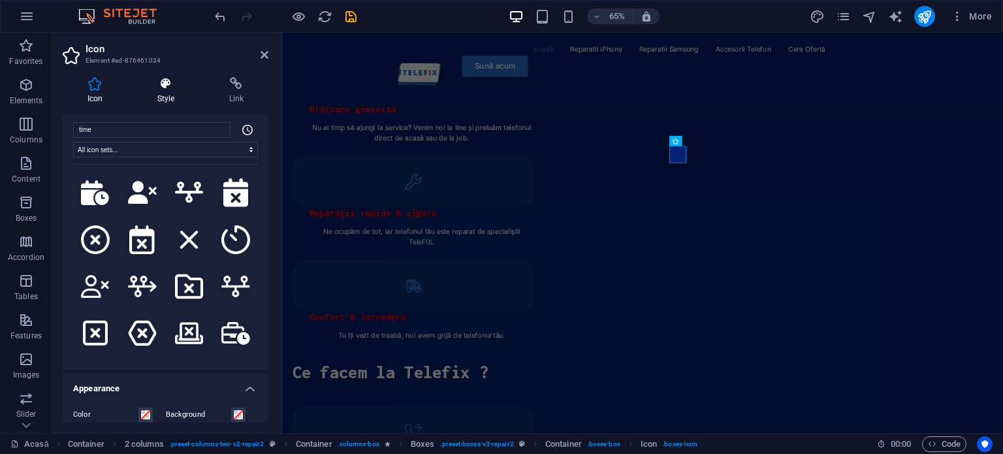
click at [186, 80] on icon at bounding box center [166, 83] width 67 height 13
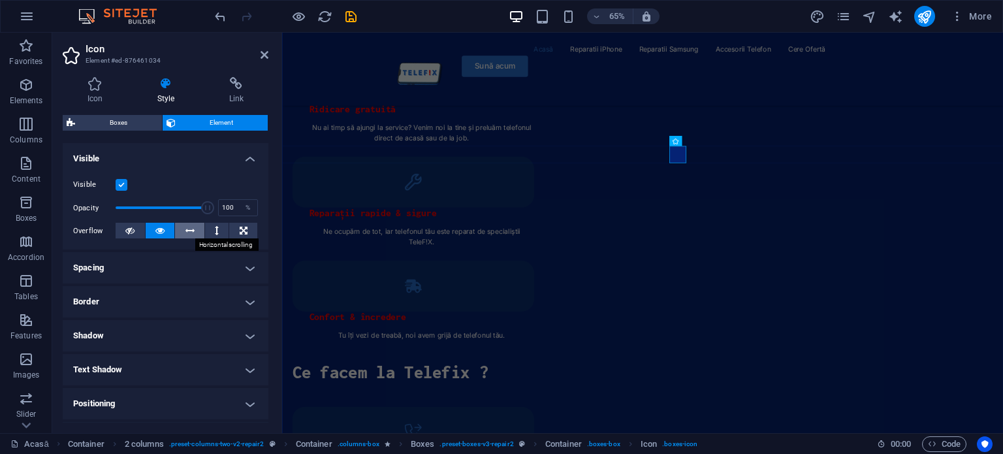
scroll to position [270, 0]
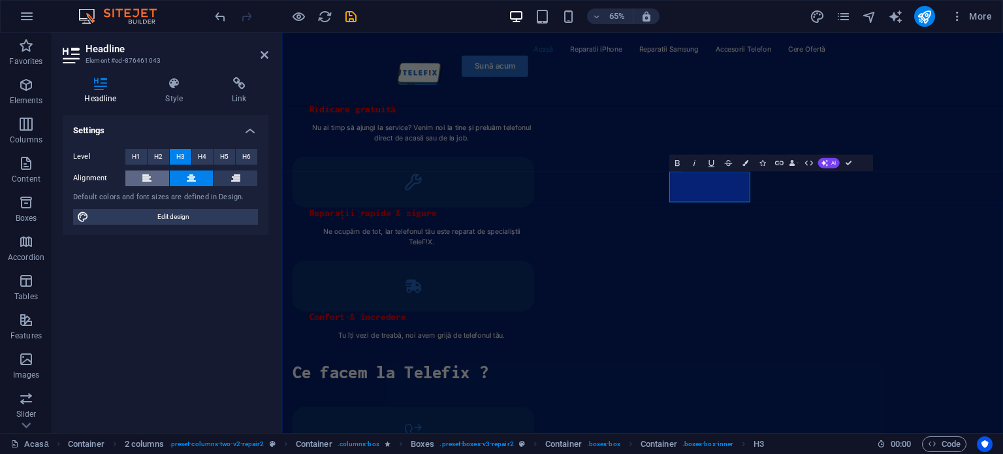
click at [162, 173] on button at bounding box center [147, 178] width 44 height 16
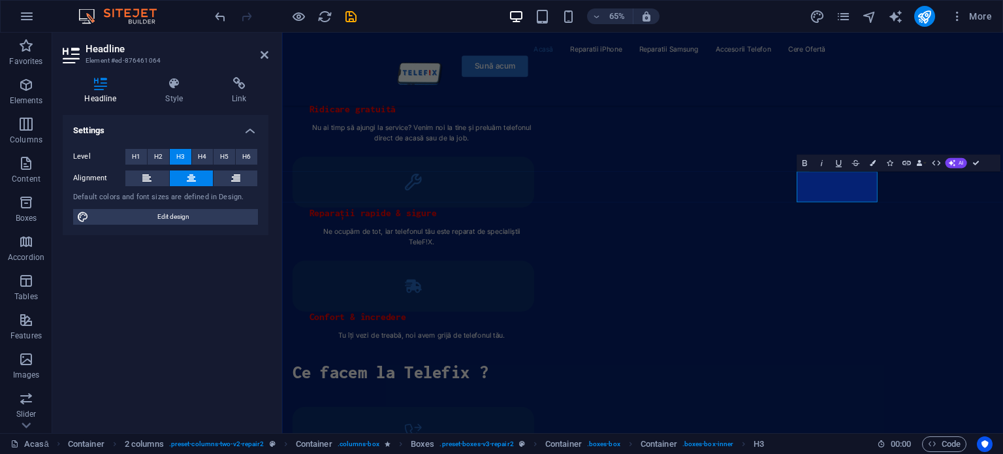
click at [151, 168] on div "Level H1 H2 H3 H4 H5 H6 Alignment Default colors and font sizes are defined in …" at bounding box center [166, 186] width 206 height 97
click at [155, 172] on button at bounding box center [147, 178] width 44 height 16
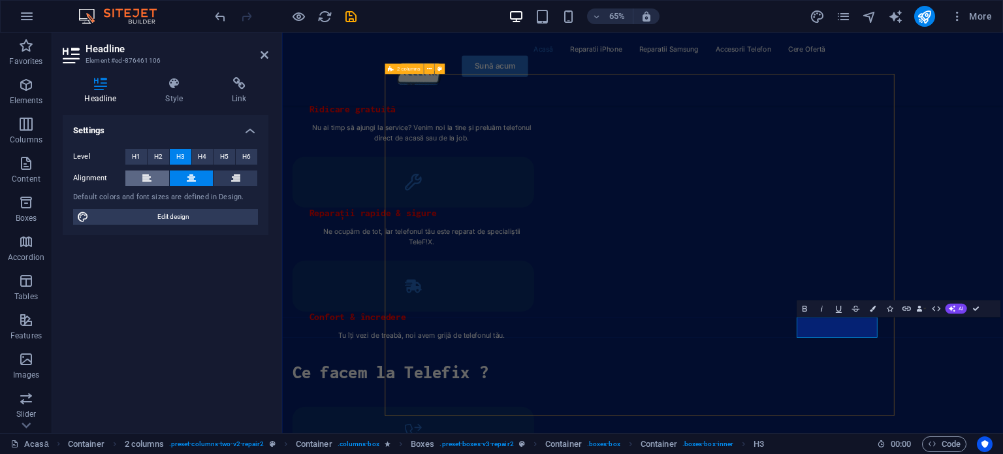
click at [166, 172] on button at bounding box center [147, 178] width 44 height 16
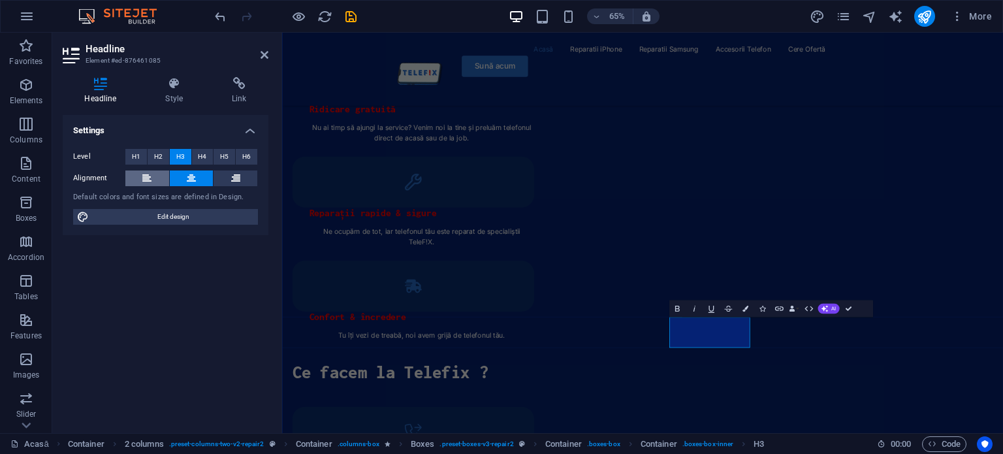
click at [146, 179] on icon at bounding box center [146, 178] width 9 height 16
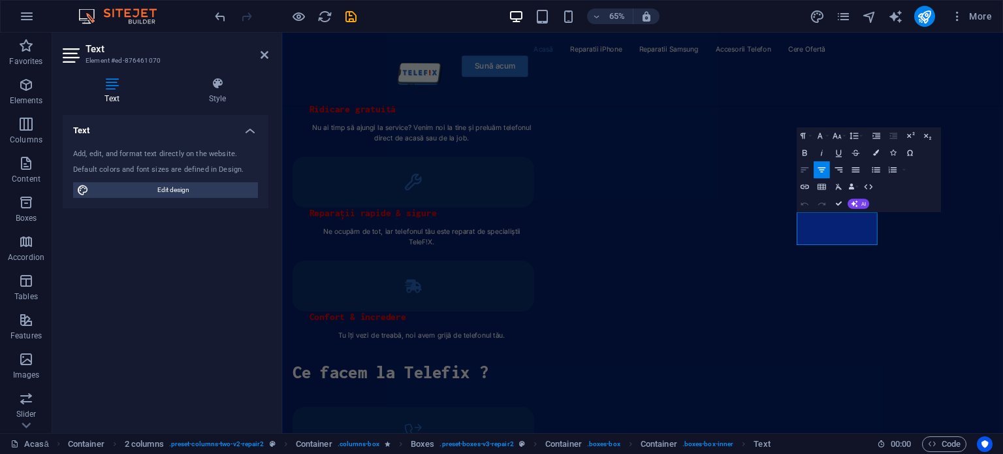
click at [807, 174] on icon "button" at bounding box center [804, 169] width 10 height 10
select select "px"
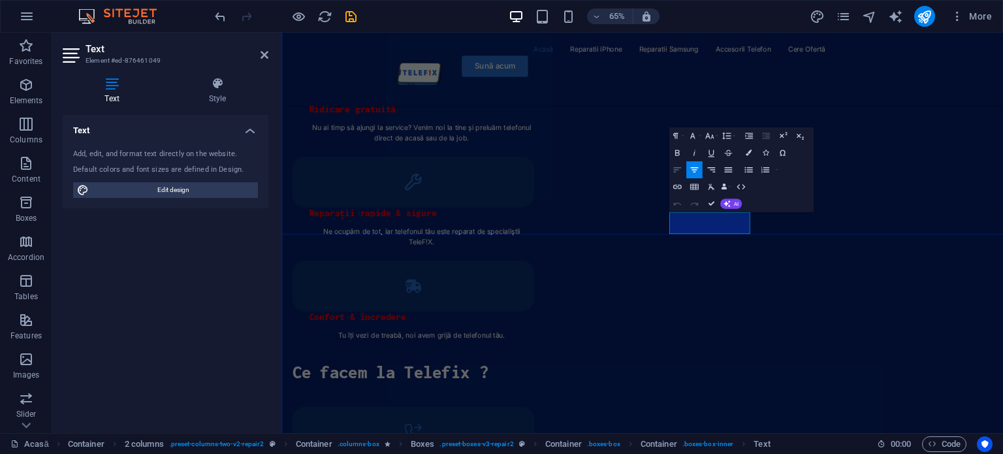
click at [678, 164] on icon "button" at bounding box center [677, 169] width 10 height 10
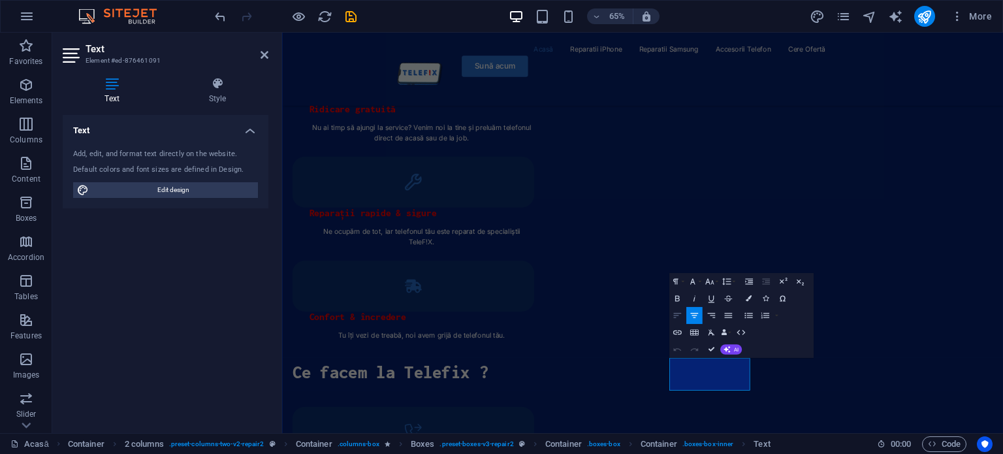
click at [679, 310] on icon "button" at bounding box center [677, 315] width 10 height 10
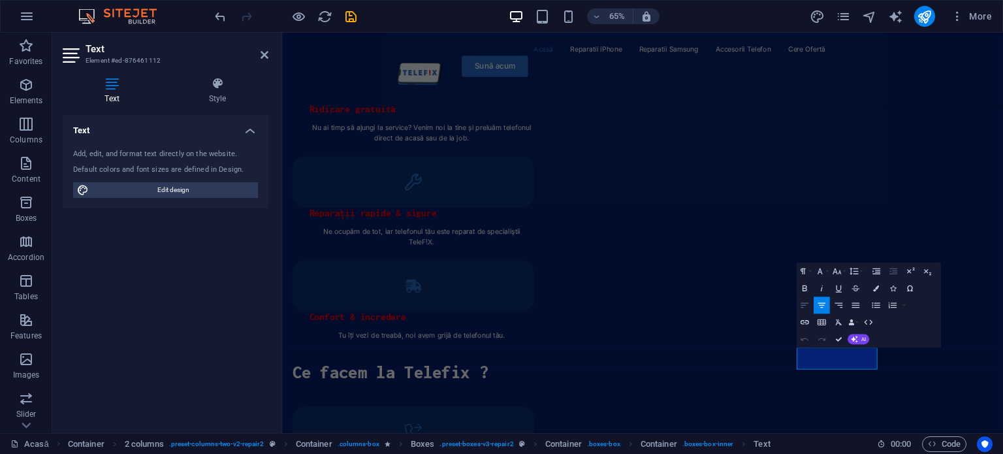
click at [804, 300] on icon "button" at bounding box center [804, 305] width 10 height 10
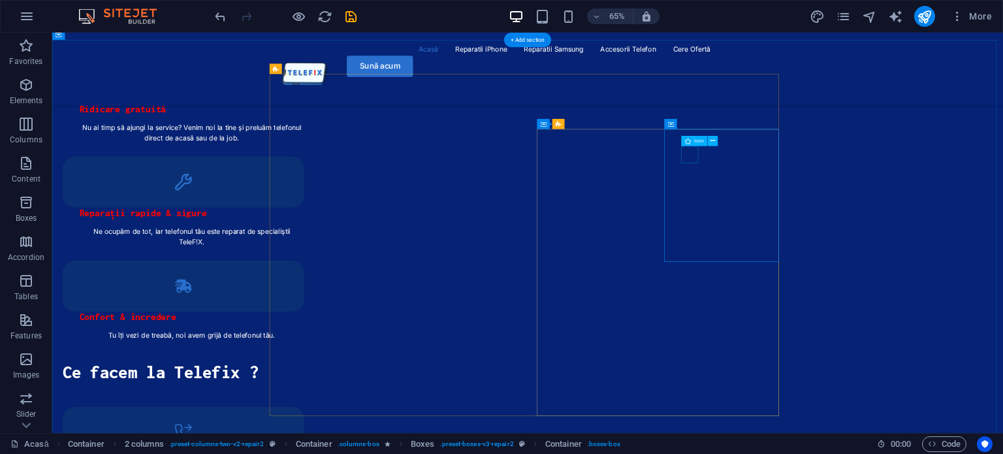
select select "xMidYMid"
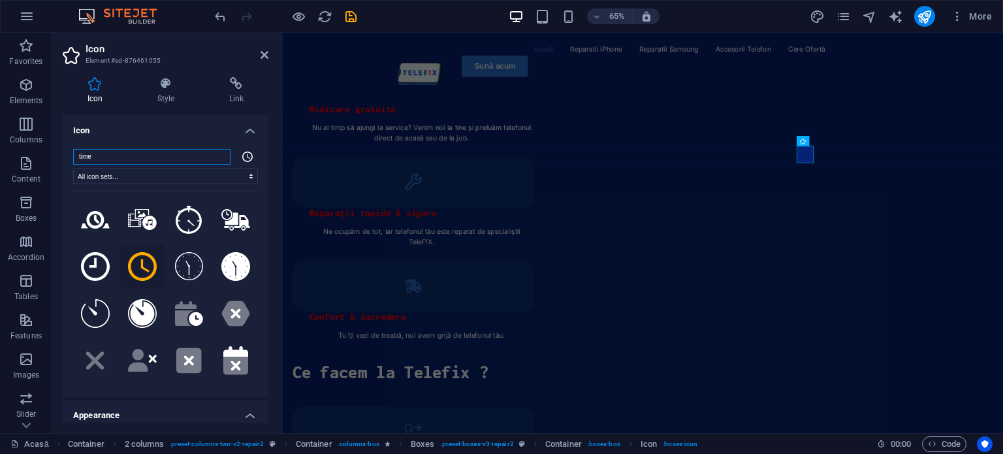
click at [115, 163] on input "time" at bounding box center [151, 157] width 157 height 16
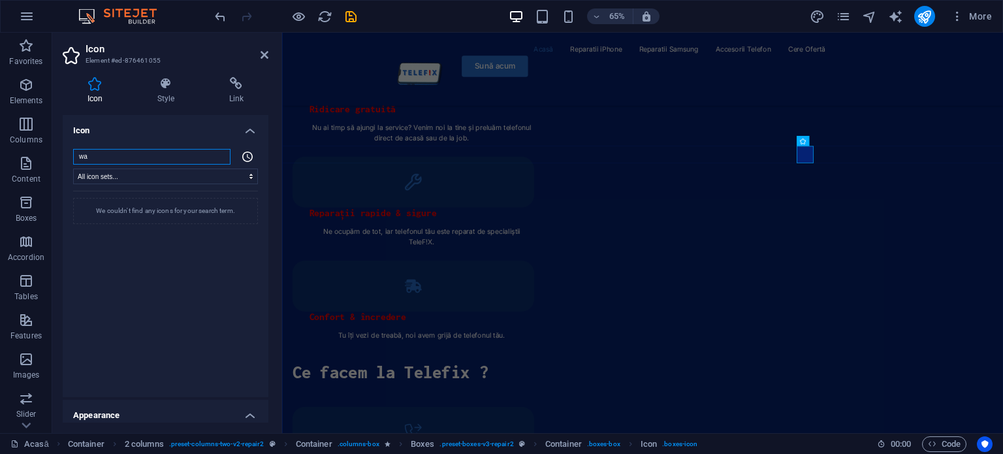
type input "w"
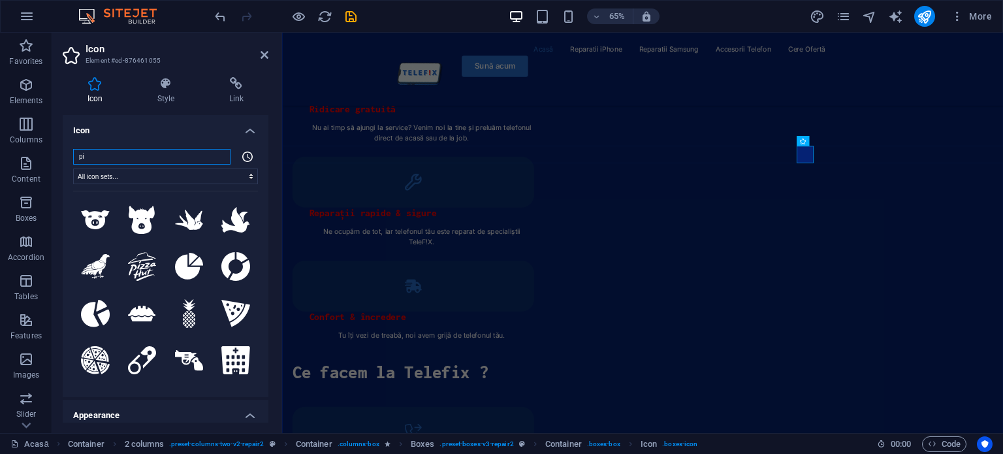
type input "p"
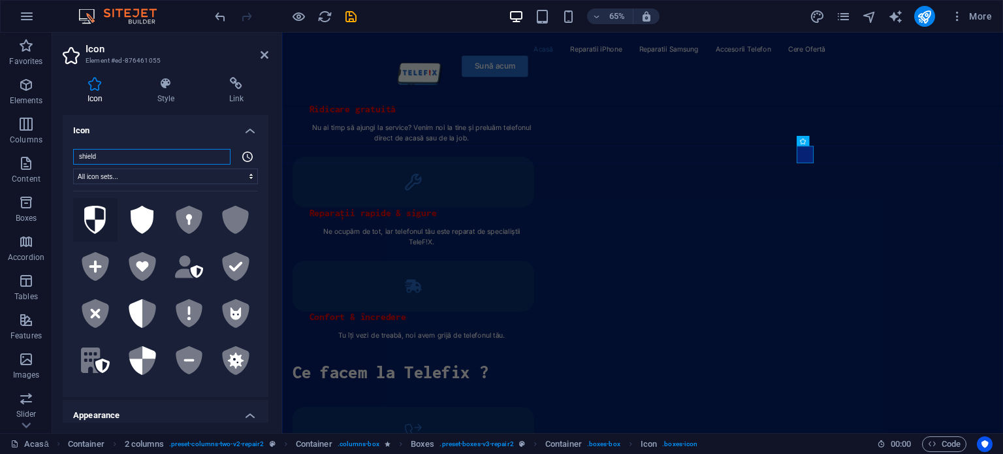
type input "shield"
click at [89, 215] on icon at bounding box center [95, 220] width 22 height 29
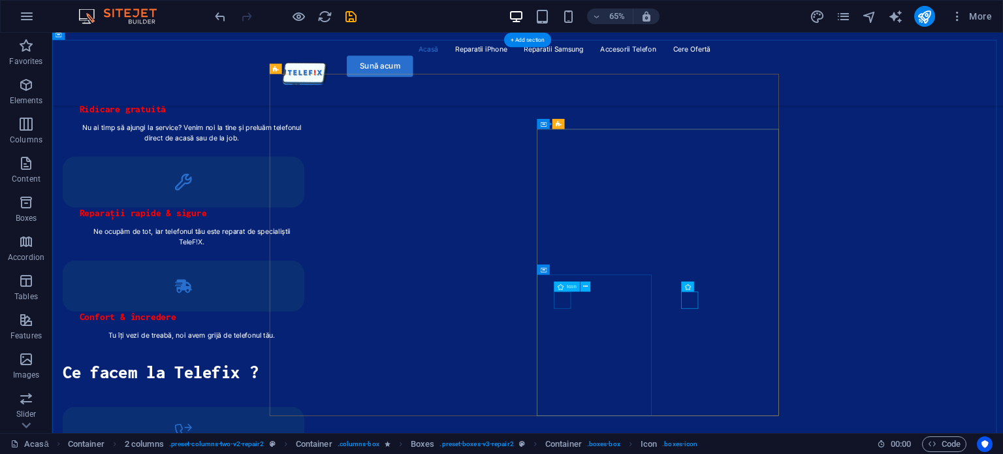
select select "xMidYMid"
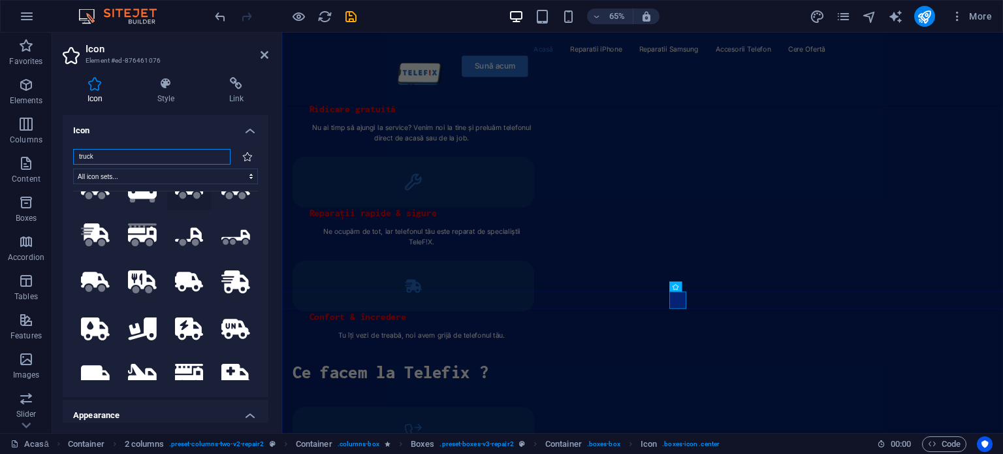
scroll to position [313, 0]
type input "truck"
click at [97, 226] on icon at bounding box center [96, 232] width 25 height 18
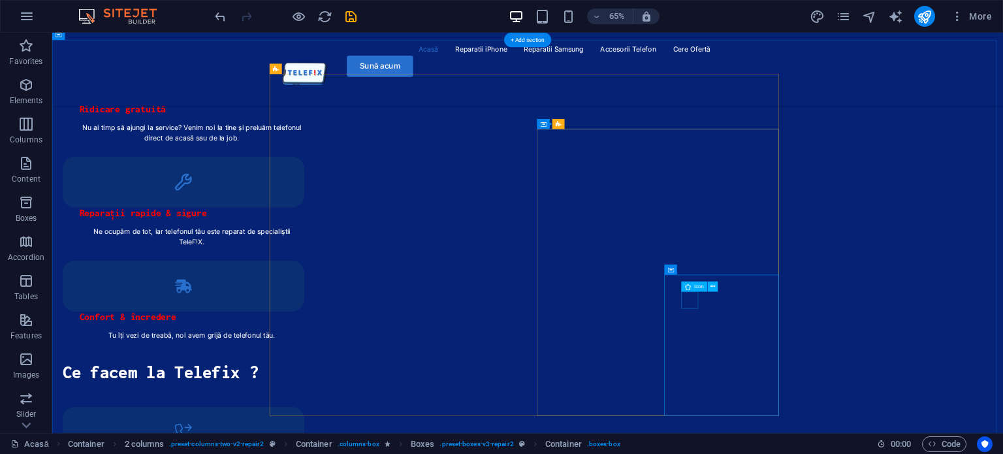
select select "xMidYMid"
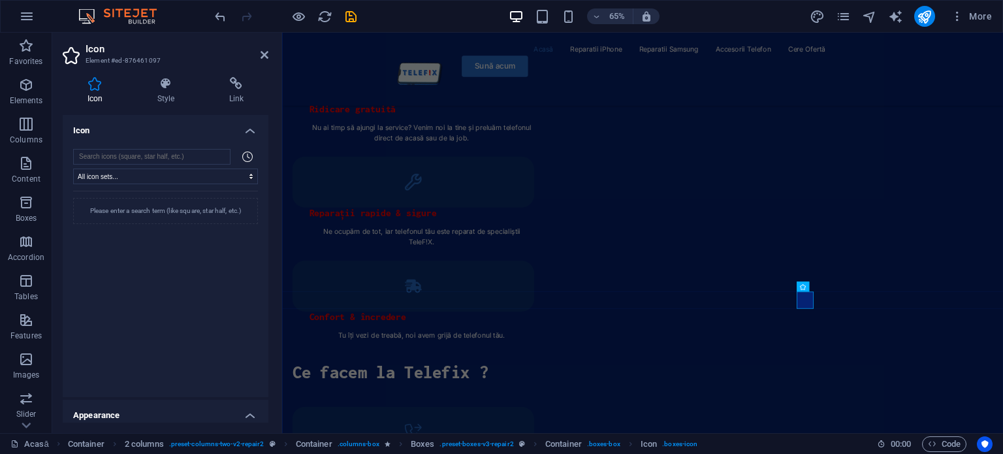
click at [137, 148] on div "All icon sets... IcoFont Ionicons FontAwesome Brands FontAwesome Duotone FontAw…" at bounding box center [166, 267] width 206 height 258
click at [138, 155] on input "search" at bounding box center [151, 157] width 157 height 16
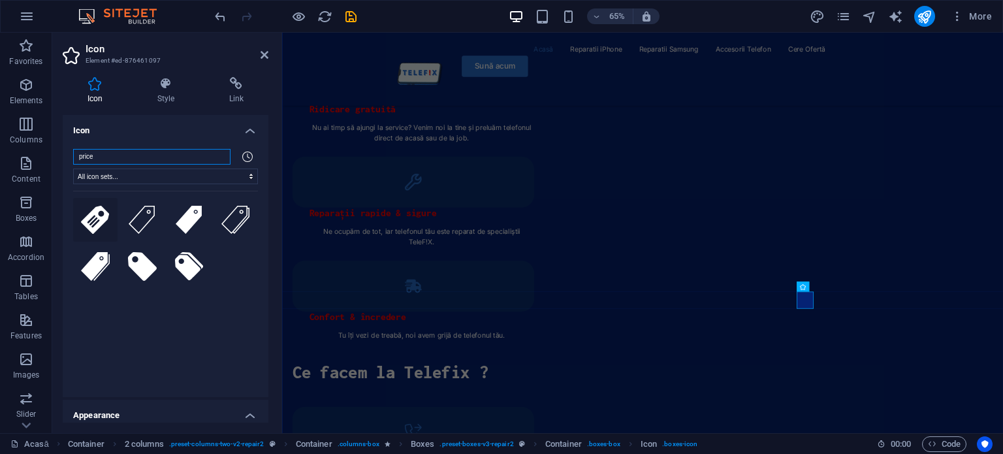
type input "price"
click at [104, 209] on icon at bounding box center [95, 220] width 29 height 29
click at [146, 223] on icon at bounding box center [142, 220] width 27 height 29
click at [102, 221] on icon at bounding box center [95, 220] width 29 height 29
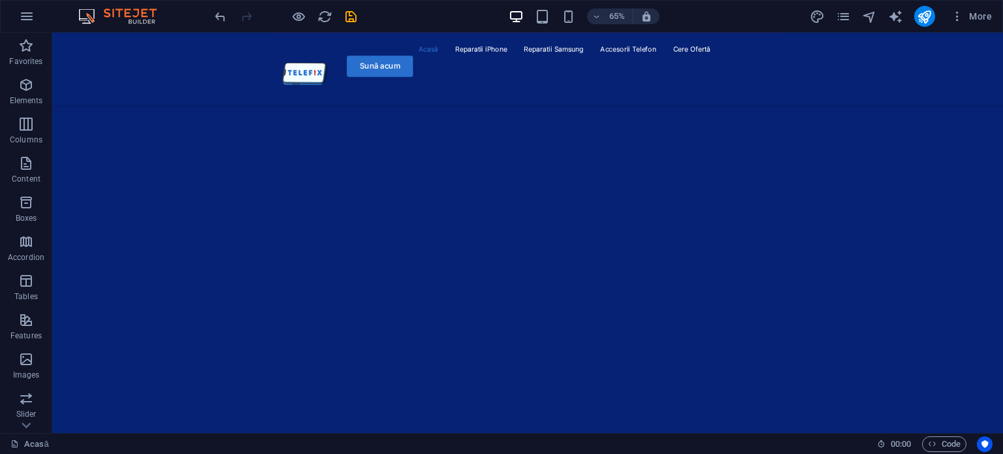
scroll to position [0, 0]
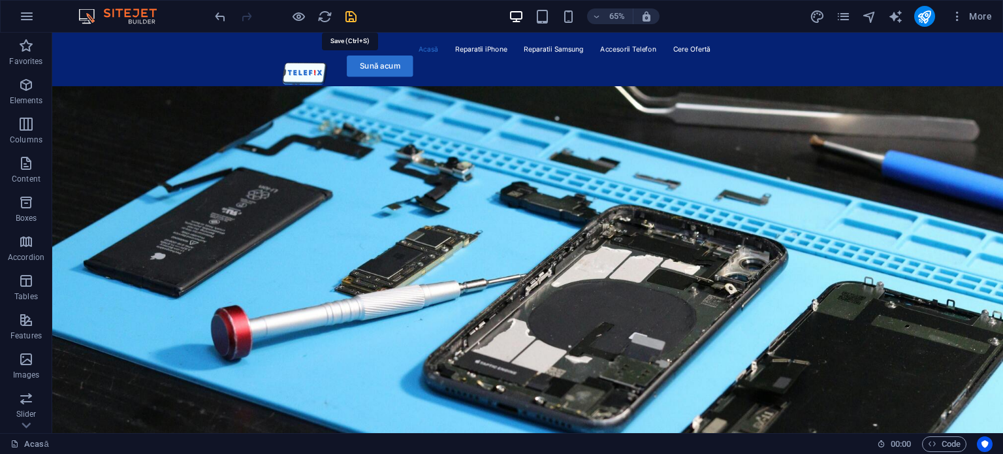
click at [347, 16] on icon "save" at bounding box center [350, 16] width 15 height 15
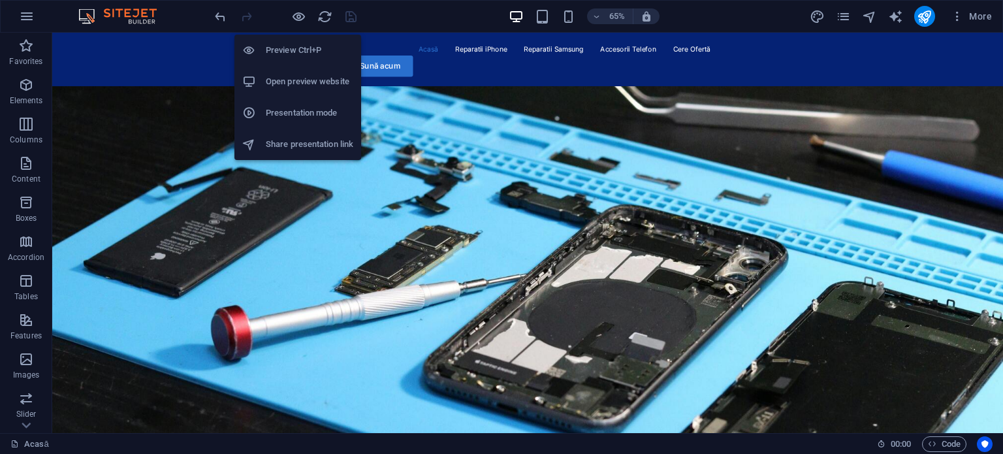
click at [313, 81] on h6 "Open preview website" at bounding box center [309, 82] width 87 height 16
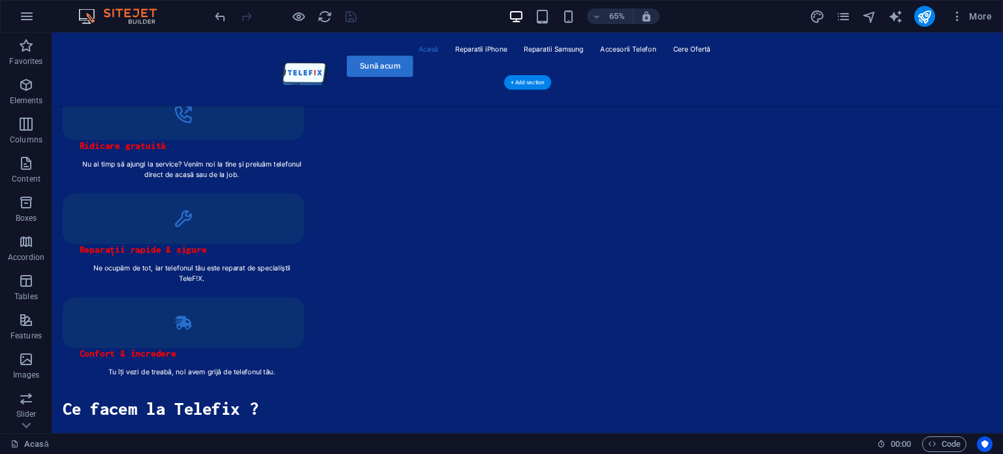
scroll to position [1990, 0]
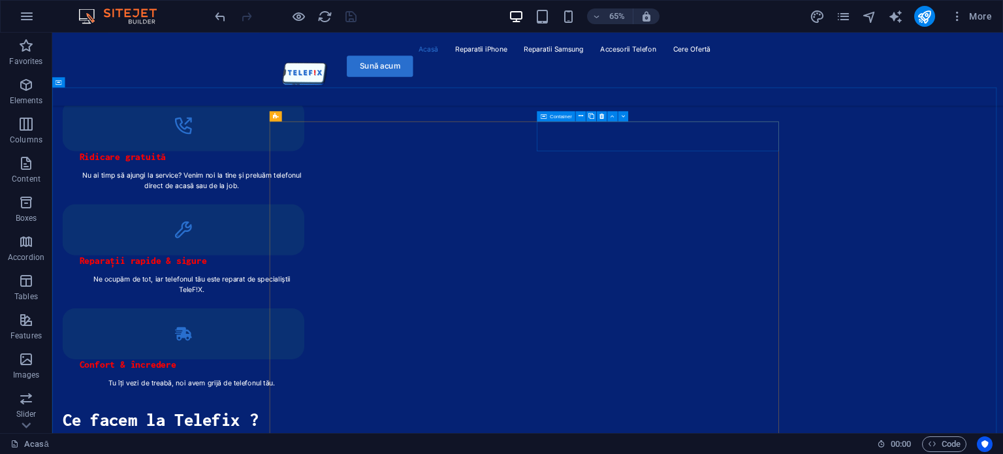
click at [541, 117] on icon at bounding box center [543, 116] width 6 height 10
click at [603, 114] on icon at bounding box center [601, 116] width 5 height 9
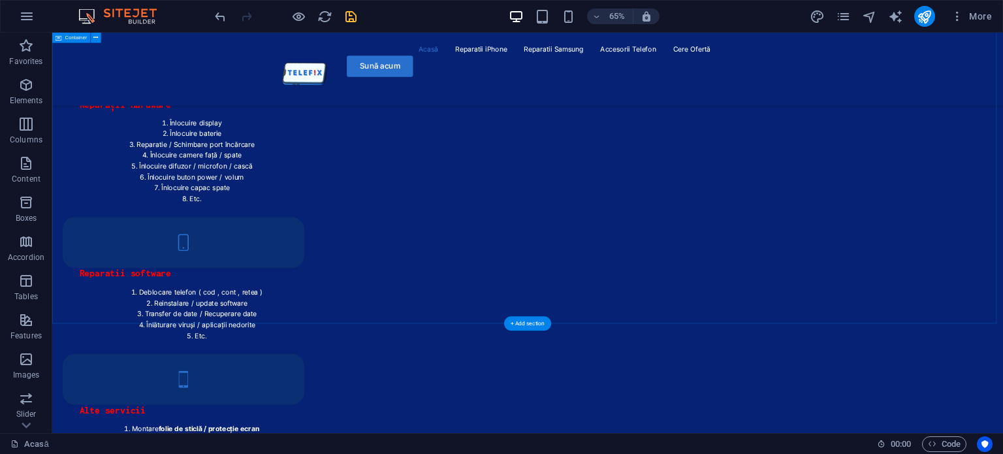
scroll to position [2617, 0]
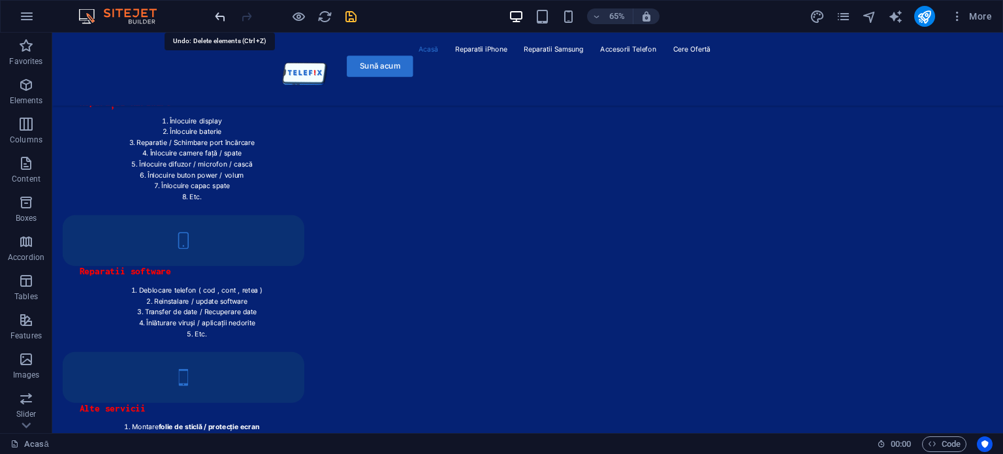
click at [218, 16] on icon "undo" at bounding box center [220, 16] width 15 height 15
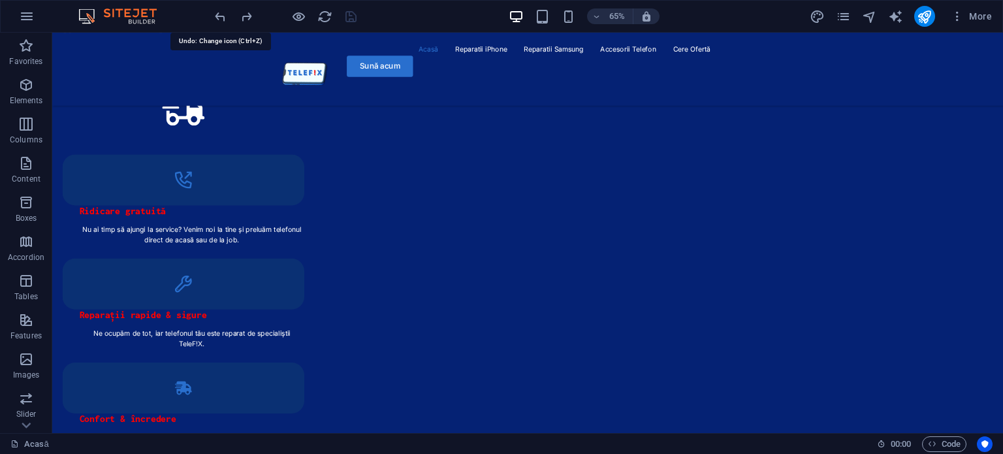
scroll to position [1841, 0]
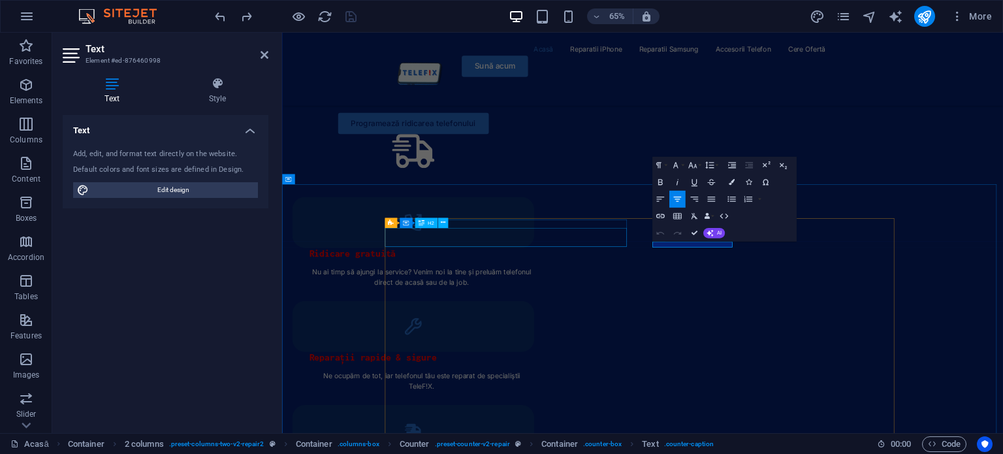
scroll to position [0, 0]
click at [781, 180] on div "Paragraph Format Normal Heading 1 Heading 2 Heading 3 Heading 4 Heading 5 Headi…" at bounding box center [724, 199] width 144 height 85
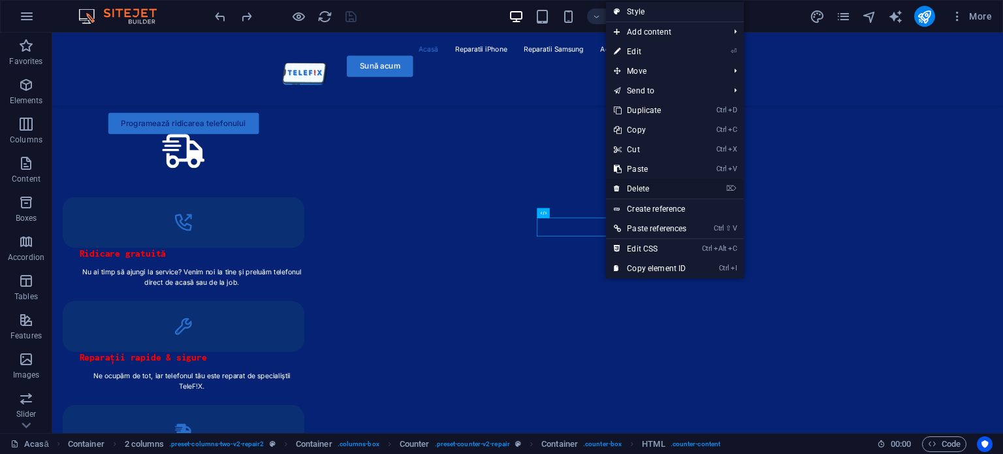
click at [644, 185] on link "⌦ Delete" at bounding box center [650, 189] width 88 height 20
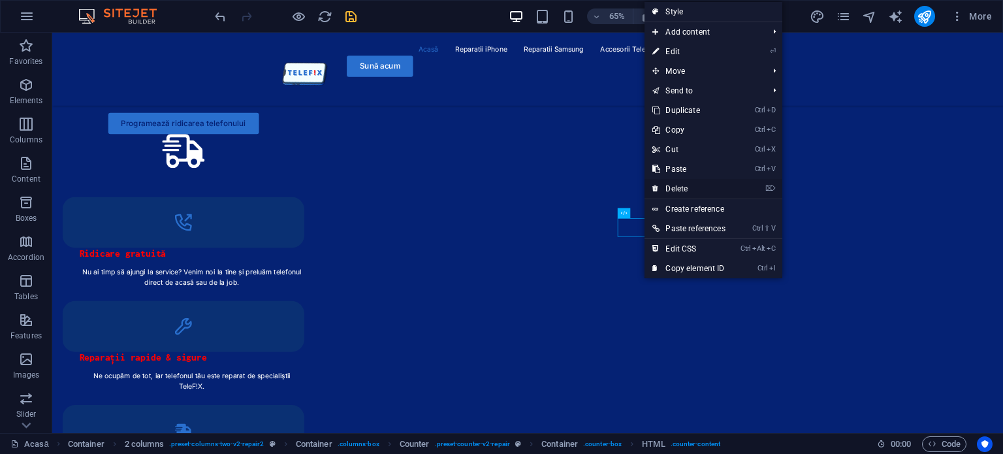
click at [696, 191] on link "⌦ Delete" at bounding box center [688, 189] width 88 height 20
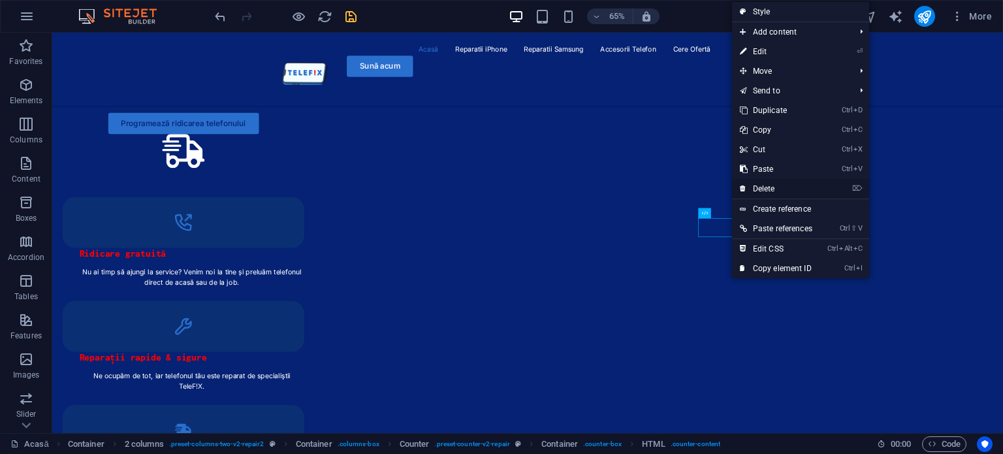
click at [772, 182] on link "⌦ Delete" at bounding box center [776, 189] width 88 height 20
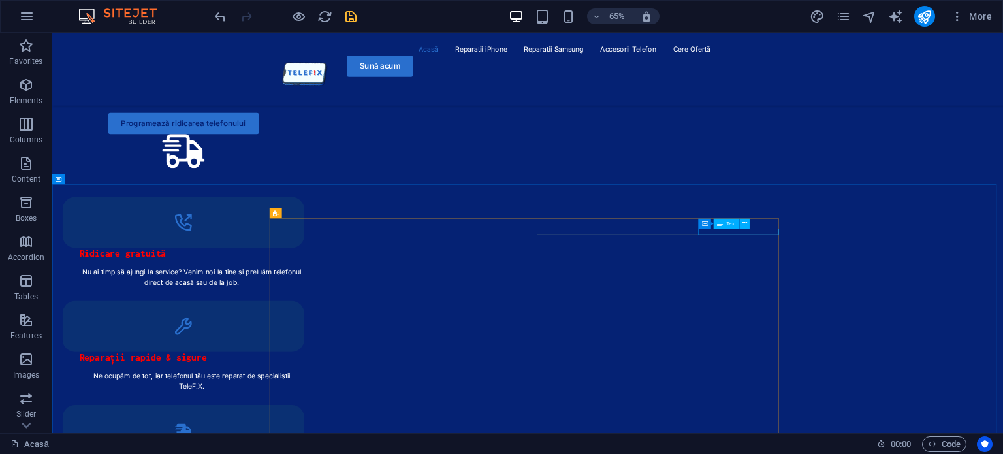
click at [749, 228] on div "Container Text" at bounding box center [726, 223] width 57 height 10
drag, startPoint x: 1125, startPoint y: 334, endPoint x: 1067, endPoint y: 337, distance: 58.2
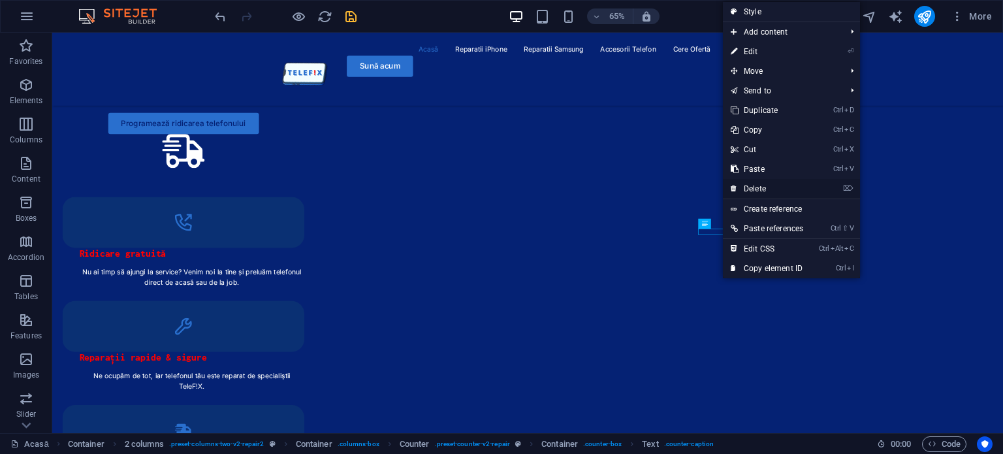
click at [773, 180] on link "⌦ Delete" at bounding box center [767, 189] width 88 height 20
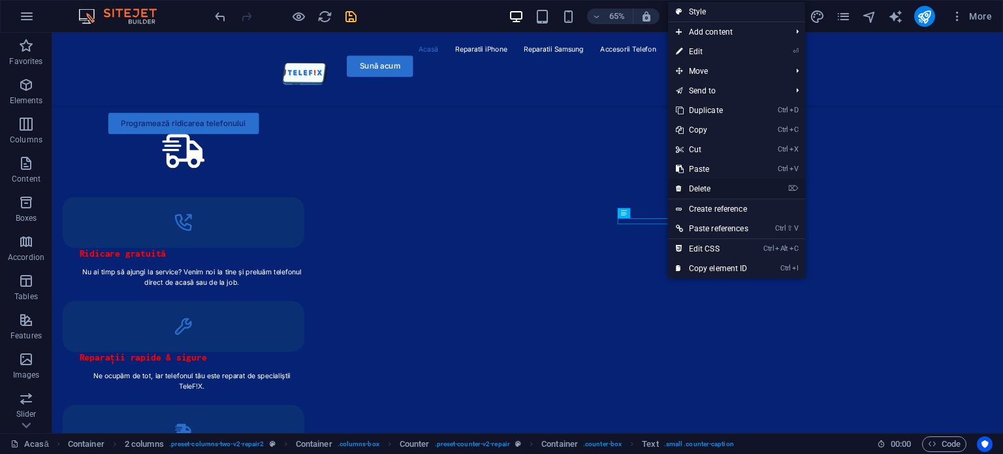
click at [723, 183] on link "⌦ Delete" at bounding box center [712, 189] width 88 height 20
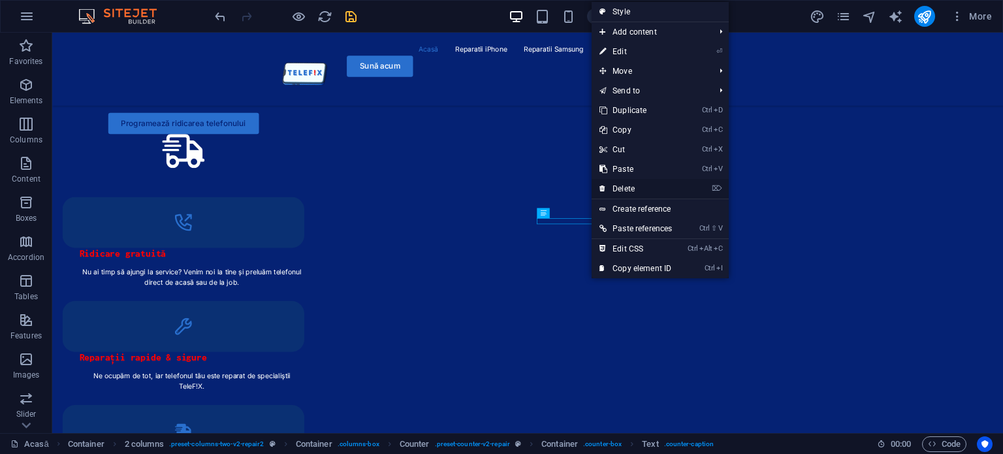
click at [629, 184] on link "⌦ Delete" at bounding box center [635, 189] width 88 height 20
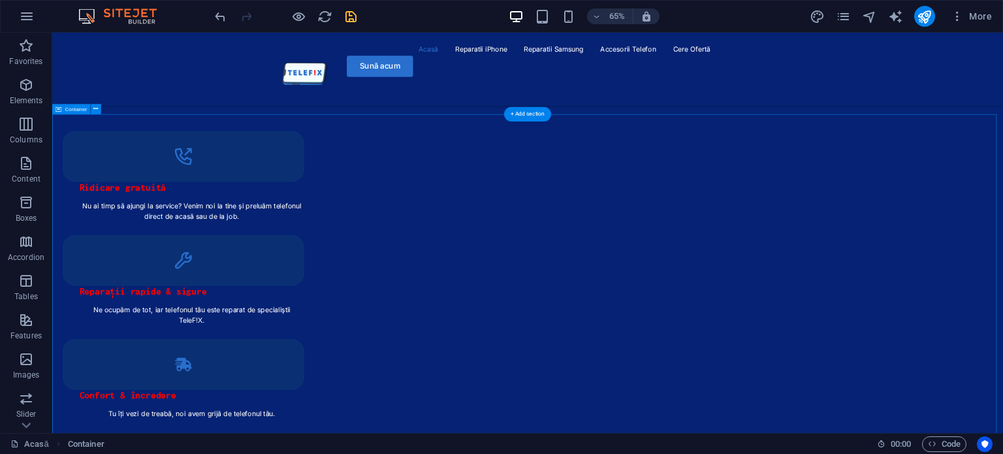
scroll to position [1942, 0]
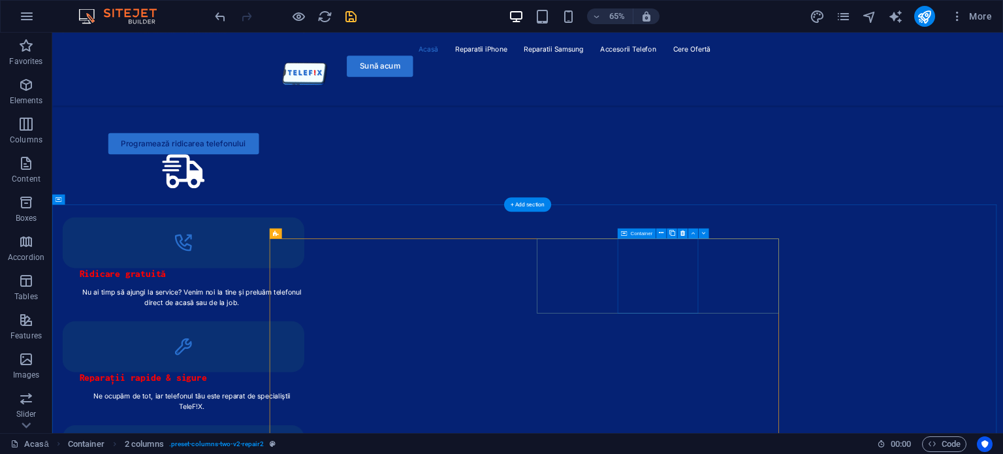
scroll to position [1809, 0]
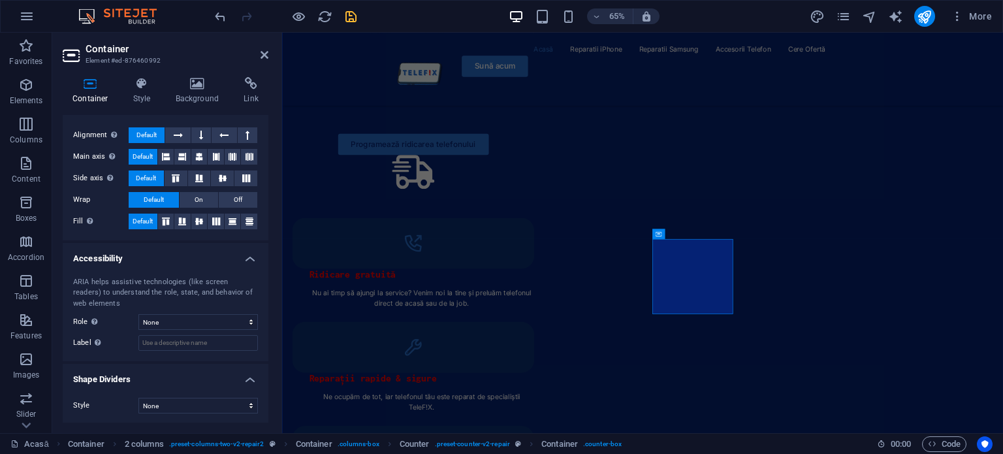
scroll to position [0, 0]
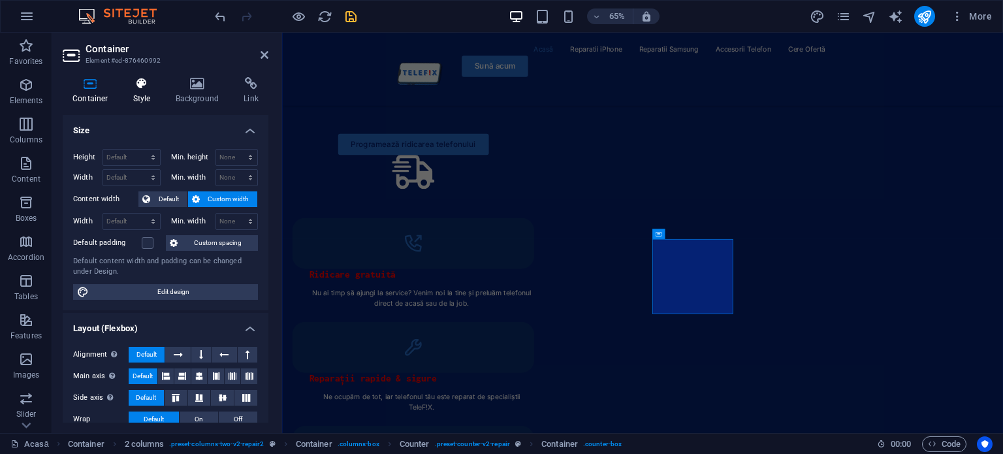
click at [149, 92] on h4 "Style" at bounding box center [144, 90] width 42 height 27
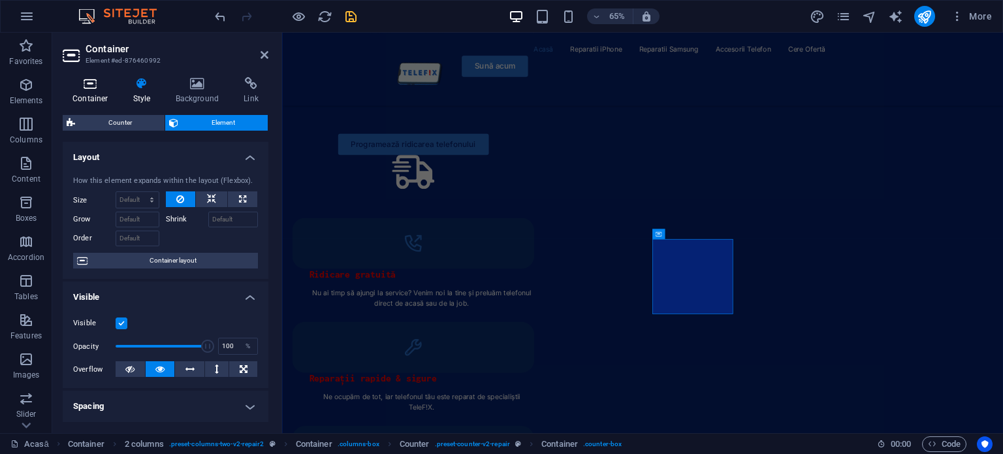
click at [92, 86] on icon at bounding box center [90, 83] width 55 height 13
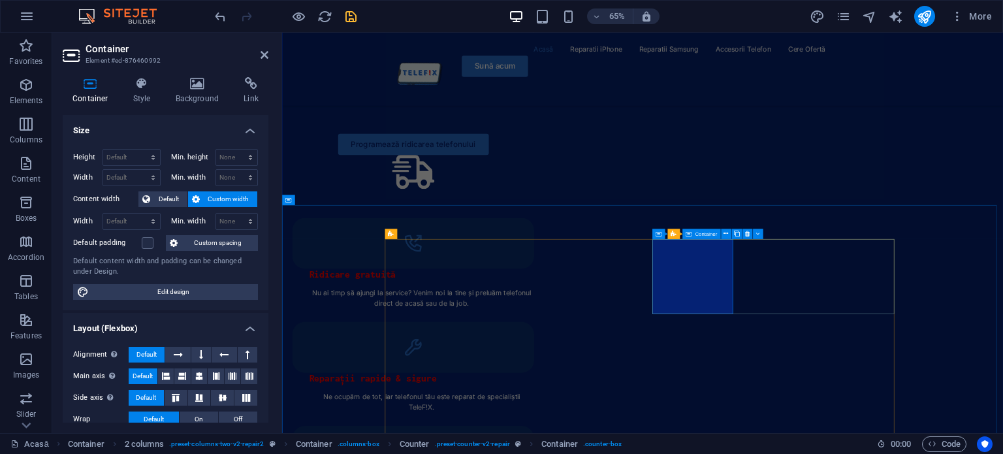
click at [725, 232] on icon at bounding box center [725, 233] width 5 height 9
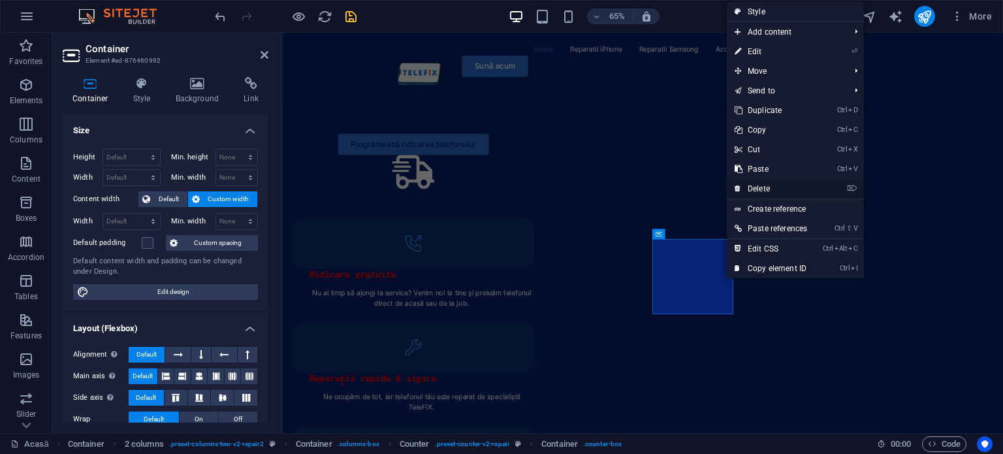
click at [770, 189] on link "⌦ Delete" at bounding box center [770, 189] width 88 height 20
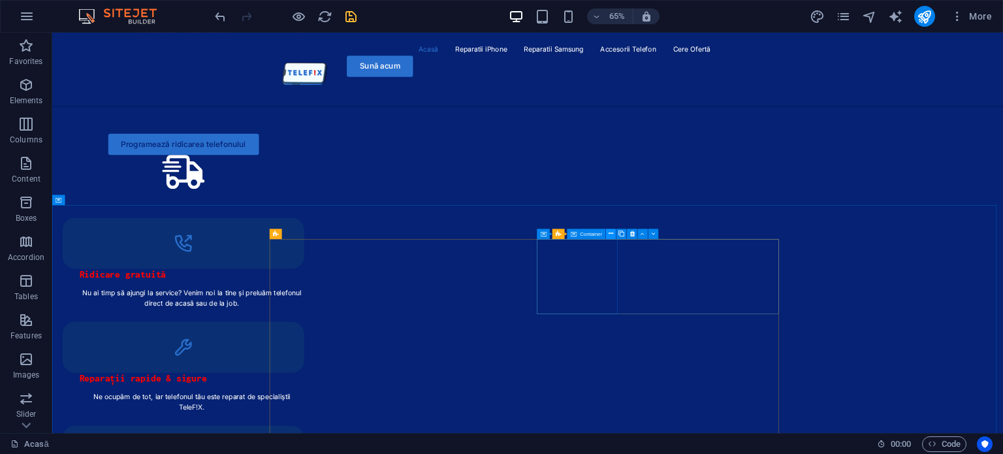
click at [608, 234] on icon at bounding box center [610, 233] width 5 height 9
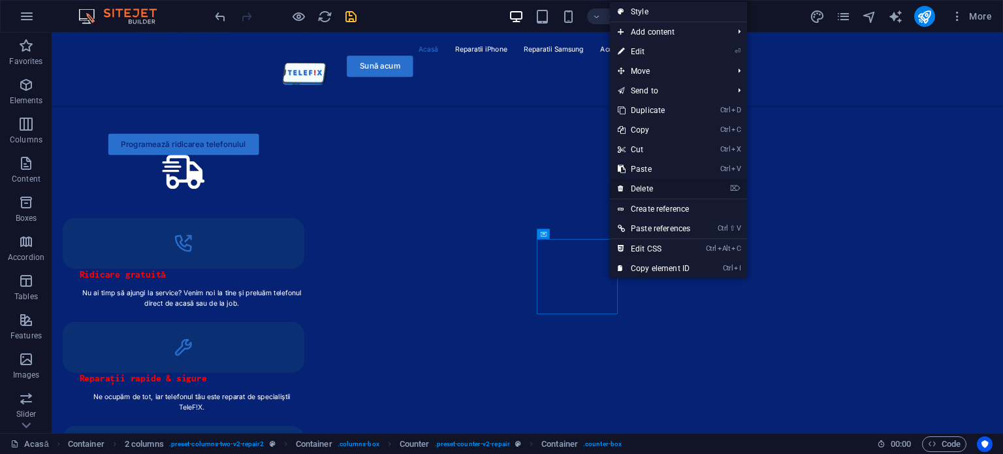
click at [655, 180] on link "⌦ Delete" at bounding box center [654, 189] width 88 height 20
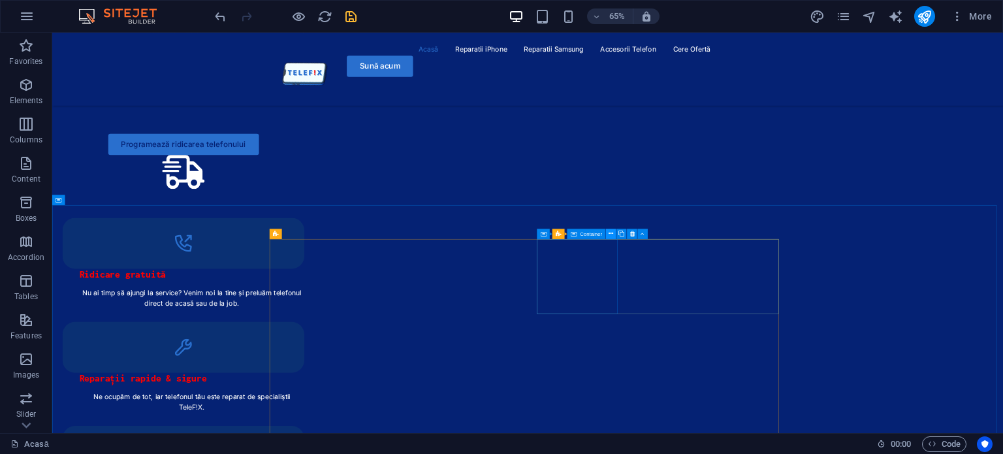
click at [612, 233] on icon at bounding box center [610, 233] width 5 height 9
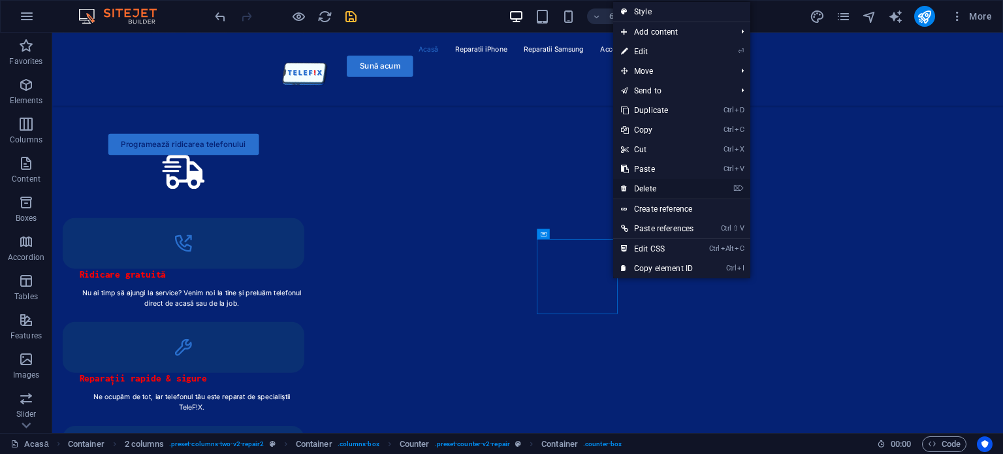
click at [653, 191] on link "⌦ Delete" at bounding box center [657, 189] width 88 height 20
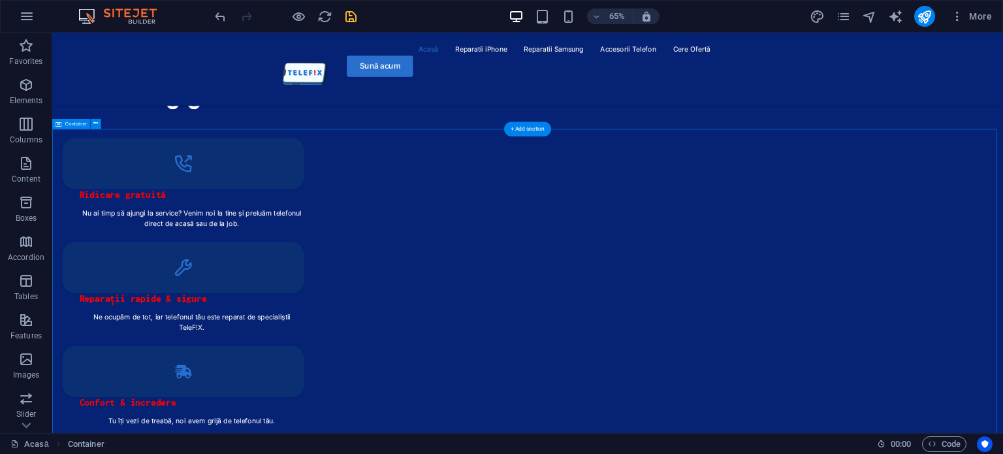
scroll to position [1936, 0]
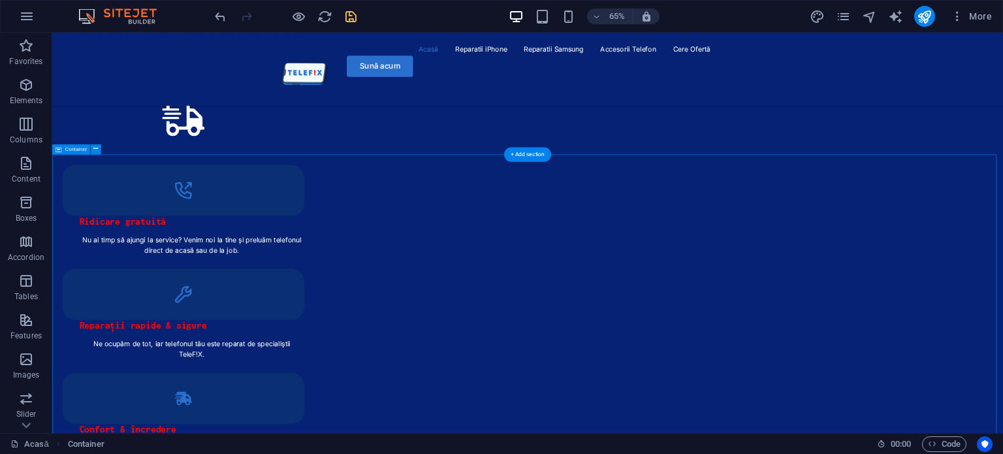
scroll to position [1893, 0]
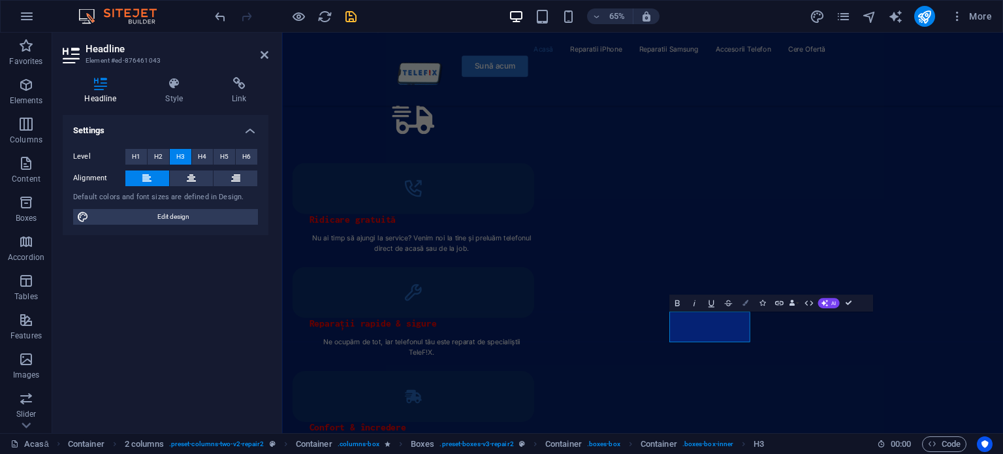
click at [744, 307] on button "Colors" at bounding box center [745, 302] width 16 height 17
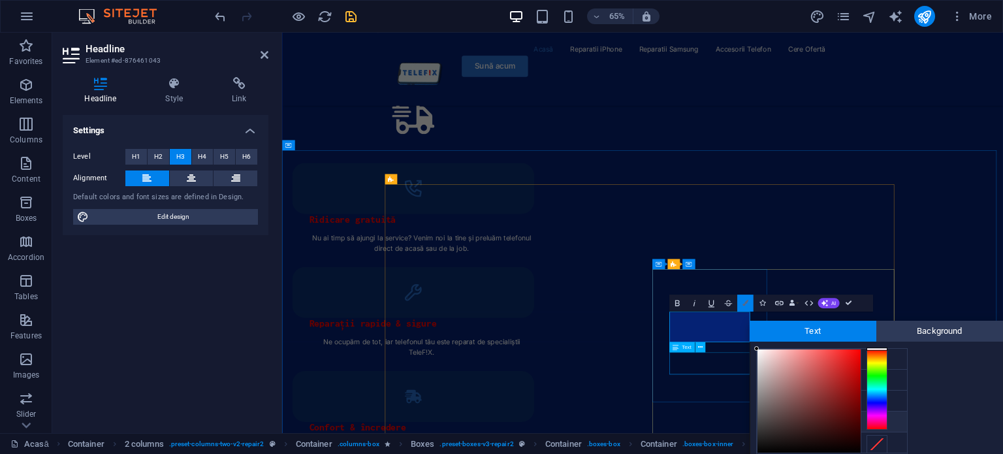
scroll to position [50, 0]
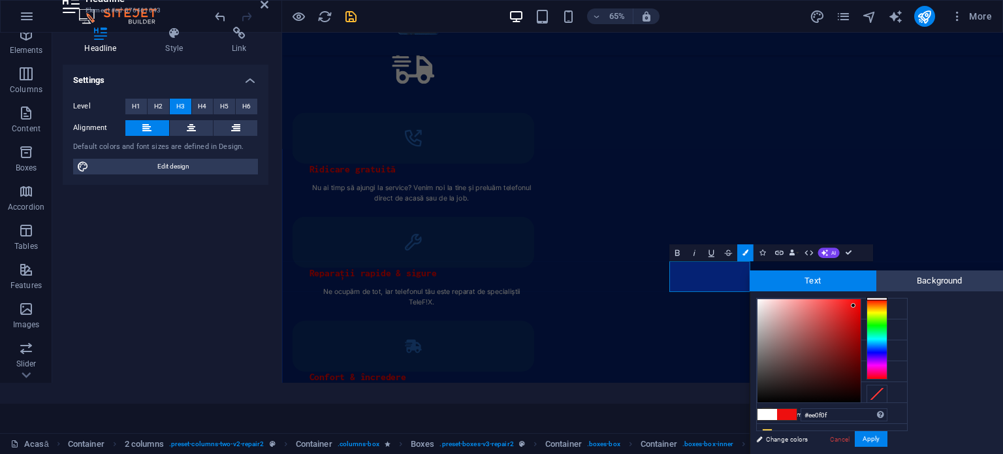
click at [853, 305] on div at bounding box center [808, 350] width 103 height 103
drag, startPoint x: 853, startPoint y: 305, endPoint x: 859, endPoint y: 300, distance: 7.4
click at [859, 300] on div at bounding box center [858, 300] width 5 height 5
type input "#ff0000"
drag, startPoint x: 856, startPoint y: 305, endPoint x: 860, endPoint y: 298, distance: 8.2
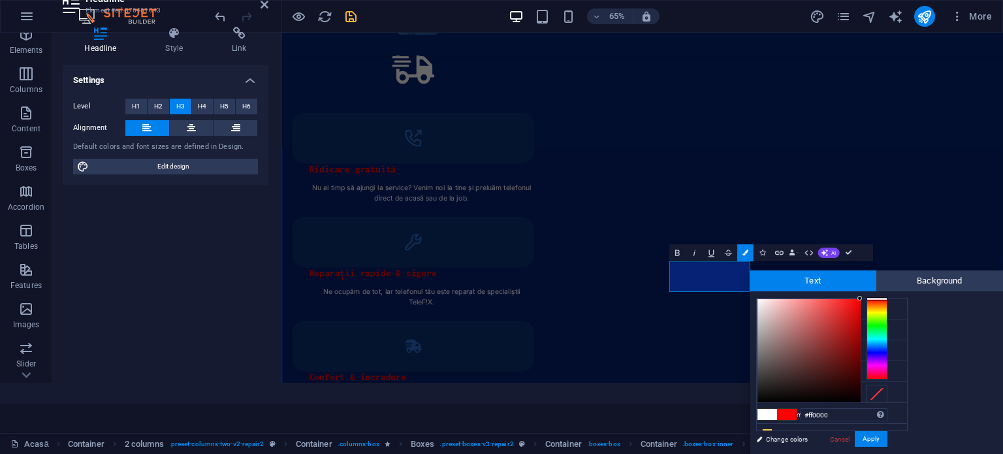
click at [860, 299] on div at bounding box center [808, 350] width 103 height 103
click at [882, 441] on button "Apply" at bounding box center [870, 439] width 33 height 16
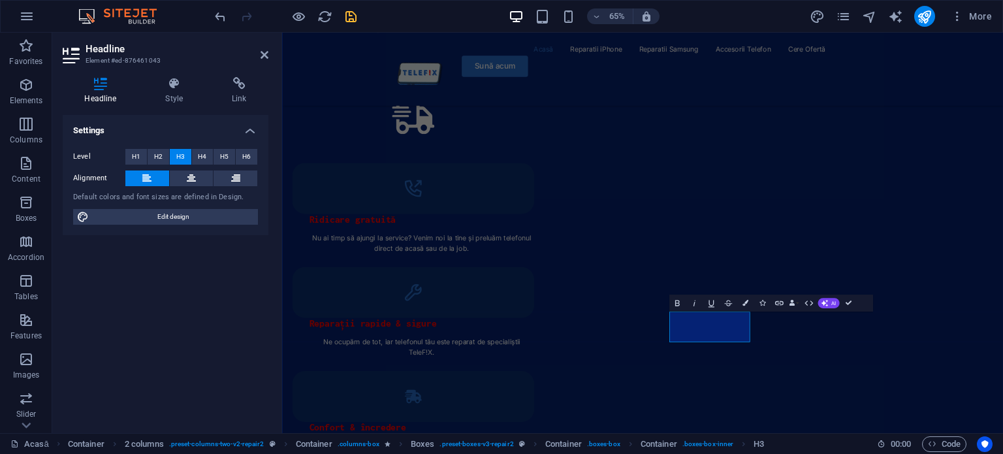
scroll to position [0, 0]
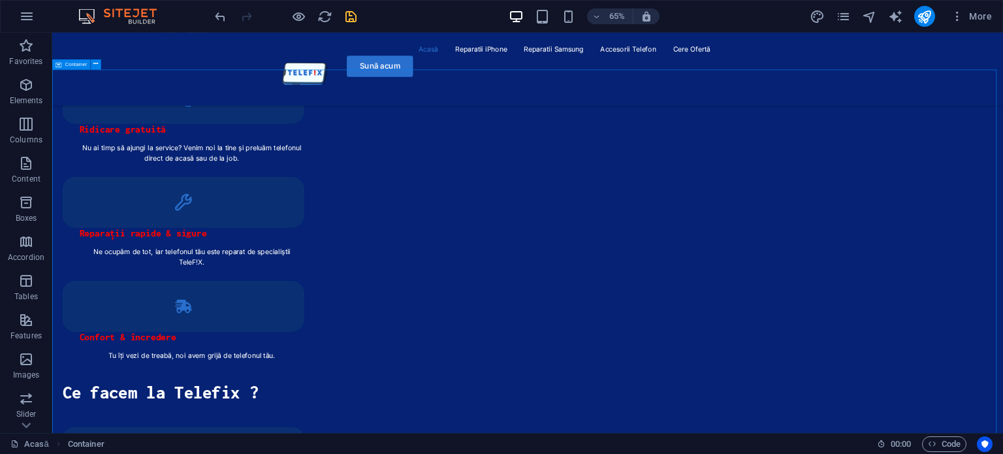
scroll to position [2040, 0]
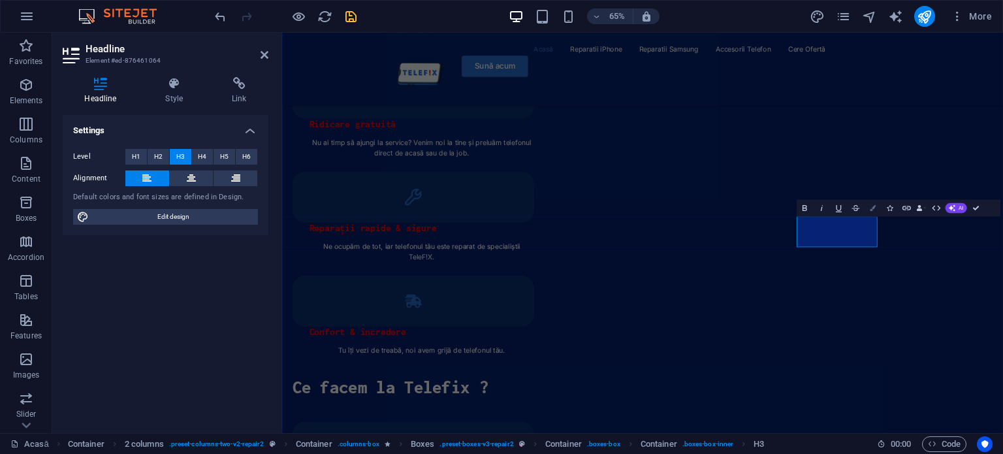
click at [871, 206] on icon "button" at bounding box center [872, 208] width 6 height 6
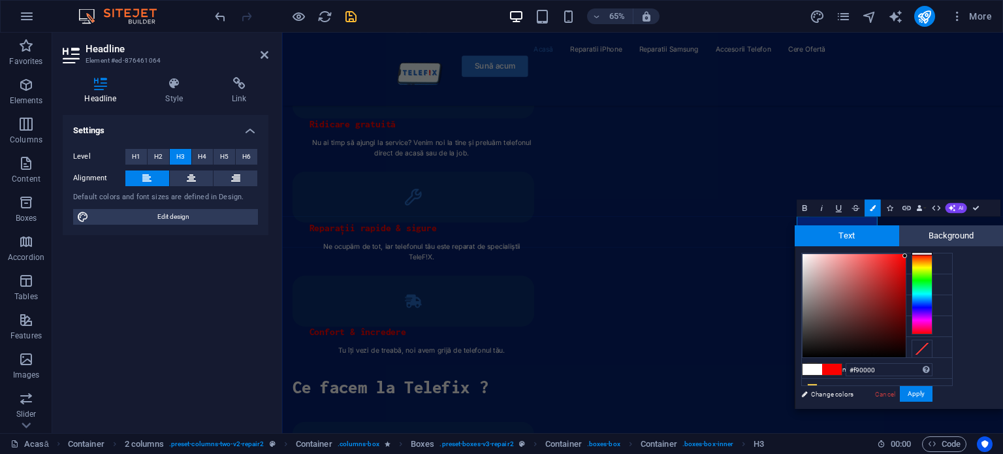
type input "#fa0000"
drag, startPoint x: 903, startPoint y: 282, endPoint x: 905, endPoint y: 255, distance: 26.8
click at [905, 255] on div at bounding box center [853, 305] width 103 height 103
click at [926, 392] on button "Apply" at bounding box center [915, 394] width 33 height 16
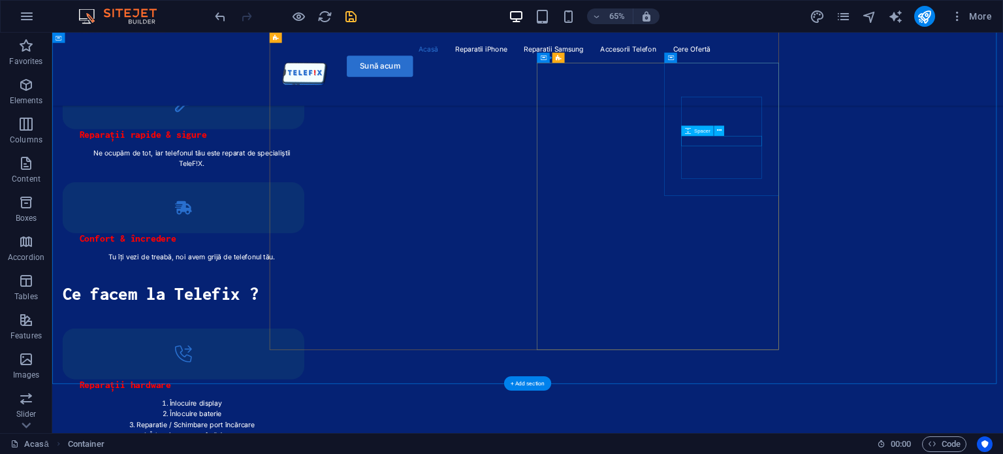
scroll to position [2214, 0]
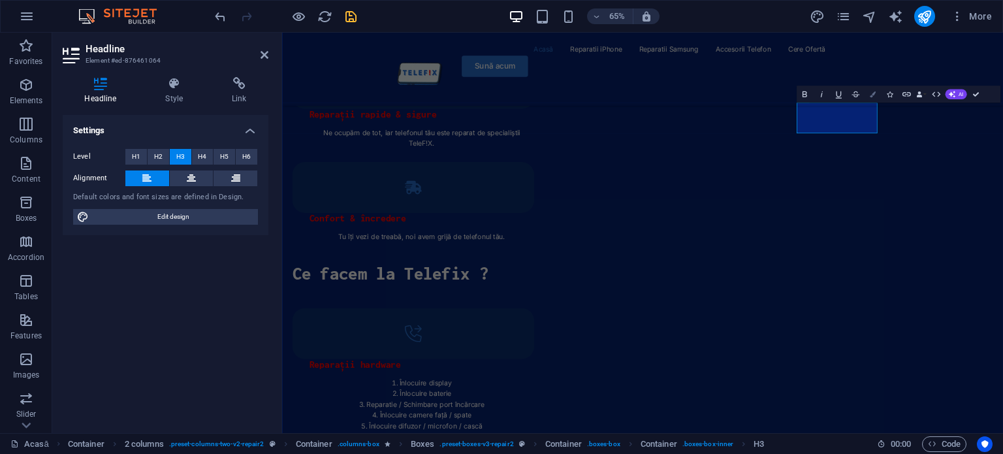
click at [873, 97] on button "Colors" at bounding box center [872, 94] width 16 height 17
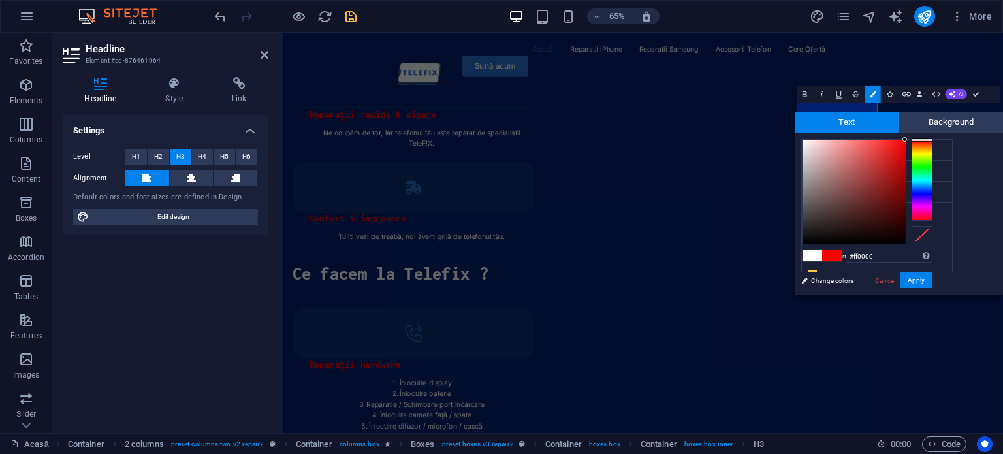
drag, startPoint x: 885, startPoint y: 151, endPoint x: 909, endPoint y: 140, distance: 26.0
click at [909, 140] on div at bounding box center [867, 192] width 131 height 104
click at [905, 143] on div at bounding box center [904, 142] width 5 height 5
type input "#ff0000"
click at [905, 138] on div at bounding box center [904, 139] width 5 height 5
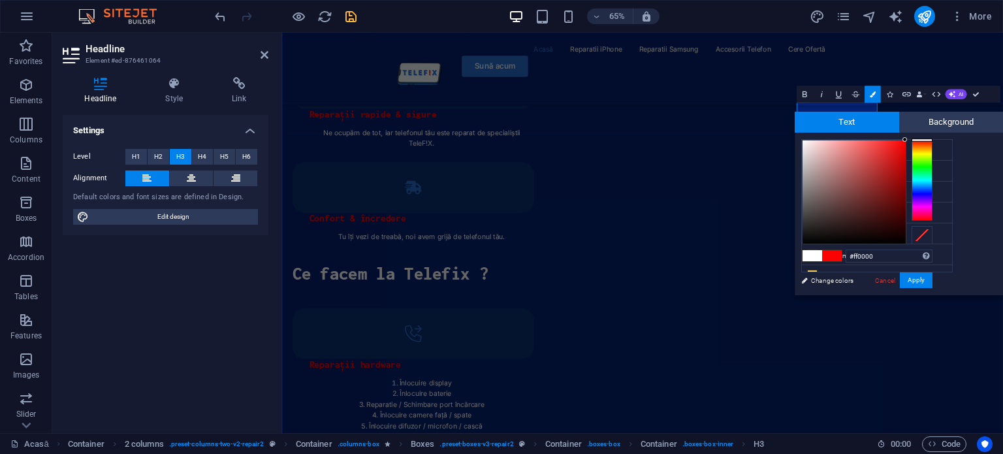
click at [905, 138] on div at bounding box center [904, 139] width 5 height 5
click at [929, 281] on button "Apply" at bounding box center [915, 280] width 33 height 16
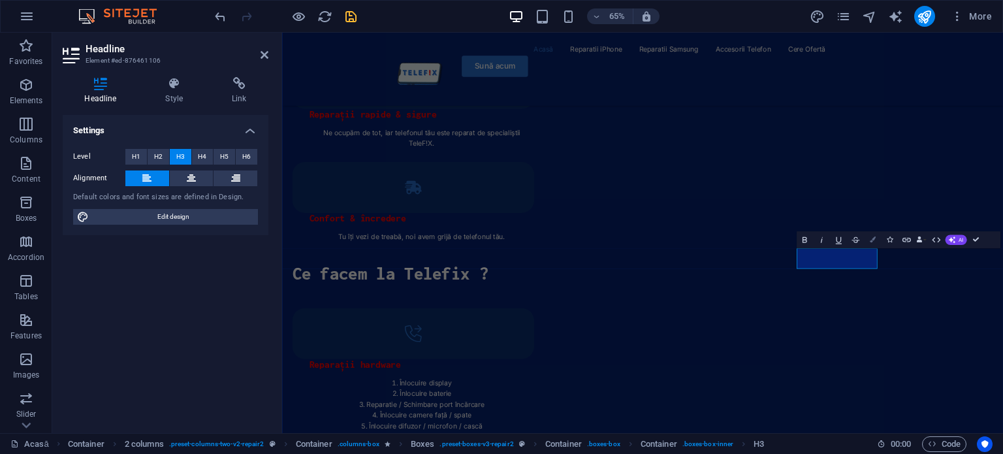
click at [874, 240] on icon "button" at bounding box center [872, 240] width 6 height 6
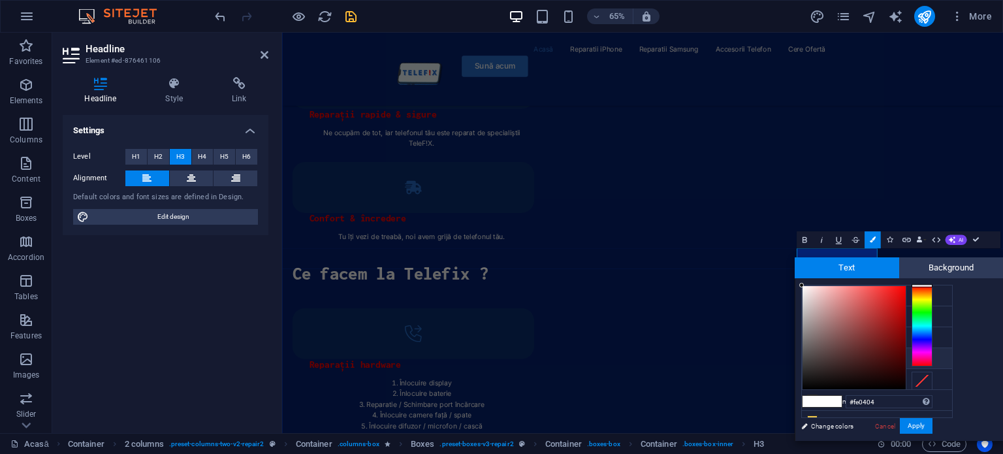
click at [903, 286] on div at bounding box center [853, 337] width 103 height 103
type input "#fe0000"
click at [906, 286] on div at bounding box center [904, 285] width 5 height 5
click at [920, 422] on button "Apply" at bounding box center [915, 426] width 33 height 16
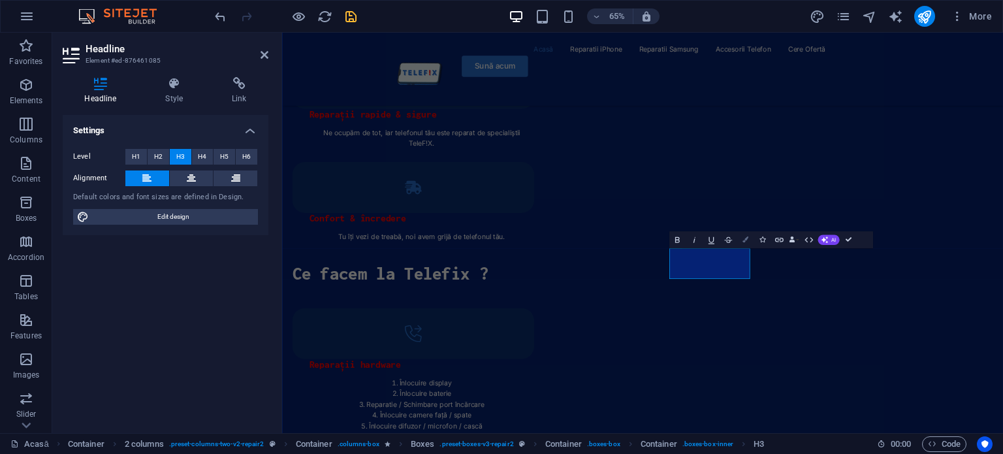
click at [747, 242] on button "Colors" at bounding box center [745, 239] width 16 height 17
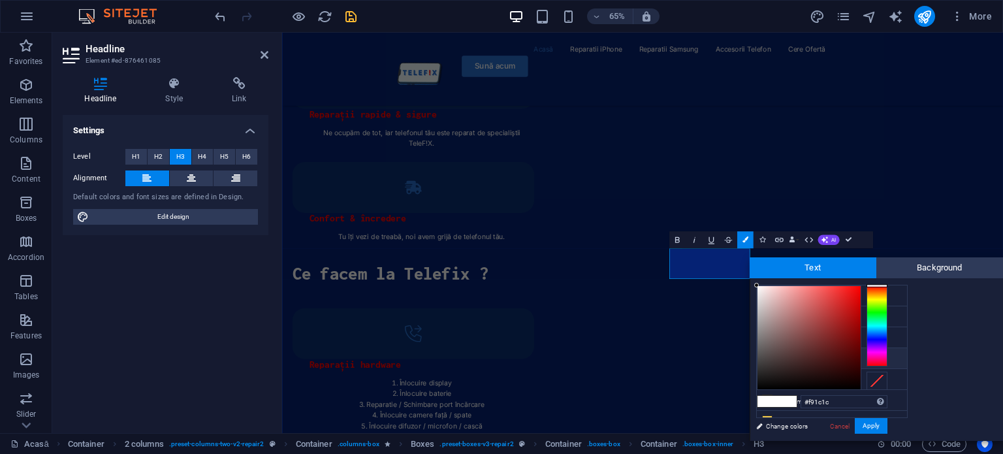
click at [848, 288] on div at bounding box center [808, 337] width 103 height 103
type input "#fe0000"
drag, startPoint x: 851, startPoint y: 289, endPoint x: 860, endPoint y: 286, distance: 9.7
click at [860, 286] on div at bounding box center [808, 337] width 103 height 103
click at [860, 286] on div at bounding box center [859, 285] width 5 height 5
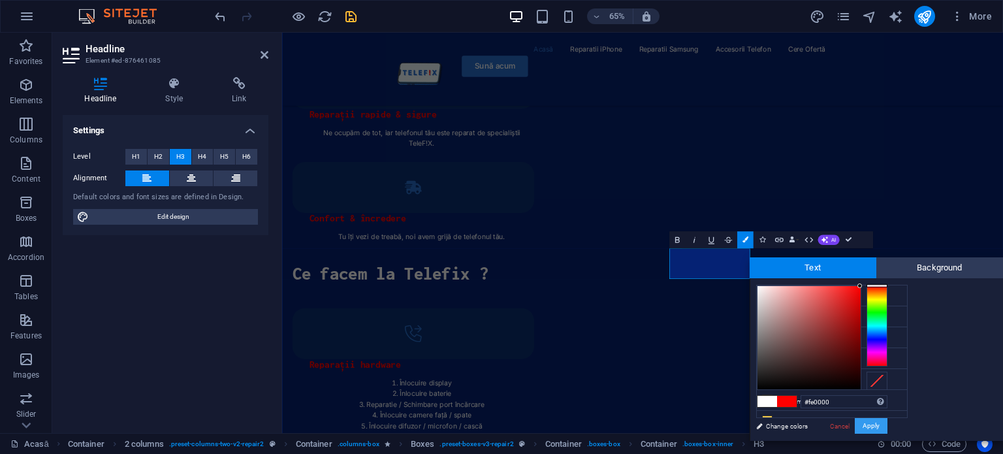
click at [875, 429] on button "Apply" at bounding box center [870, 426] width 33 height 16
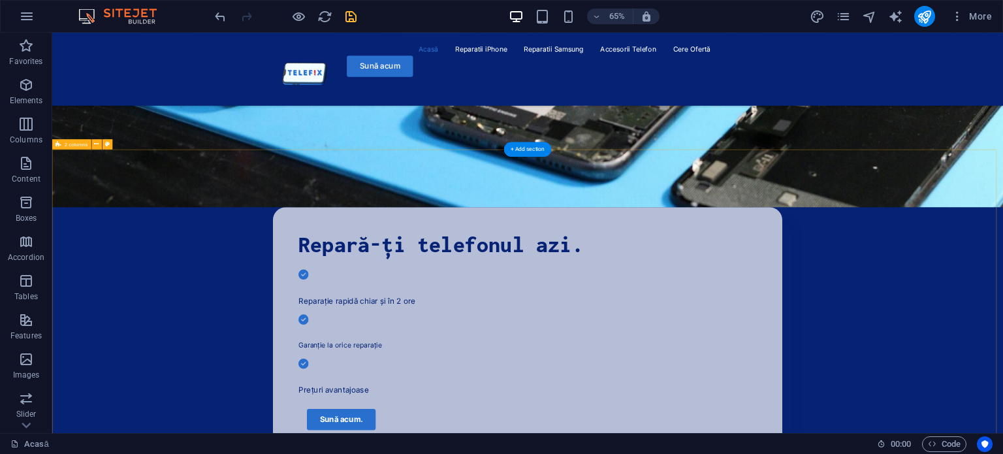
scroll to position [446, 0]
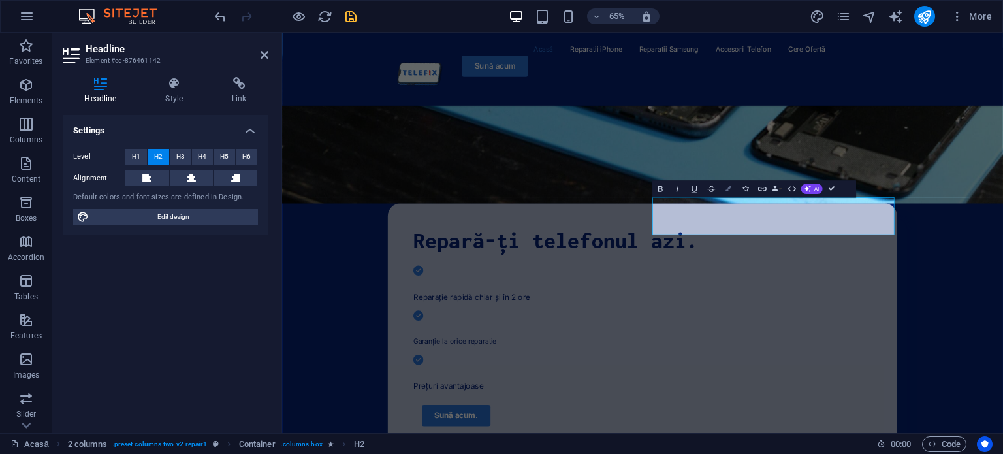
click at [725, 186] on icon "button" at bounding box center [728, 189] width 6 height 6
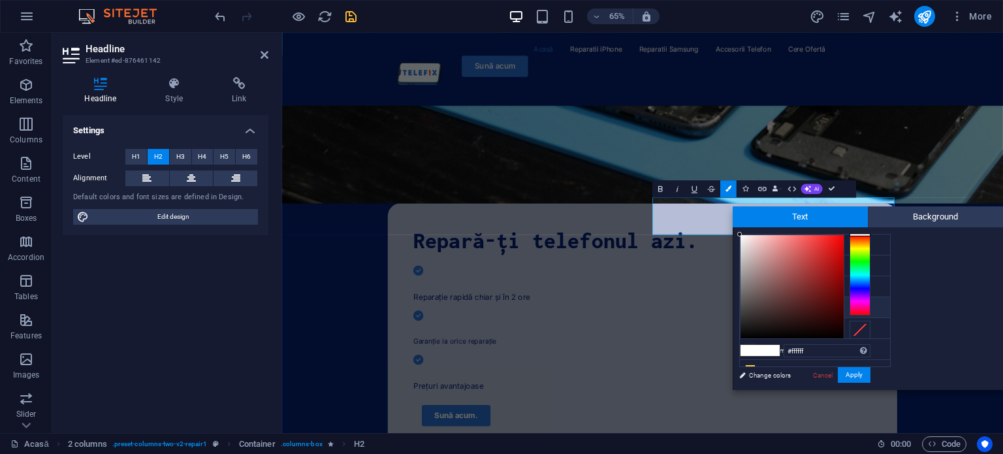
scroll to position [29, 0]
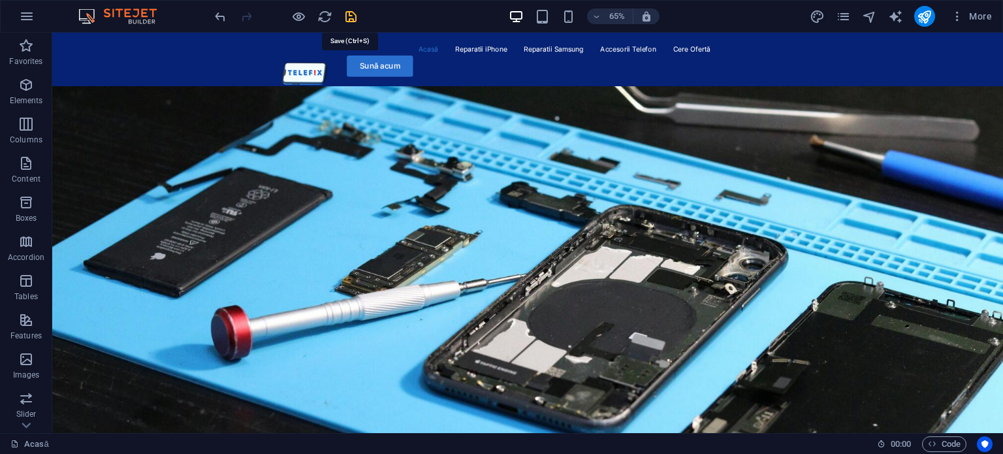
click at [347, 20] on icon "save" at bounding box center [350, 16] width 15 height 15
click at [815, 15] on icon "design" at bounding box center [816, 16] width 15 height 15
select select "ease-in-out"
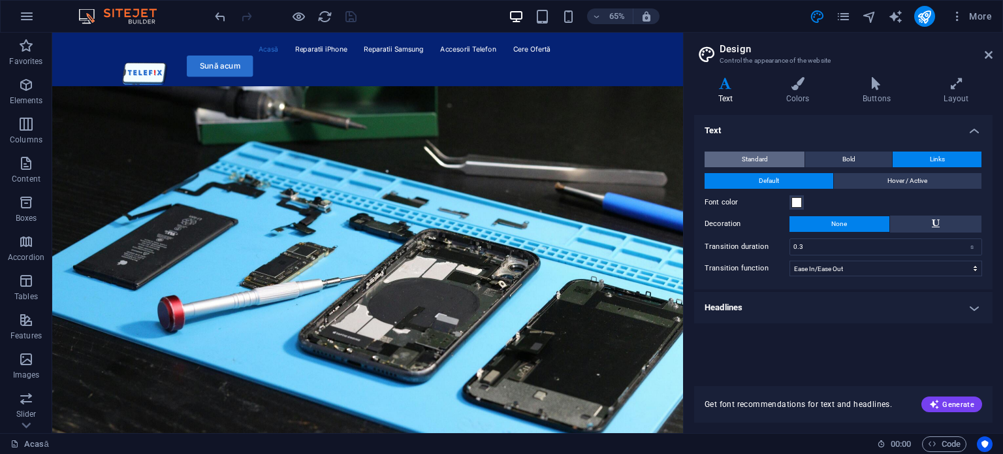
click at [777, 156] on button "Standard" at bounding box center [754, 159] width 100 height 16
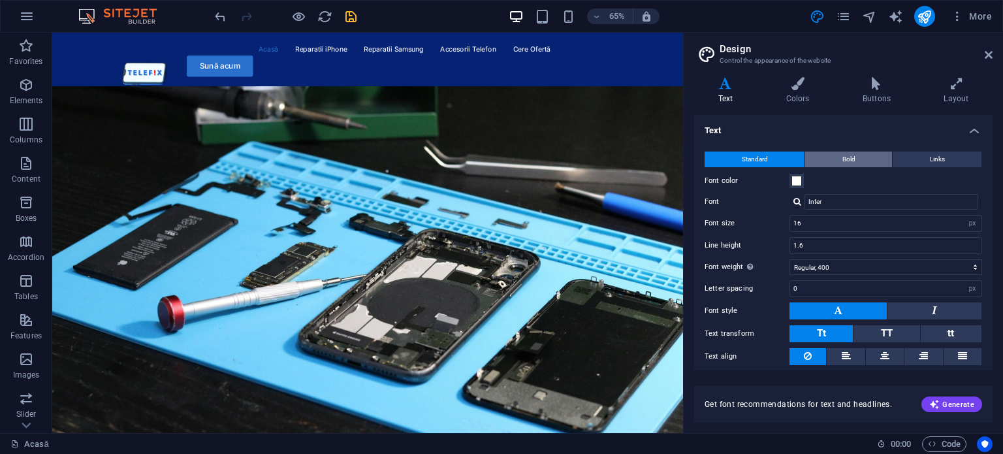
click at [809, 153] on button "Bold" at bounding box center [848, 159] width 87 height 16
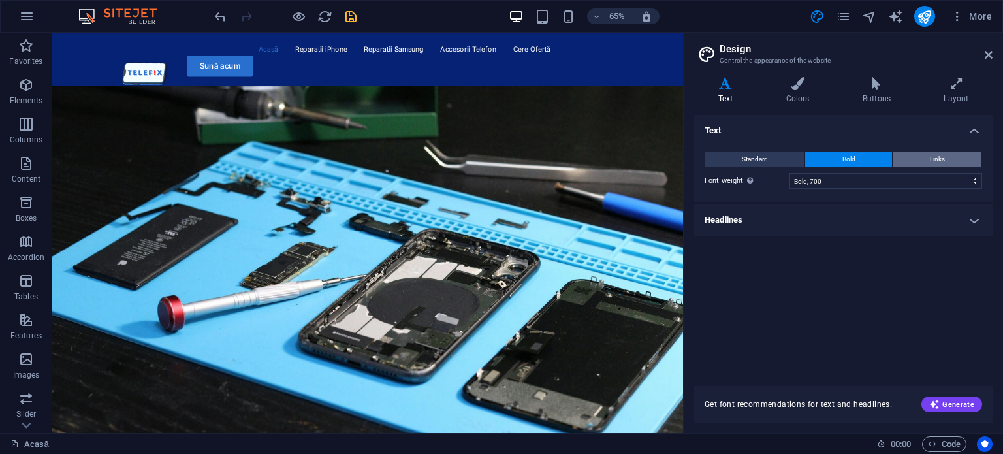
click at [913, 161] on button "Links" at bounding box center [936, 159] width 89 height 16
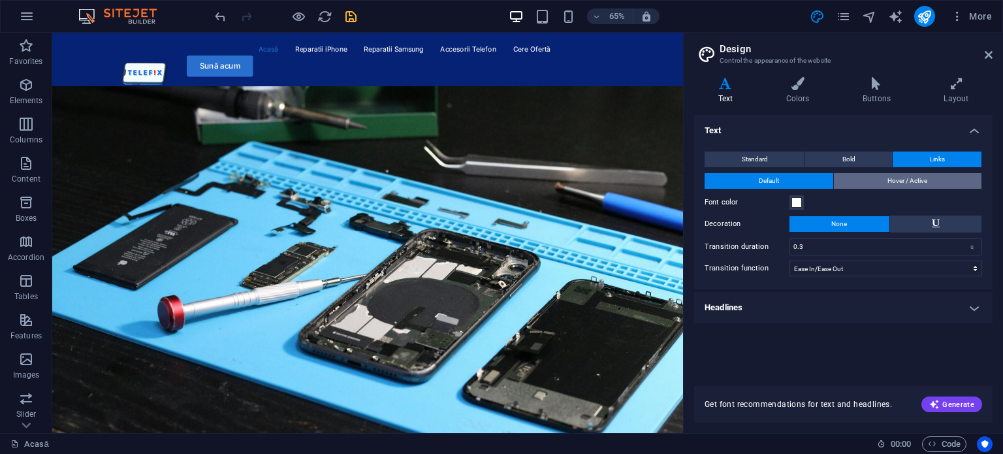
click at [881, 181] on button "Hover / Active" at bounding box center [908, 181] width 148 height 16
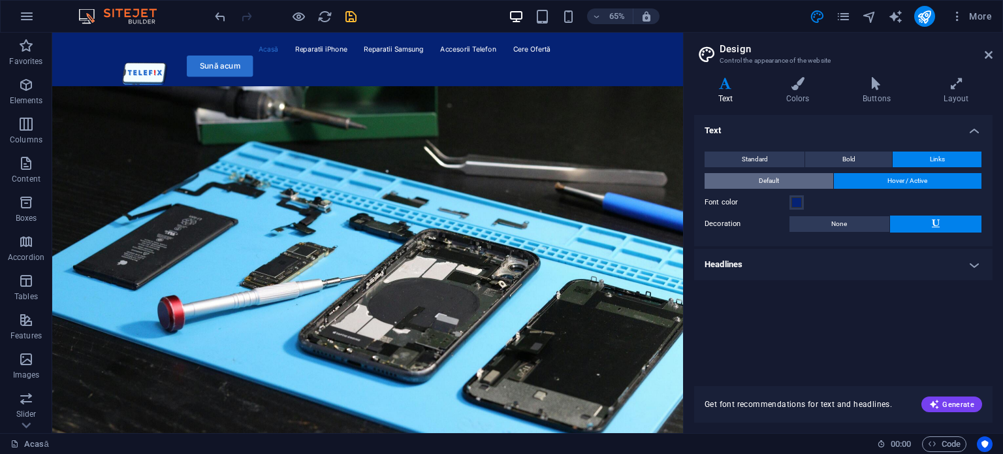
click at [822, 185] on button "Default" at bounding box center [768, 181] width 129 height 16
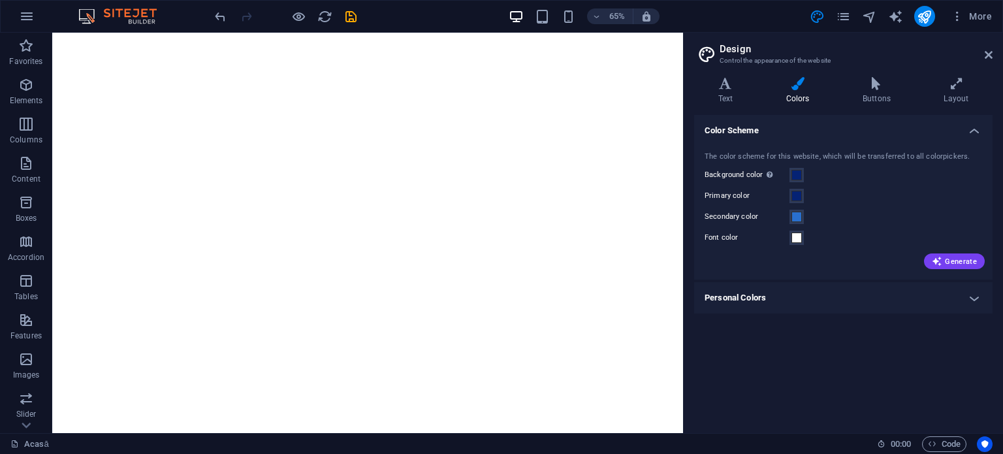
select select "ease-in-out"
select select "800"
select select "px"
select select "rem"
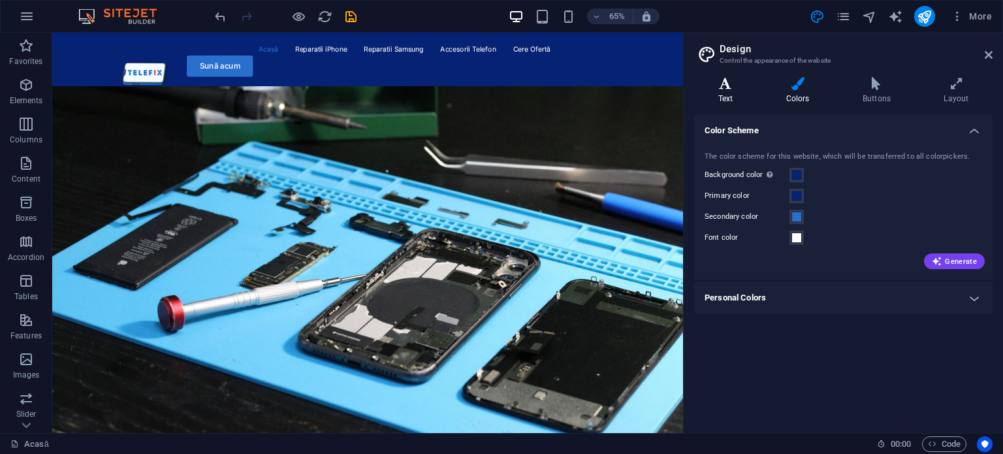
click at [731, 99] on h4 "Text" at bounding box center [728, 90] width 68 height 27
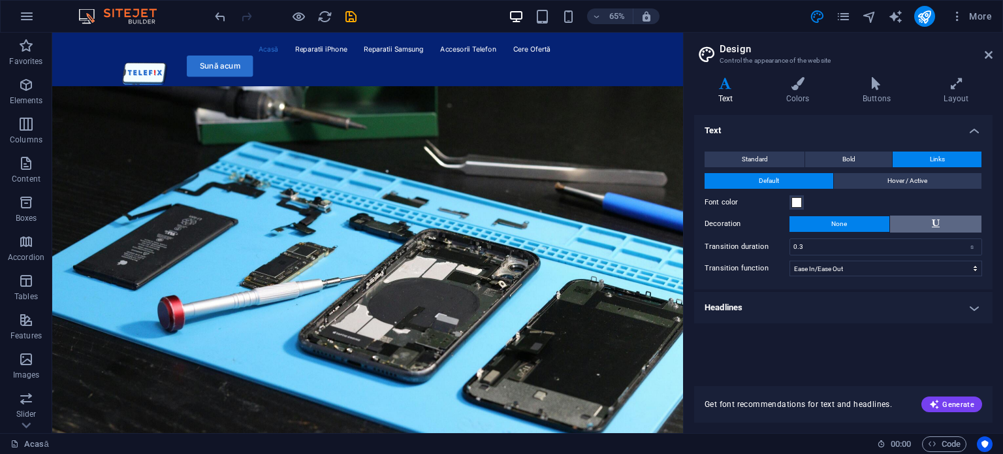
click at [926, 221] on button at bounding box center [936, 223] width 92 height 17
click at [861, 222] on button "None" at bounding box center [839, 224] width 100 height 16
click at [864, 300] on h4 "Headlines" at bounding box center [843, 307] width 298 height 31
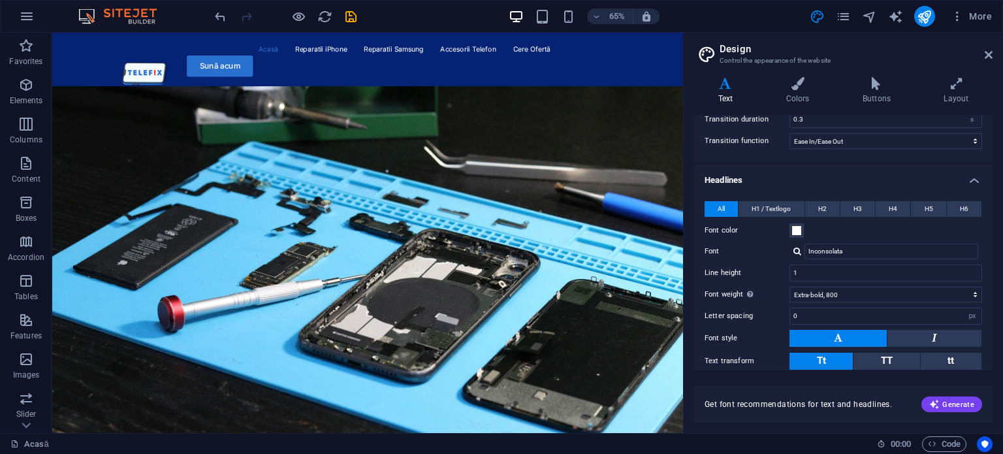
scroll to position [128, 0]
click at [854, 204] on span "H3" at bounding box center [857, 208] width 8 height 16
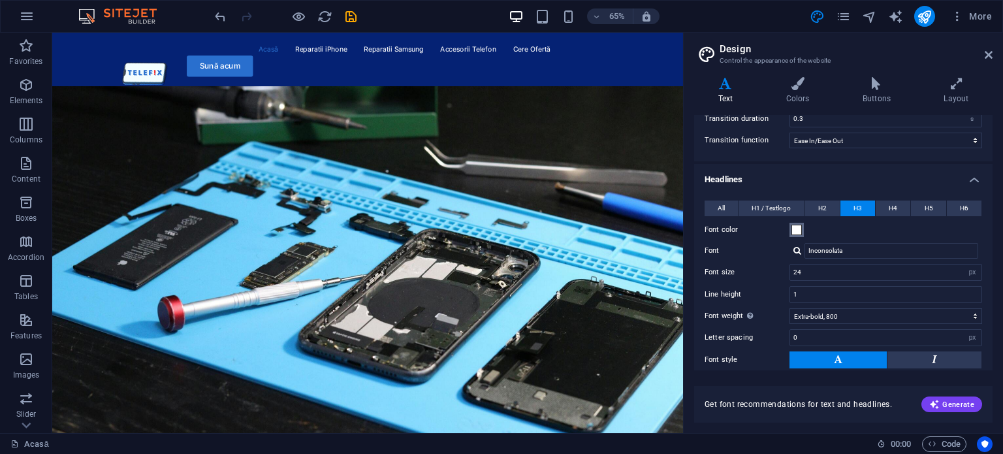
click at [796, 227] on span at bounding box center [796, 230] width 10 height 10
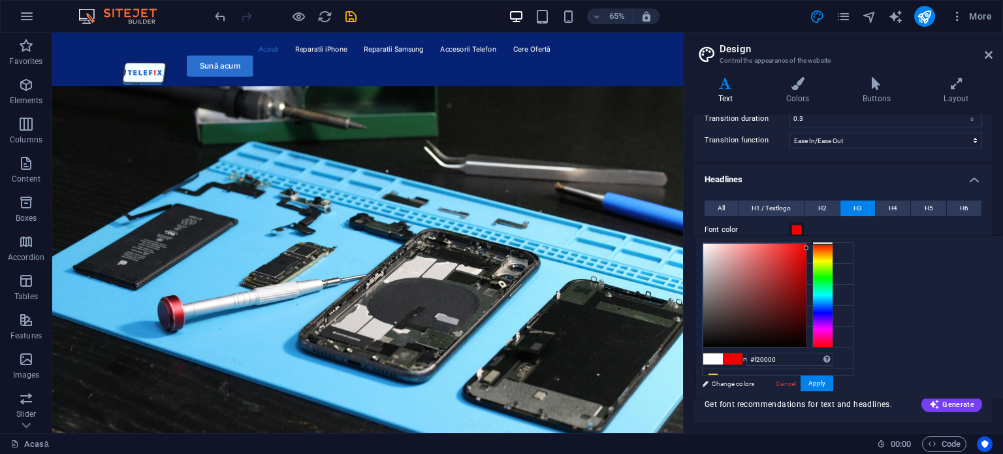
drag, startPoint x: 897, startPoint y: 250, endPoint x: 969, endPoint y: 247, distance: 72.5
click at [806, 247] on div at bounding box center [754, 294] width 103 height 103
click at [808, 291] on li "Secondary color #296fce" at bounding box center [777, 295] width 150 height 21
type input "#296fce"
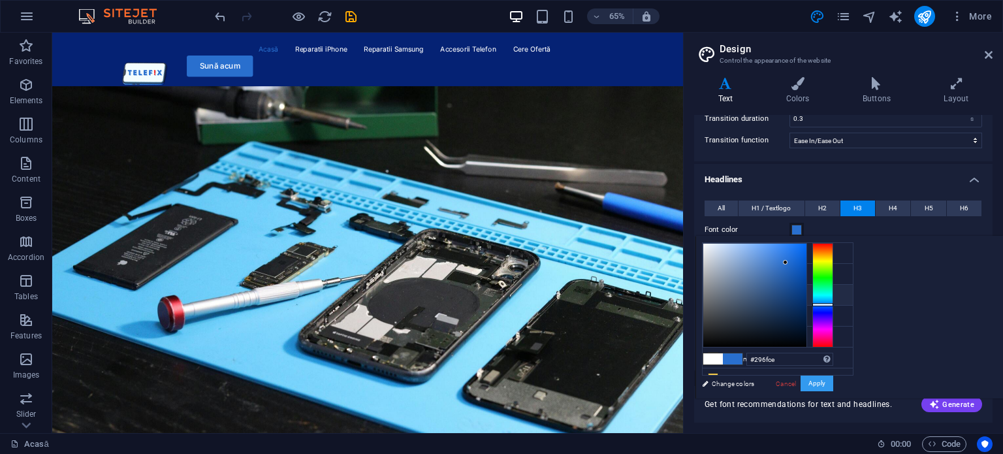
drag, startPoint x: 981, startPoint y: 386, endPoint x: 989, endPoint y: 381, distance: 9.4
click at [833, 381] on button "Apply" at bounding box center [816, 383] width 33 height 16
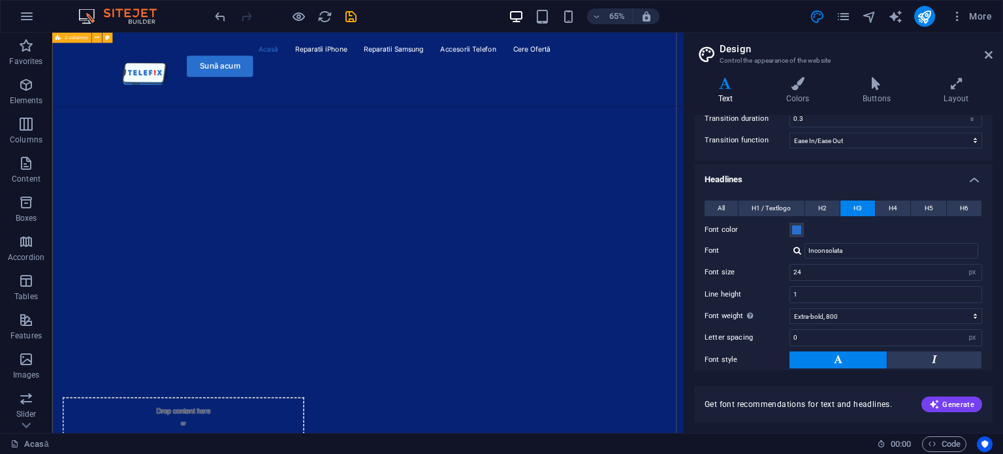
scroll to position [1180, 0]
click at [726, 206] on button "All" at bounding box center [720, 208] width 33 height 16
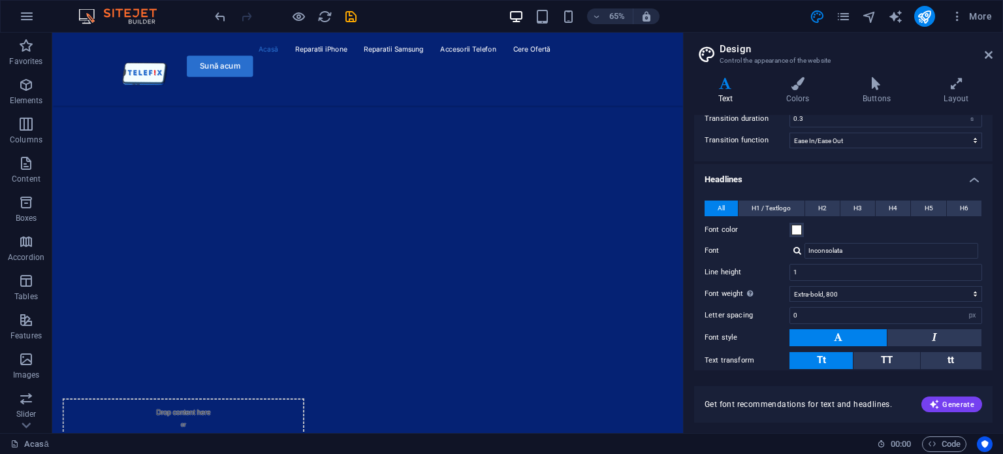
click at [789, 229] on label "Font color" at bounding box center [746, 230] width 85 height 16
click at [789, 229] on button "Font color" at bounding box center [796, 230] width 14 height 14
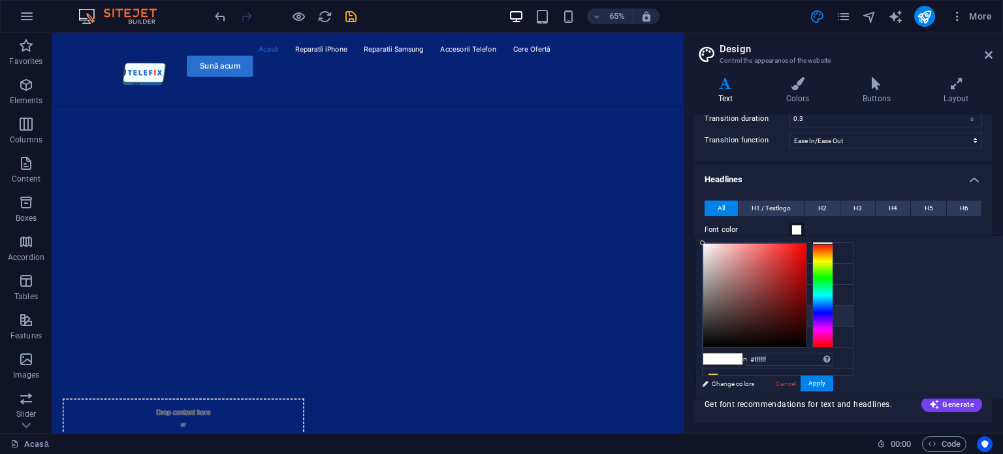
type input "#0a0000"
click at [806, 341] on div at bounding box center [754, 294] width 103 height 103
click at [833, 377] on button "Apply" at bounding box center [816, 383] width 33 height 16
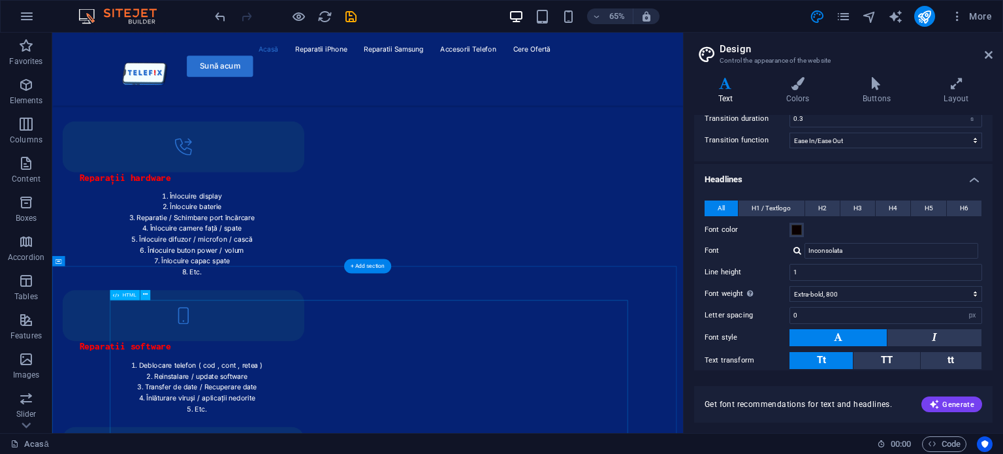
scroll to position [2514, 0]
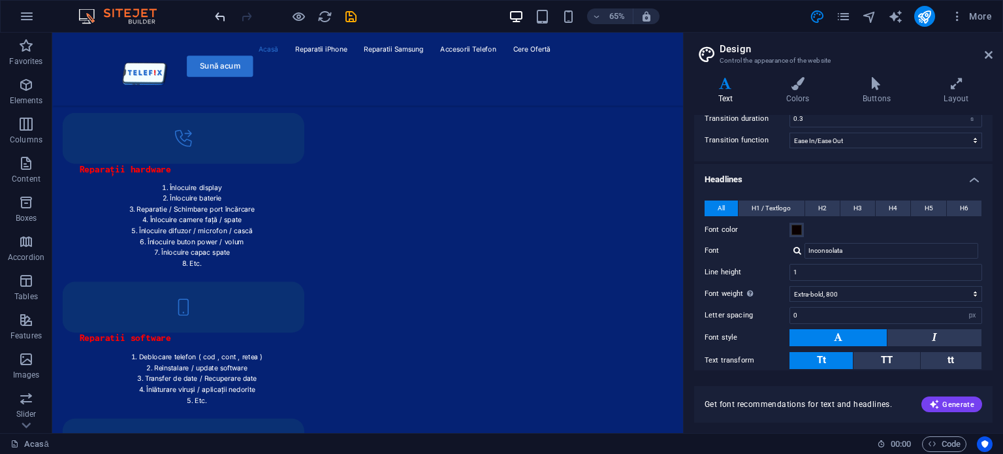
click at [225, 18] on icon "undo" at bounding box center [220, 16] width 15 height 15
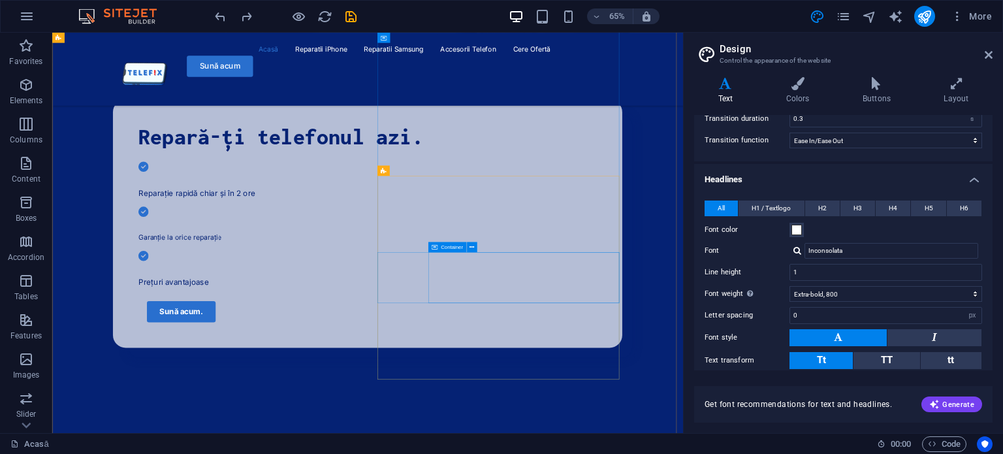
scroll to position [436, 0]
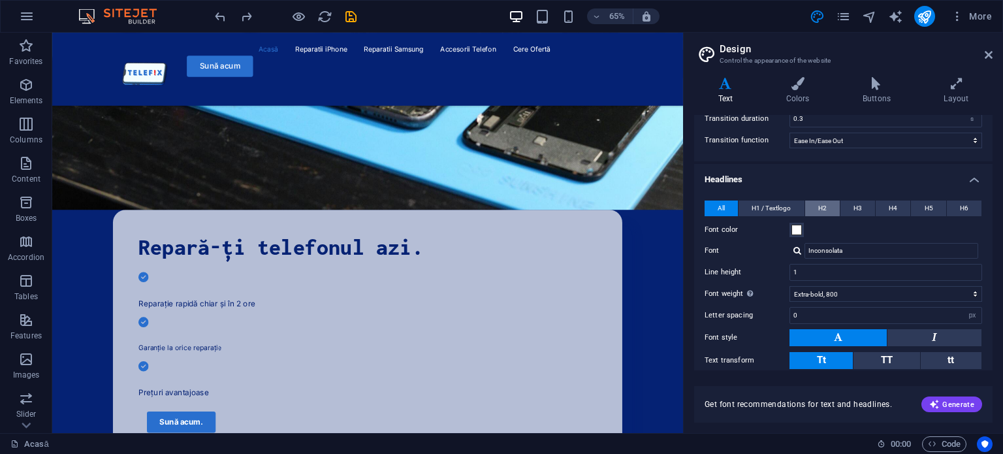
click at [812, 208] on button "H2" at bounding box center [822, 208] width 35 height 16
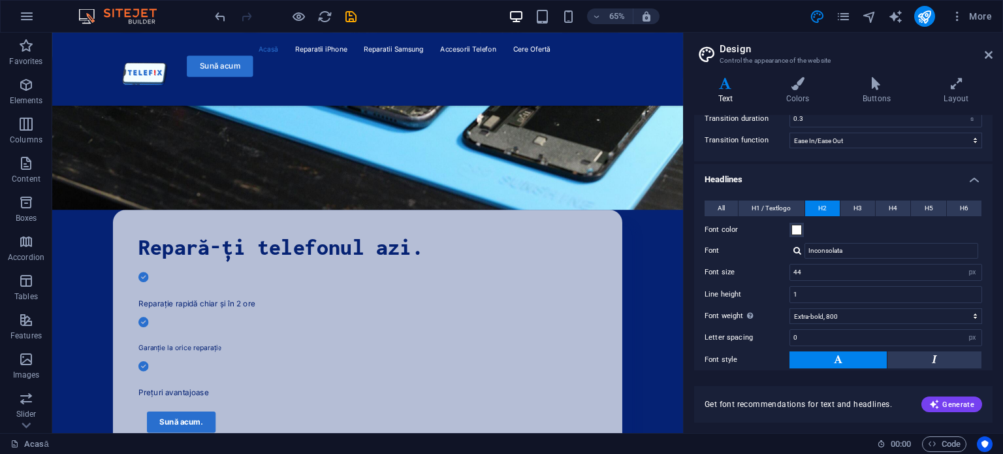
click at [787, 225] on label "Font color" at bounding box center [746, 230] width 85 height 16
click at [789, 225] on button "Font color" at bounding box center [796, 230] width 14 height 14
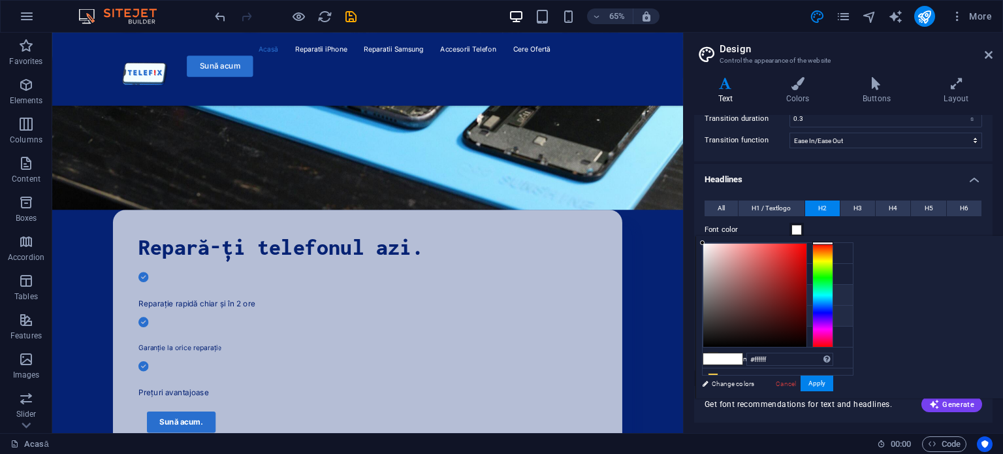
click at [794, 292] on small "#296fce" at bounding box center [784, 296] width 19 height 9
type input "#296fce"
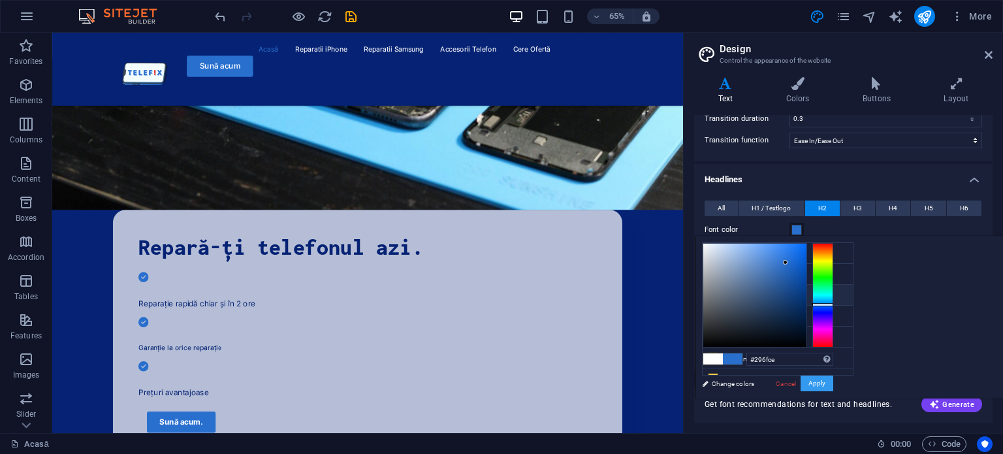
click at [833, 382] on button "Apply" at bounding box center [816, 383] width 33 height 16
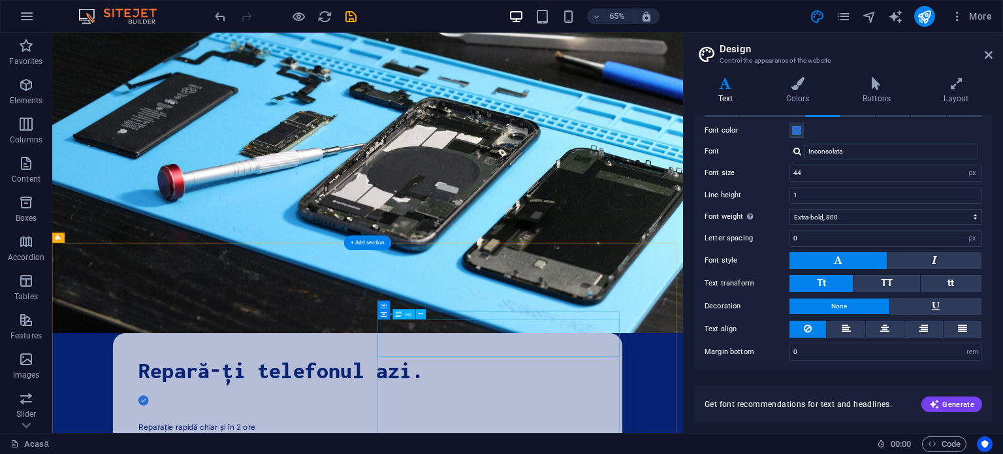
scroll to position [0, 0]
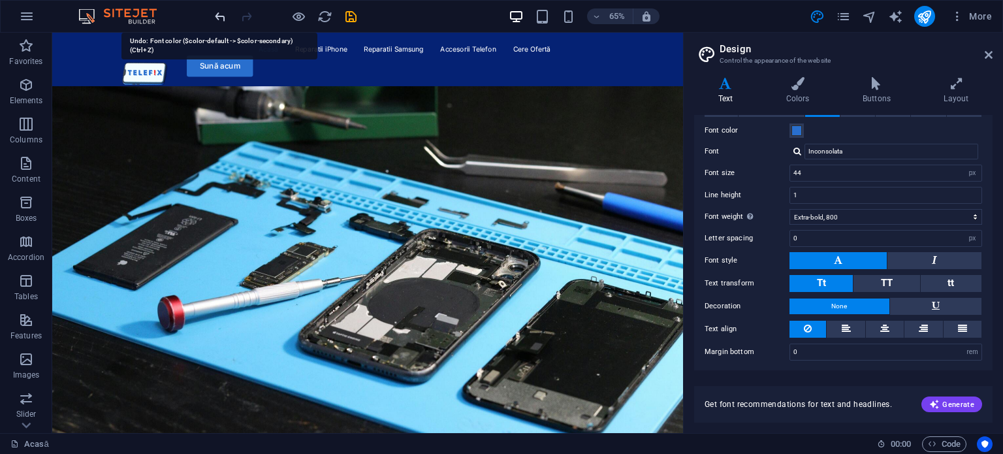
click at [223, 20] on icon "undo" at bounding box center [220, 16] width 15 height 15
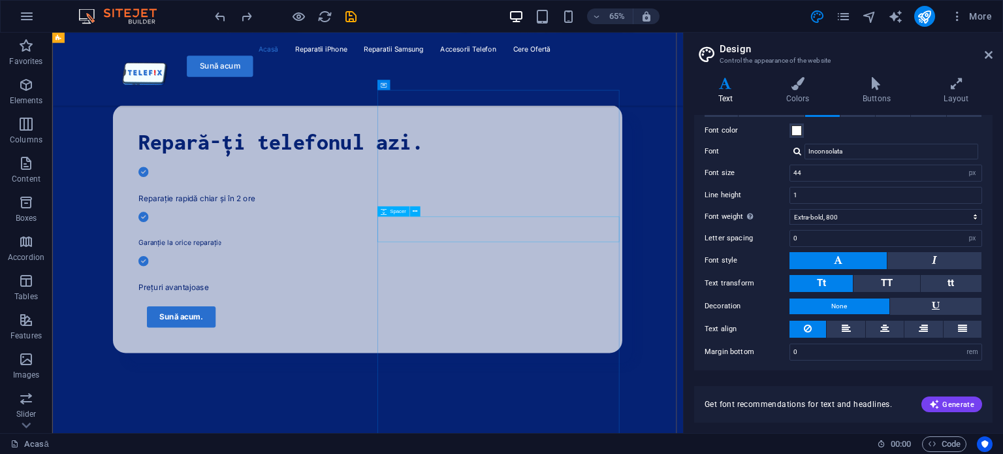
scroll to position [533, 0]
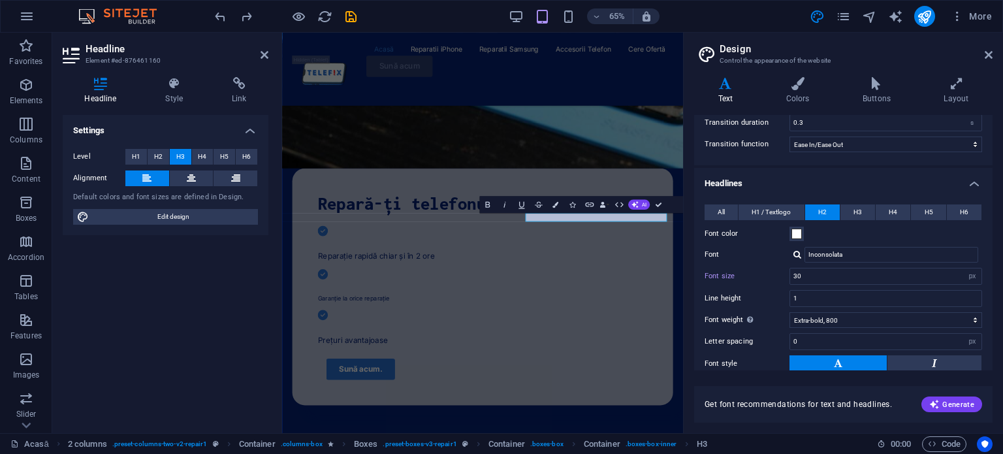
scroll to position [125, 0]
click at [849, 205] on button "H3" at bounding box center [857, 211] width 35 height 16
click at [796, 228] on span at bounding box center [796, 232] width 10 height 10
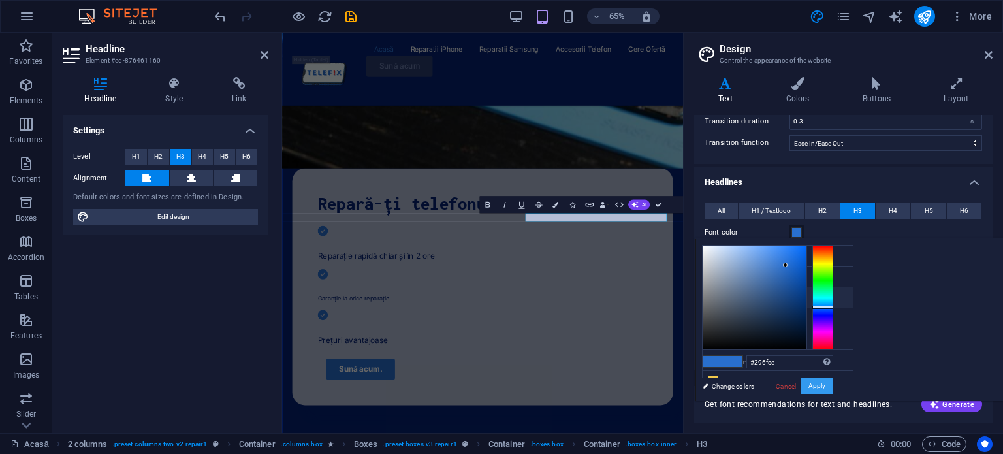
click at [833, 384] on button "Apply" at bounding box center [816, 386] width 33 height 16
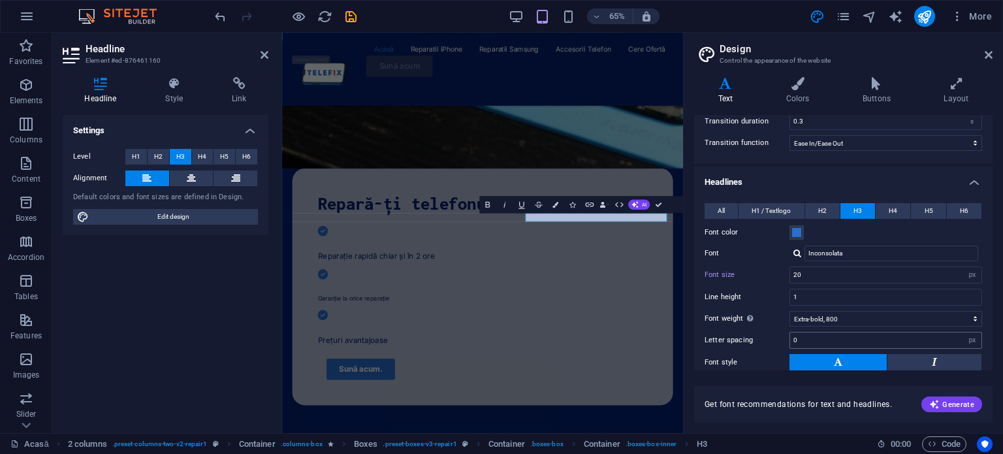
scroll to position [227, 0]
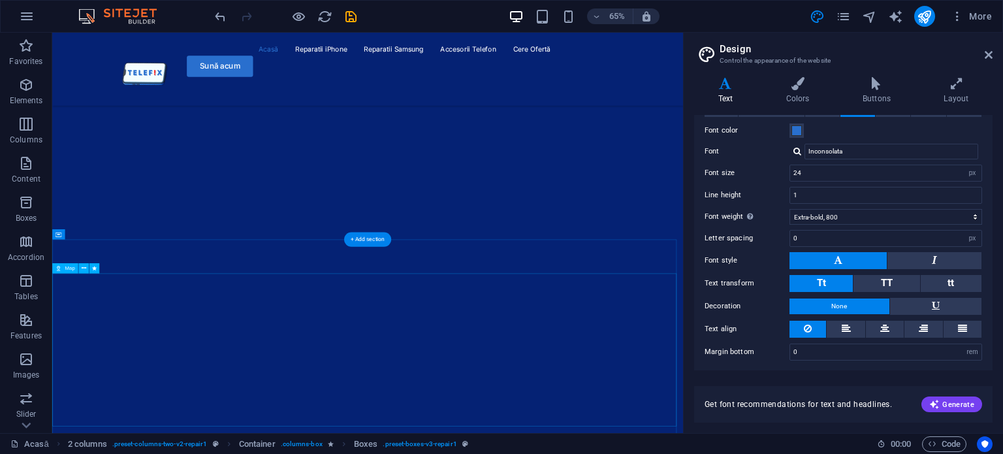
scroll to position [11585, 0]
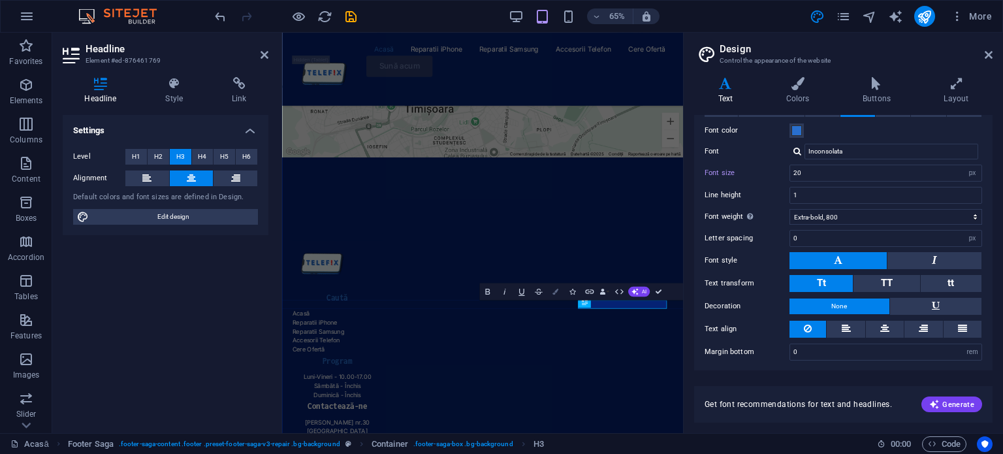
click at [556, 289] on icon "button" at bounding box center [555, 292] width 6 height 6
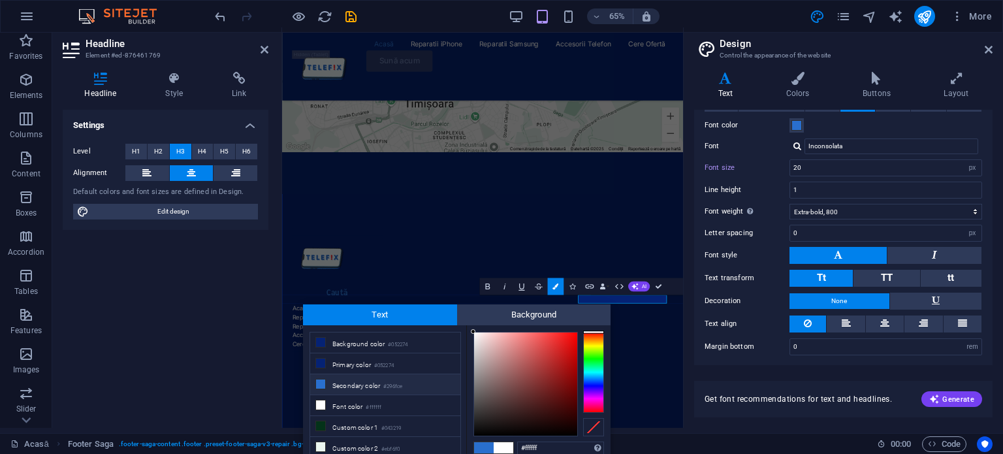
click at [388, 382] on small "#296fce" at bounding box center [392, 386] width 19 height 9
type input "#296fce"
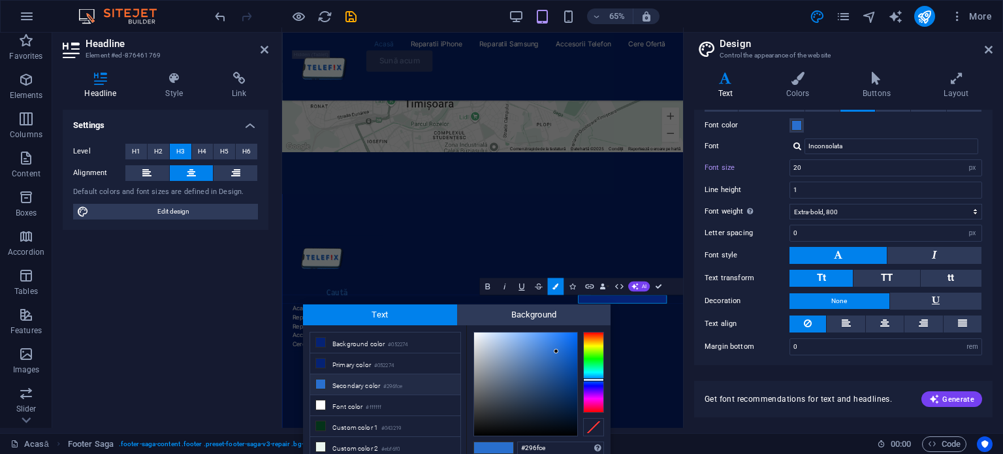
scroll to position [29, 0]
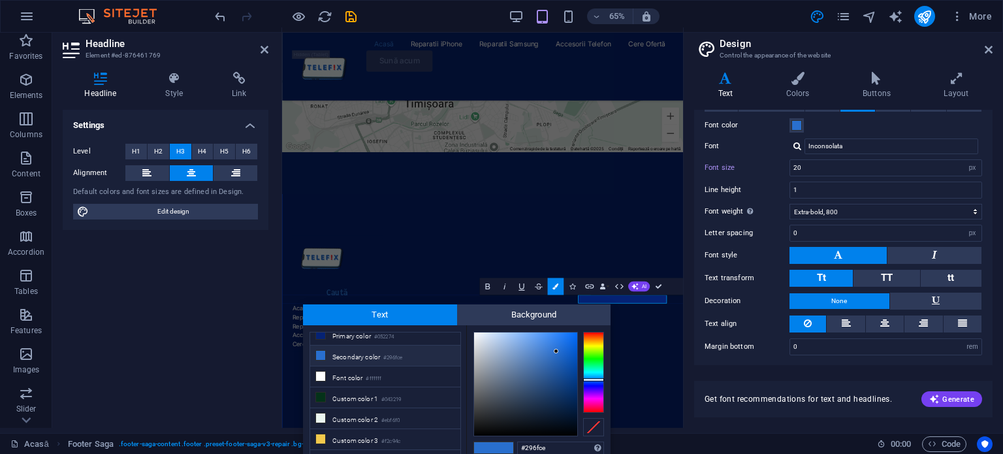
click at [200, 290] on div "Settings Level H1 H2 H3 H4 H5 H6 Alignment Default colors and font sizes are de…" at bounding box center [166, 263] width 206 height 307
click at [653, 219] on div "← Mută la stânga → Mută spre dreapta ↑ Mută în sus ↓ Mută în jos + Mărește - Mi…" at bounding box center [590, 101] width 617 height 235
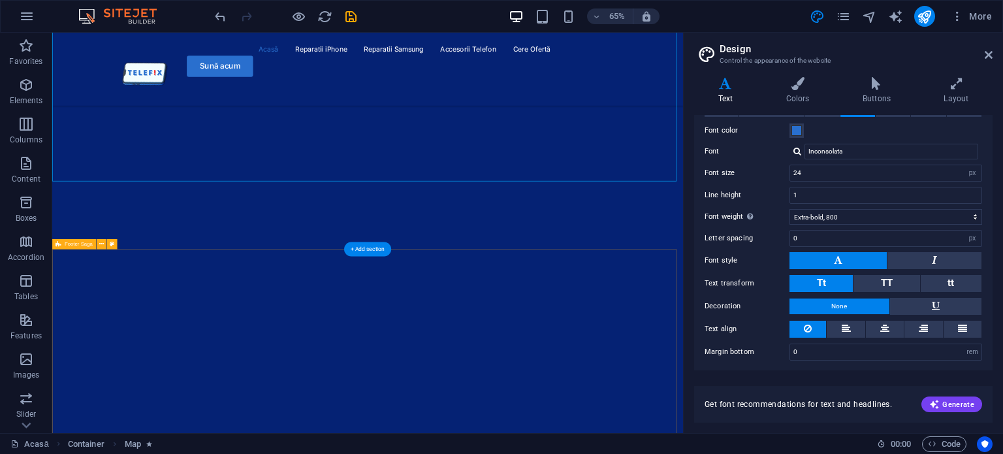
scroll to position [11585, 0]
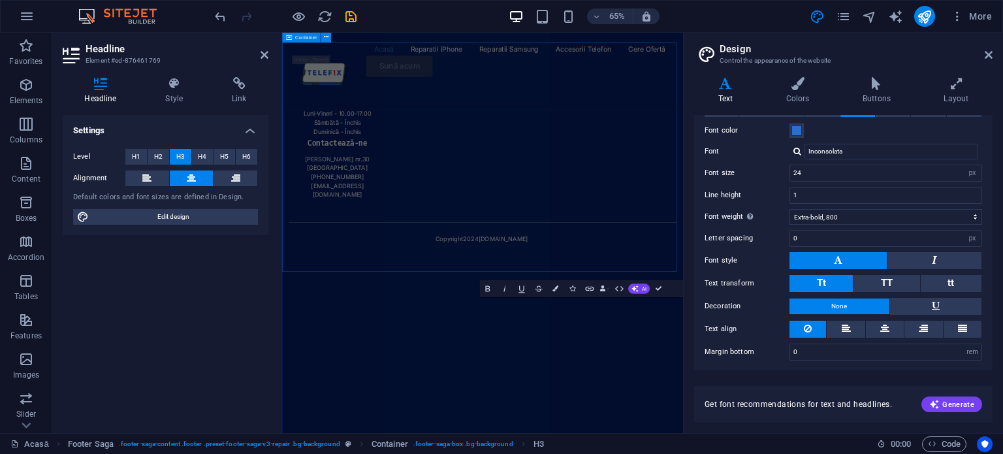
scroll to position [11181, 0]
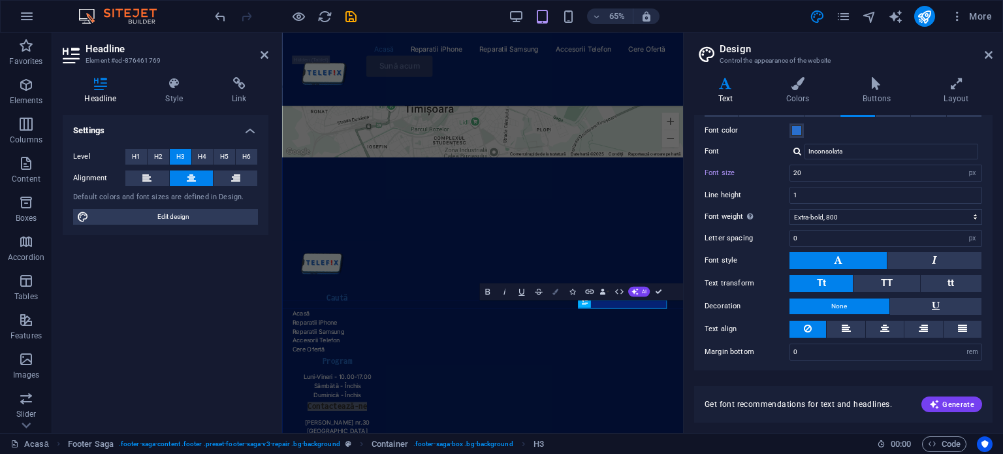
click at [557, 289] on icon "button" at bounding box center [555, 292] width 6 height 6
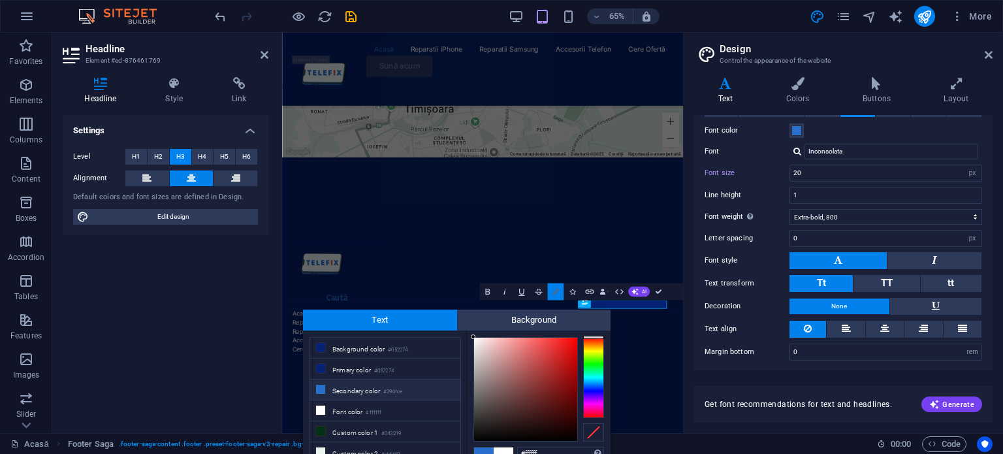
scroll to position [5, 0]
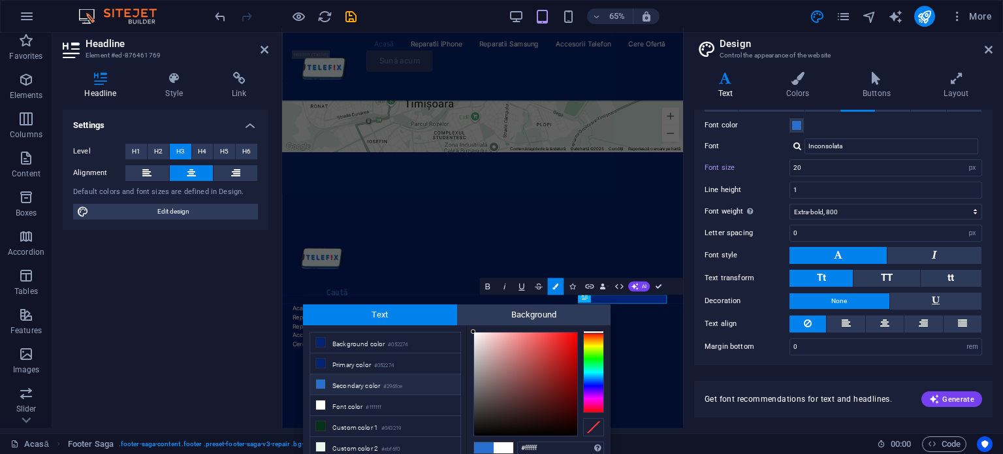
click at [410, 379] on li "Secondary color #296fce" at bounding box center [385, 384] width 150 height 21
type input "#296fce"
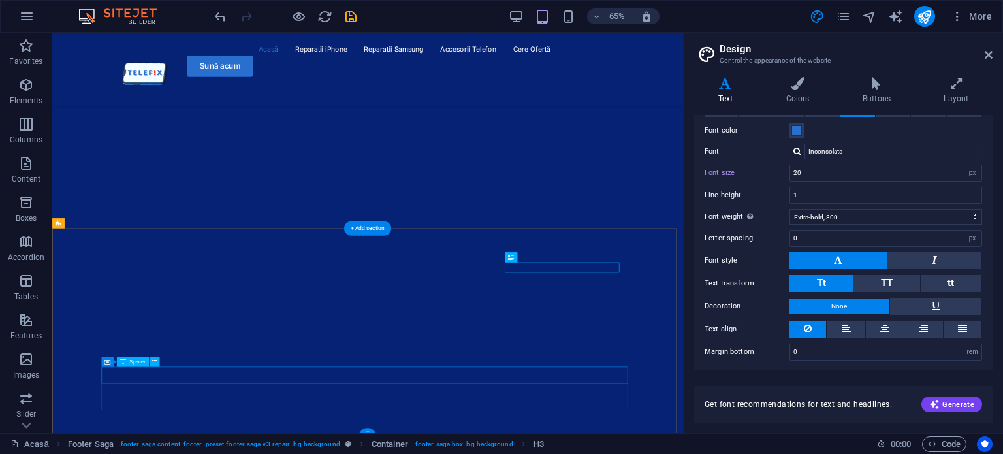
scroll to position [11585, 0]
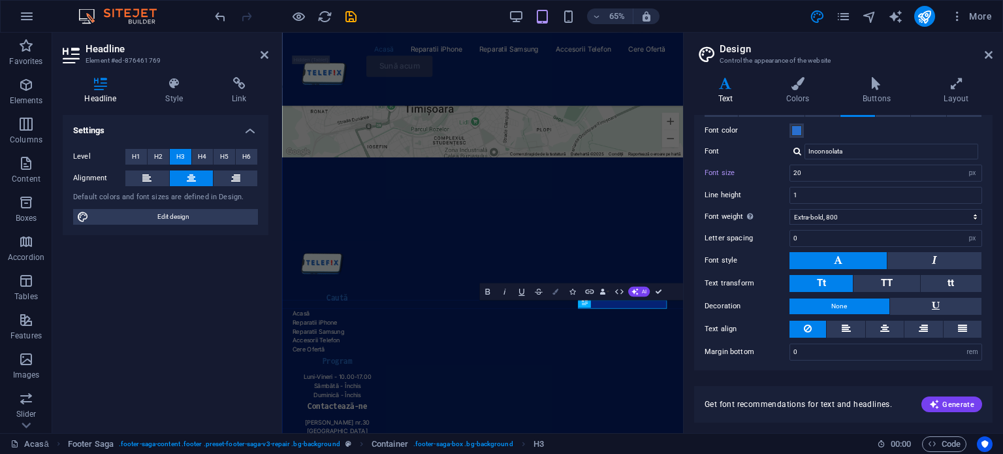
click at [557, 289] on icon "button" at bounding box center [555, 292] width 6 height 6
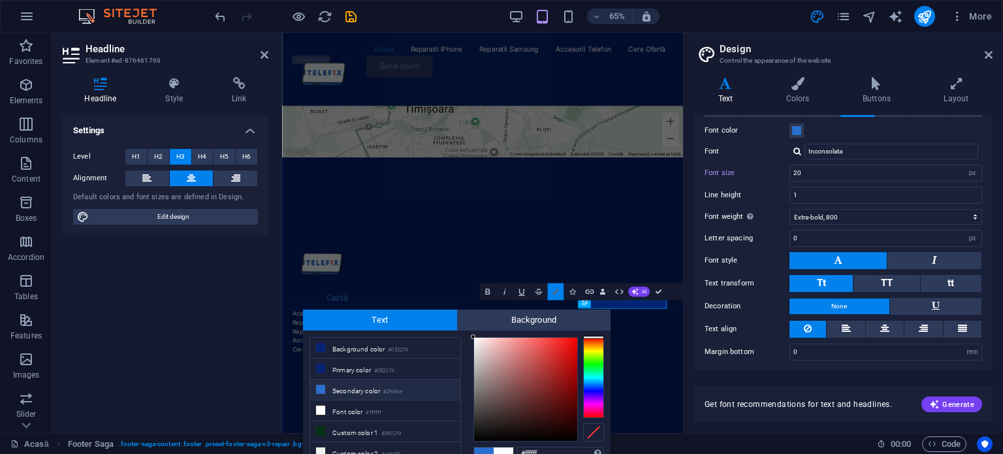
scroll to position [5, 0]
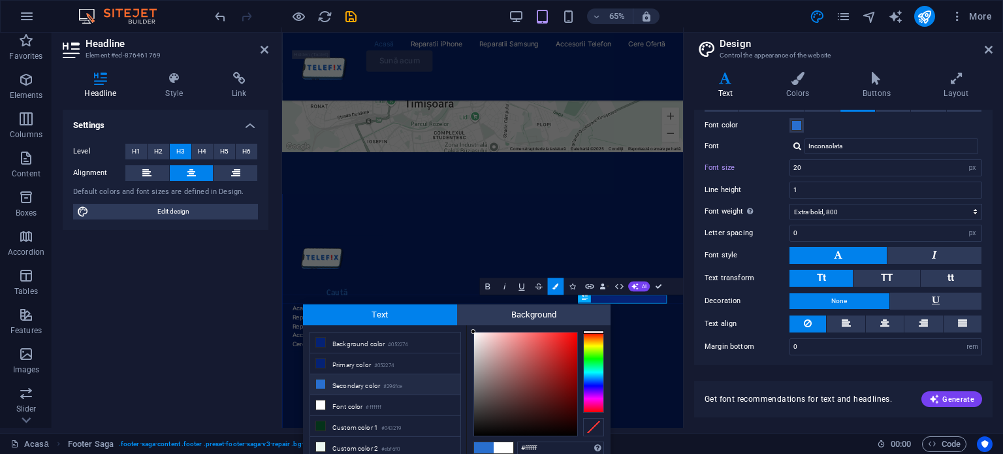
type input "#cb3535"
click at [550, 352] on div at bounding box center [525, 383] width 103 height 103
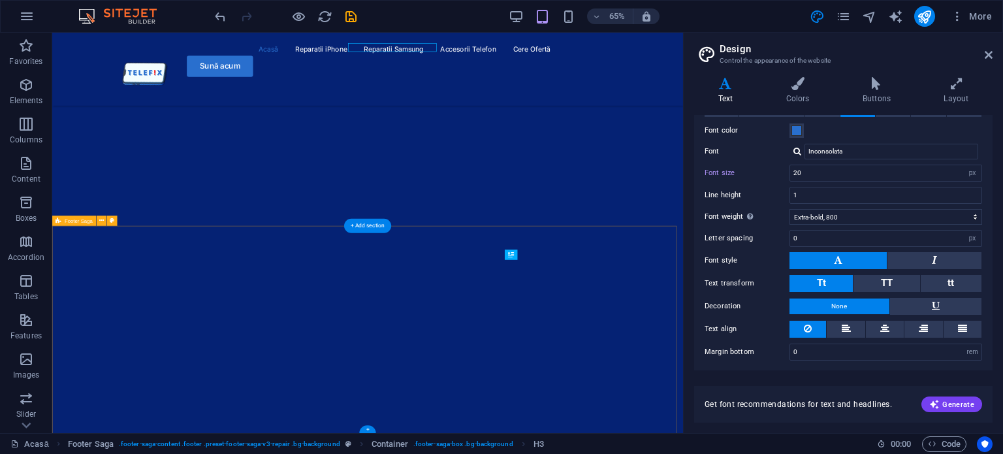
scroll to position [11585, 0]
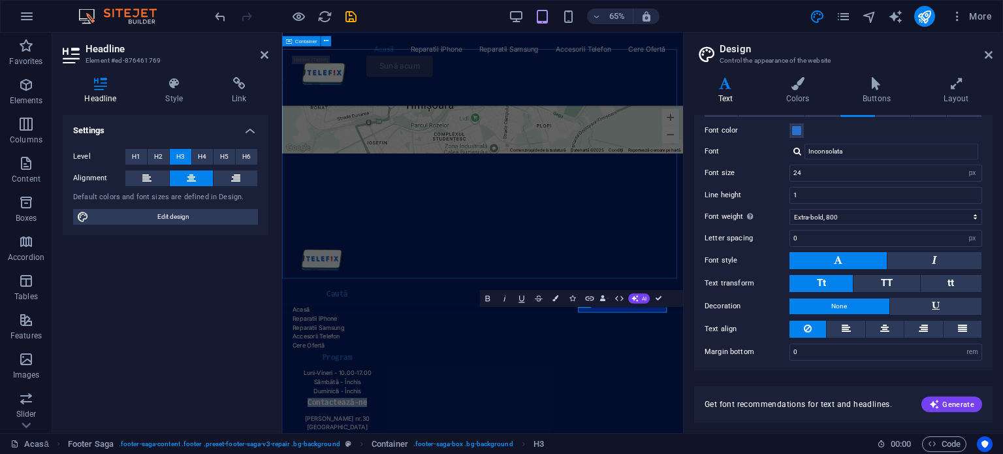
scroll to position [11181, 0]
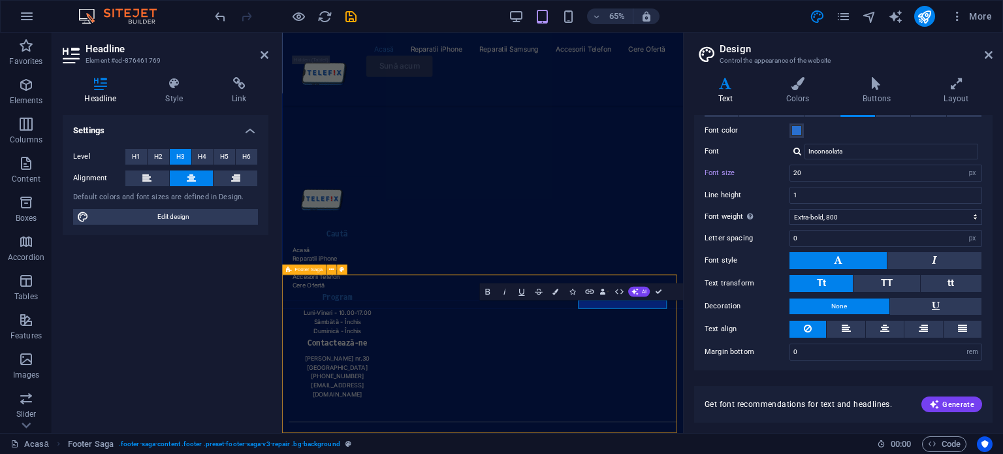
scroll to position [11585, 0]
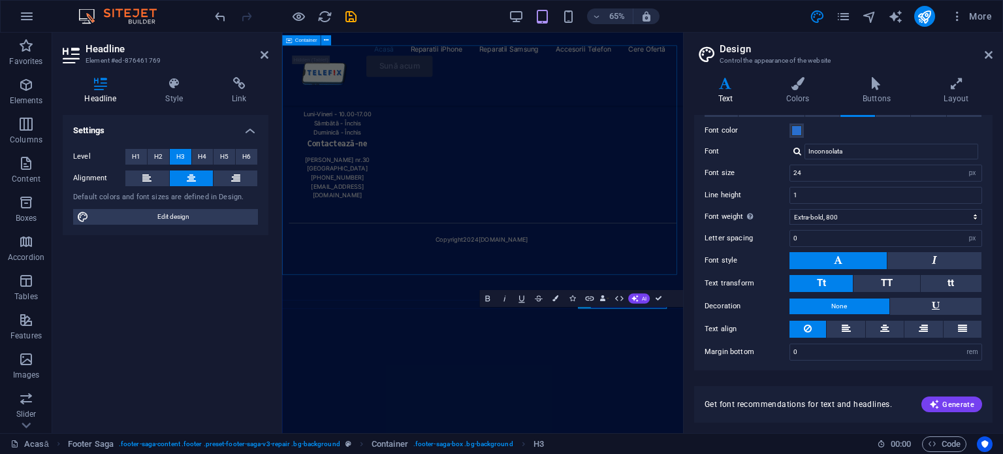
scroll to position [11181, 0]
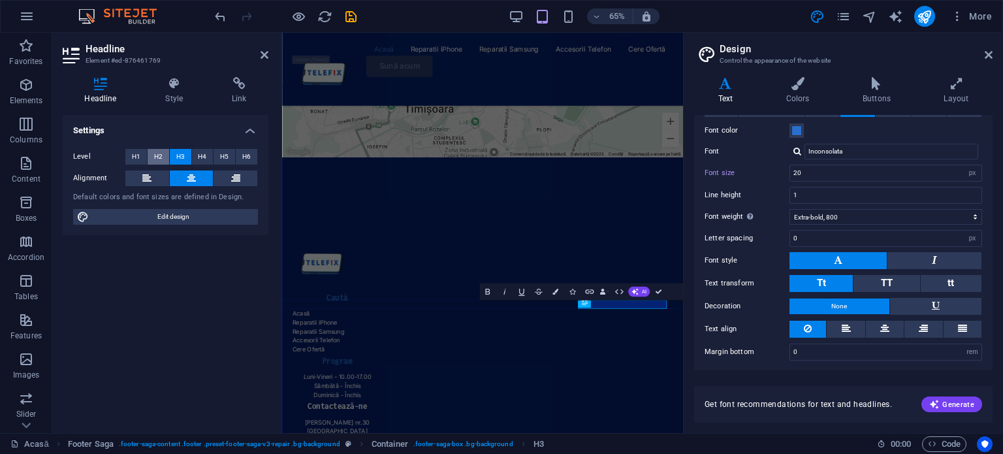
click at [163, 153] on button "H2" at bounding box center [159, 157] width 22 height 16
click at [185, 151] on button "H3" at bounding box center [181, 157] width 22 height 16
click at [206, 151] on span "H4" at bounding box center [202, 157] width 8 height 16
click at [225, 152] on span "H5" at bounding box center [224, 157] width 8 height 16
click at [134, 152] on span "H1" at bounding box center [136, 157] width 8 height 16
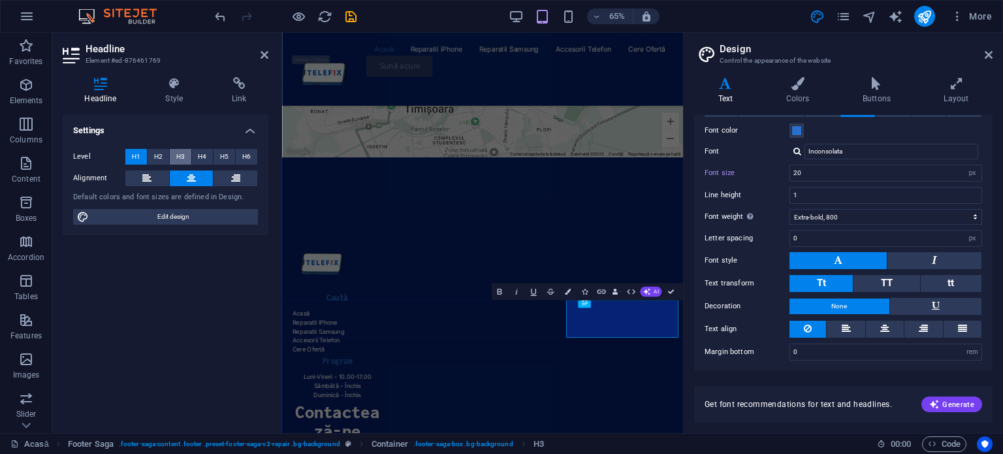
click at [183, 152] on span "H3" at bounding box center [180, 157] width 8 height 16
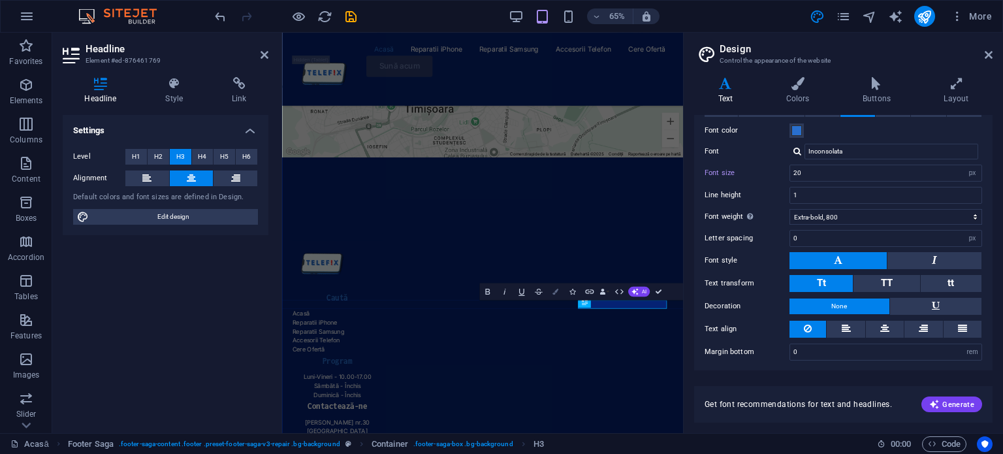
click at [552, 292] on icon "button" at bounding box center [555, 292] width 6 height 6
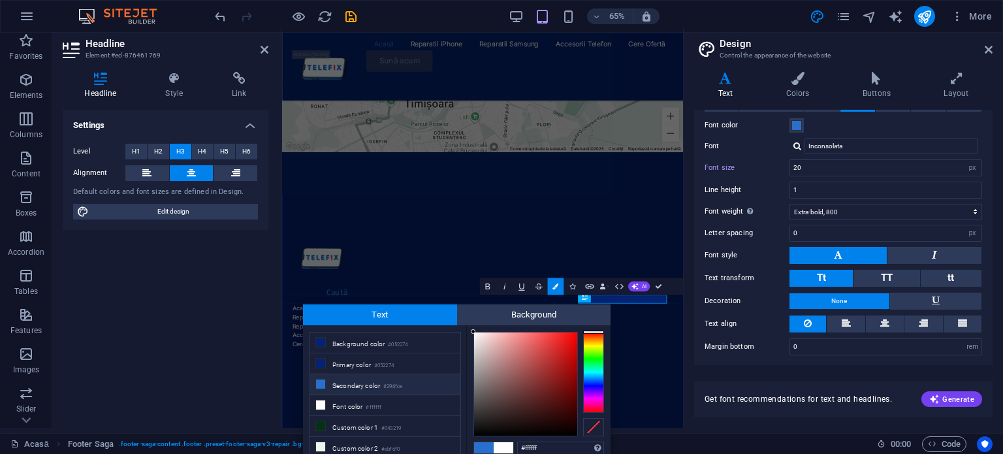
click at [383, 386] on li "Secondary color #296fce" at bounding box center [385, 384] width 150 height 21
type input "#296fce"
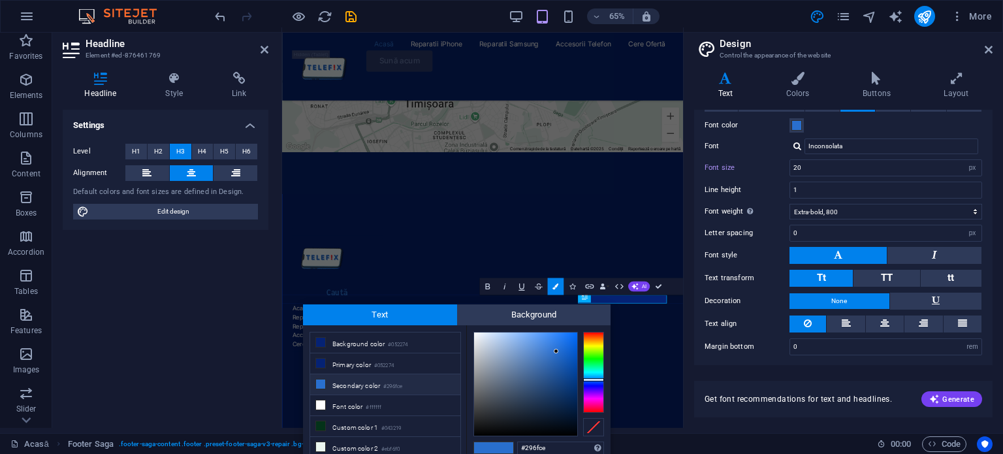
click at [383, 386] on li "Secondary color #296fce" at bounding box center [385, 384] width 150 height 21
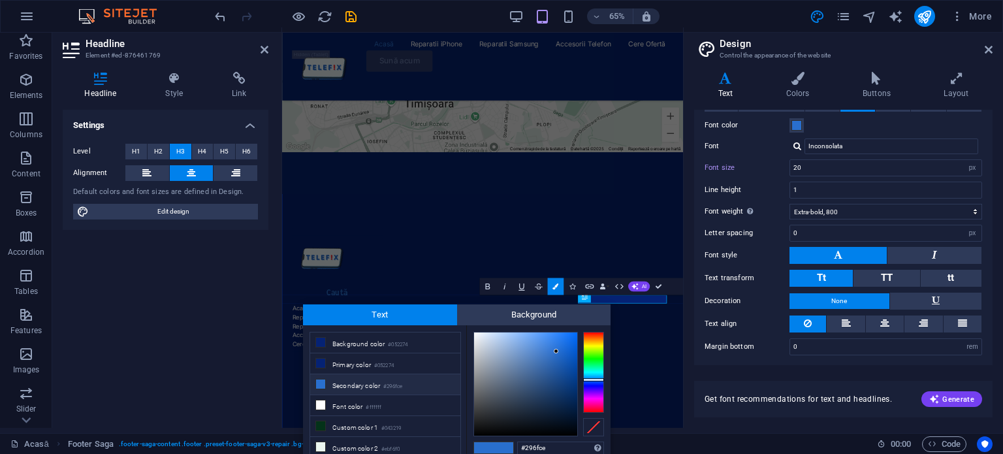
click at [383, 386] on li "Secondary color #296fce" at bounding box center [385, 384] width 150 height 21
click at [600, 16] on icon "button" at bounding box center [596, 16] width 9 height 8
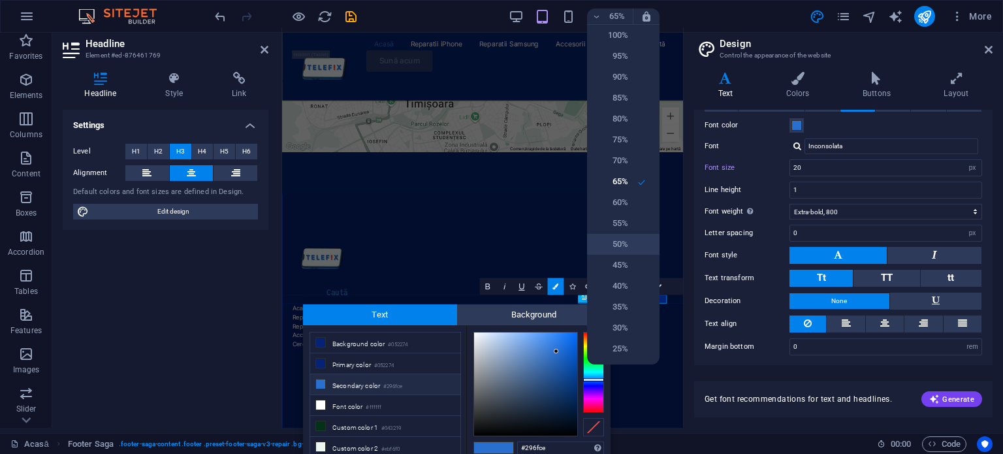
click at [627, 246] on h6 "50%" at bounding box center [611, 244] width 33 height 16
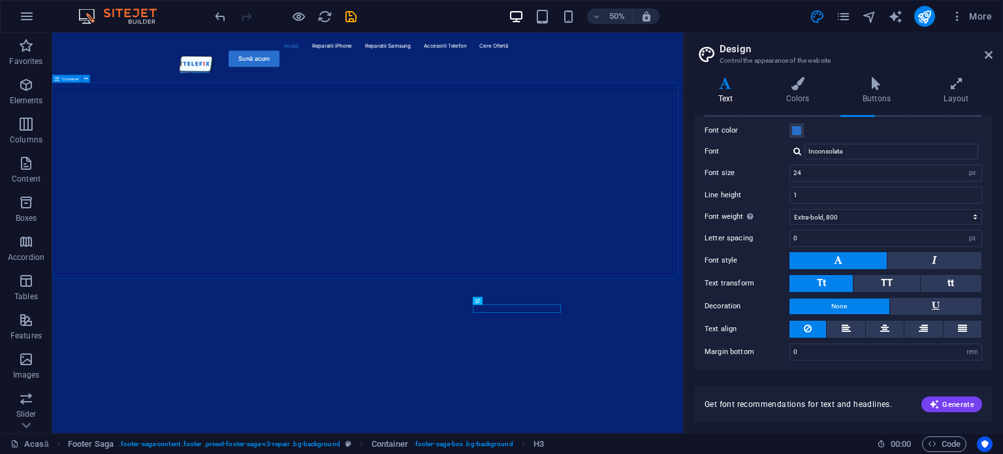
scroll to position [11575, 0]
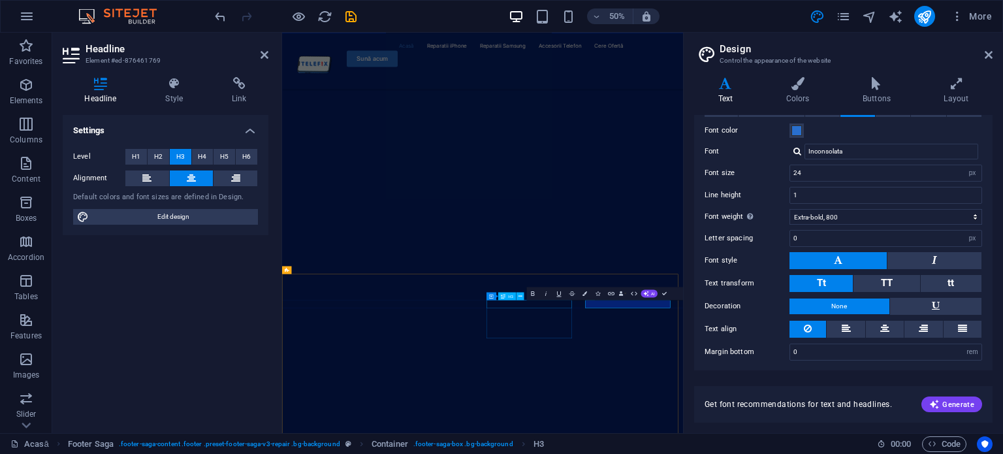
scroll to position [11604, 0]
click at [586, 292] on icon "button" at bounding box center [584, 292] width 5 height 5
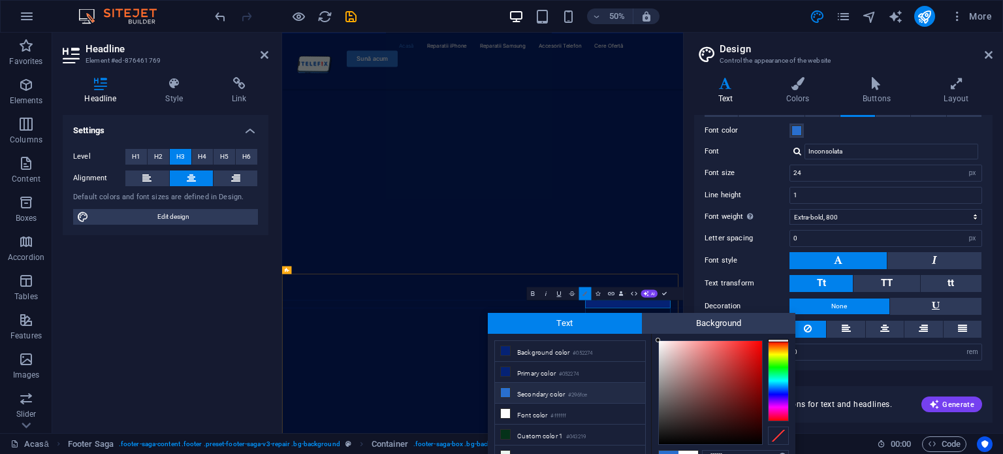
scroll to position [8, 0]
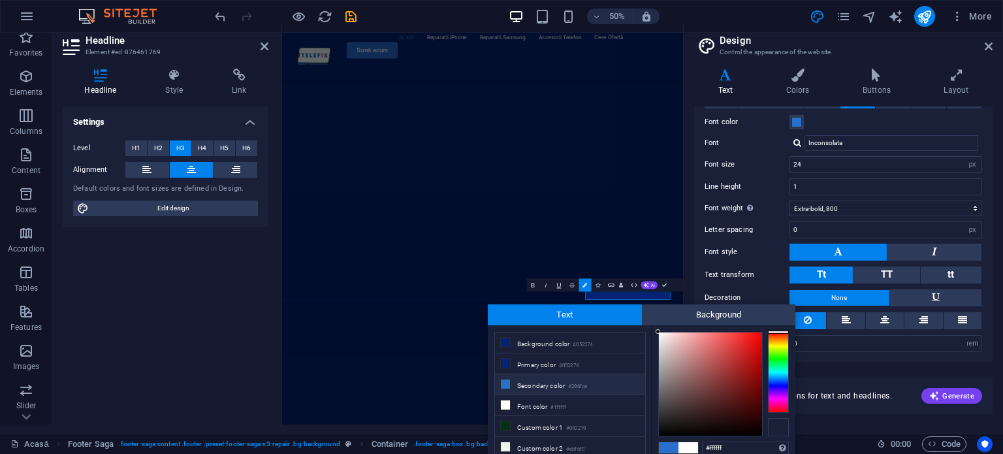
click at [781, 427] on div at bounding box center [778, 427] width 21 height 18
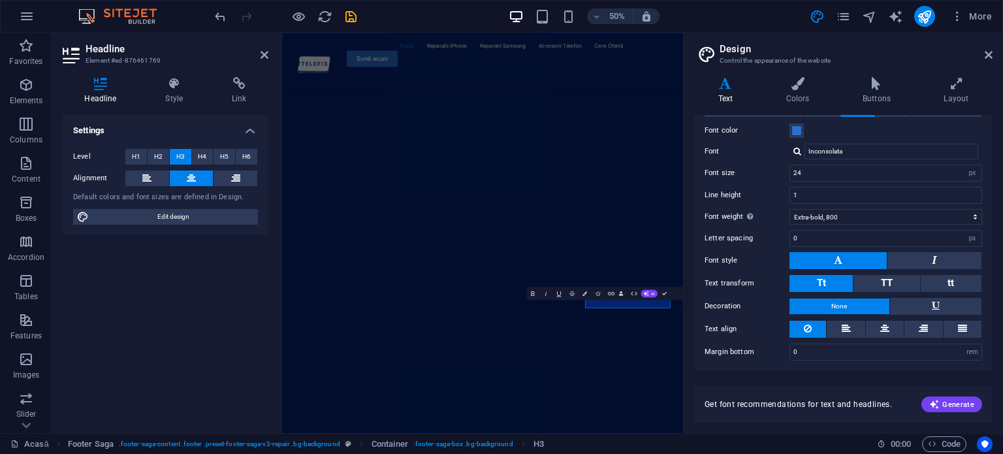
scroll to position [0, 0]
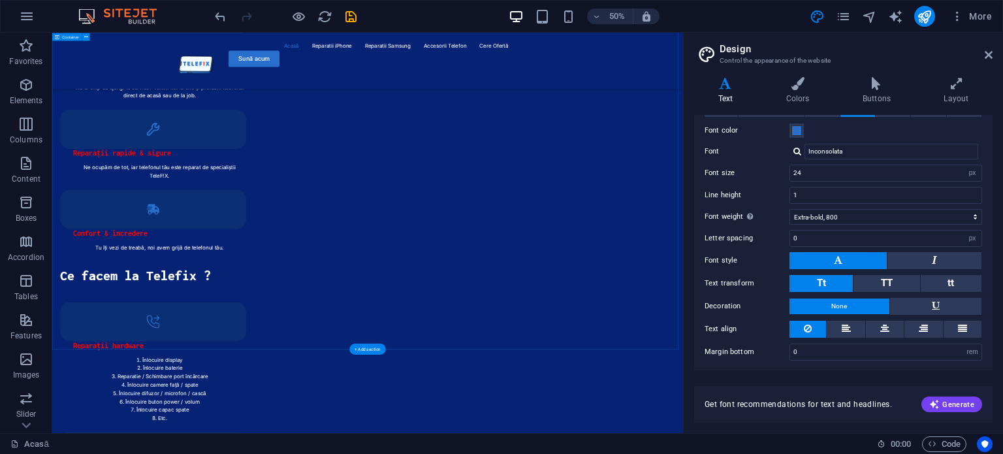
scroll to position [2257, 0]
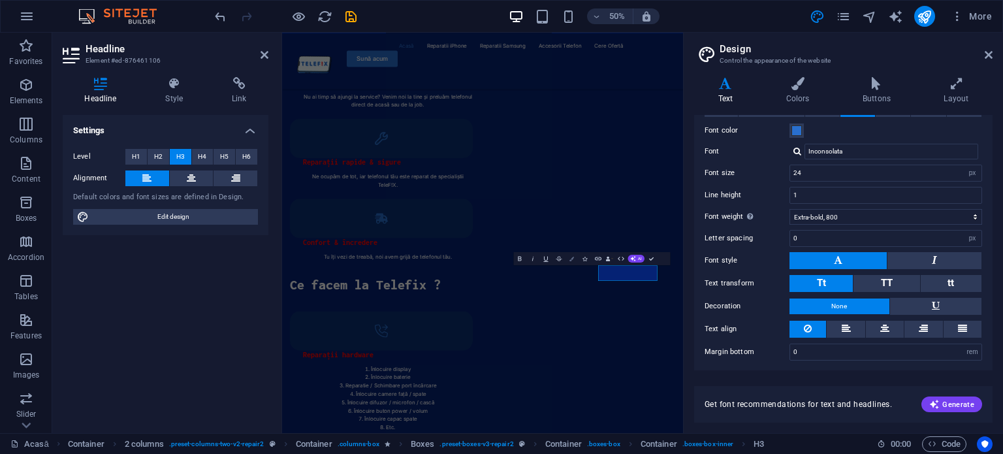
click at [573, 257] on icon "button" at bounding box center [571, 258] width 5 height 5
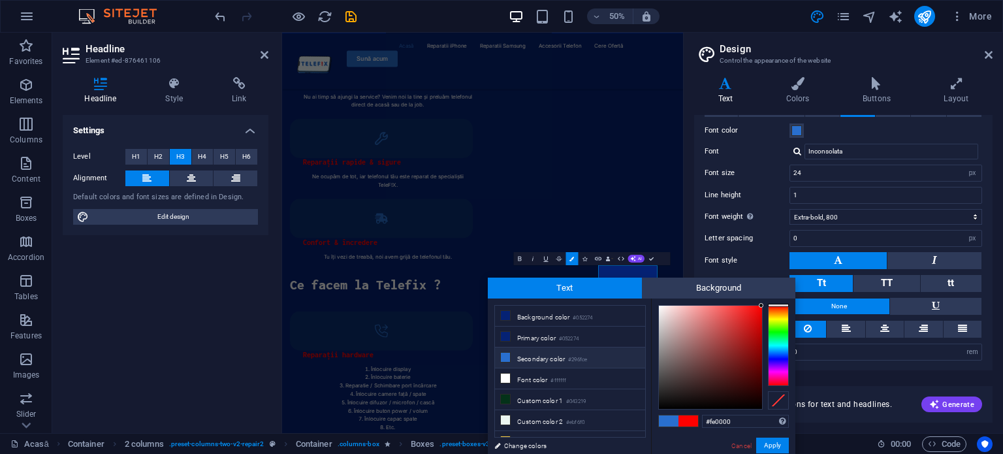
click at [551, 356] on li "Secondary color #296fce" at bounding box center [570, 357] width 150 height 21
type input "#296fce"
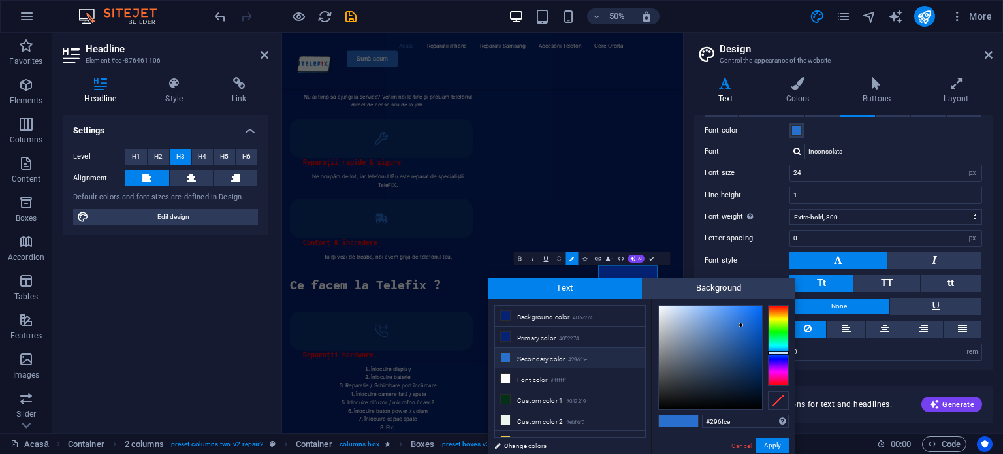
click at [551, 356] on li "Secondary color #296fce" at bounding box center [570, 357] width 150 height 21
click at [781, 445] on button "Apply" at bounding box center [772, 445] width 33 height 16
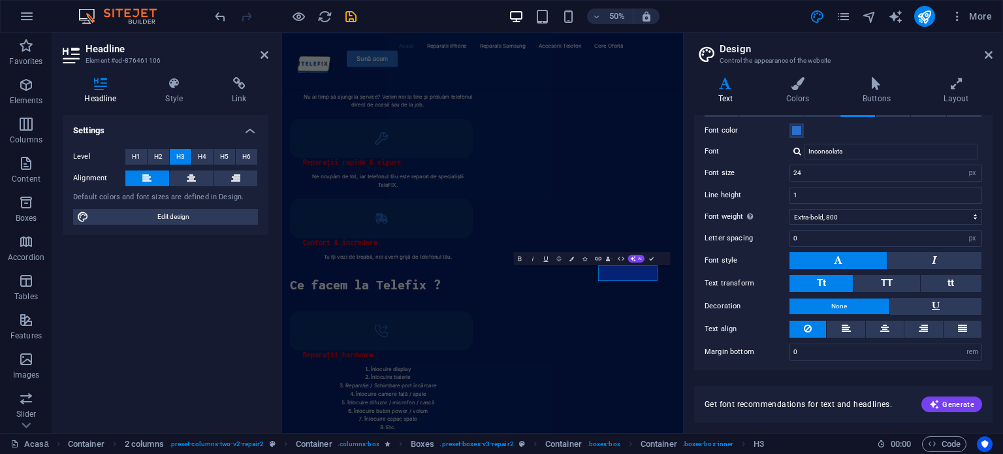
click at [798, 286] on button "Tt" at bounding box center [820, 283] width 63 height 17
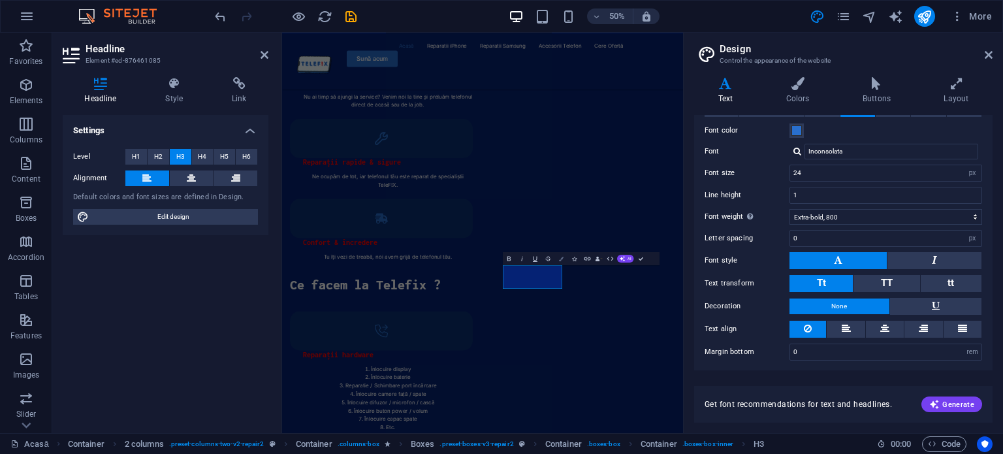
click at [558, 260] on button "Colors" at bounding box center [561, 257] width 12 height 13
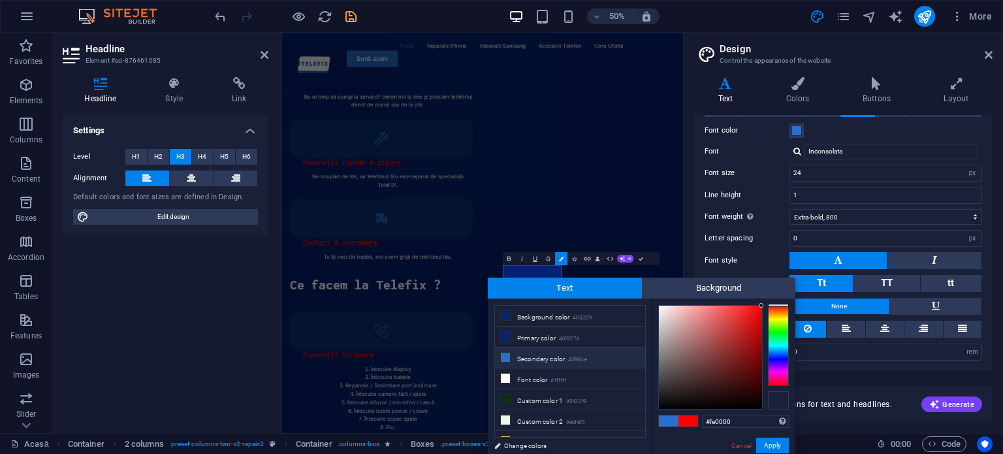
click at [786, 399] on div at bounding box center [778, 400] width 21 height 18
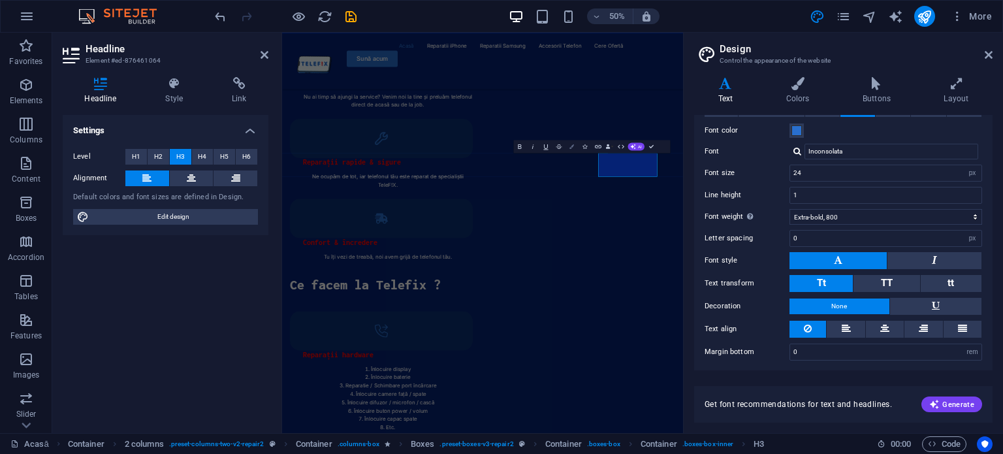
click at [572, 145] on icon "button" at bounding box center [571, 146] width 5 height 5
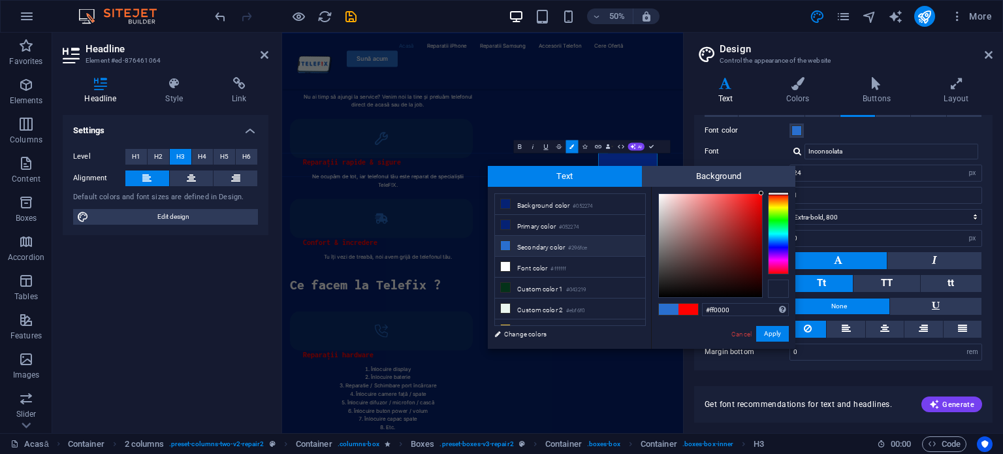
click at [778, 289] on div at bounding box center [778, 288] width 21 height 18
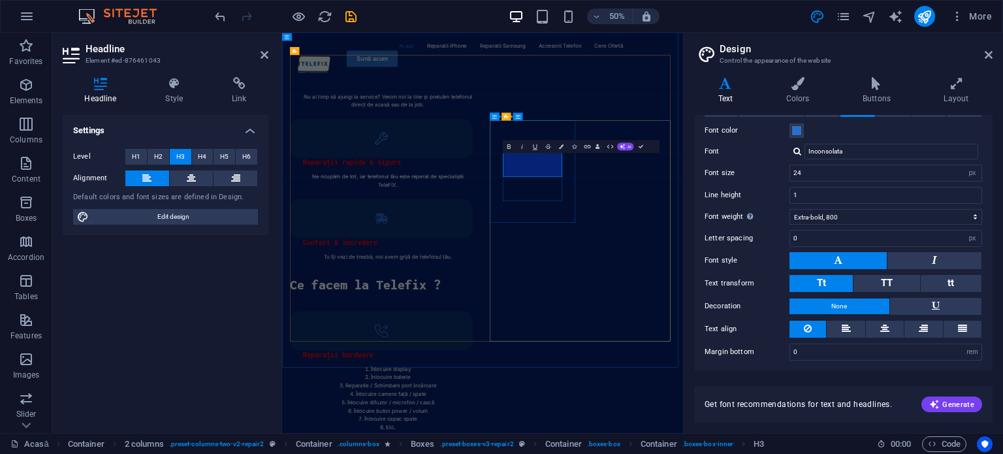
click at [565, 145] on button "Colors" at bounding box center [561, 146] width 12 height 13
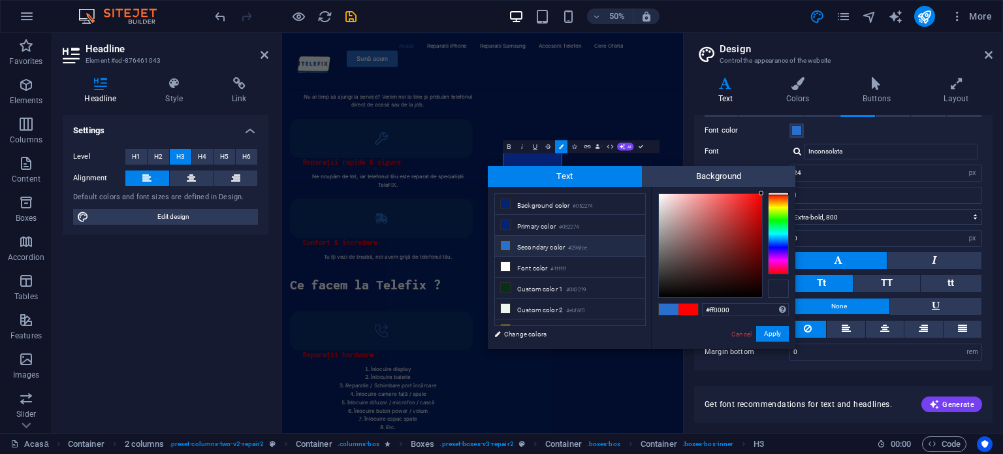
click at [779, 292] on div at bounding box center [778, 288] width 21 height 18
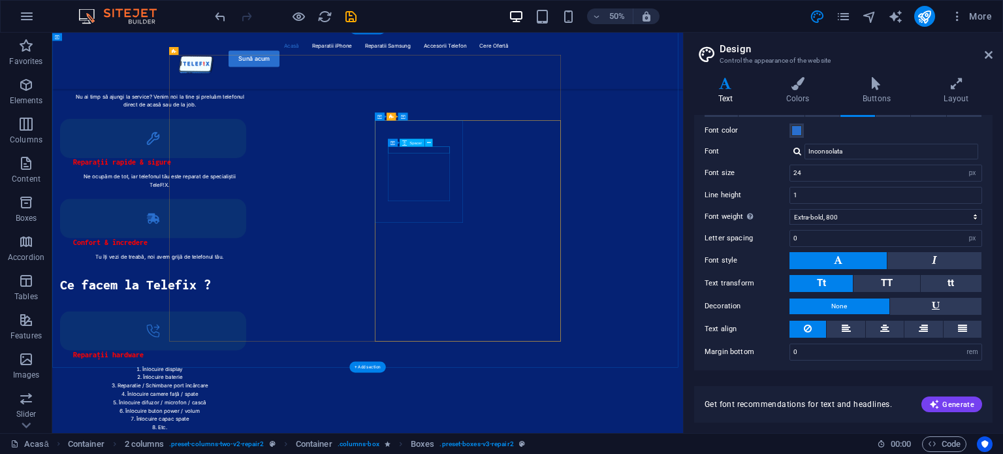
select select "px"
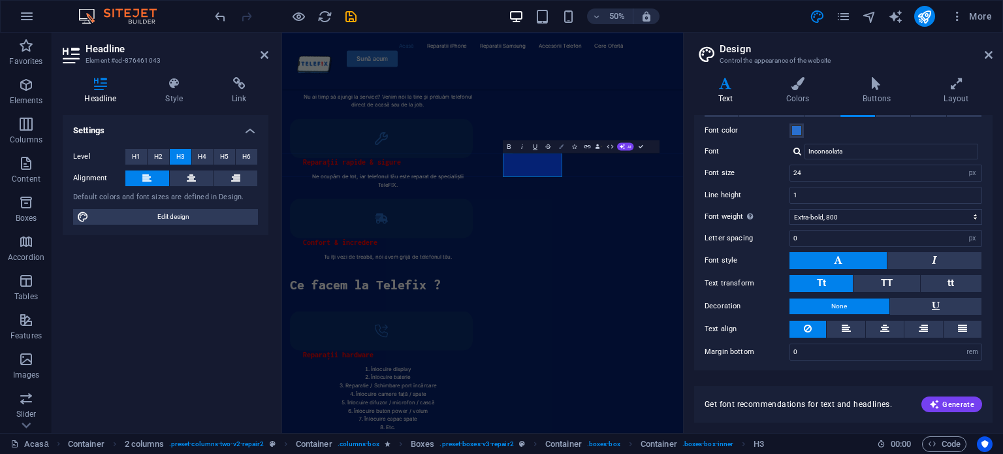
click at [559, 144] on icon "button" at bounding box center [561, 146] width 5 height 5
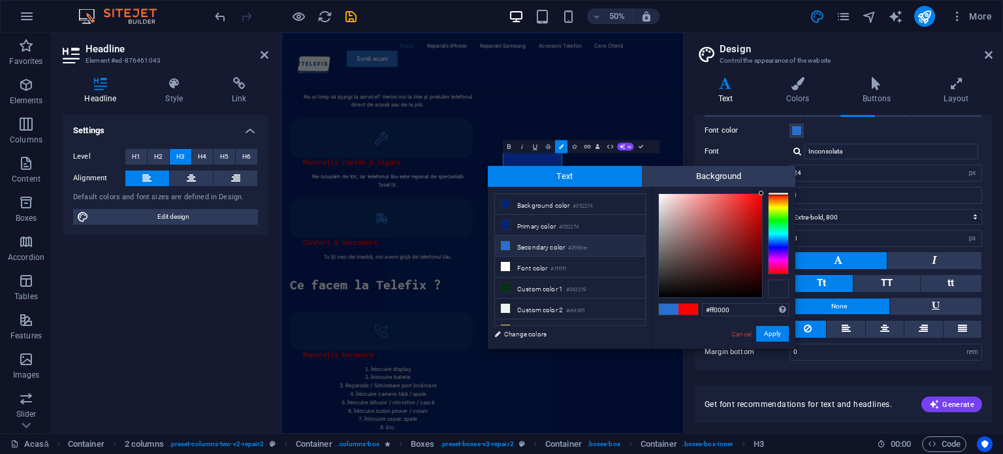
click at [775, 289] on div at bounding box center [778, 288] width 21 height 18
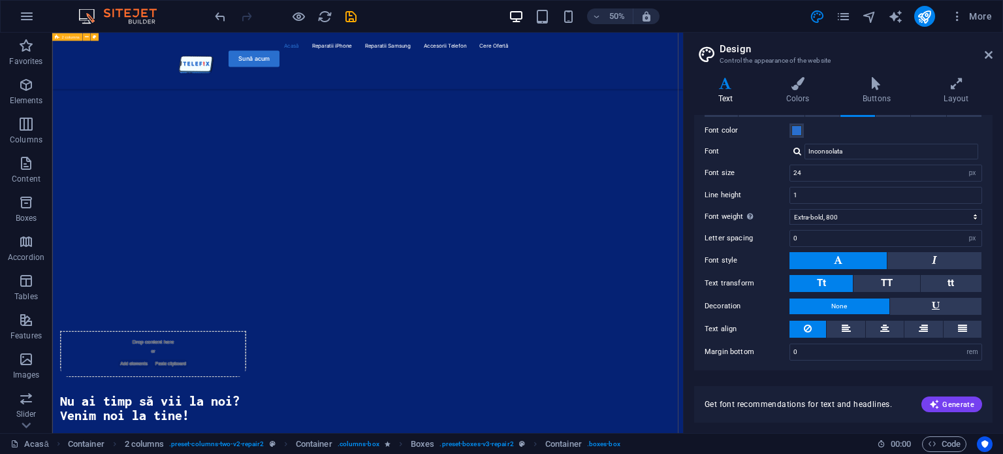
scroll to position [1311, 0]
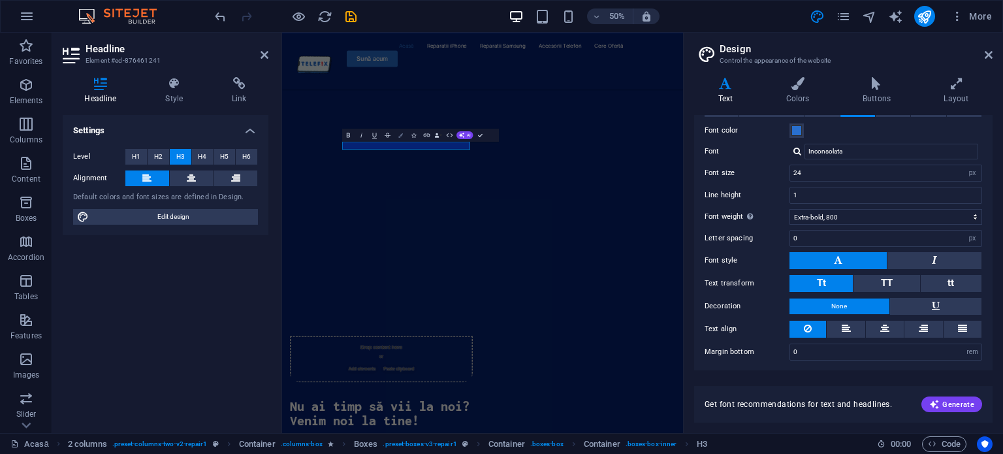
click at [400, 134] on icon "button" at bounding box center [400, 135] width 5 height 5
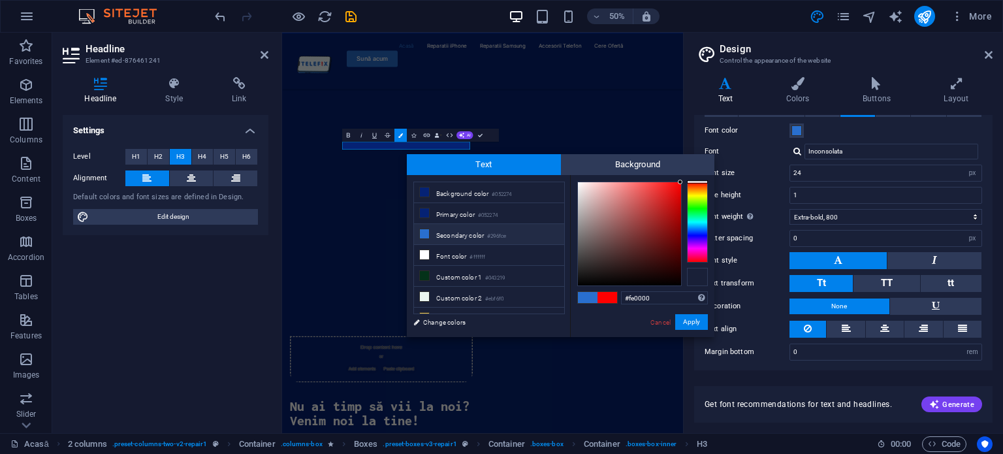
click at [695, 273] on div at bounding box center [697, 277] width 21 height 18
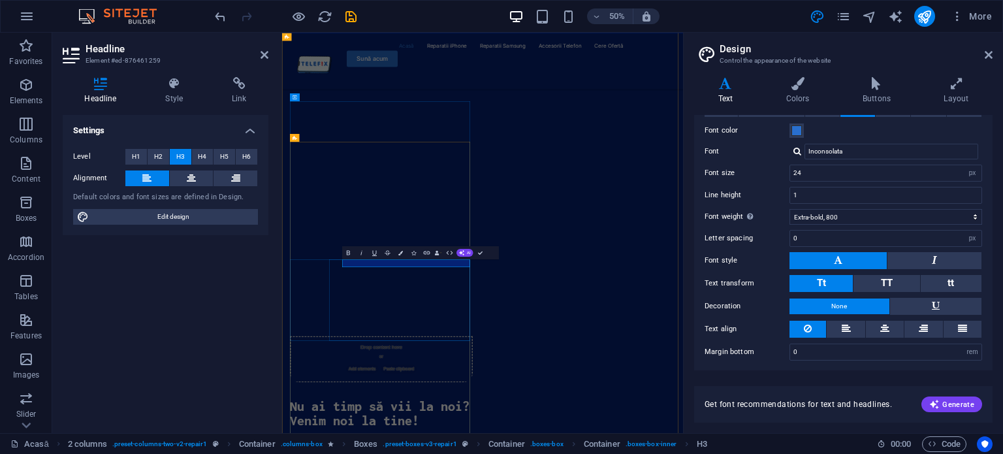
click at [396, 251] on button "Colors" at bounding box center [400, 251] width 12 height 13
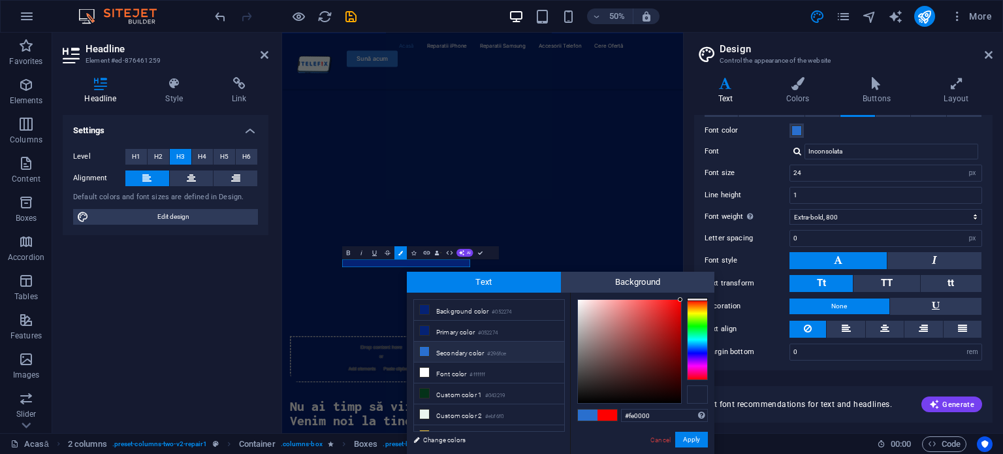
click at [697, 391] on div at bounding box center [697, 394] width 21 height 18
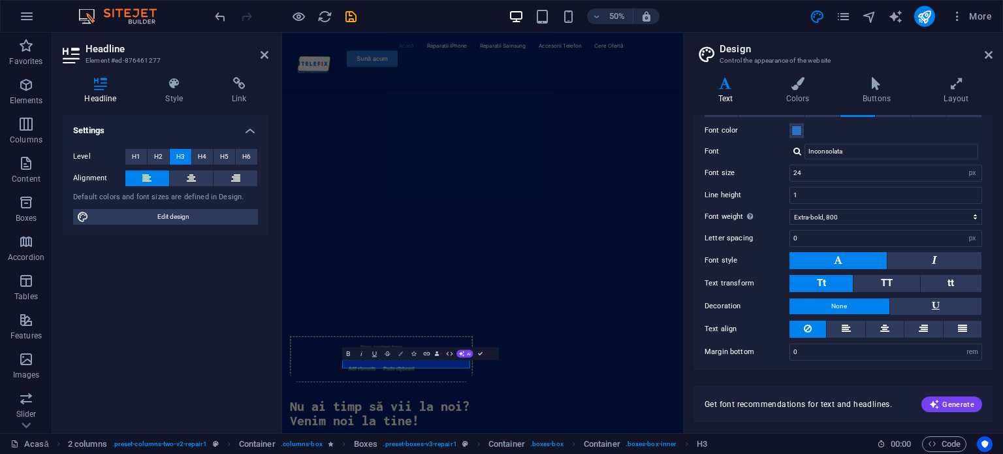
click at [399, 351] on icon "button" at bounding box center [400, 353] width 5 height 5
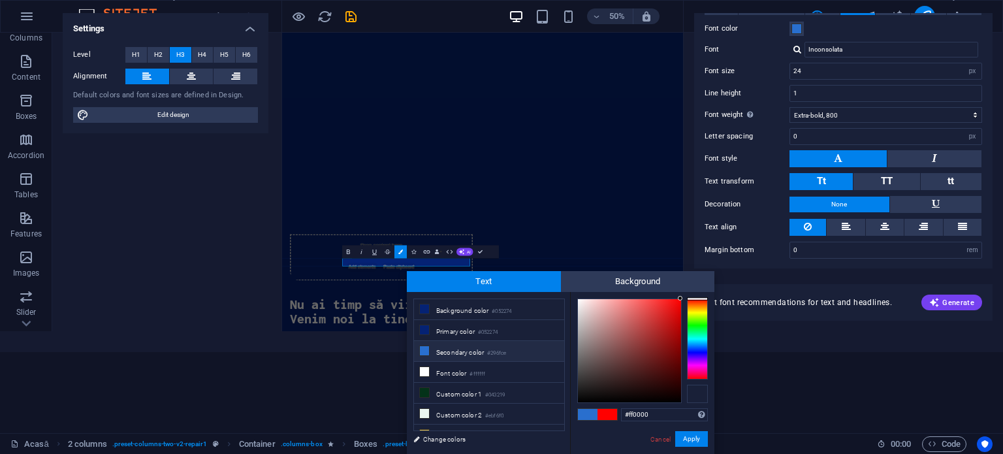
click at [698, 398] on div at bounding box center [697, 393] width 21 height 18
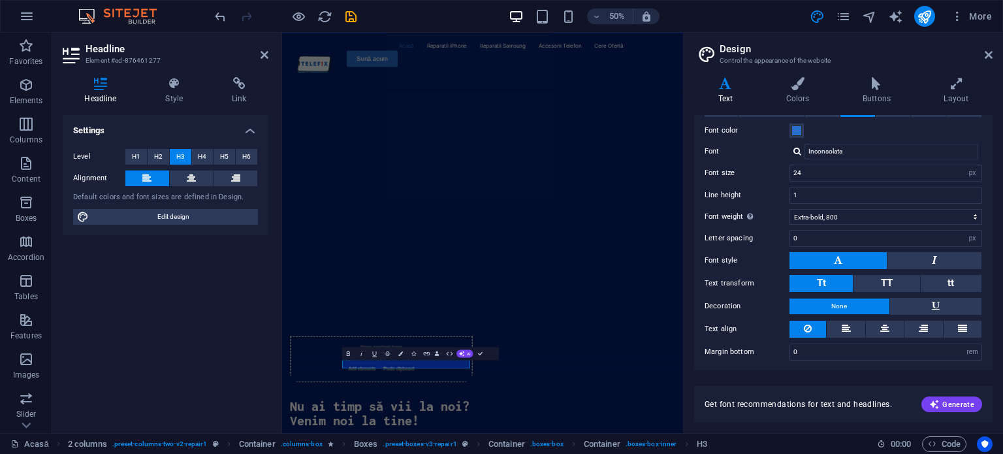
scroll to position [0, 0]
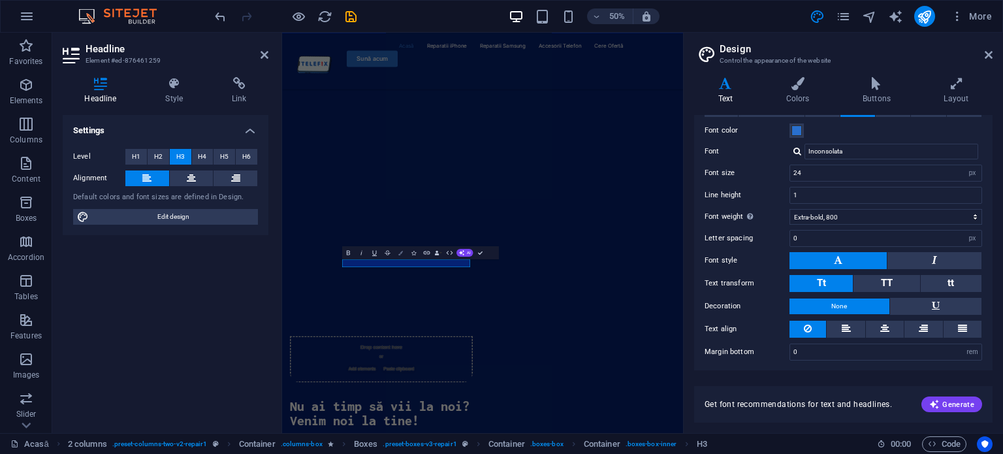
click at [396, 247] on button "Colors" at bounding box center [400, 251] width 12 height 13
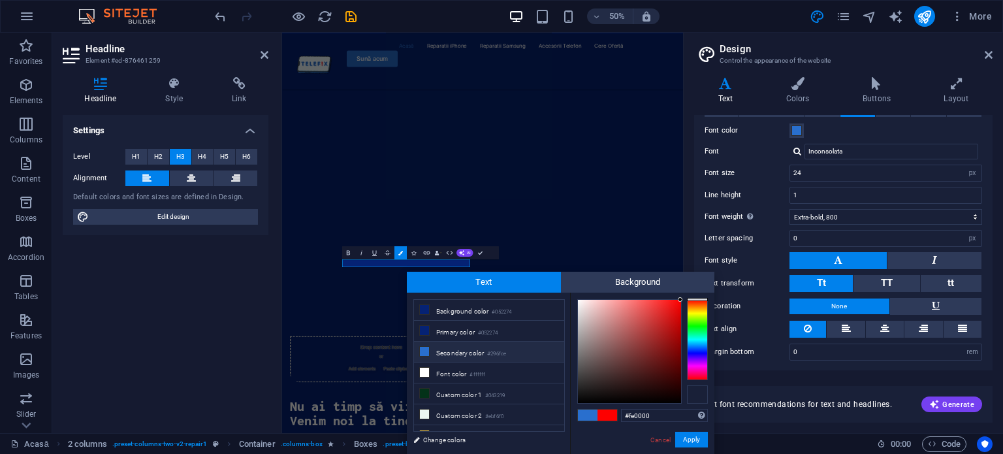
click at [698, 392] on div at bounding box center [697, 394] width 21 height 18
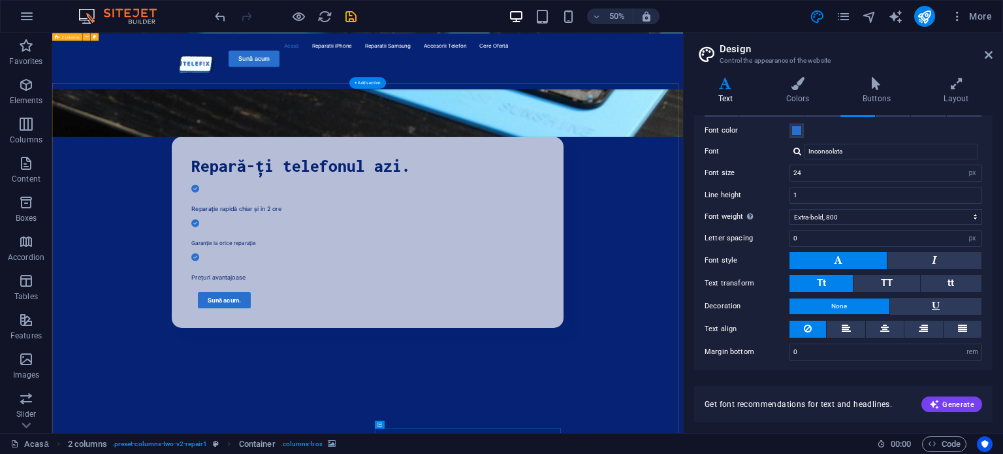
scroll to position [630, 0]
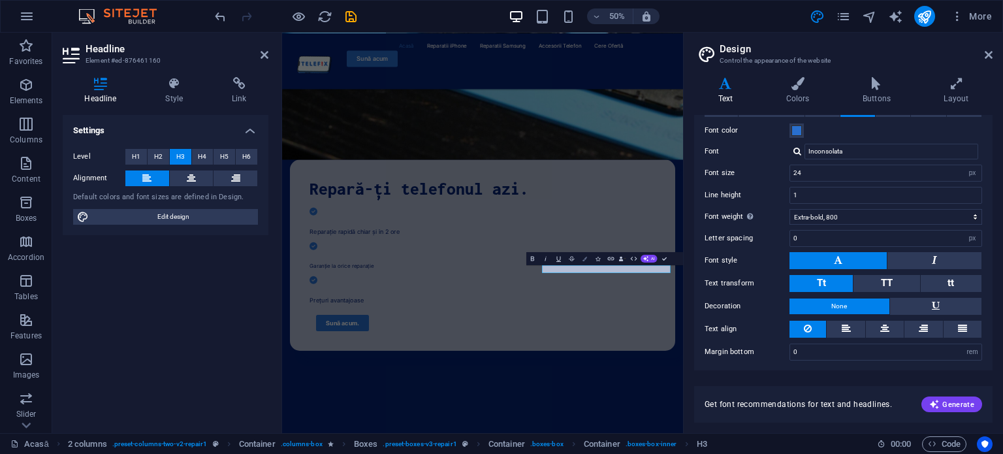
click at [583, 258] on icon "button" at bounding box center [584, 258] width 5 height 5
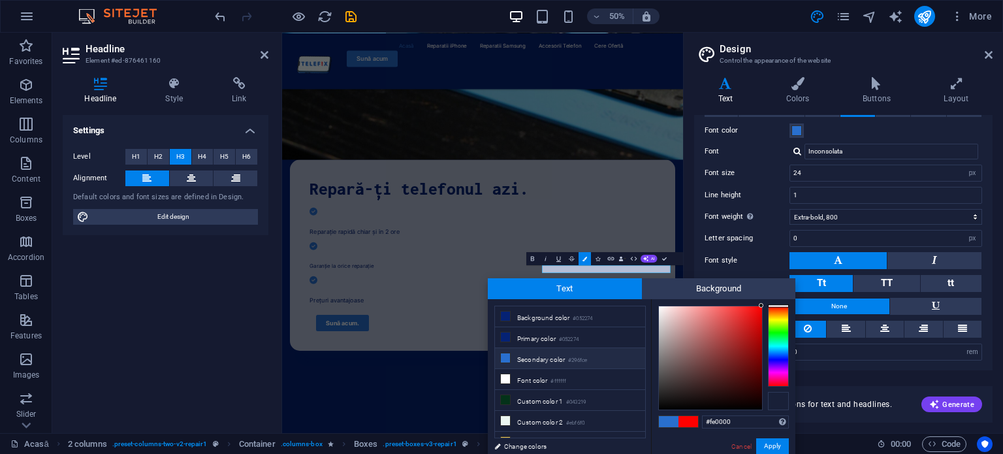
click at [782, 399] on div at bounding box center [778, 401] width 21 height 18
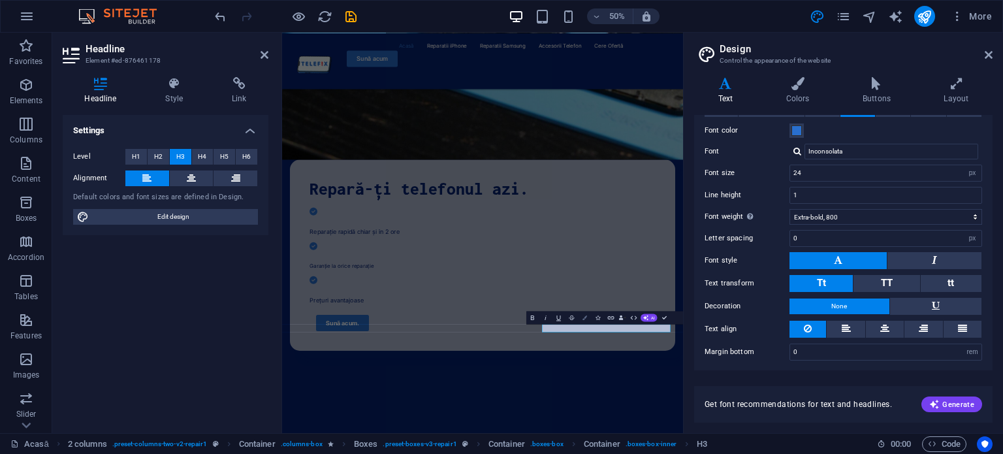
click at [582, 319] on button "Colors" at bounding box center [584, 317] width 12 height 13
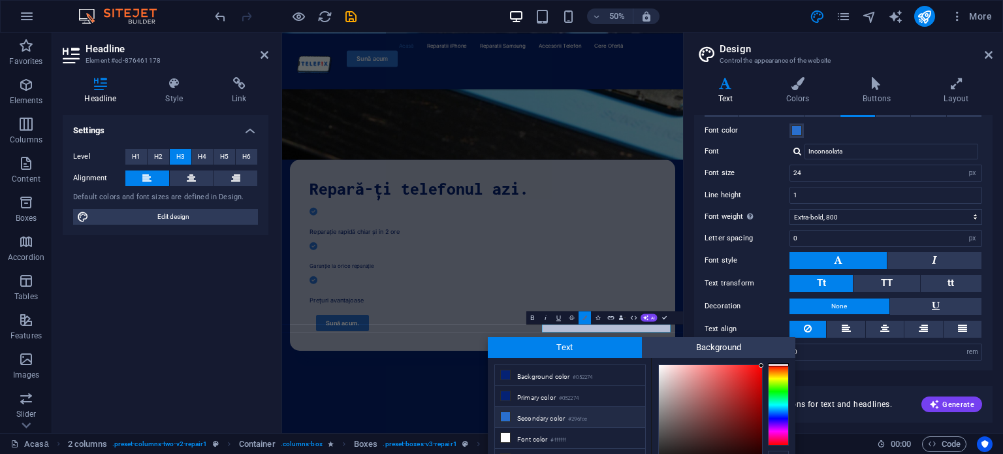
scroll to position [65, 0]
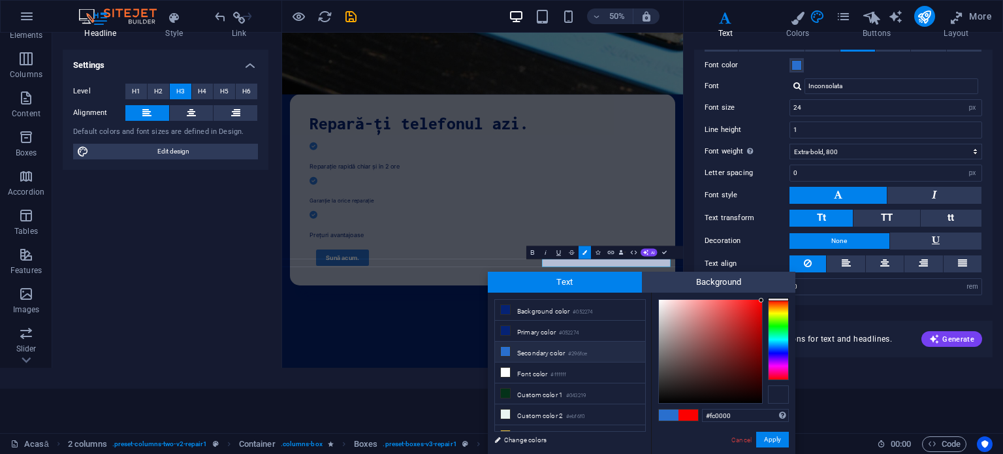
click at [774, 394] on div at bounding box center [778, 394] width 21 height 18
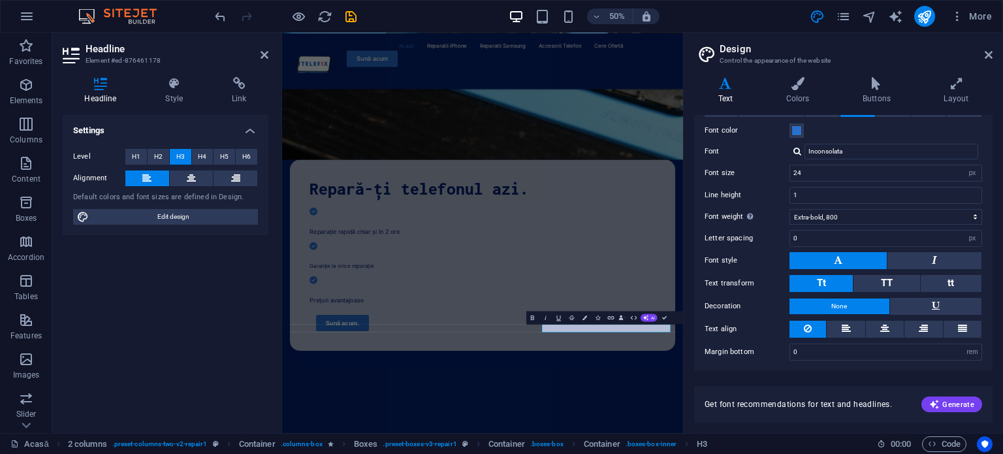
scroll to position [0, 0]
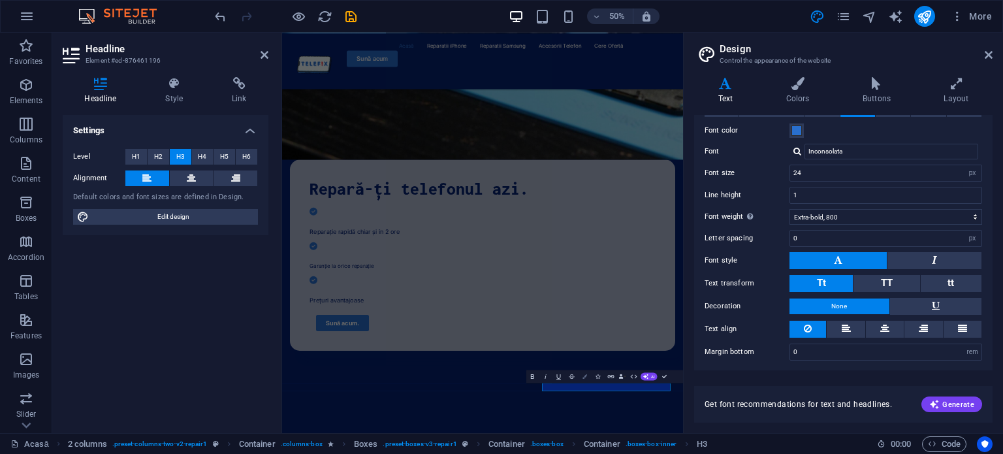
click at [584, 374] on icon "button" at bounding box center [584, 376] width 5 height 5
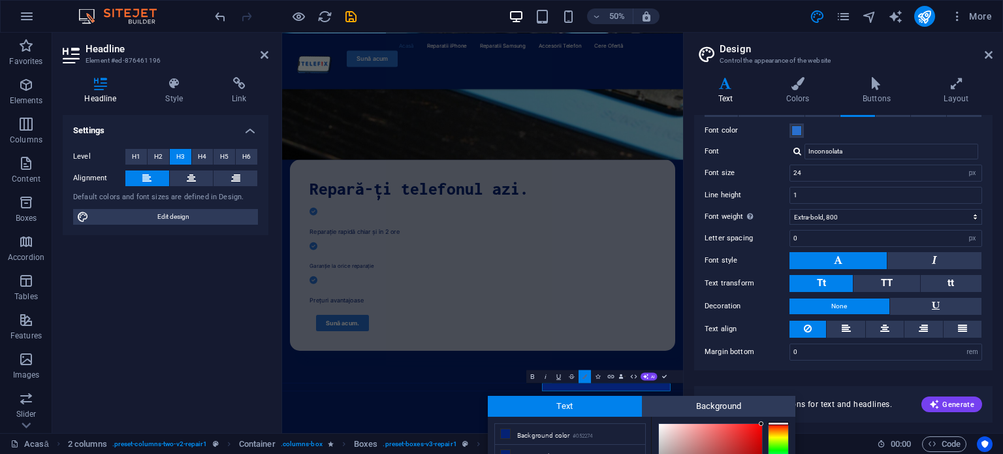
scroll to position [125, 0]
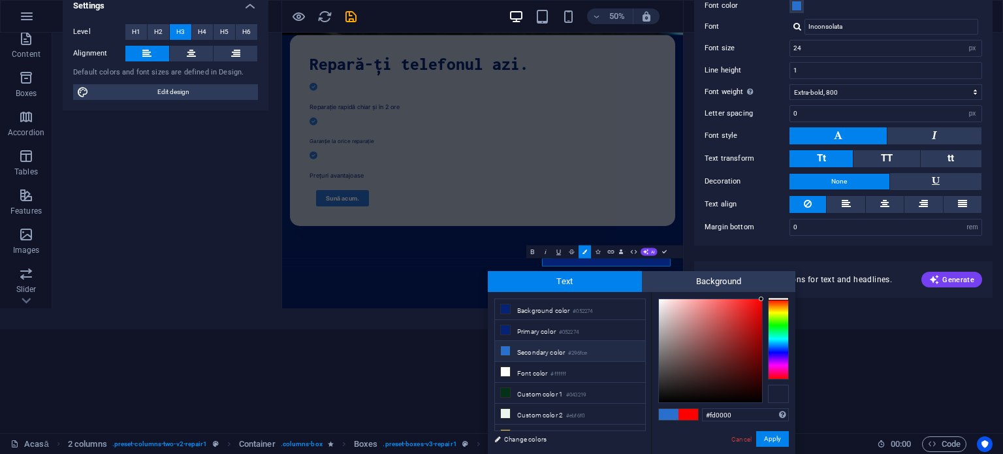
click at [775, 396] on div at bounding box center [778, 393] width 21 height 18
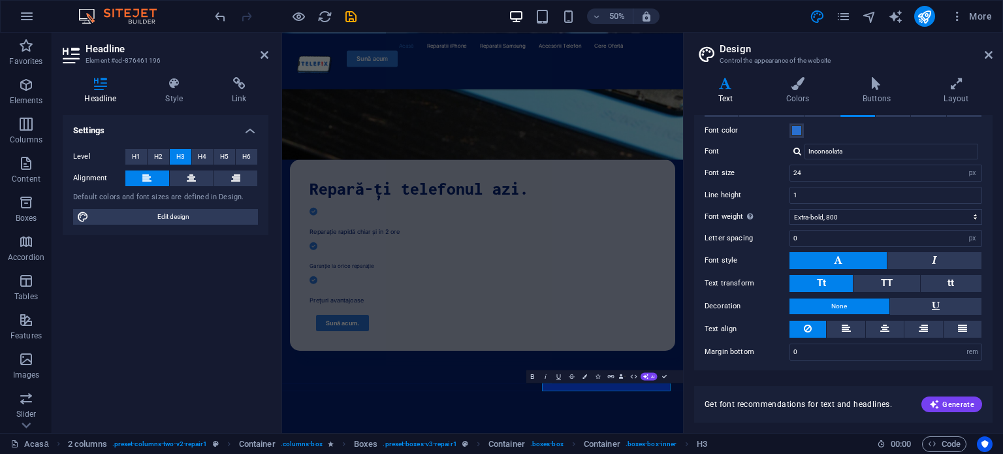
click at [871, 375] on div "Get font recommendations for text and headlines. Generate" at bounding box center [843, 396] width 298 height 52
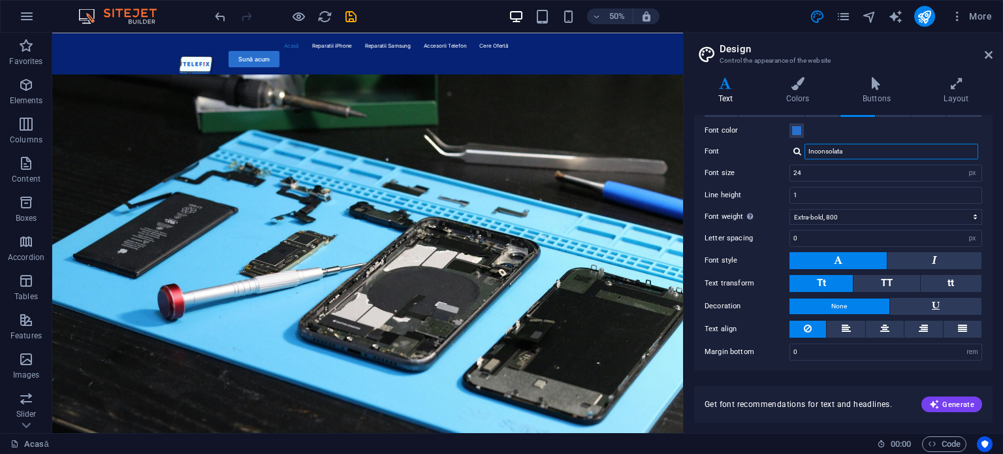
click at [898, 145] on input "Inconsolata" at bounding box center [891, 152] width 174 height 16
click at [800, 149] on div at bounding box center [797, 151] width 8 height 8
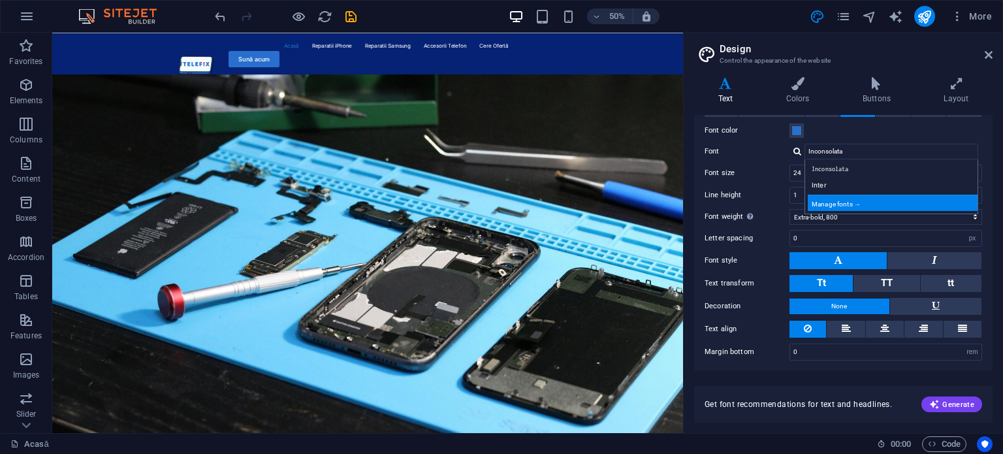
click at [854, 195] on div "Manage fonts →" at bounding box center [893, 203] width 172 height 16
select select "popularity"
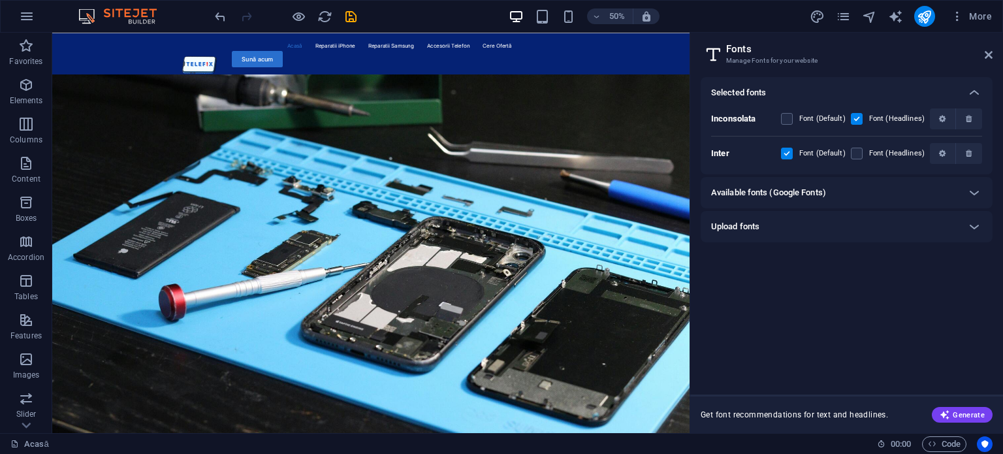
click at [792, 201] on div "Available fonts (Google Fonts)" at bounding box center [846, 192] width 292 height 31
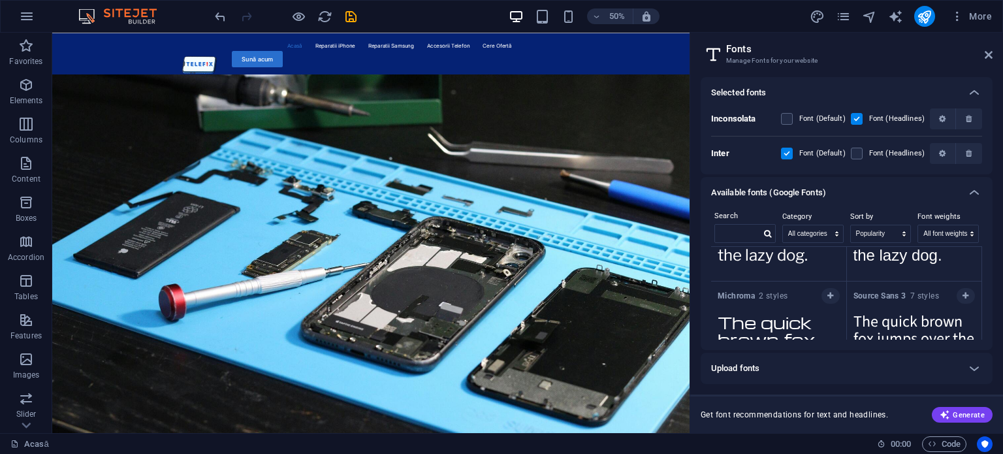
scroll to position [2581, 0]
click at [825, 230] on select "All categories serif display monospace sans-serif handwriting" at bounding box center [813, 233] width 60 height 17
click at [820, 234] on select "All categories serif display monospace sans-serif handwriting" at bounding box center [813, 233] width 60 height 17
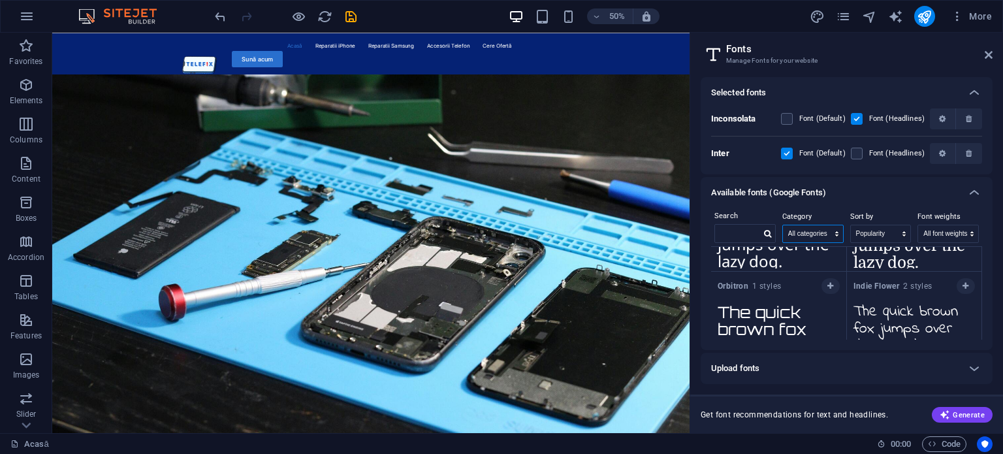
scroll to position [6533, 0]
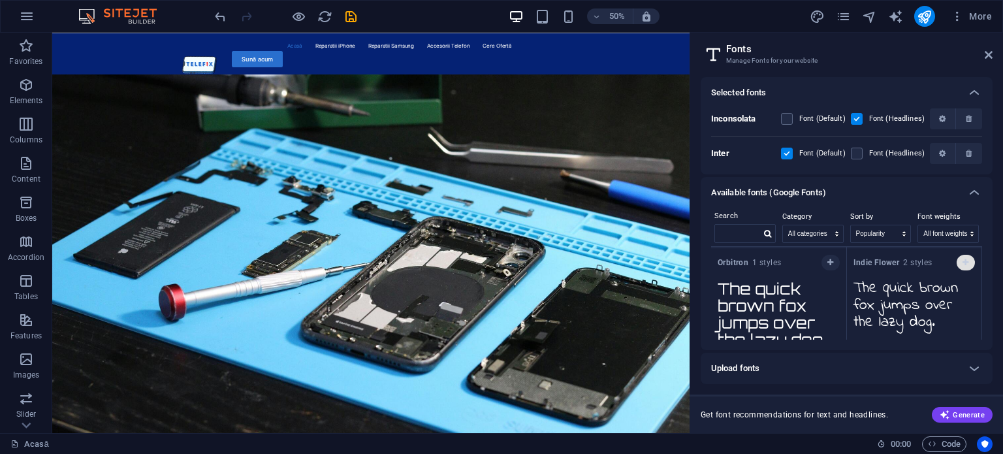
click at [965, 258] on icon "button" at bounding box center [965, 262] width 6 height 8
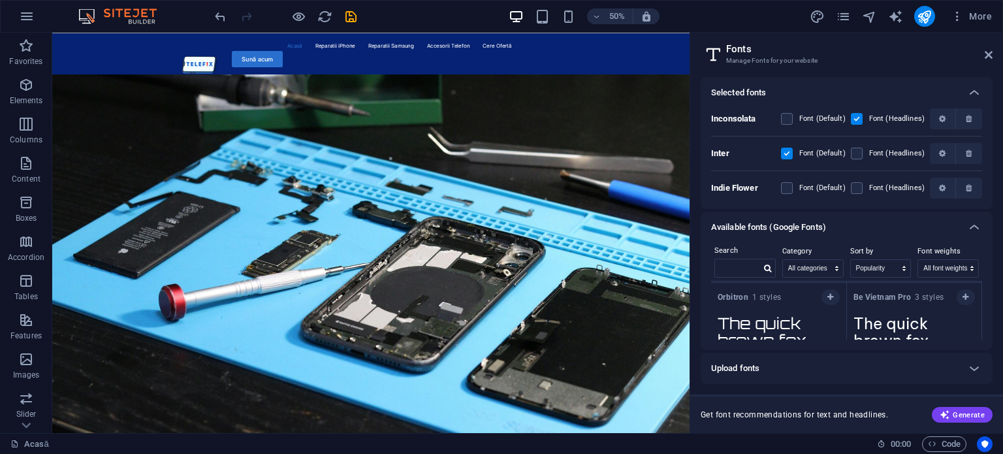
drag, startPoint x: 784, startPoint y: 187, endPoint x: 776, endPoint y: 189, distance: 8.3
click at [776, 189] on div "Indie Flower Font (Default) Font (Headlines)" at bounding box center [846, 184] width 271 height 28
click at [789, 189] on label at bounding box center [787, 188] width 12 height 12
click at [0, 0] on Flower "checkbox" at bounding box center [0, 0] width 0 height 0
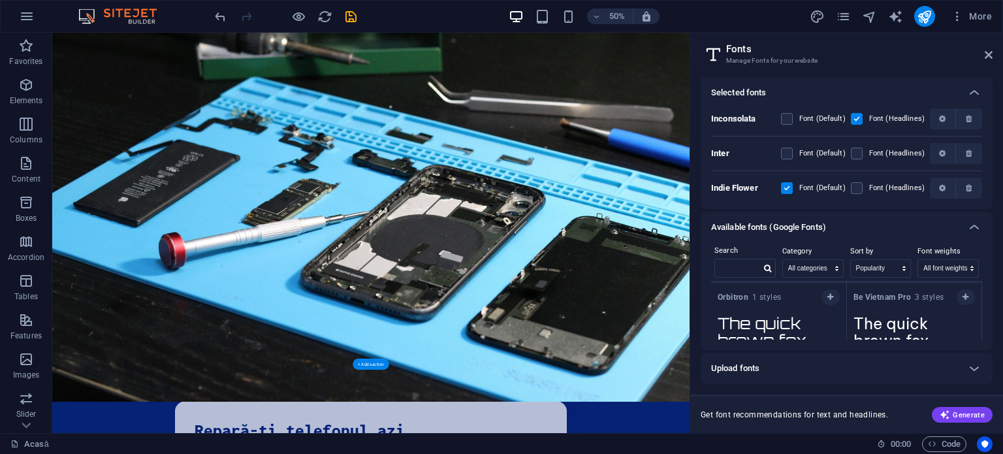
scroll to position [94, 0]
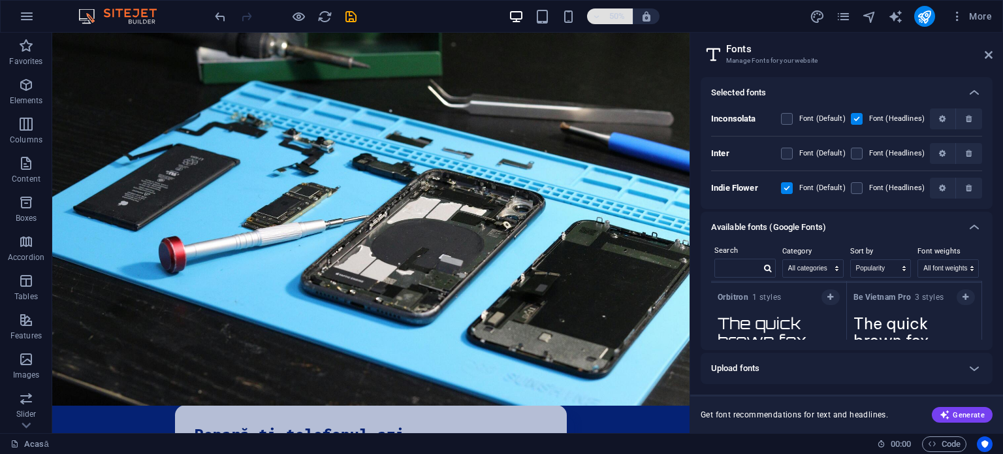
click at [603, 14] on span "50%" at bounding box center [609, 16] width 35 height 16
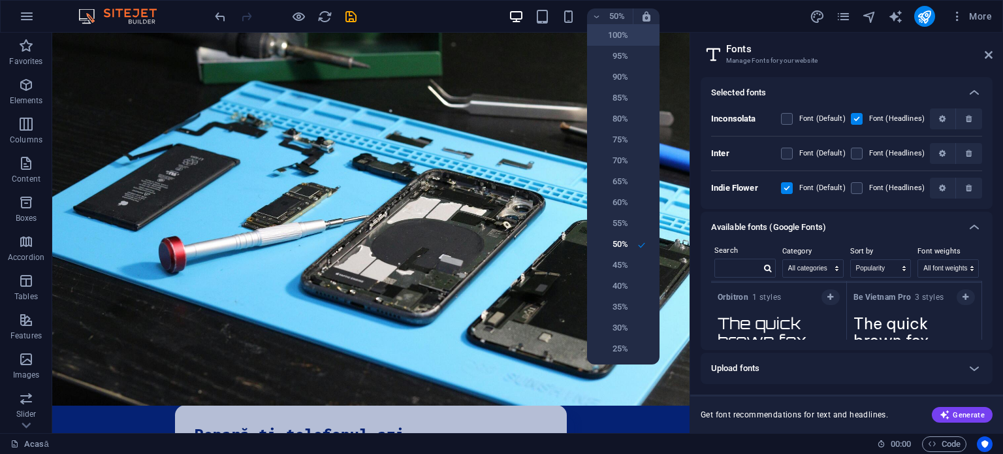
click at [621, 40] on h6 "100%" at bounding box center [611, 35] width 33 height 16
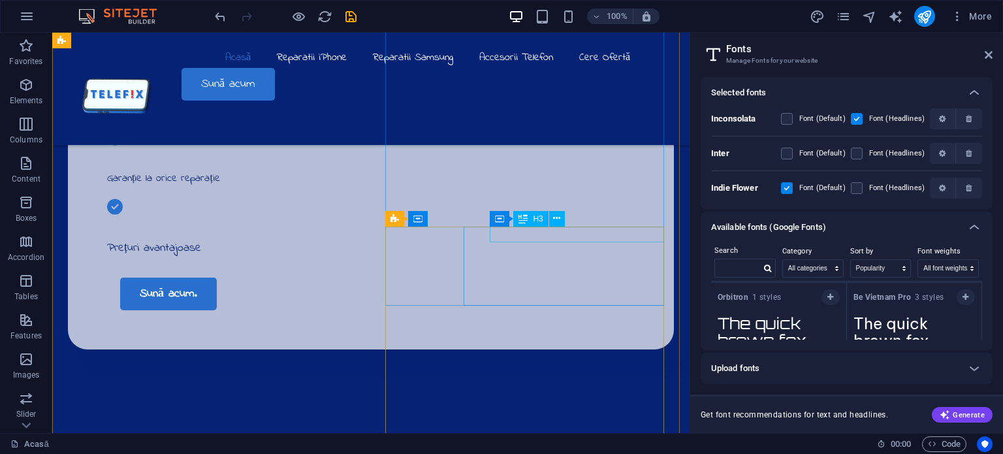
scroll to position [725, 0]
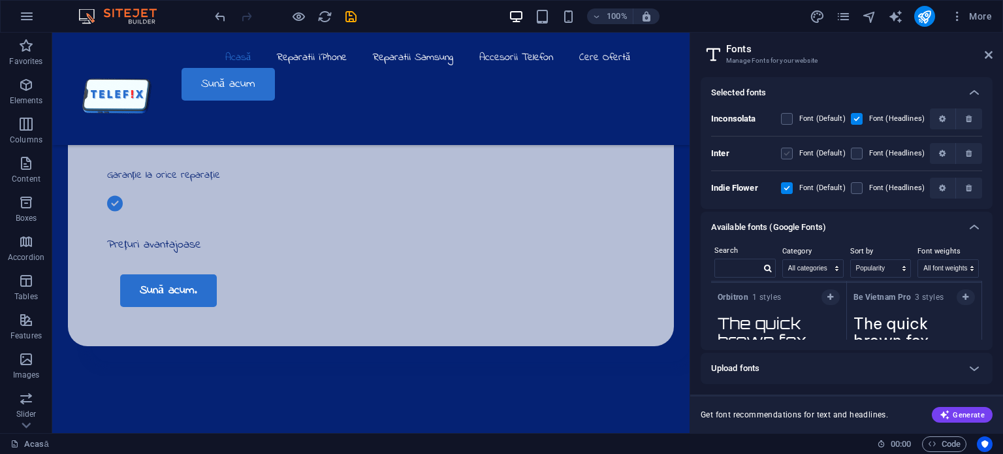
click at [791, 155] on label at bounding box center [787, 154] width 12 height 12
click at [0, 0] on input "checkbox" at bounding box center [0, 0] width 0 height 0
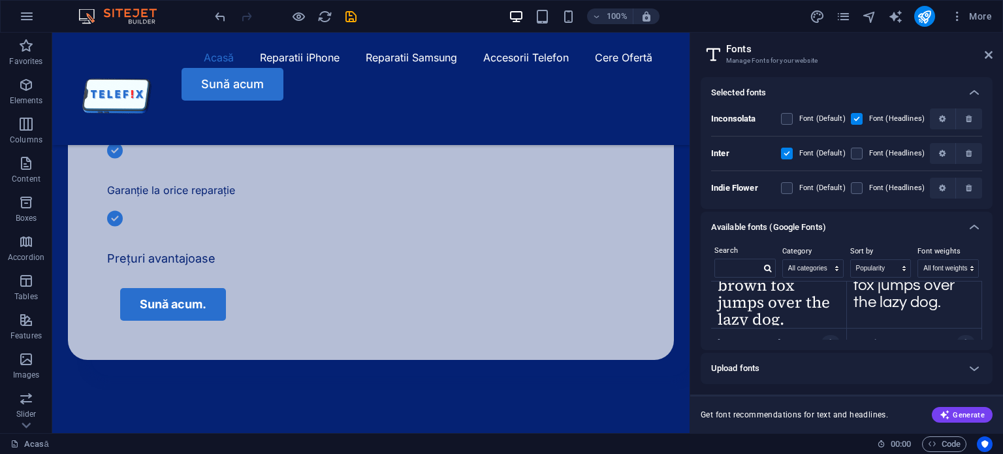
scroll to position [6790, 0]
drag, startPoint x: 819, startPoint y: 372, endPoint x: 902, endPoint y: 229, distance: 165.2
click at [902, 229] on div "Available fonts (Google Fonts)" at bounding box center [834, 227] width 247 height 16
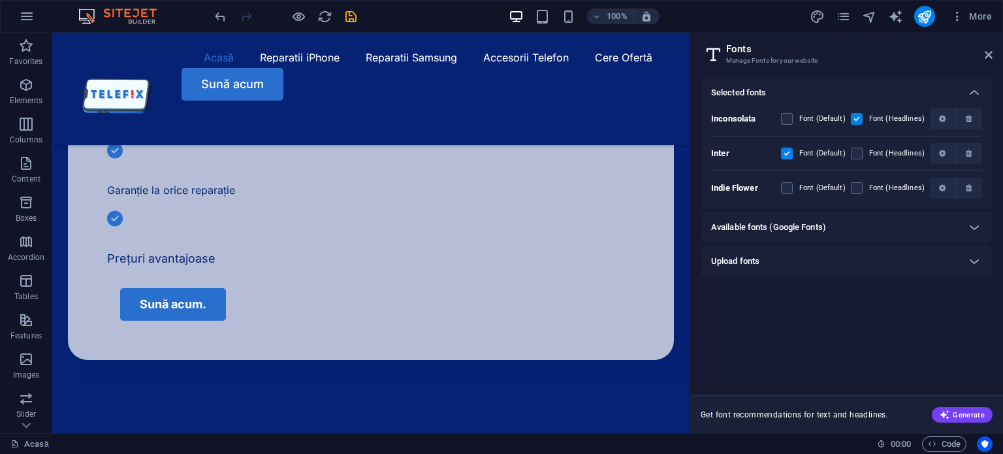
scroll to position [0, 0]
click at [905, 224] on div "Available fonts (Google Fonts)" at bounding box center [834, 227] width 247 height 16
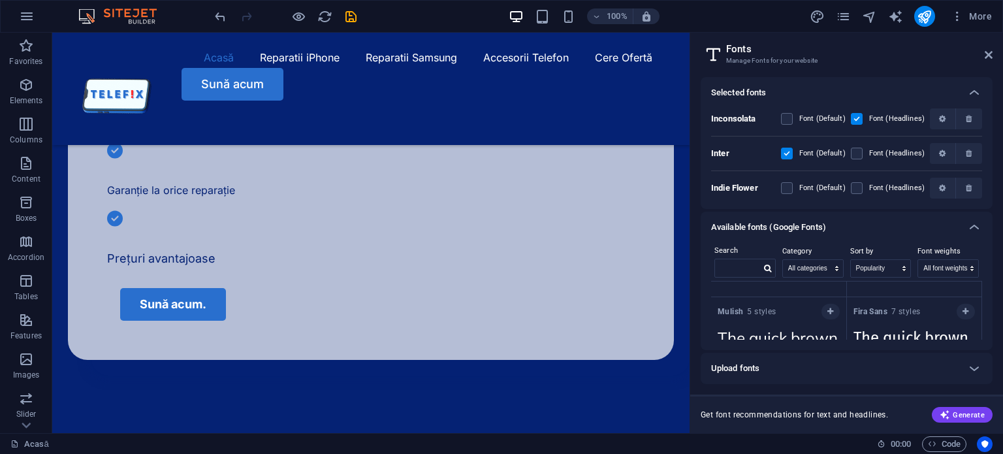
scroll to position [1493, 0]
click at [746, 263] on input "text" at bounding box center [738, 267] width 46 height 17
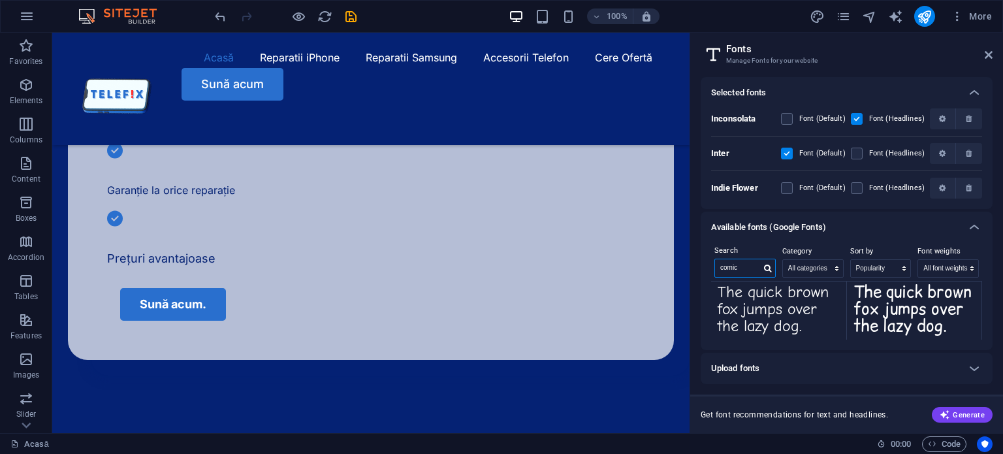
scroll to position [39, 0]
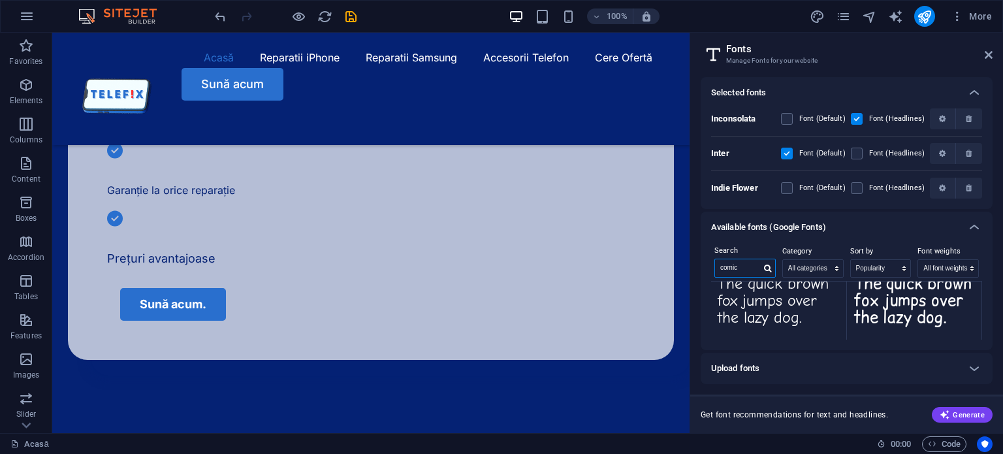
type input "comic"
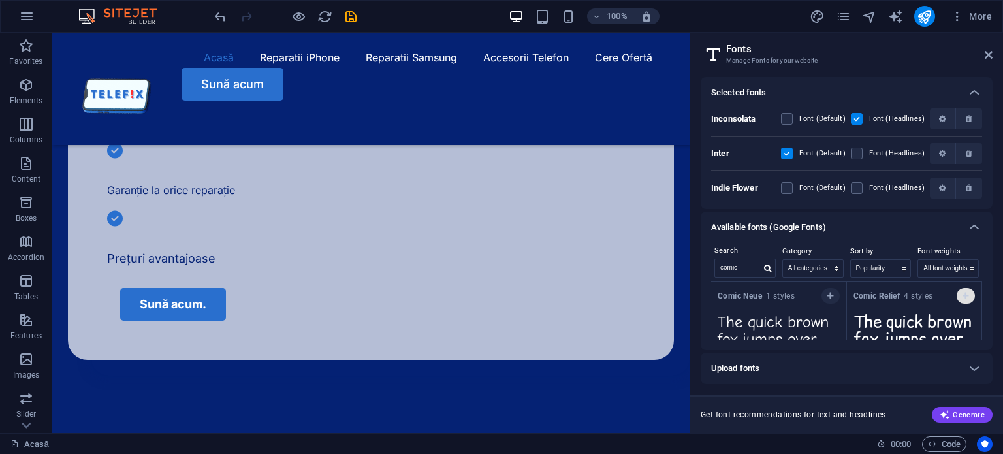
click at [965, 293] on icon "button" at bounding box center [965, 296] width 6 height 8
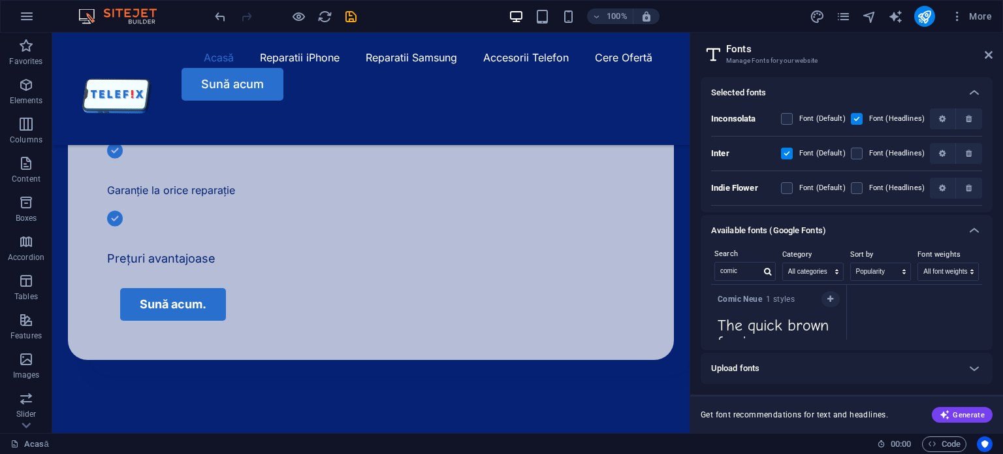
scroll to position [31, 0]
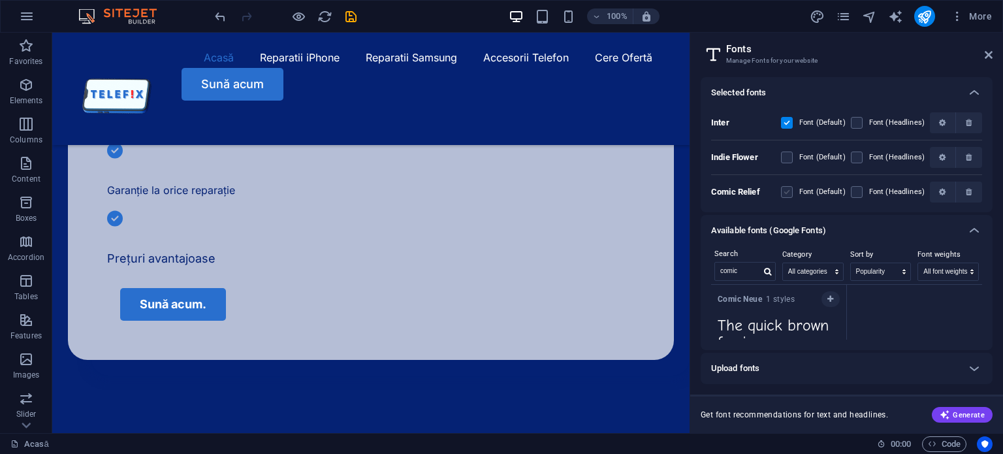
click at [788, 193] on label at bounding box center [787, 192] width 12 height 12
click at [0, 0] on Relief "checkbox" at bounding box center [0, 0] width 0 height 0
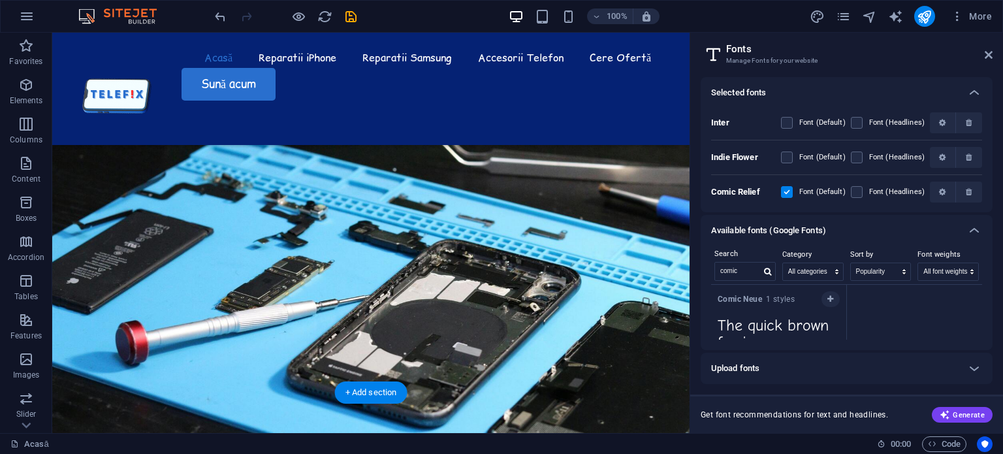
scroll to position [0, 0]
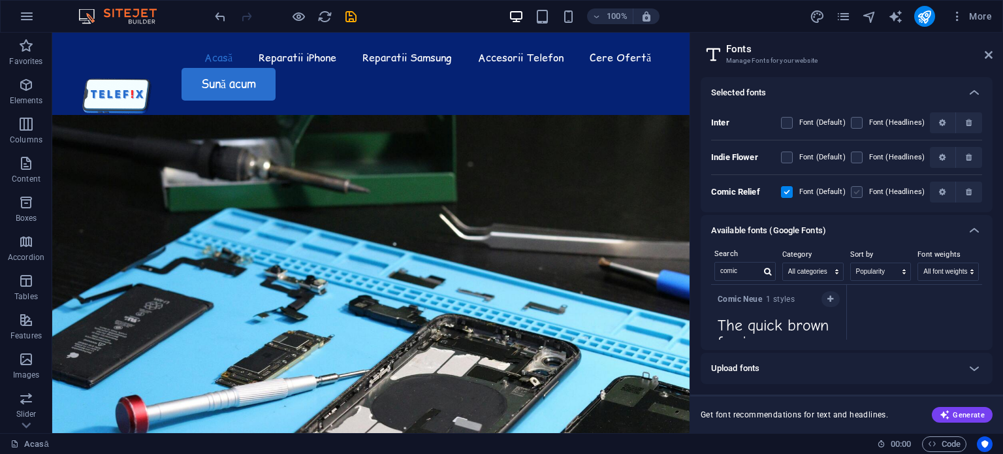
drag, startPoint x: 857, startPoint y: 193, endPoint x: 507, endPoint y: 248, distance: 354.2
click at [857, 193] on label at bounding box center [857, 192] width 12 height 12
click at [0, 0] on Relief "checkbox" at bounding box center [0, 0] width 0 height 0
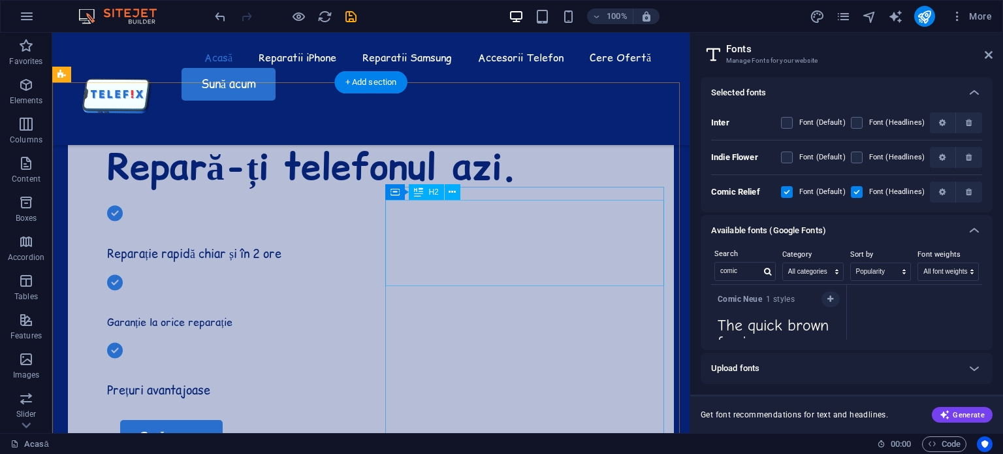
scroll to position [461, 0]
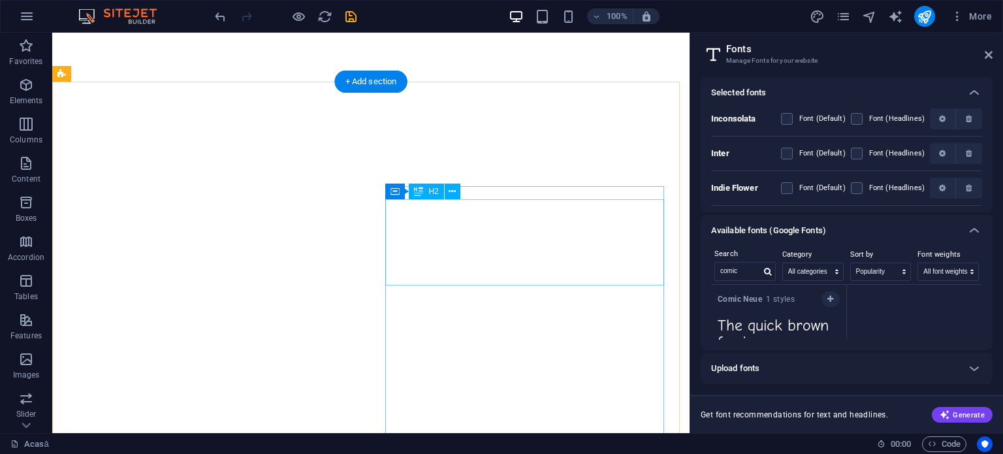
select select "popularity"
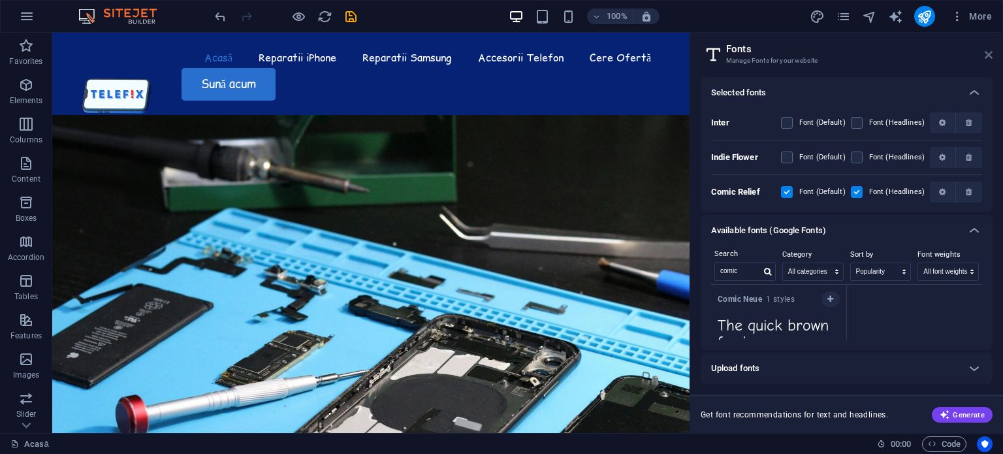
click at [987, 53] on icon at bounding box center [988, 55] width 8 height 10
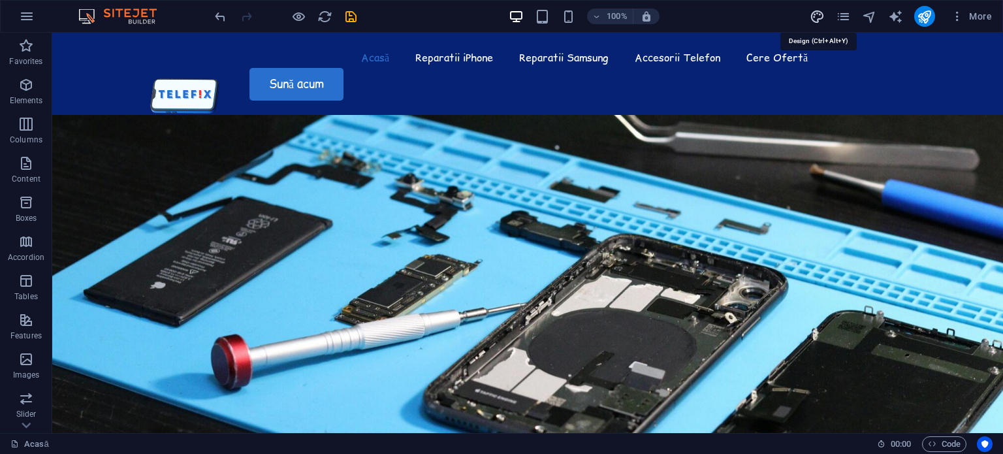
click at [813, 17] on icon "design" at bounding box center [816, 16] width 15 height 15
select select "px"
select select "400"
select select "px"
select select "ease-in-out"
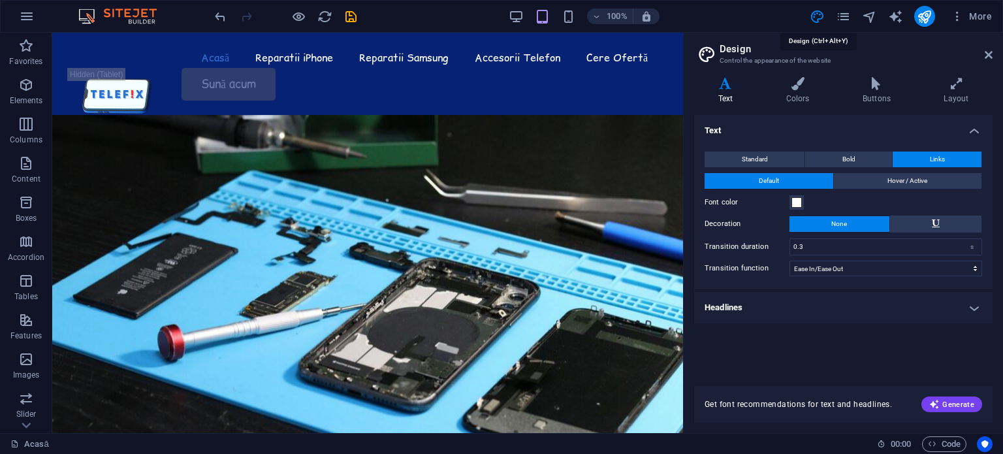
type input "14"
type input "1.5"
click at [855, 153] on button "Bold" at bounding box center [848, 159] width 87 height 16
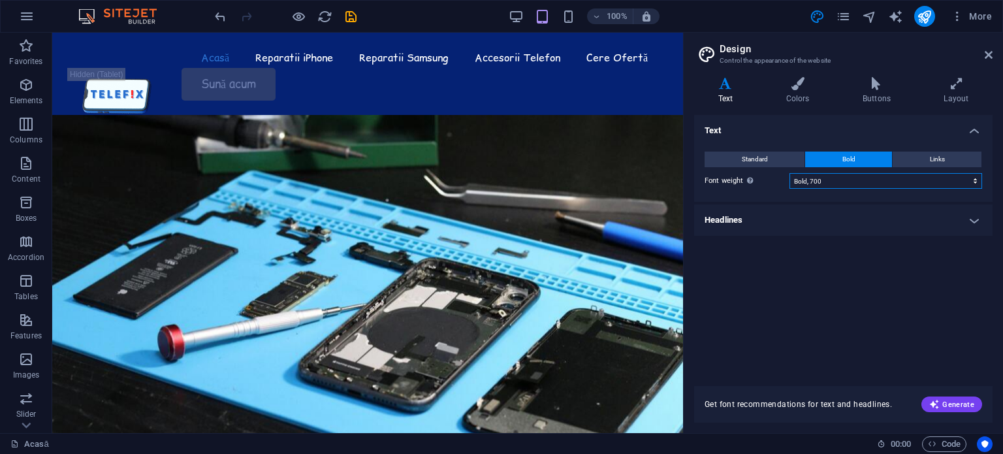
click at [851, 184] on select "Thin, 100 Extra-light, 200 Light, 300 Regular, 400 Medium, 500 Semi-bold, 600 B…" at bounding box center [885, 181] width 193 height 16
click at [786, 159] on button "Standard" at bounding box center [754, 159] width 100 height 16
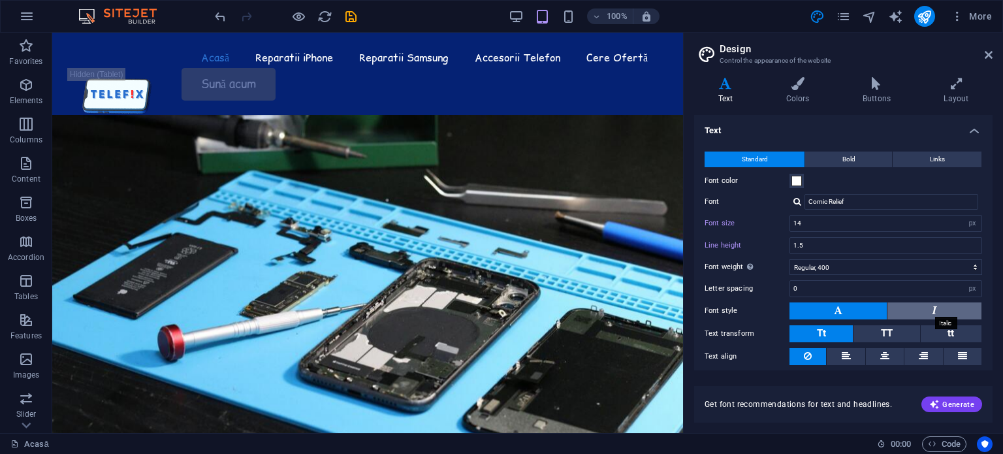
click at [931, 305] on icon at bounding box center [933, 310] width 5 height 16
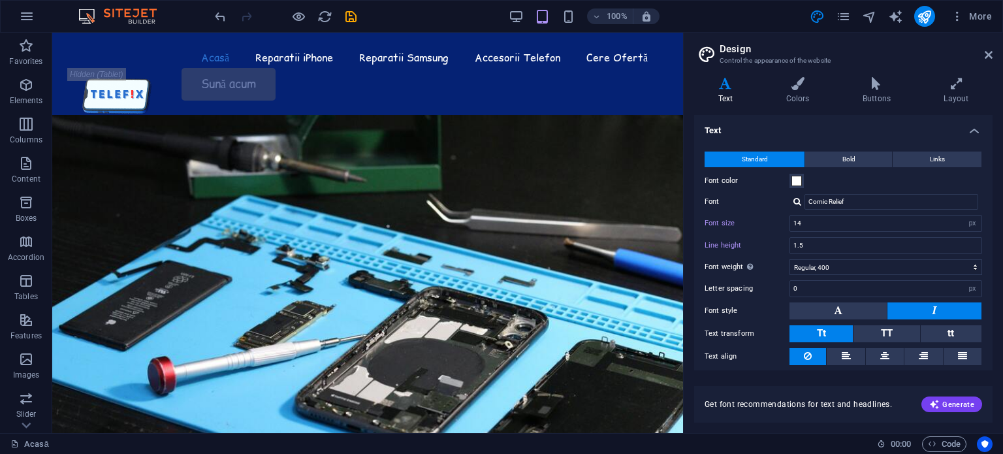
scroll to position [40, 0]
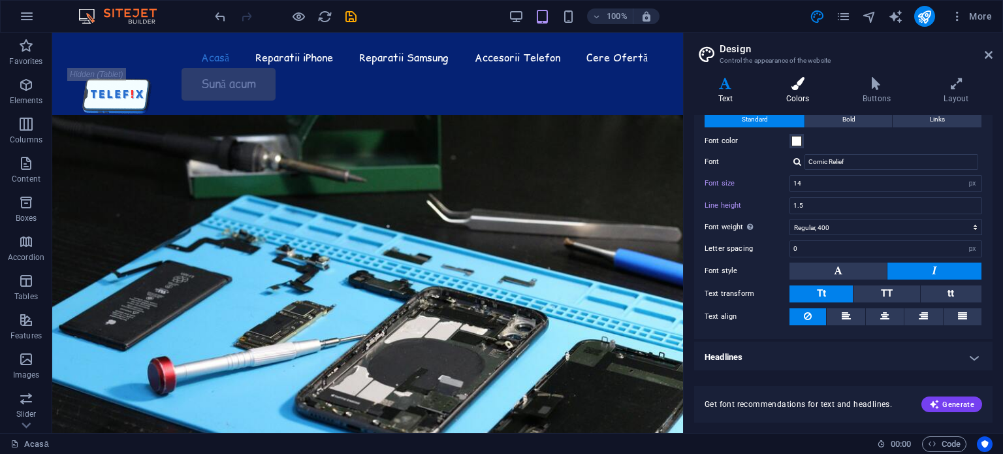
click at [800, 99] on h4 "Colors" at bounding box center [800, 90] width 76 height 27
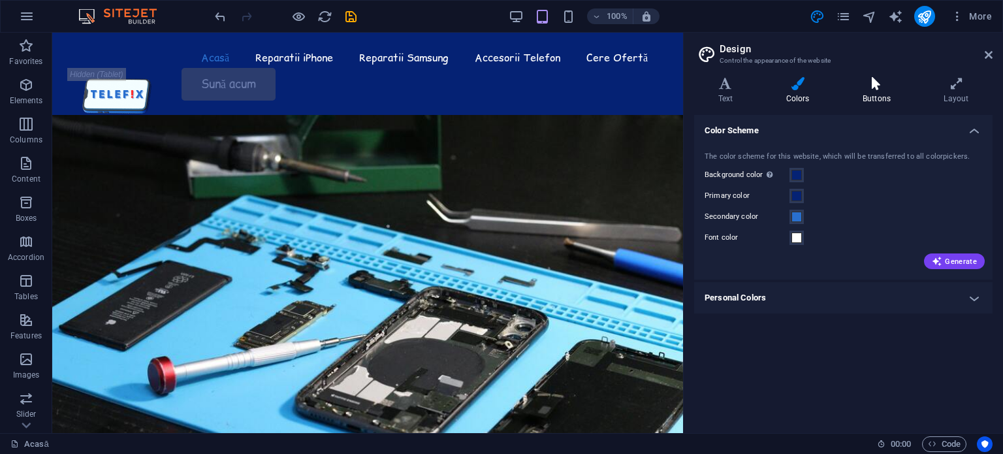
click at [879, 87] on icon at bounding box center [876, 83] width 76 height 13
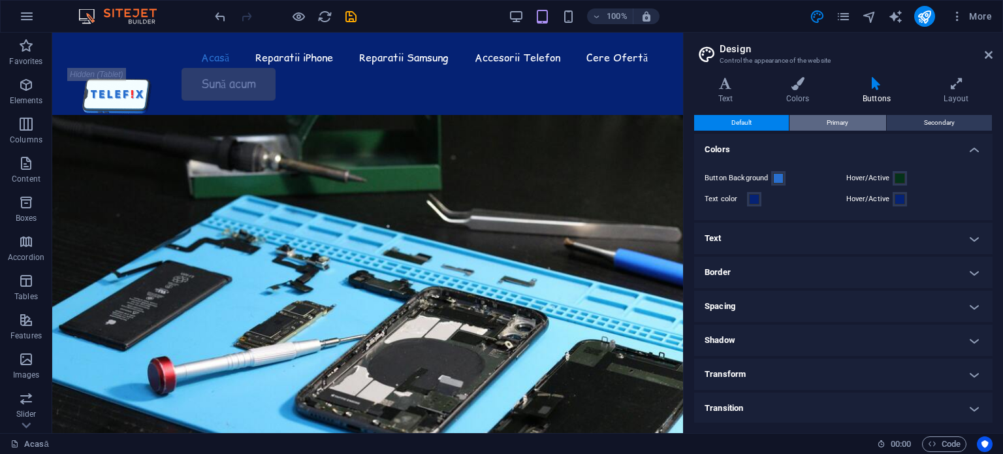
click at [866, 125] on button "Primary" at bounding box center [837, 123] width 96 height 16
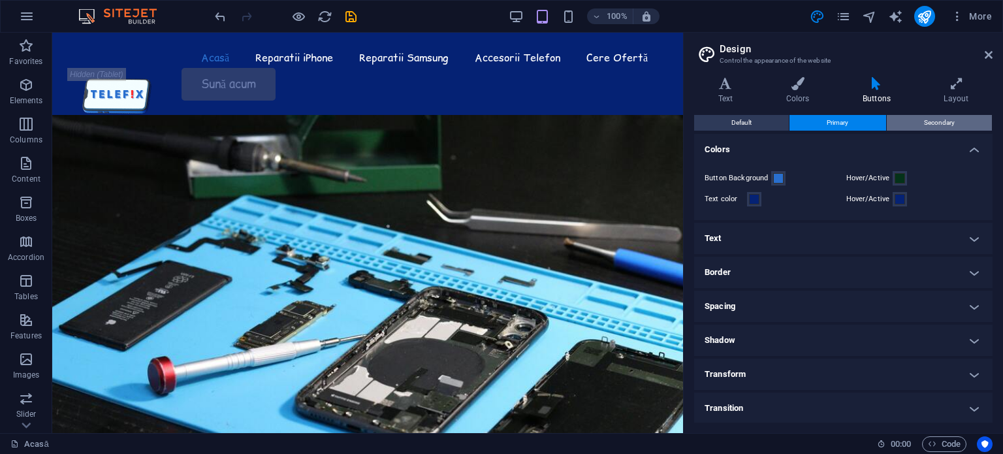
click at [912, 124] on button "Secondary" at bounding box center [938, 123] width 105 height 16
click at [982, 51] on h2 "Design" at bounding box center [855, 49] width 273 height 12
click at [993, 52] on aside "Design Control the appearance of the website Variants Text Colors Buttons Layou…" at bounding box center [843, 233] width 320 height 400
click at [990, 54] on icon at bounding box center [988, 55] width 8 height 10
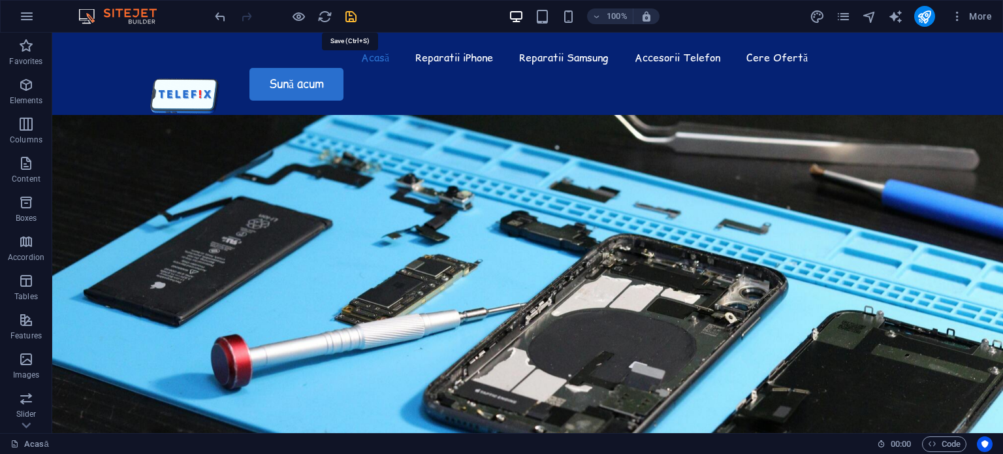
click at [349, 15] on icon "save" at bounding box center [350, 16] width 15 height 15
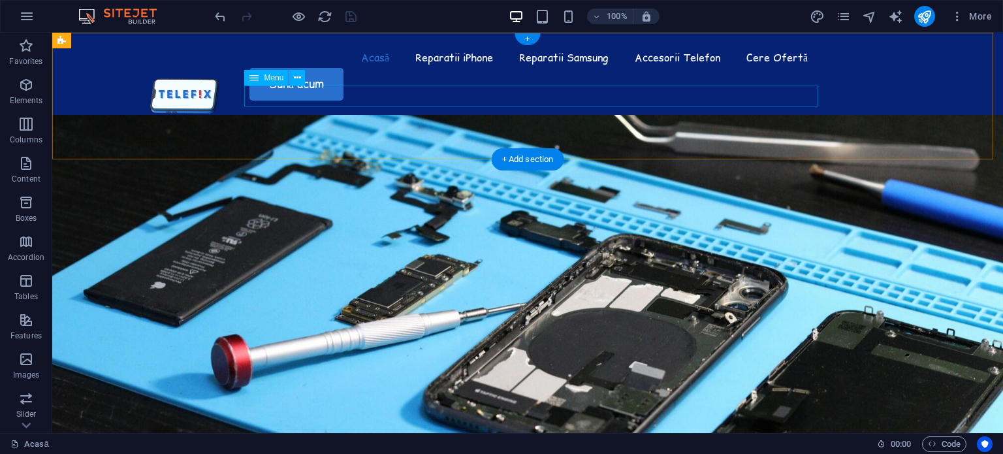
click at [411, 68] on nav "Acasă Reparatii iPhone Reparatii Samsung Accesorii Telefon Cere Ofertă" at bounding box center [527, 57] width 783 height 21
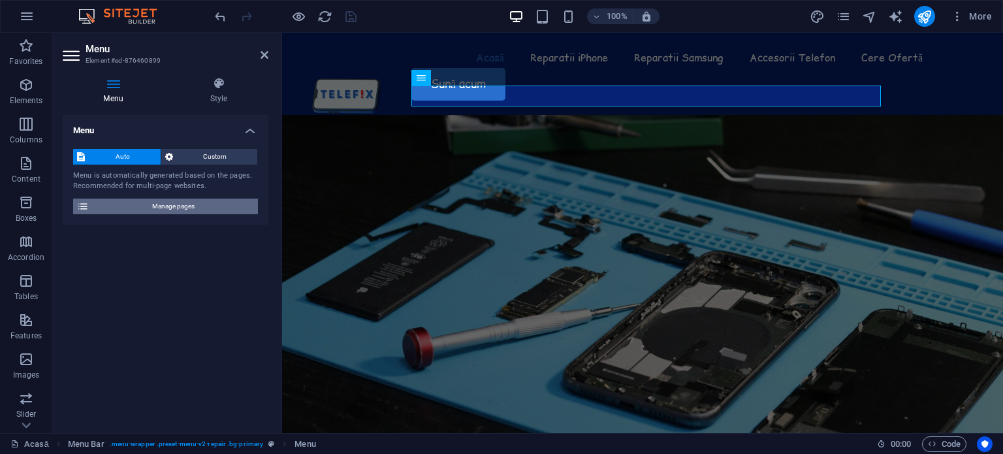
click at [164, 208] on span "Manage pages" at bounding box center [173, 206] width 161 height 16
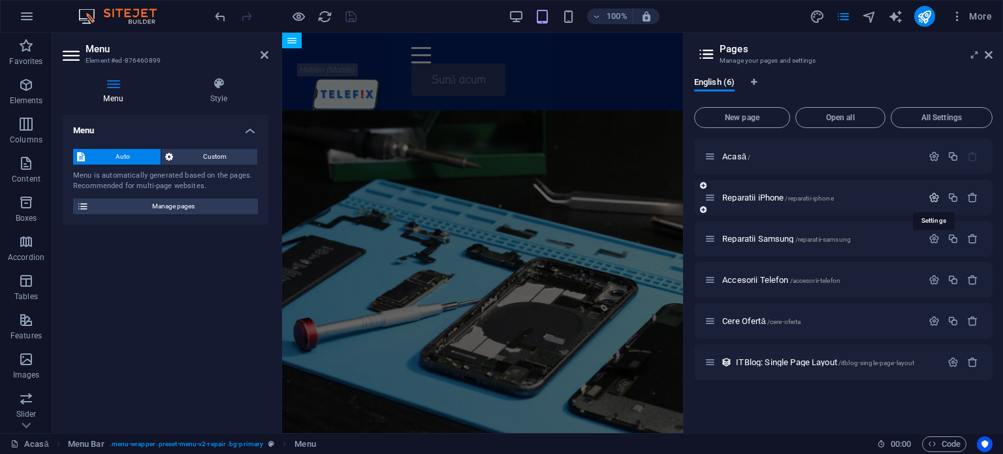
click at [937, 200] on icon "button" at bounding box center [933, 197] width 11 height 11
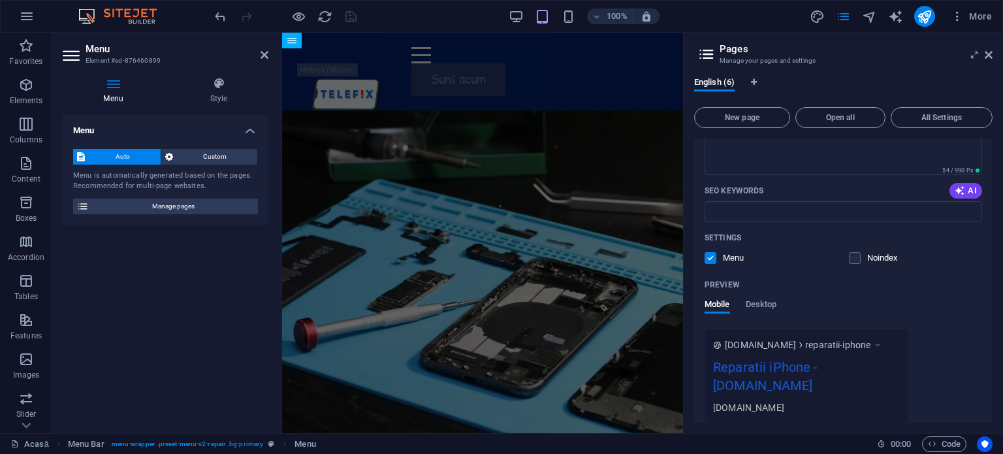
scroll to position [248, 0]
click at [854, 255] on label at bounding box center [855, 255] width 12 height 12
click at [0, 0] on input "checkbox" at bounding box center [0, 0] width 0 height 0
click at [854, 255] on label at bounding box center [855, 255] width 12 height 12
click at [0, 0] on input "checkbox" at bounding box center [0, 0] width 0 height 0
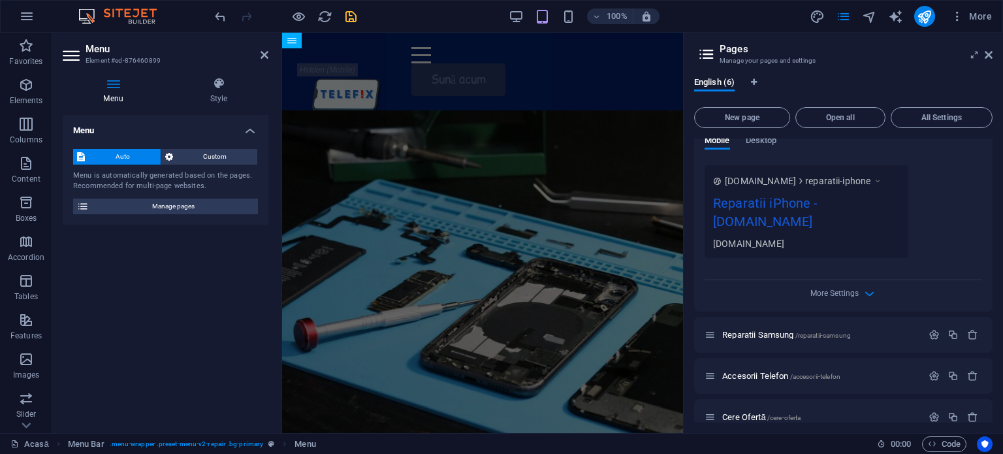
scroll to position [420, 0]
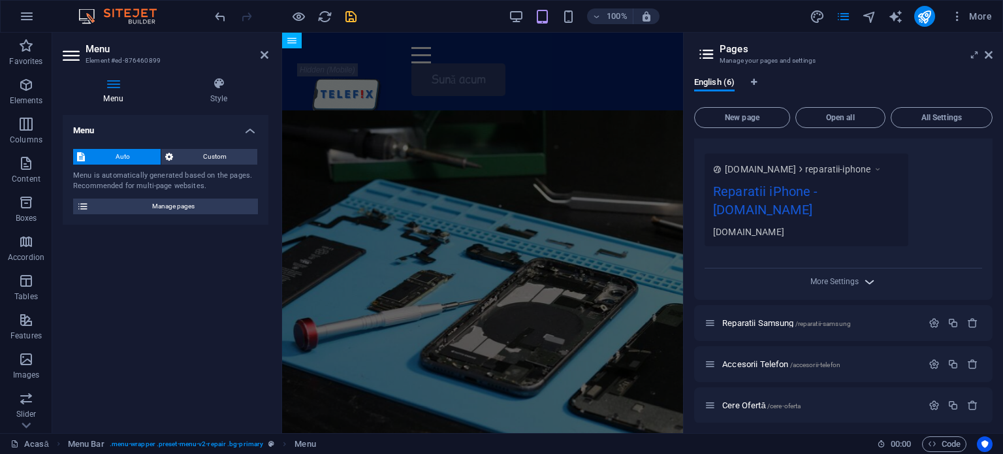
click at [862, 274] on icon "button" at bounding box center [869, 281] width 15 height 15
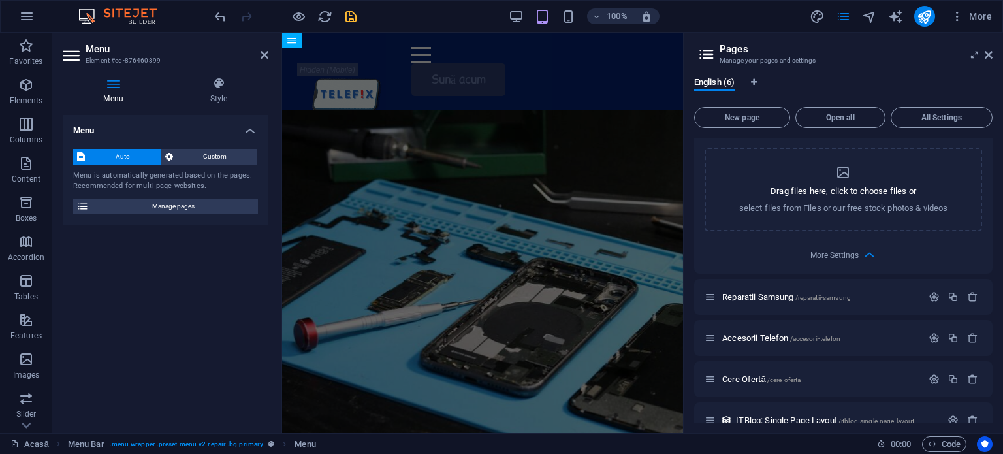
scroll to position [636, 0]
click at [867, 246] on icon "button" at bounding box center [869, 253] width 15 height 15
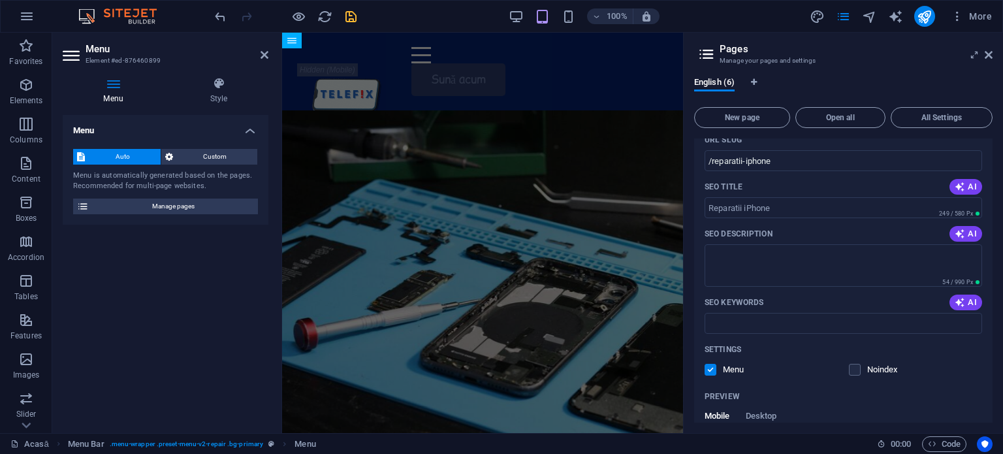
scroll to position [0, 0]
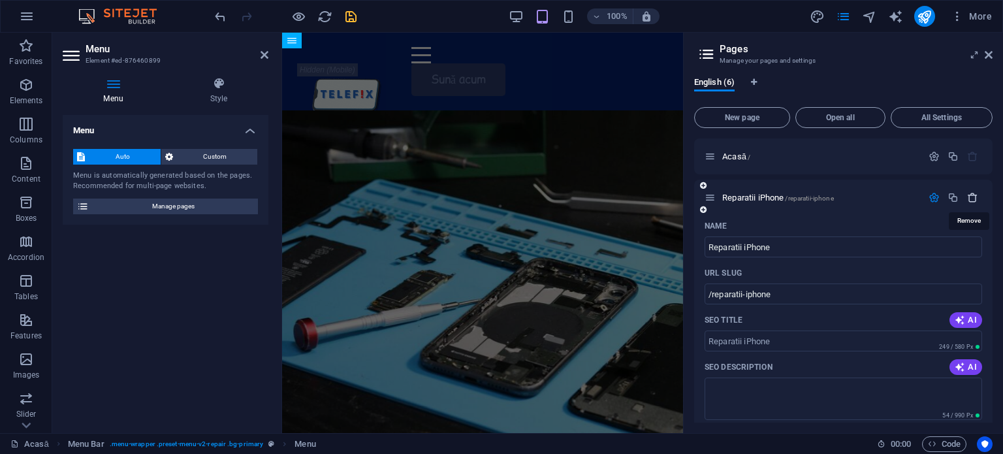
click at [972, 199] on icon "button" at bounding box center [972, 197] width 11 height 11
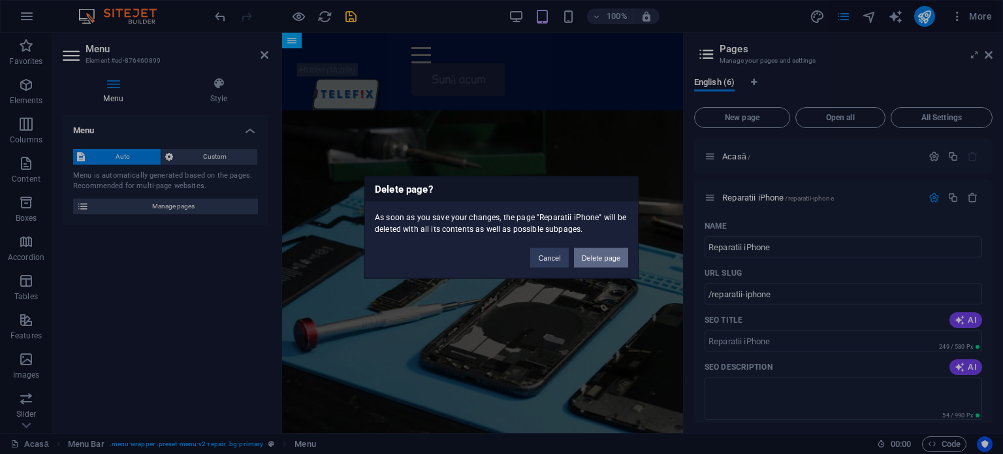
click at [601, 262] on button "Delete page" at bounding box center [601, 257] width 54 height 20
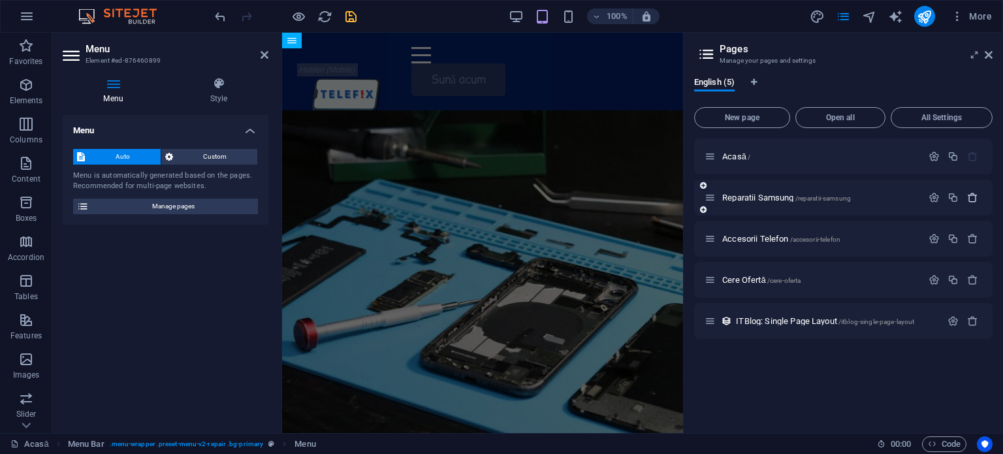
click at [970, 199] on icon "button" at bounding box center [972, 197] width 11 height 11
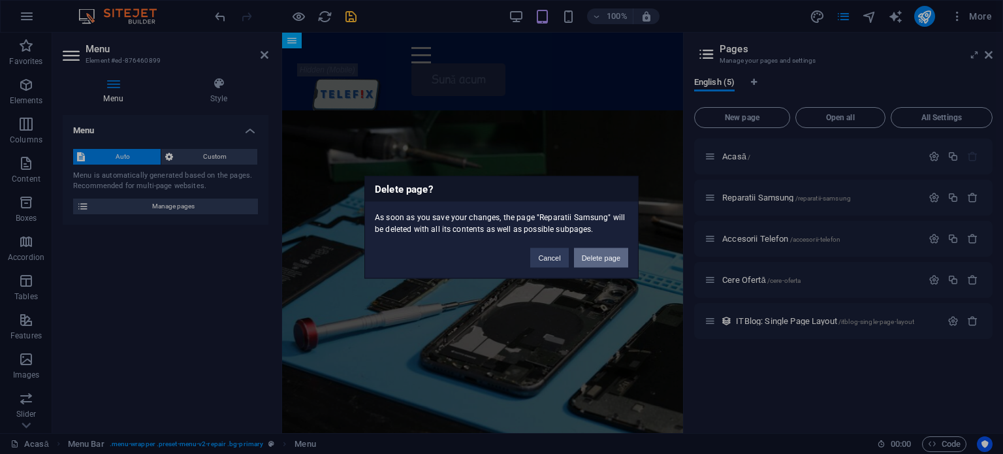
click at [621, 255] on button "Delete page" at bounding box center [601, 257] width 54 height 20
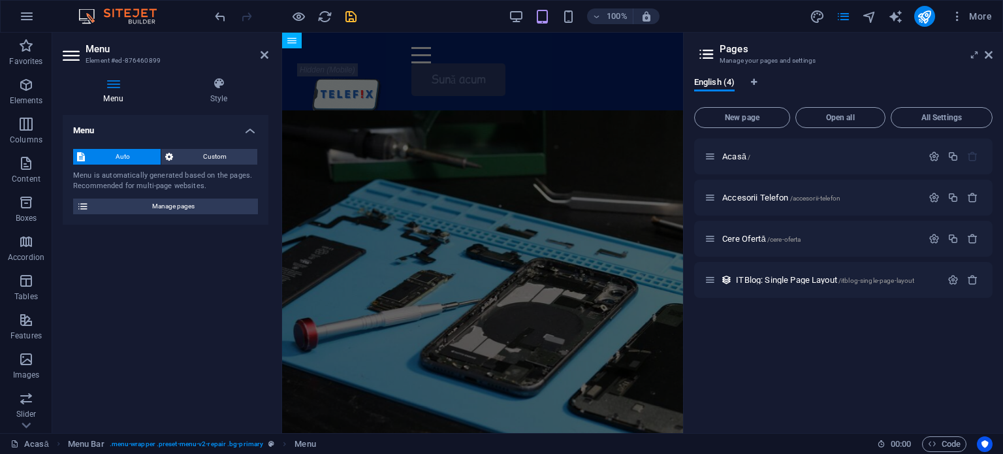
click at [993, 52] on aside "Pages Manage your pages and settings English (4) New page Open all All Settings…" at bounding box center [843, 233] width 320 height 400
click at [988, 54] on icon at bounding box center [988, 55] width 8 height 10
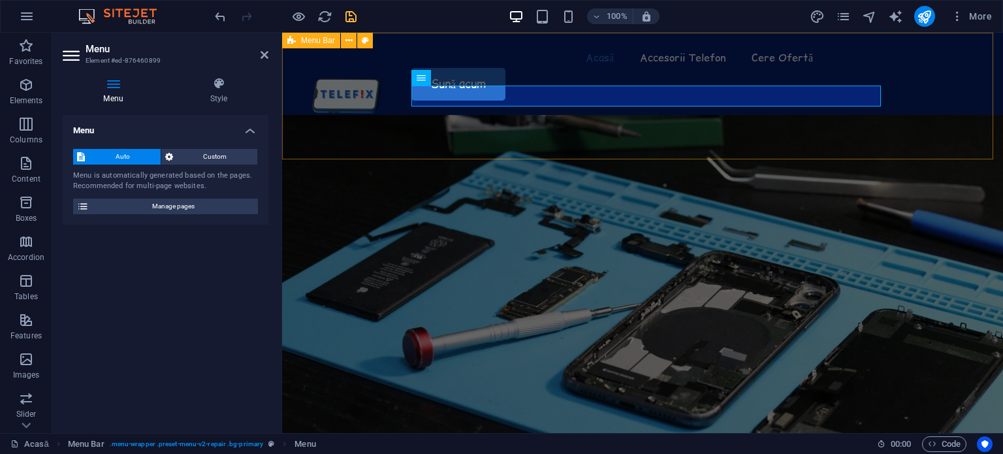
click at [605, 115] on div "Acasă Accesorii Telefon Cere Ofertă Sună acum" at bounding box center [642, 74] width 721 height 82
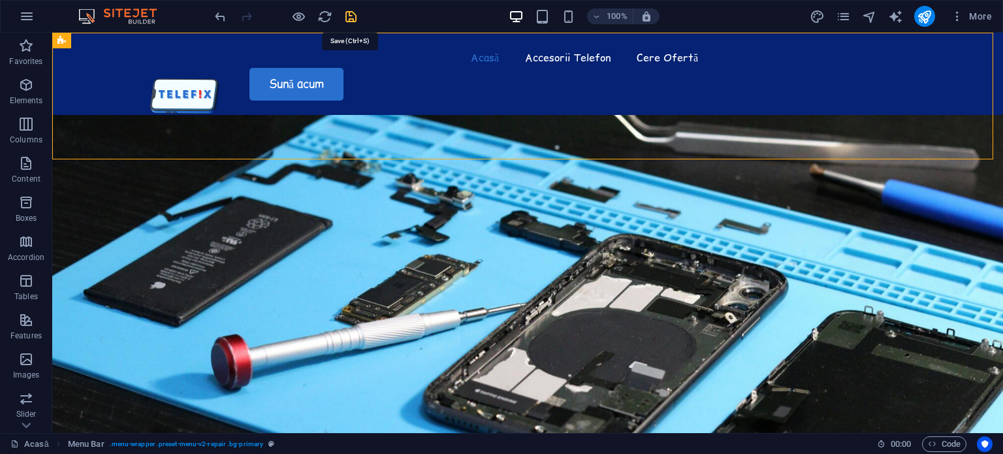
click at [347, 15] on icon "save" at bounding box center [350, 16] width 15 height 15
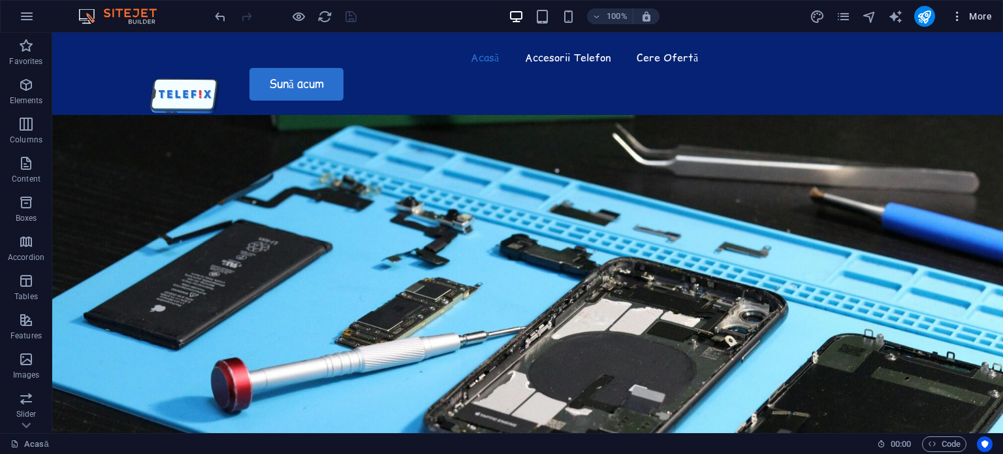
click at [951, 23] on button "More" at bounding box center [971, 16] width 52 height 21
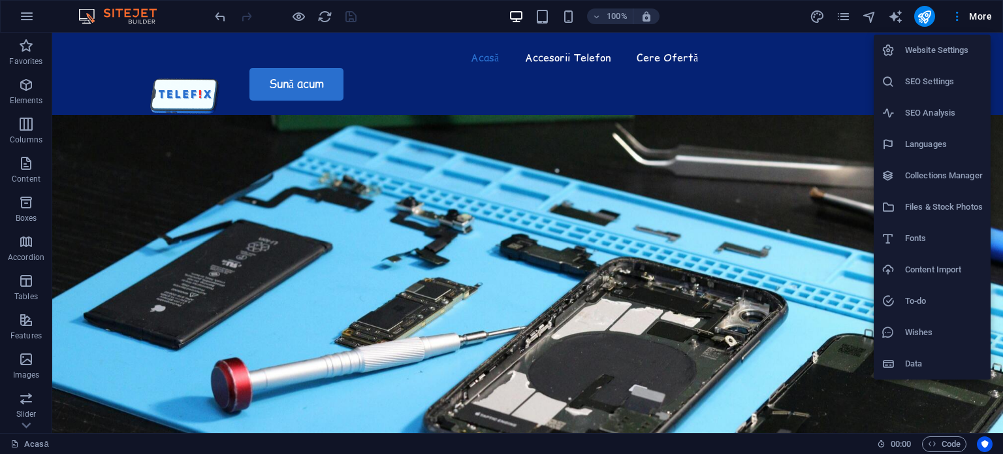
click at [777, 80] on div at bounding box center [501, 227] width 1003 height 454
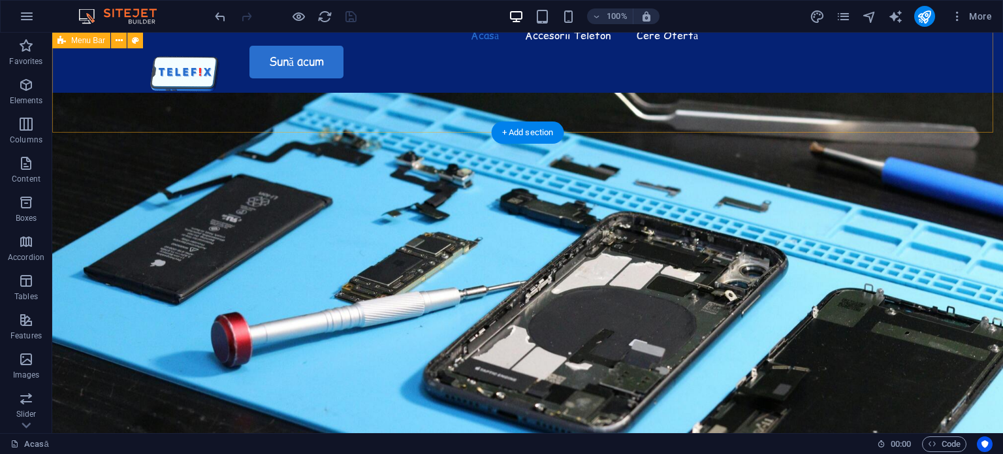
scroll to position [30, 0]
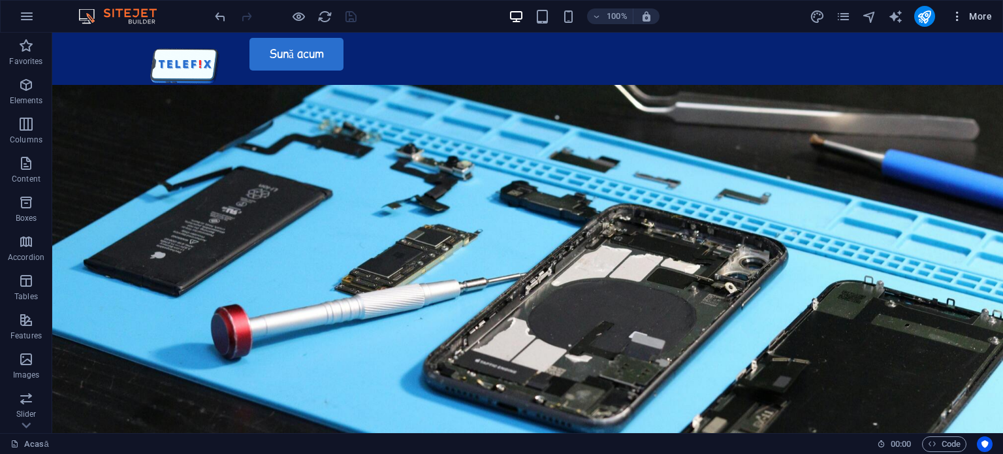
click at [954, 14] on icon "button" at bounding box center [956, 16] width 13 height 13
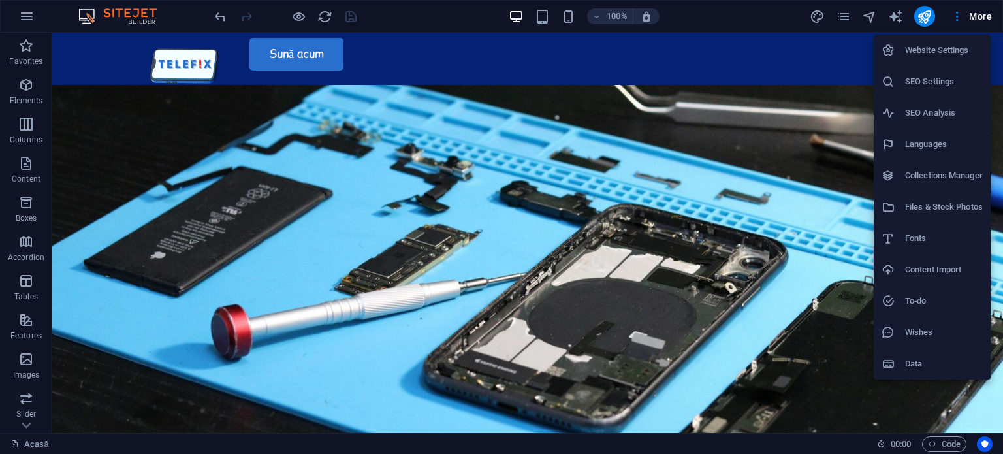
click at [849, 12] on div at bounding box center [501, 227] width 1003 height 454
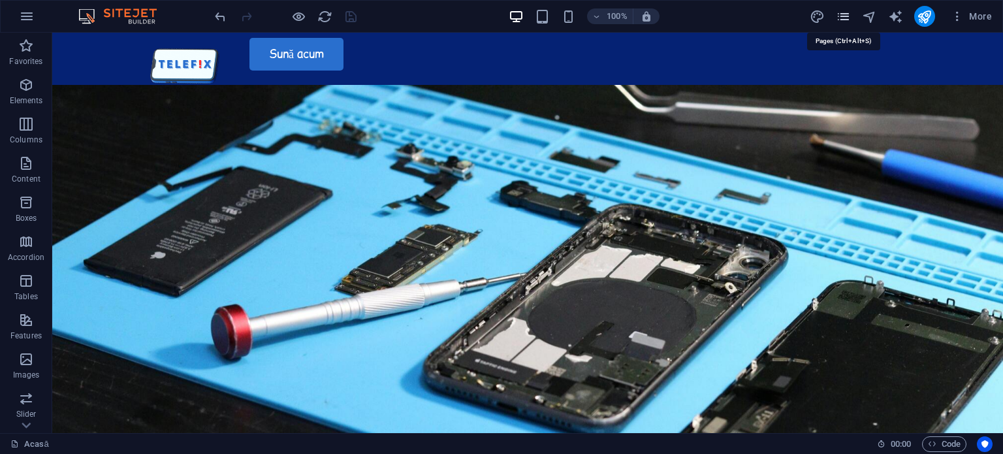
click at [846, 14] on icon "pages" at bounding box center [843, 16] width 15 height 15
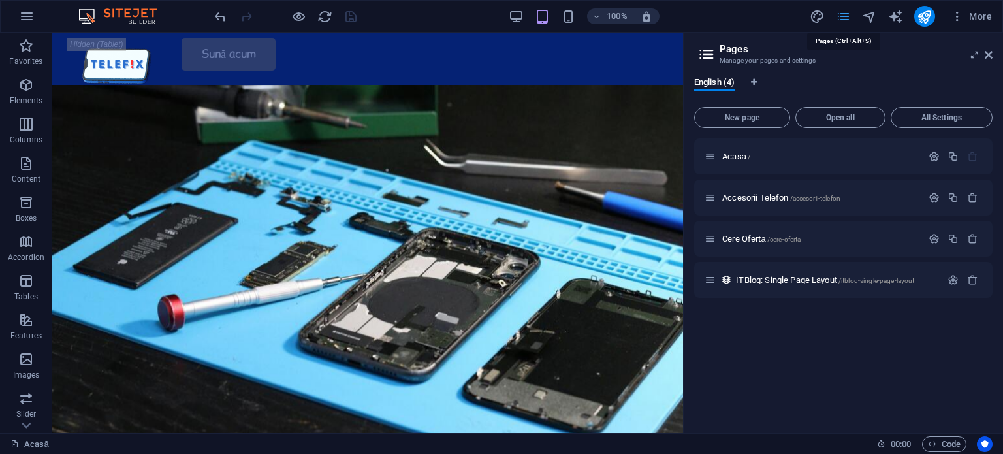
click at [846, 14] on icon "pages" at bounding box center [843, 16] width 15 height 15
click at [33, 14] on icon "button" at bounding box center [27, 16] width 16 height 16
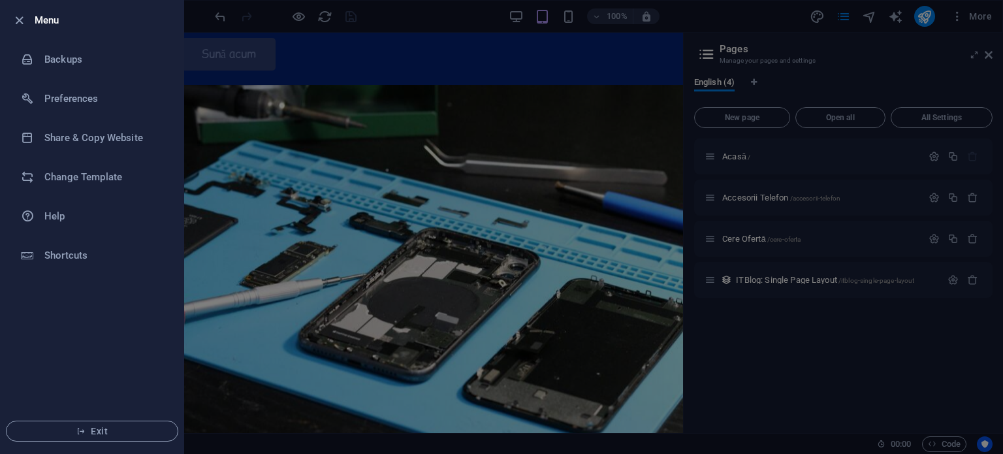
click at [33, 14] on div "Menu Backups Preferences Share & Copy Website Change Template Help Shortcuts Ex…" at bounding box center [501, 227] width 1003 height 454
click at [379, 12] on div at bounding box center [501, 227] width 1003 height 454
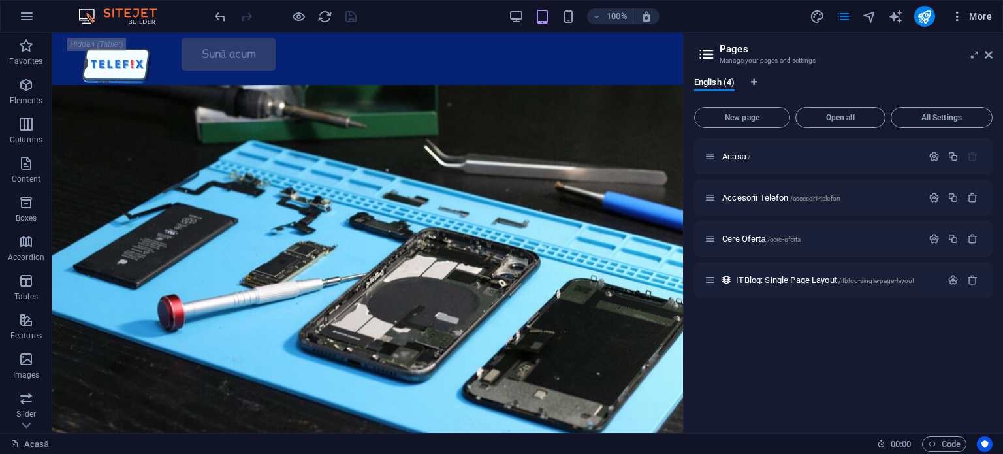
click at [961, 14] on icon "button" at bounding box center [956, 16] width 13 height 13
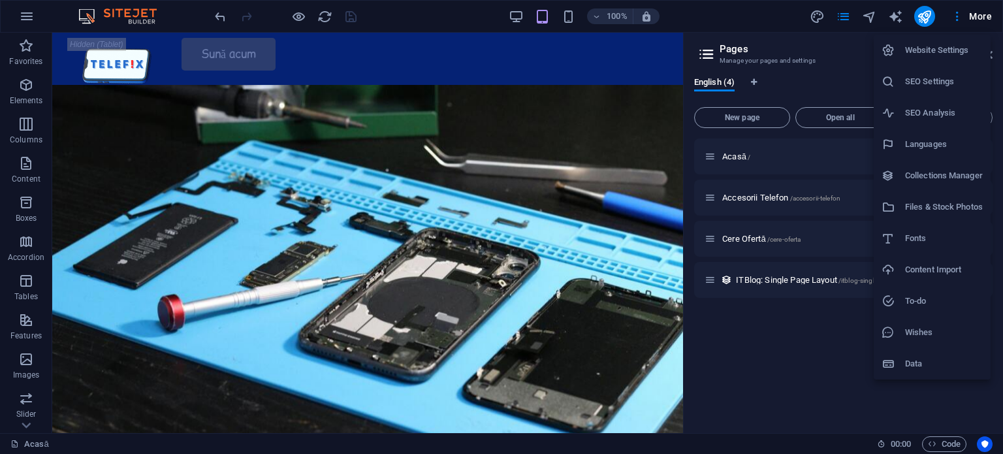
click at [961, 54] on h6 "Website Settings" at bounding box center [944, 50] width 78 height 16
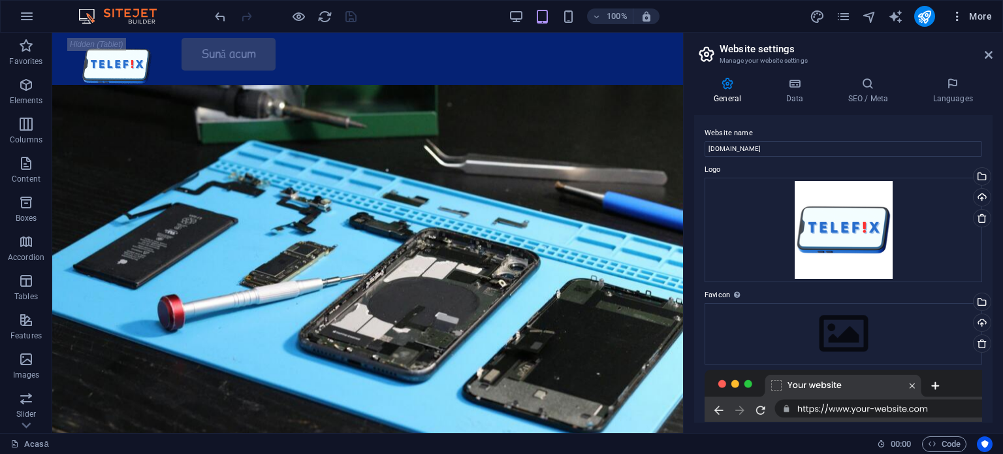
click at [982, 16] on span "More" at bounding box center [970, 16] width 41 height 13
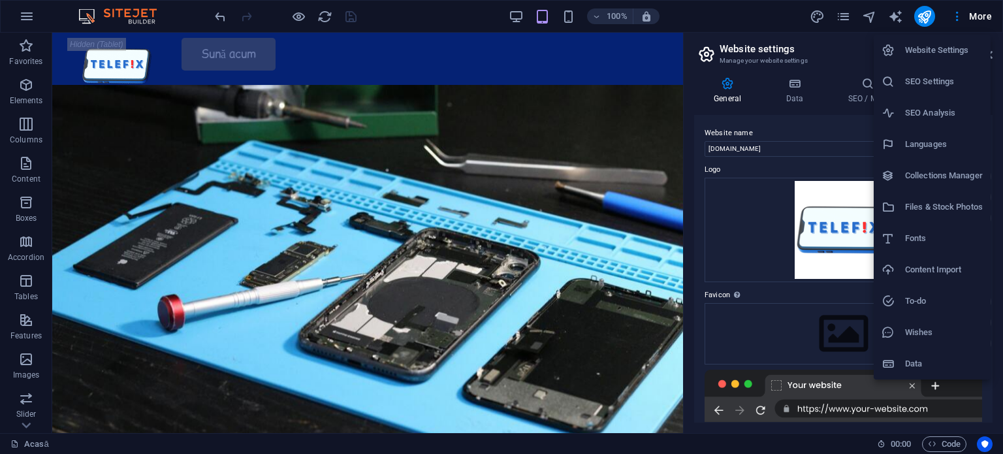
click at [304, 20] on div at bounding box center [501, 227] width 1003 height 454
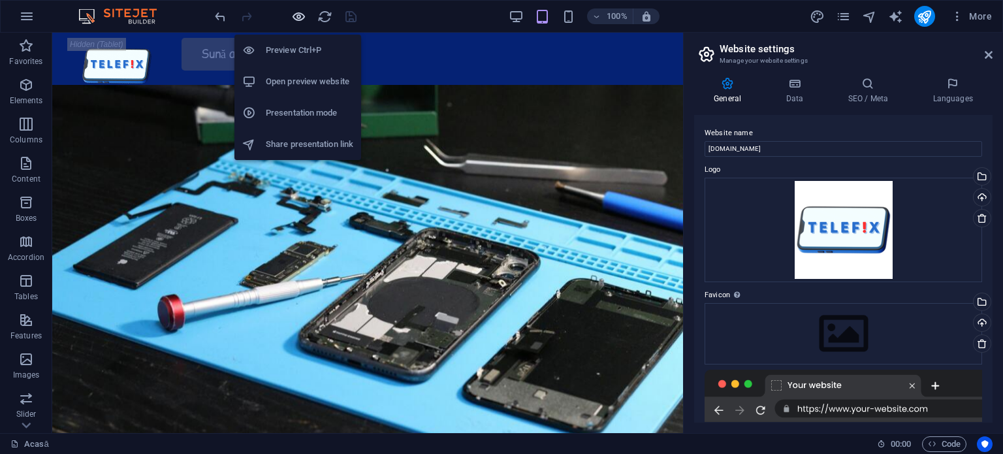
click at [298, 18] on icon "button" at bounding box center [298, 16] width 15 height 15
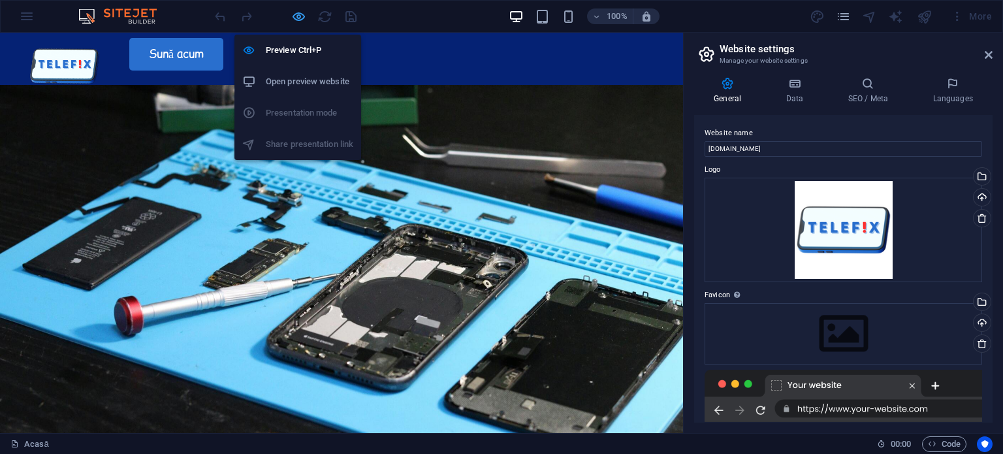
click at [298, 18] on icon "button" at bounding box center [298, 16] width 15 height 15
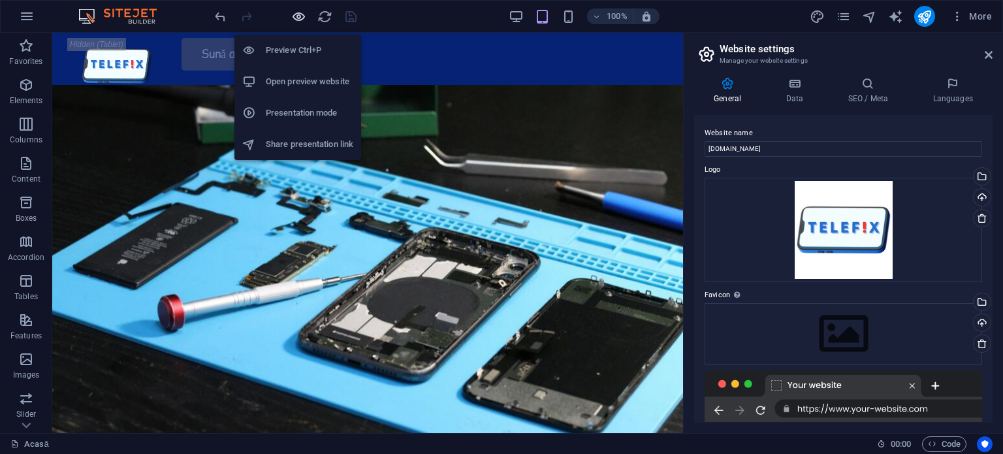
click at [304, 15] on icon "button" at bounding box center [298, 16] width 15 height 15
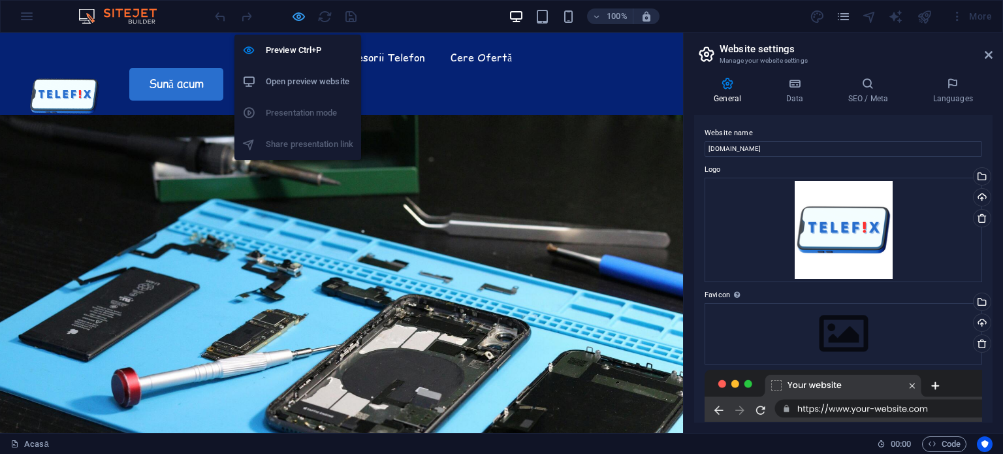
click at [295, 16] on icon "button" at bounding box center [298, 16] width 15 height 15
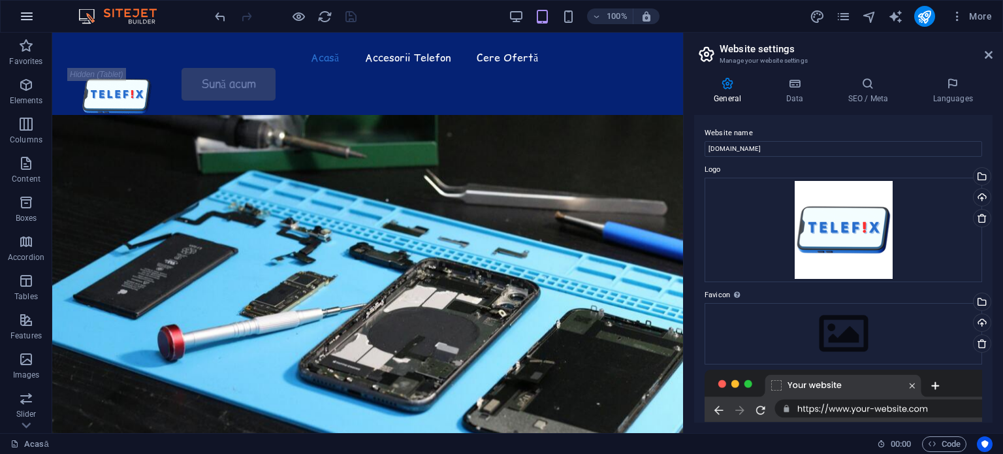
click at [31, 23] on icon "button" at bounding box center [27, 16] width 16 height 16
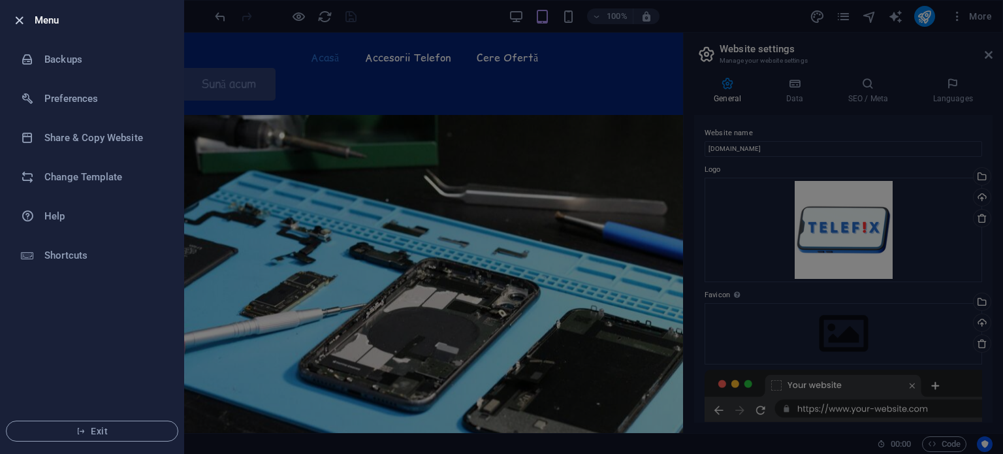
click at [21, 15] on icon "button" at bounding box center [19, 20] width 15 height 15
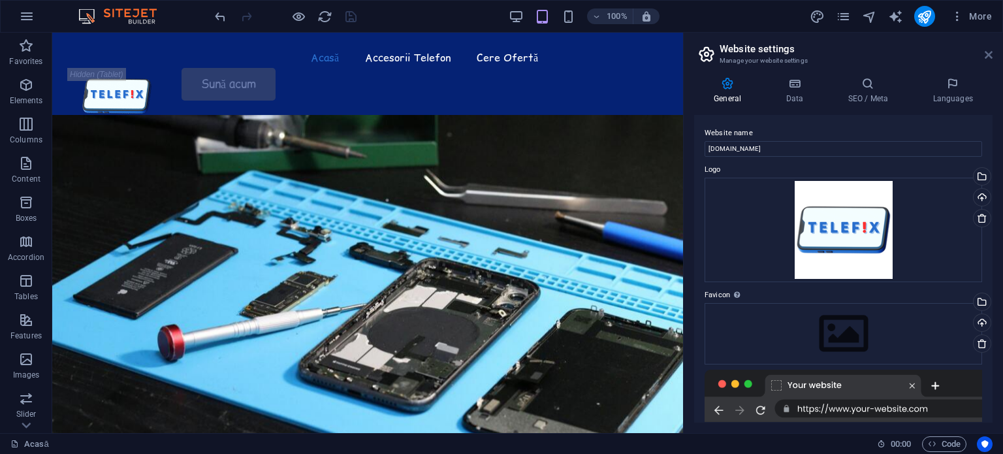
click at [984, 54] on icon at bounding box center [988, 55] width 8 height 10
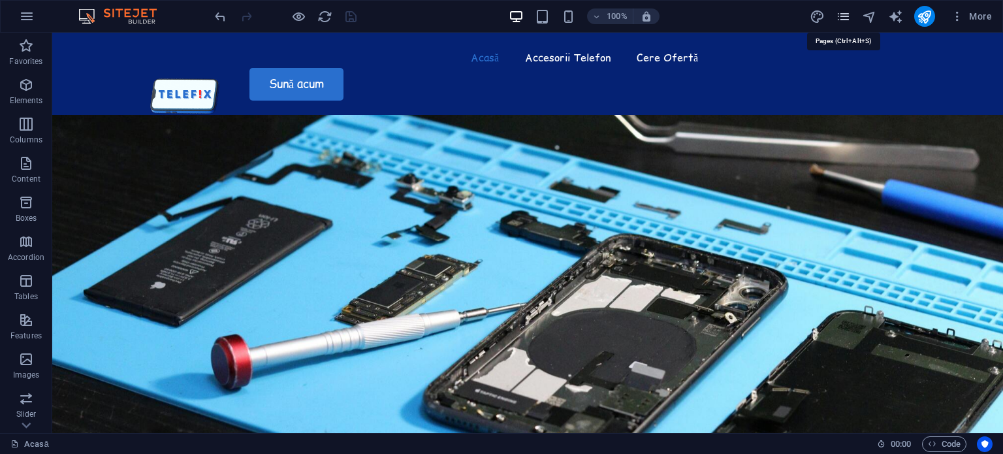
click at [848, 18] on icon "pages" at bounding box center [843, 16] width 15 height 15
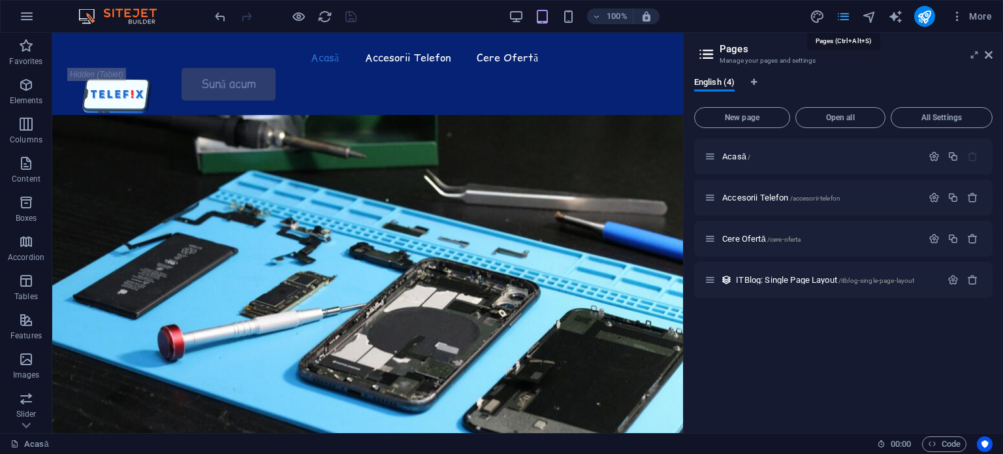
click at [848, 18] on icon "pages" at bounding box center [843, 16] width 15 height 15
click at [975, 18] on span "More" at bounding box center [970, 16] width 41 height 13
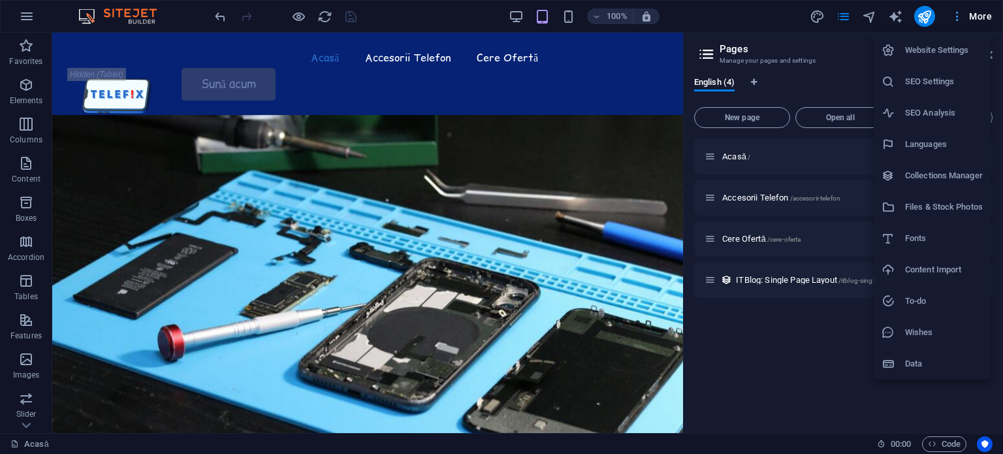
click at [975, 18] on div at bounding box center [501, 227] width 1003 height 454
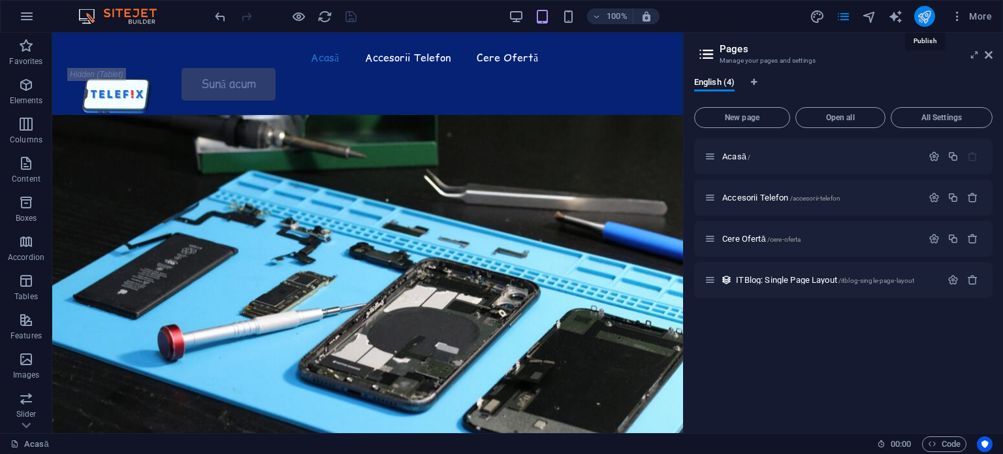
click at [927, 18] on icon "publish" at bounding box center [923, 16] width 15 height 15
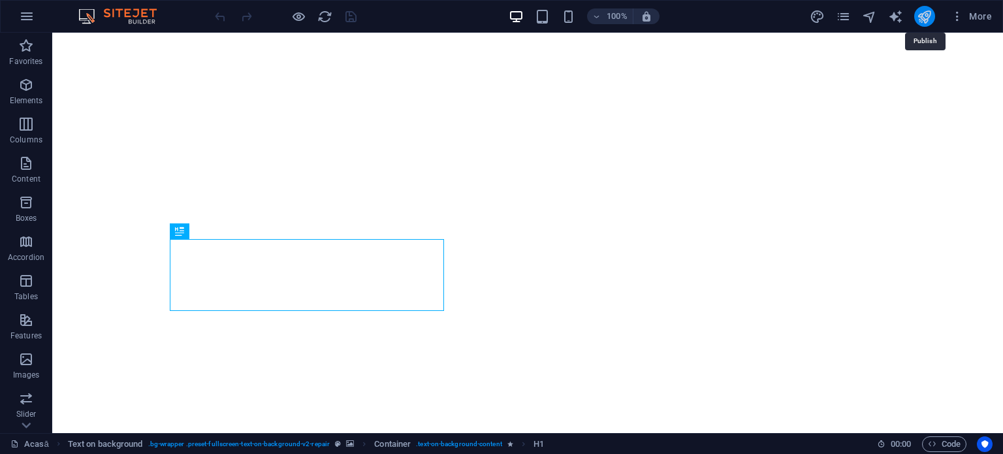
click at [931, 18] on icon "publish" at bounding box center [923, 16] width 15 height 15
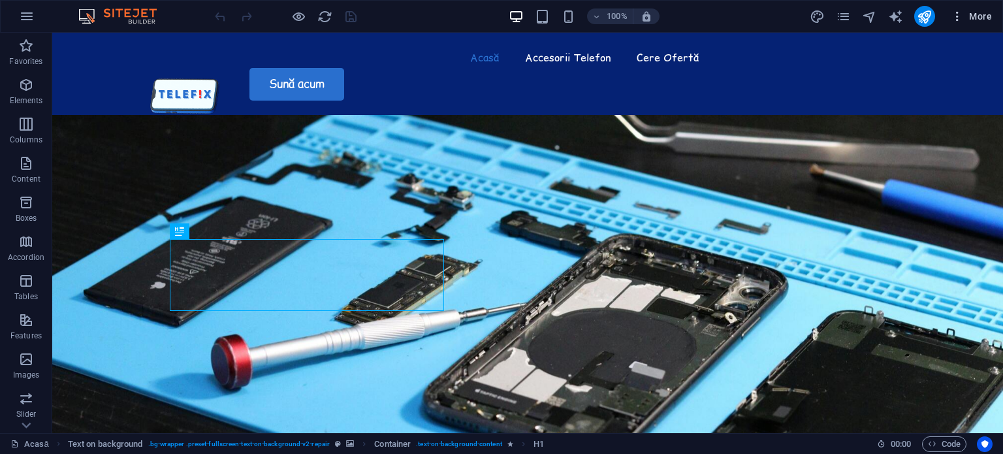
click at [962, 14] on icon "button" at bounding box center [956, 16] width 13 height 13
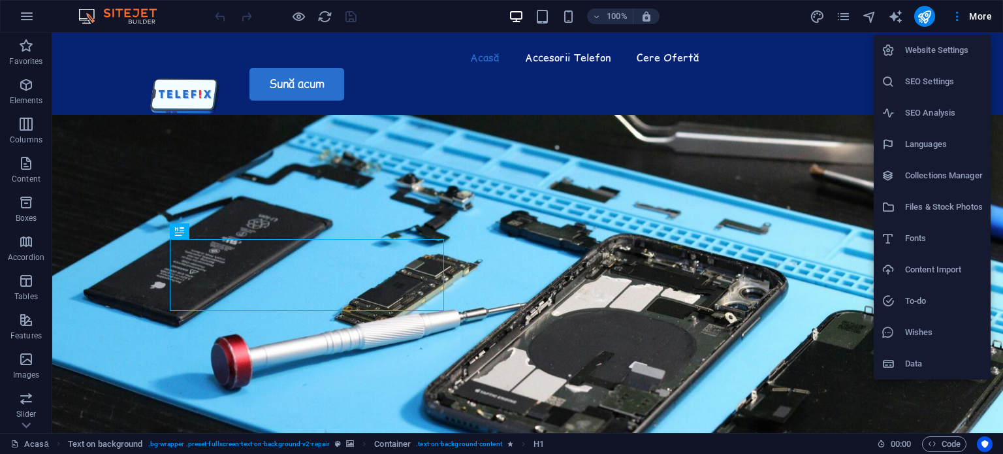
click at [938, 57] on h6 "Website Settings" at bounding box center [944, 50] width 78 height 16
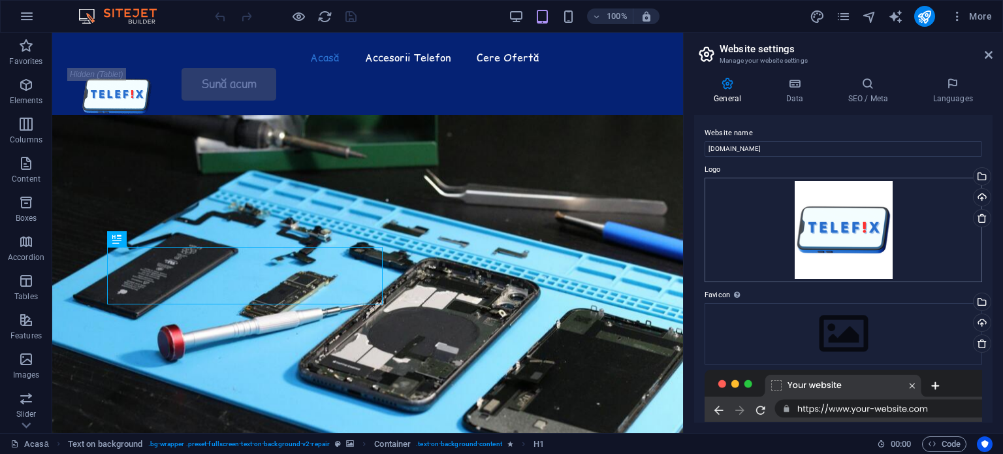
scroll to position [73, 0]
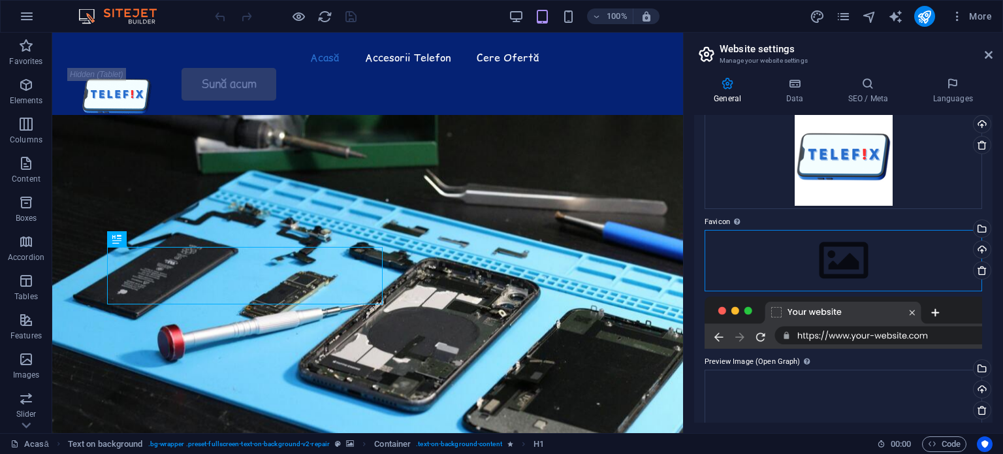
click at [834, 248] on div "Drag files here, click to choose files or select files from Files or our free s…" at bounding box center [842, 260] width 277 height 61
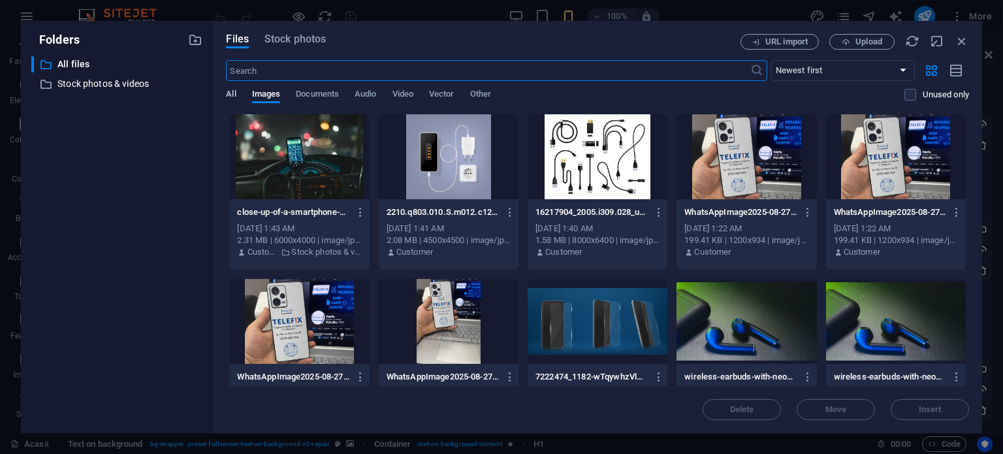
click at [232, 97] on span "All" at bounding box center [231, 95] width 10 height 18
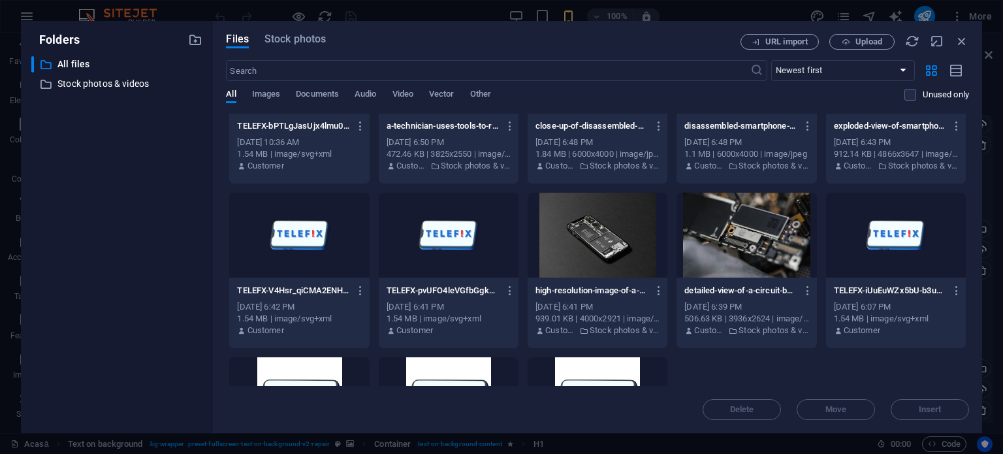
scroll to position [590, 0]
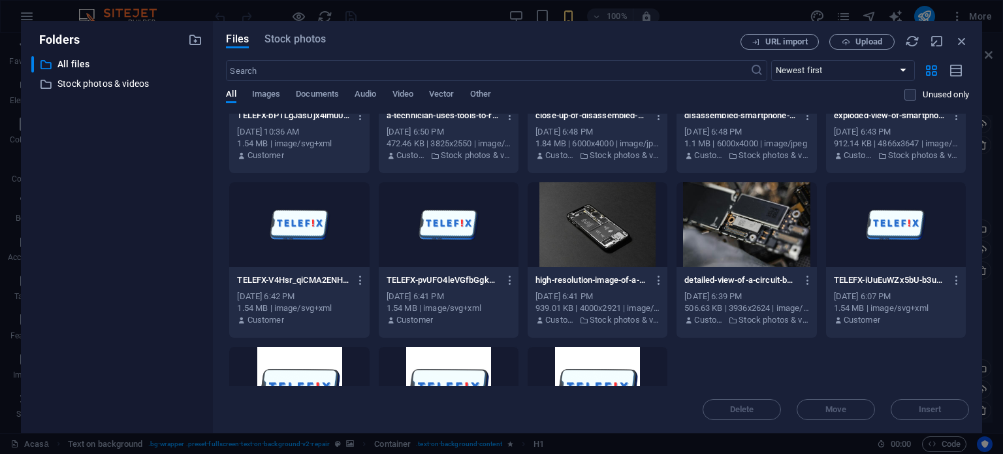
click at [497, 217] on div at bounding box center [449, 224] width 140 height 85
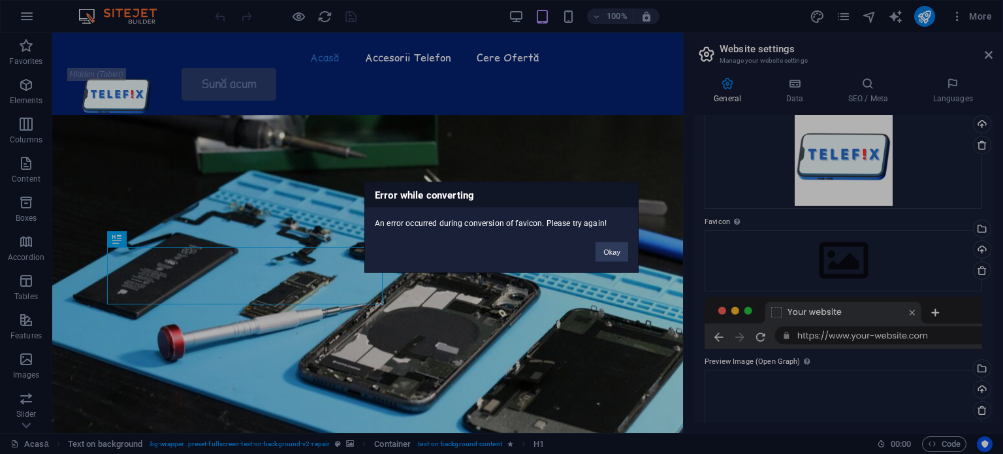
click at [614, 240] on div "Okay" at bounding box center [612, 244] width 52 height 33
click at [617, 250] on button "Okay" at bounding box center [611, 252] width 33 height 20
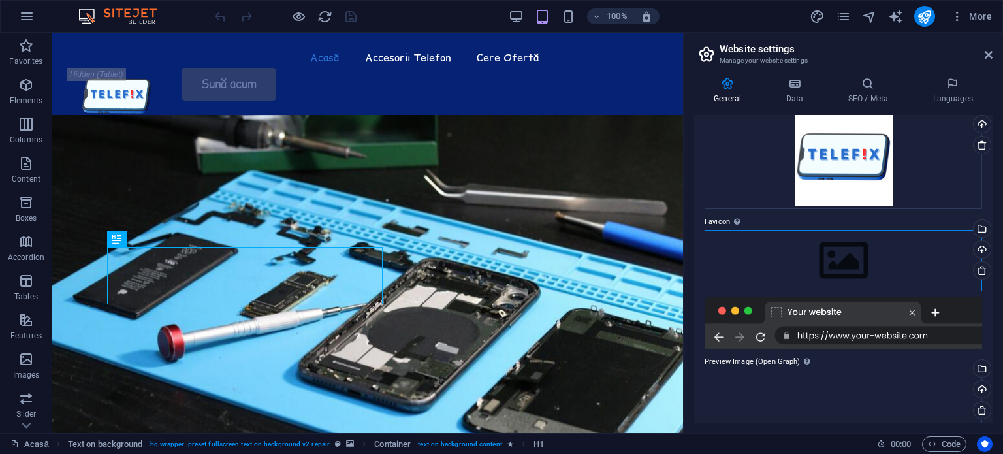
click at [768, 247] on div "Drag files here, click to choose files or select files from Files or our free s…" at bounding box center [842, 260] width 277 height 61
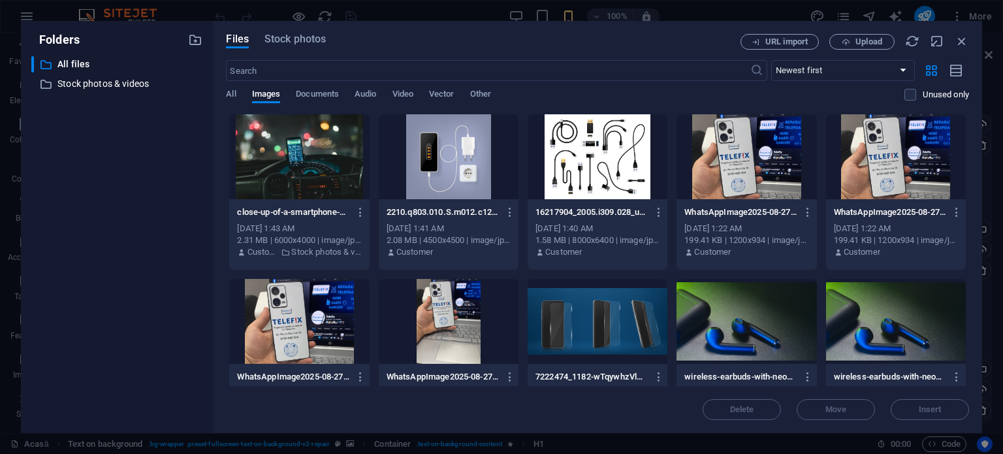
click at [241, 93] on div "All Images Documents Audio Video Vector Other" at bounding box center [565, 101] width 678 height 25
click at [228, 93] on span "All" at bounding box center [231, 95] width 10 height 18
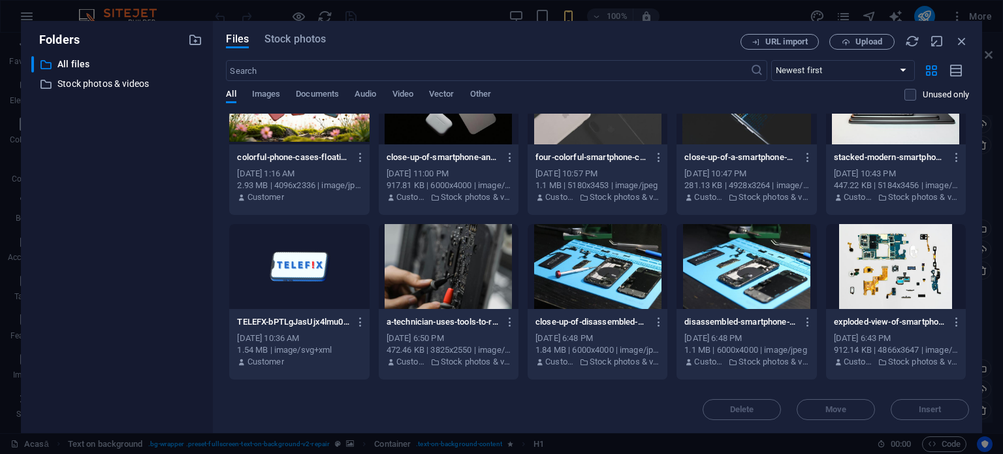
scroll to position [706, 0]
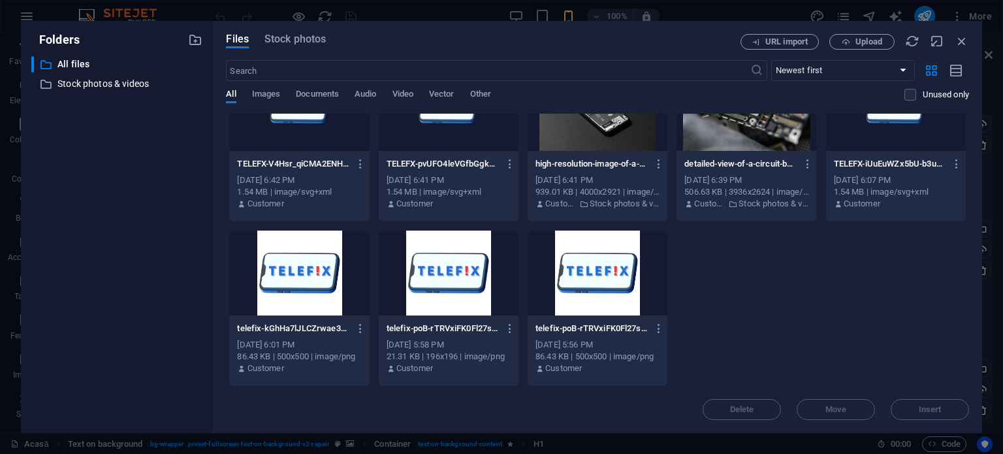
click at [565, 273] on div at bounding box center [597, 272] width 140 height 85
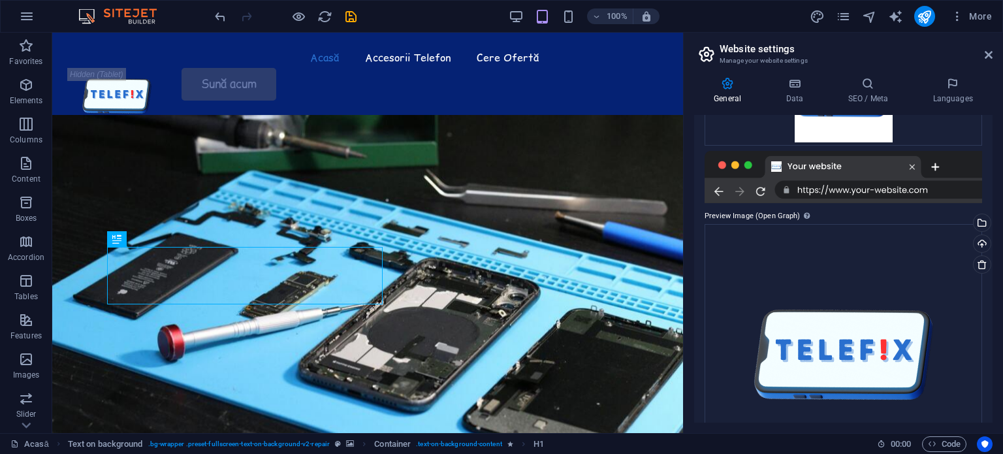
scroll to position [268, 0]
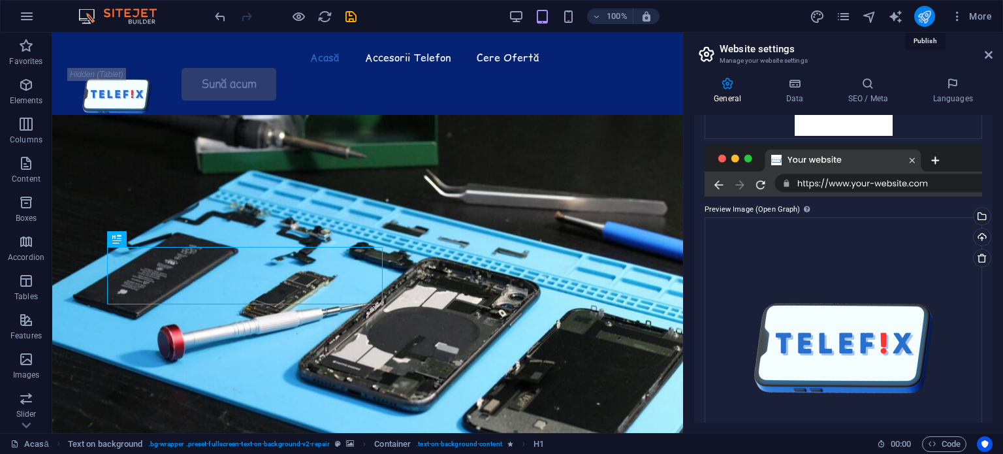
click at [928, 15] on icon "publish" at bounding box center [923, 16] width 15 height 15
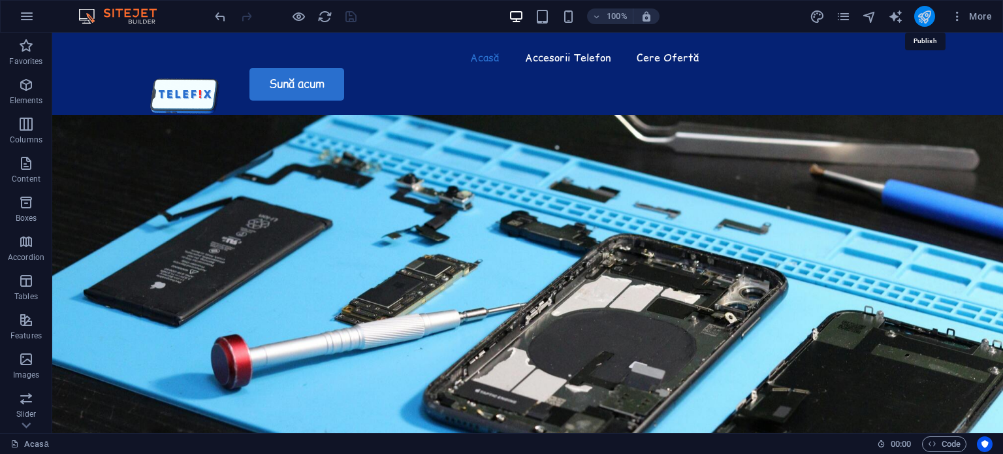
click at [927, 20] on icon "publish" at bounding box center [923, 16] width 15 height 15
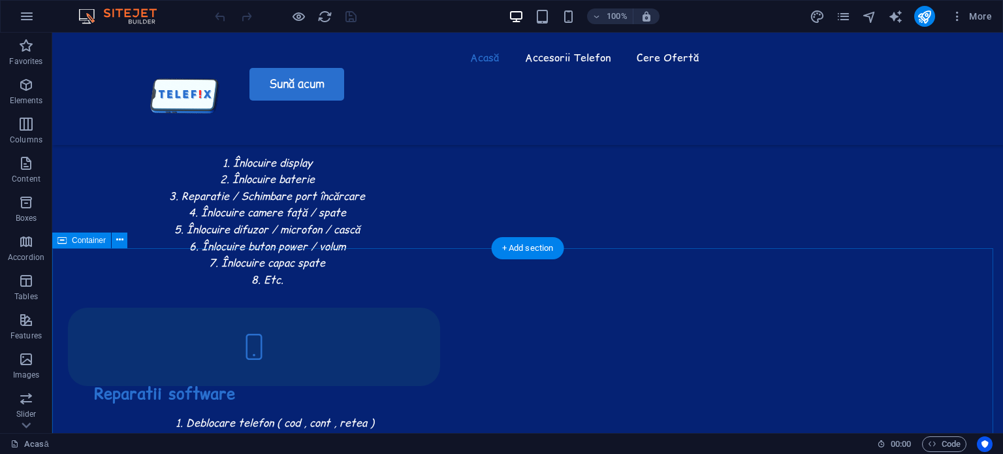
scroll to position [2439, 0]
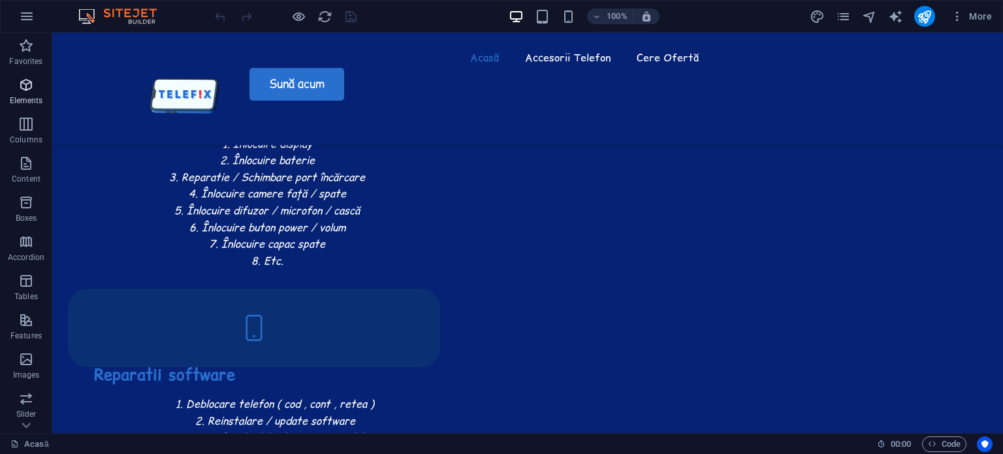
click at [18, 95] on p "Elements" at bounding box center [26, 100] width 33 height 10
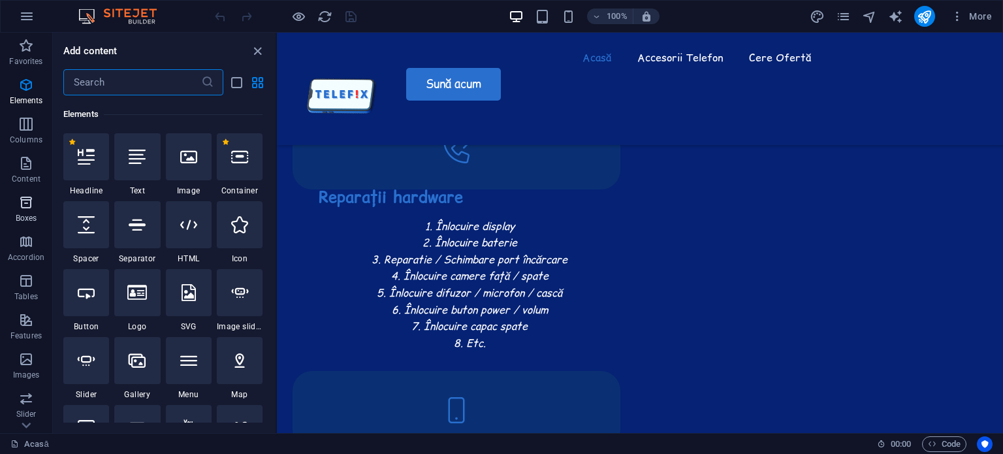
scroll to position [187, 0]
click at [29, 180] on span "Images" at bounding box center [26, 179] width 52 height 31
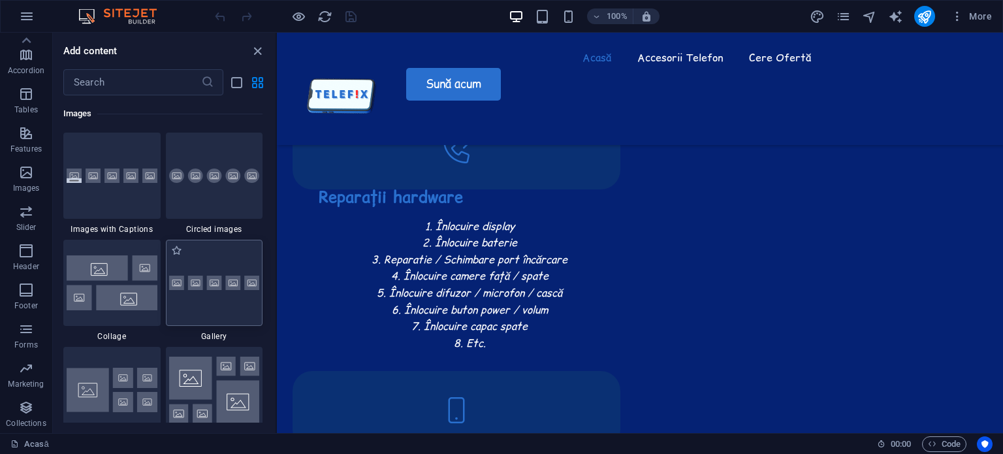
scroll to position [6619, 0]
click at [961, 26] on button "More" at bounding box center [971, 16] width 52 height 21
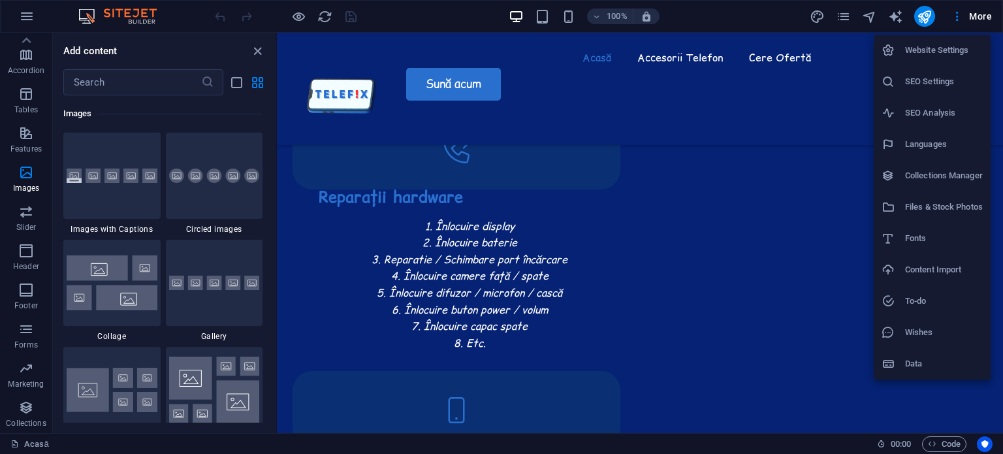
click at [837, 15] on div at bounding box center [501, 227] width 1003 height 454
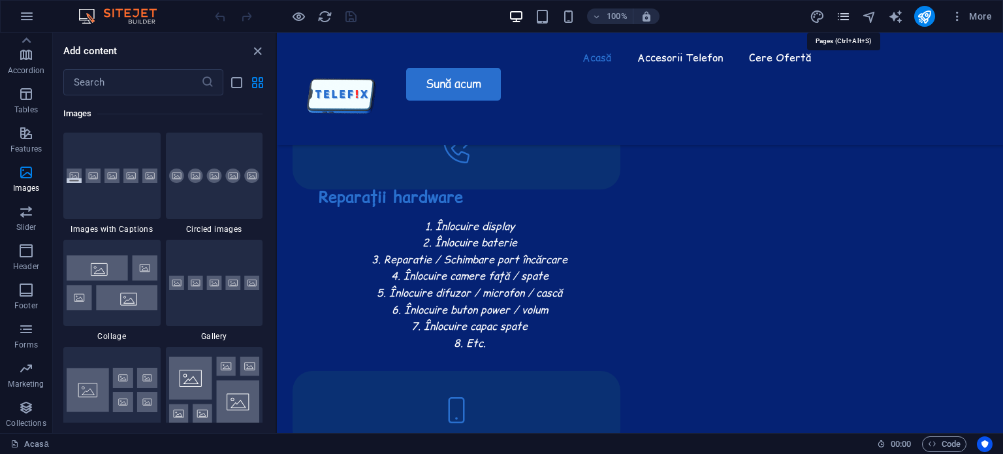
click at [844, 18] on icon "pages" at bounding box center [843, 16] width 15 height 15
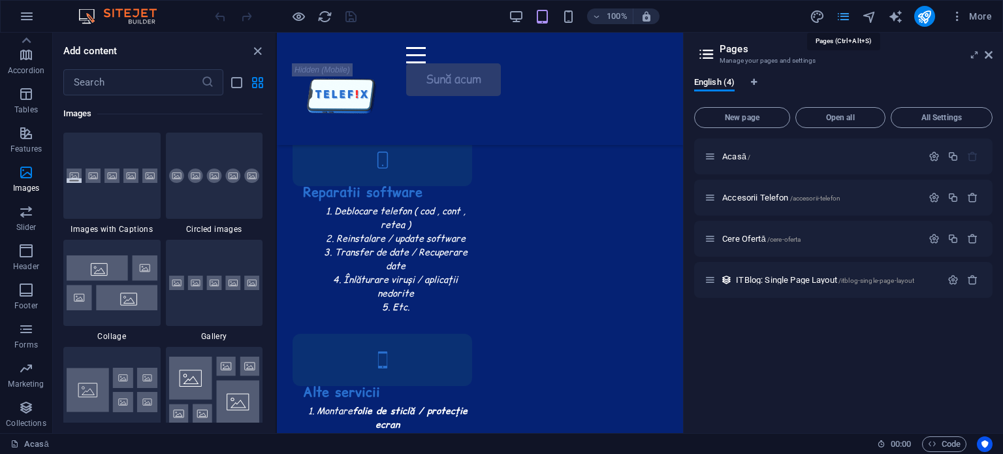
click at [844, 18] on icon "pages" at bounding box center [843, 16] width 15 height 15
click at [963, 20] on icon "button" at bounding box center [956, 16] width 13 height 13
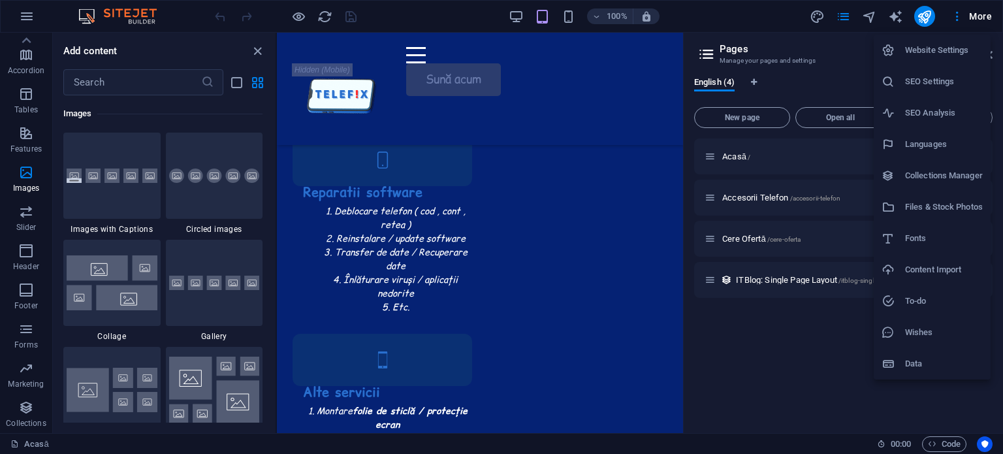
click at [939, 272] on h6 "Content Import" at bounding box center [944, 270] width 78 height 16
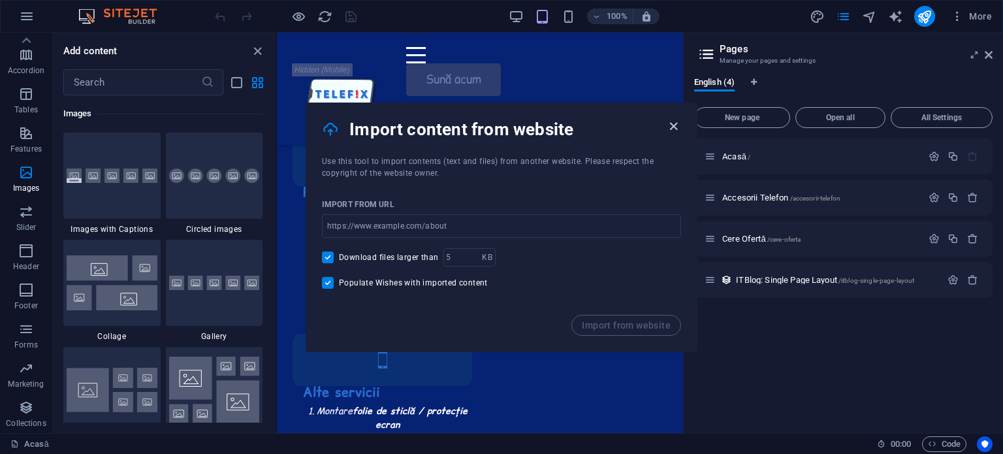
click at [666, 129] on icon "button" at bounding box center [673, 126] width 15 height 15
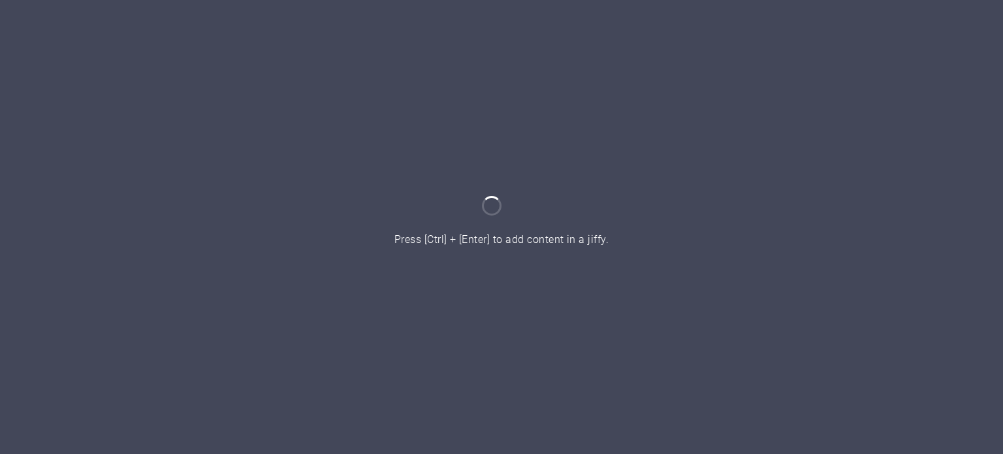
click at [839, 211] on div at bounding box center [501, 227] width 1003 height 454
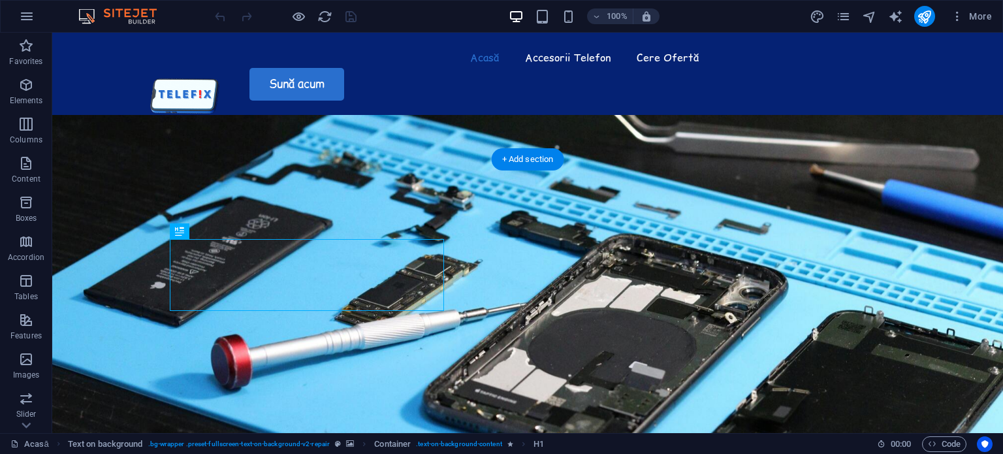
click at [680, 316] on figure at bounding box center [527, 304] width 950 height 379
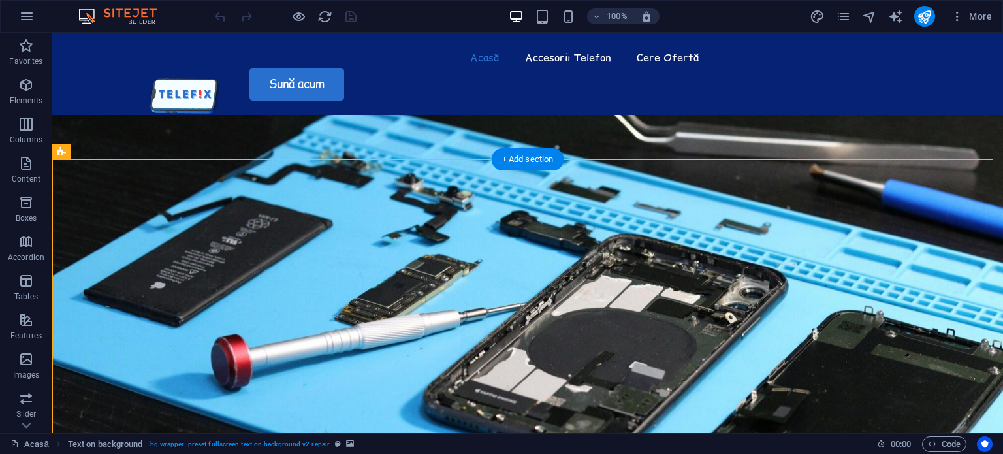
click at [707, 278] on figure at bounding box center [527, 304] width 950 height 379
select select "vh"
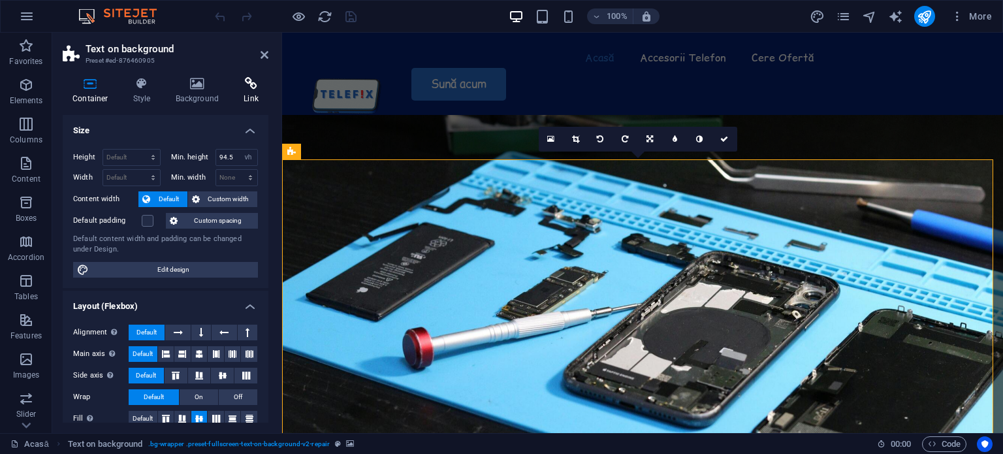
click at [238, 94] on h4 "Link" at bounding box center [251, 90] width 35 height 27
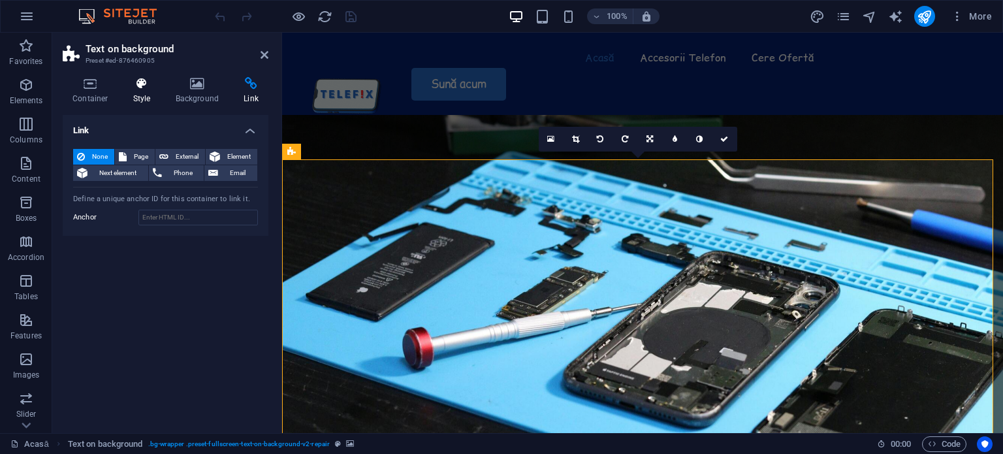
click at [138, 86] on icon at bounding box center [141, 83] width 37 height 13
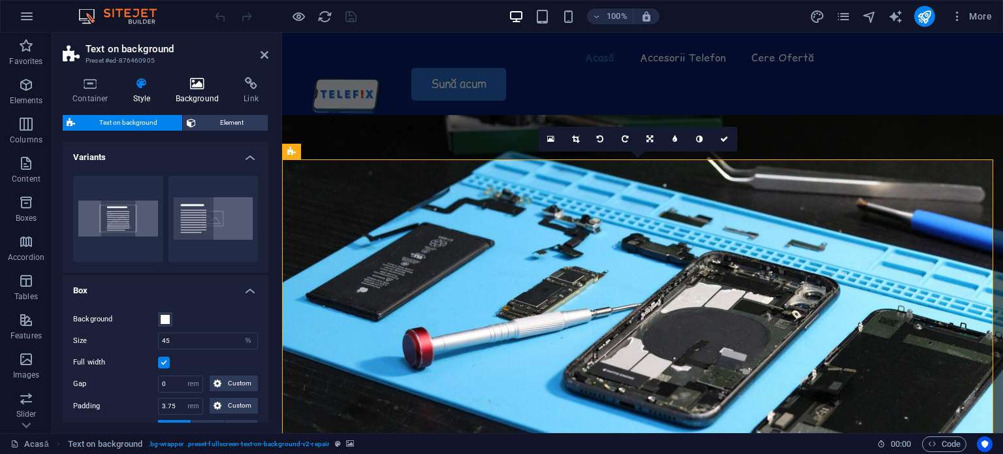
click at [188, 86] on icon at bounding box center [197, 83] width 63 height 13
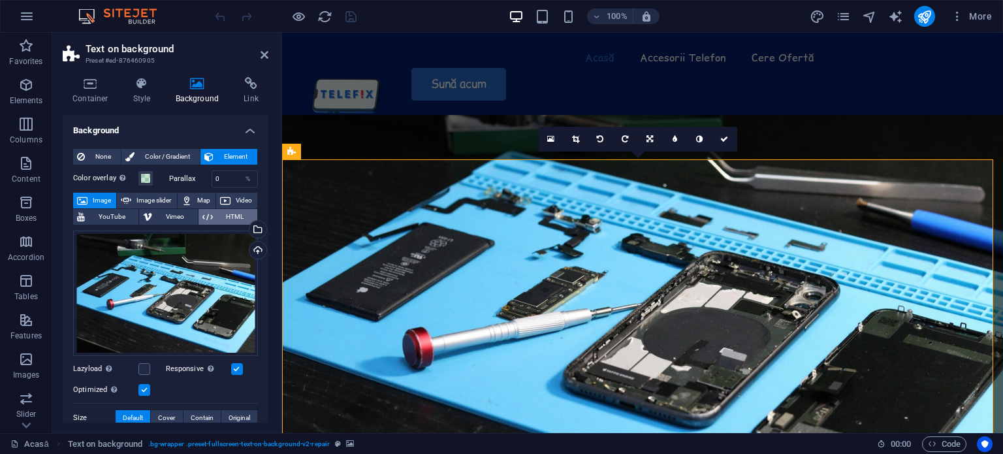
click at [202, 215] on icon at bounding box center [207, 217] width 10 height 16
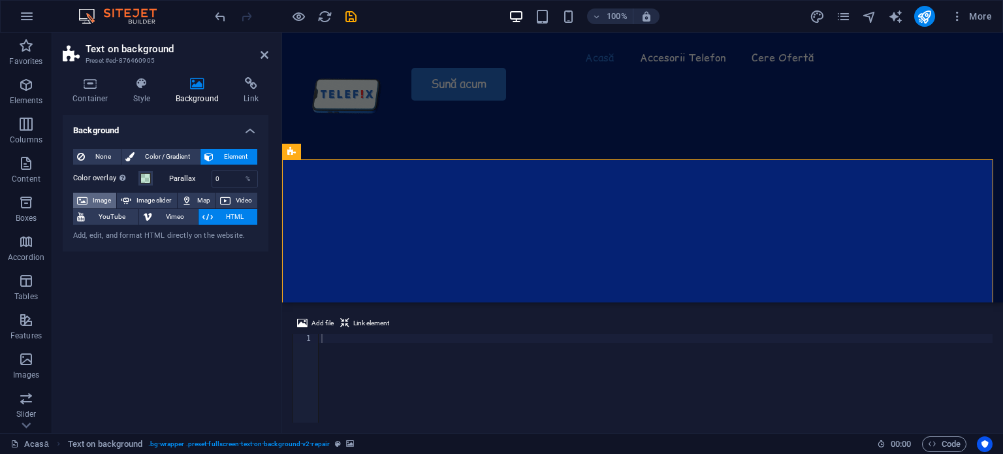
click at [103, 200] on span "Image" at bounding box center [101, 201] width 21 height 16
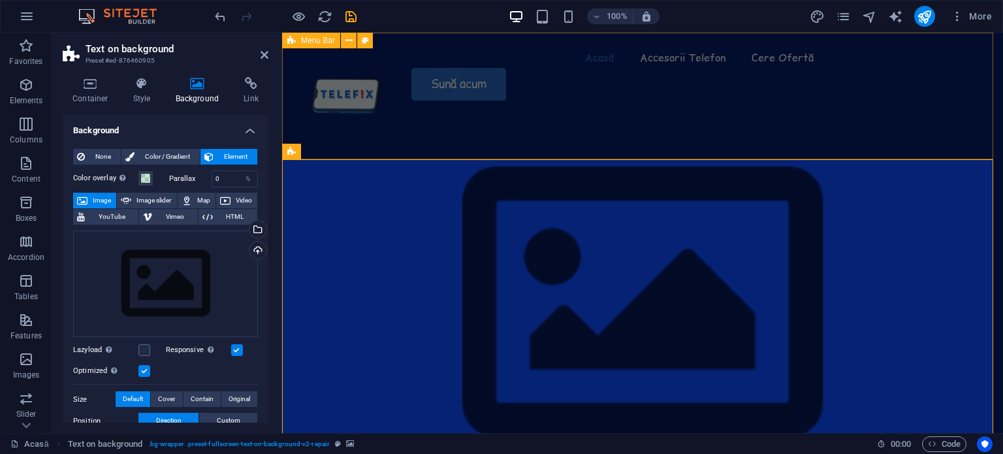
click at [693, 115] on div "Acasă Accesorii Telefon Cere Ofertă Sună acum" at bounding box center [642, 74] width 721 height 82
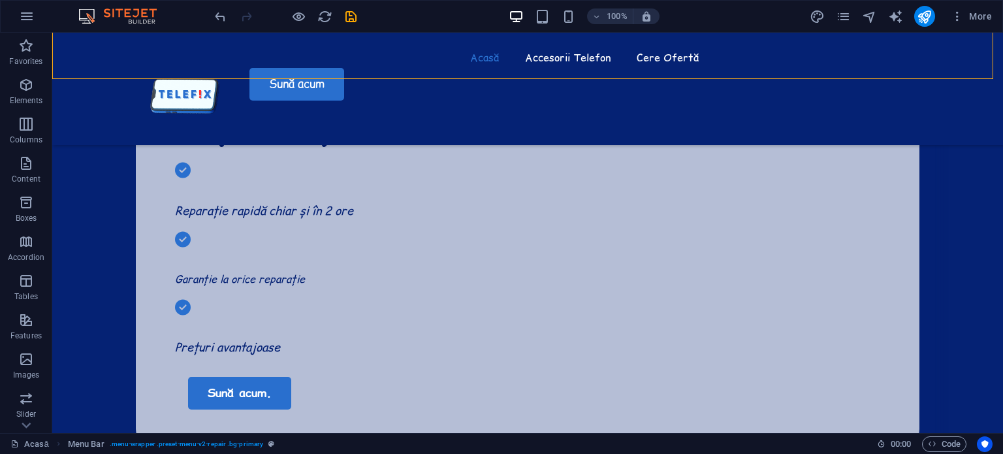
scroll to position [473, 0]
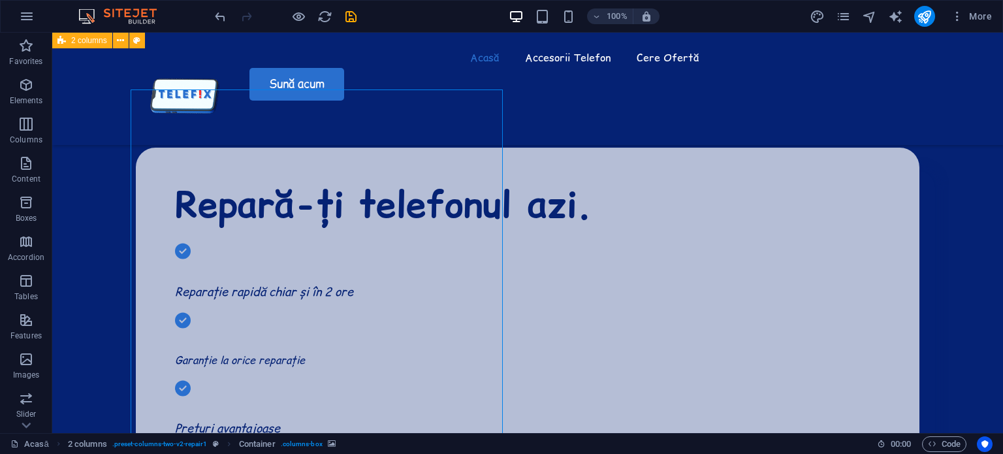
select select "px"
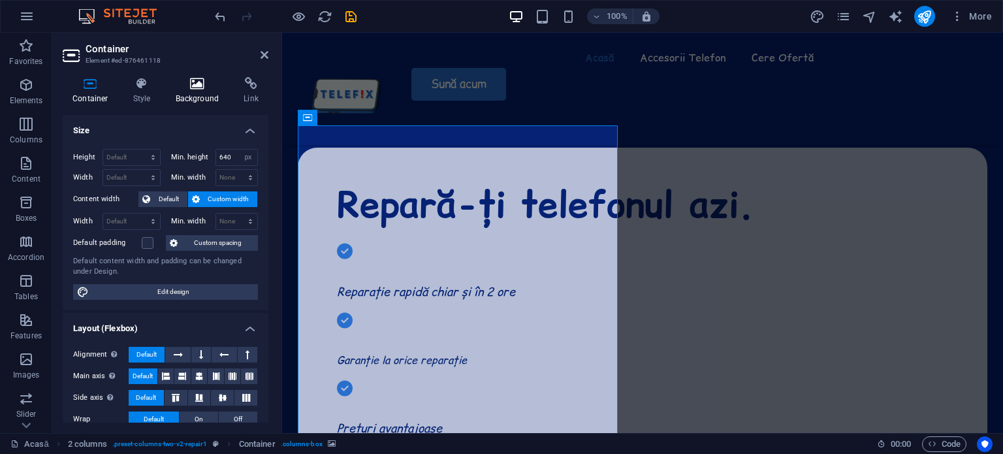
click at [179, 89] on icon at bounding box center [197, 83] width 63 height 13
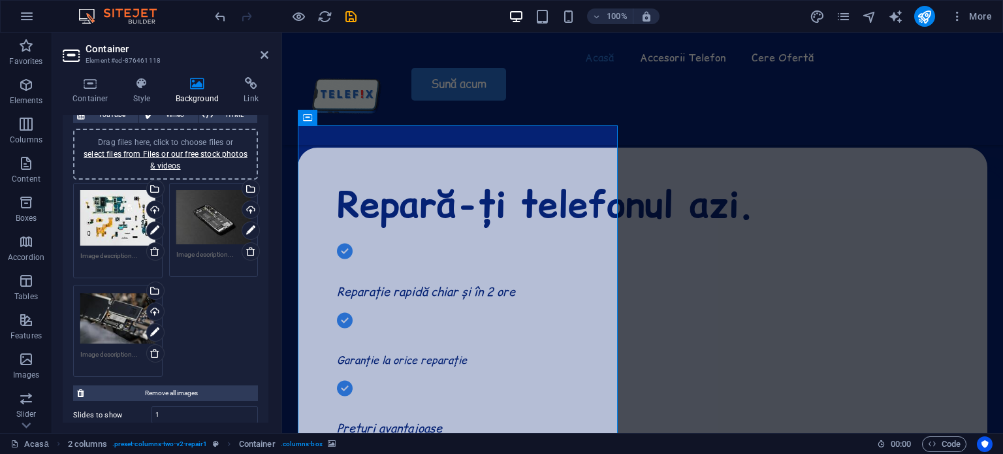
scroll to position [106, 0]
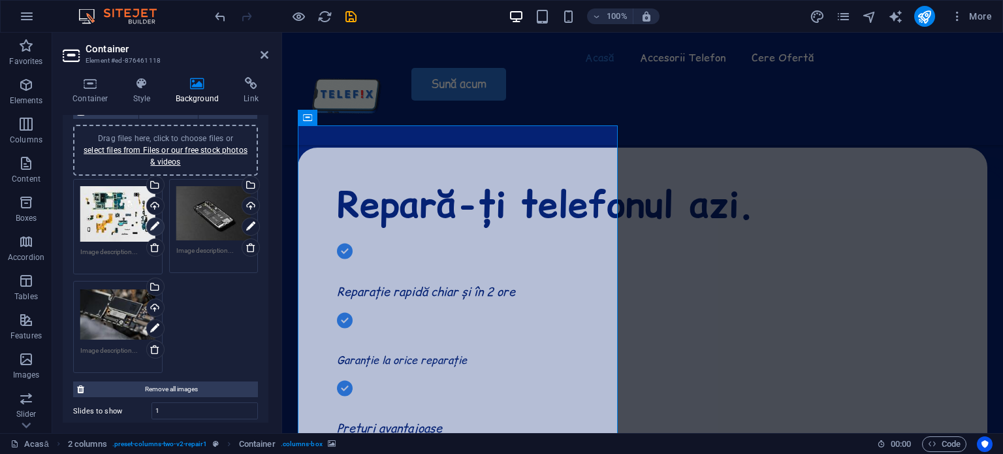
click at [153, 221] on icon at bounding box center [154, 227] width 9 height 16
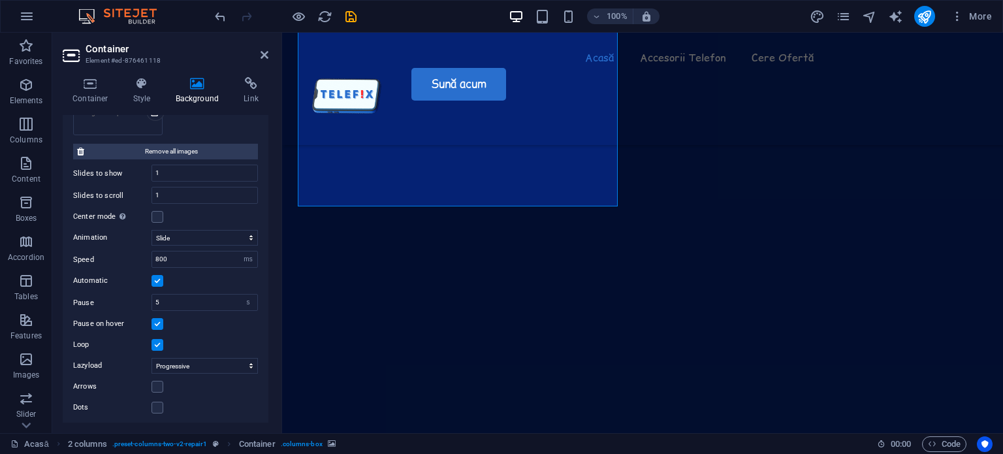
scroll to position [945, 0]
select select "px"
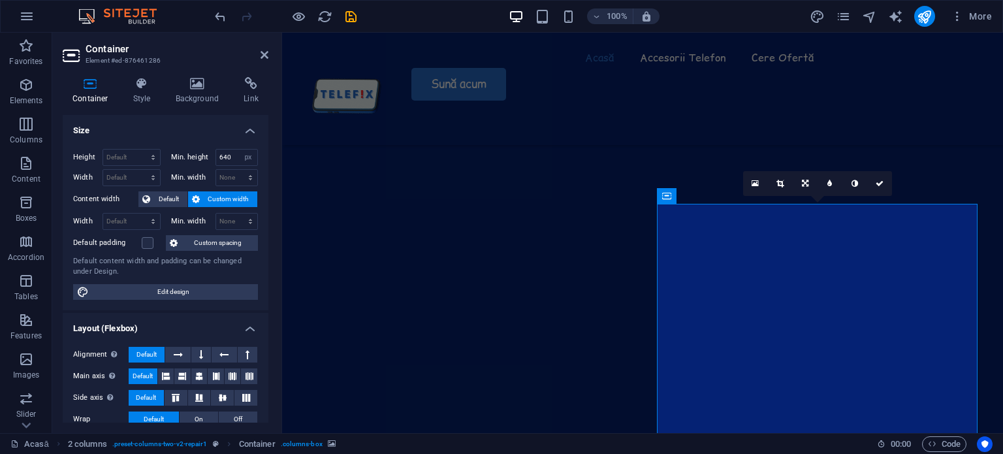
scroll to position [980, 0]
click at [206, 83] on icon at bounding box center [197, 83] width 63 height 13
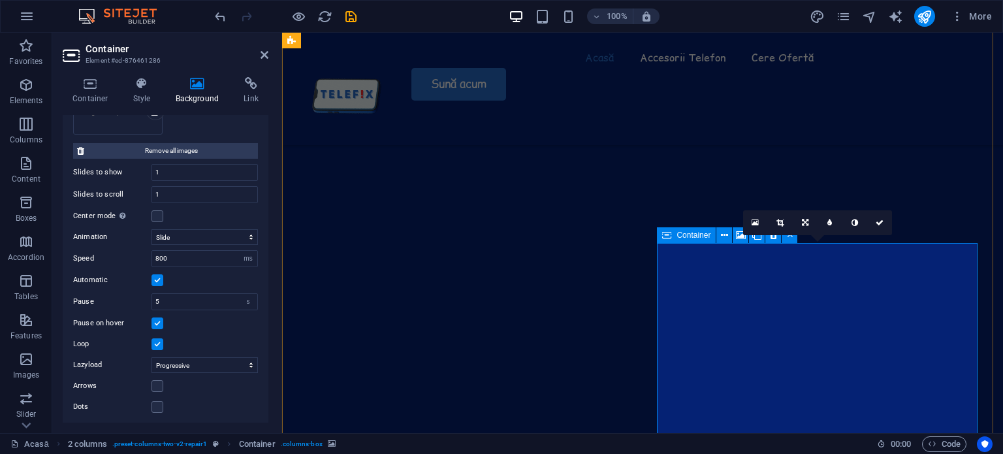
scroll to position [941, 0]
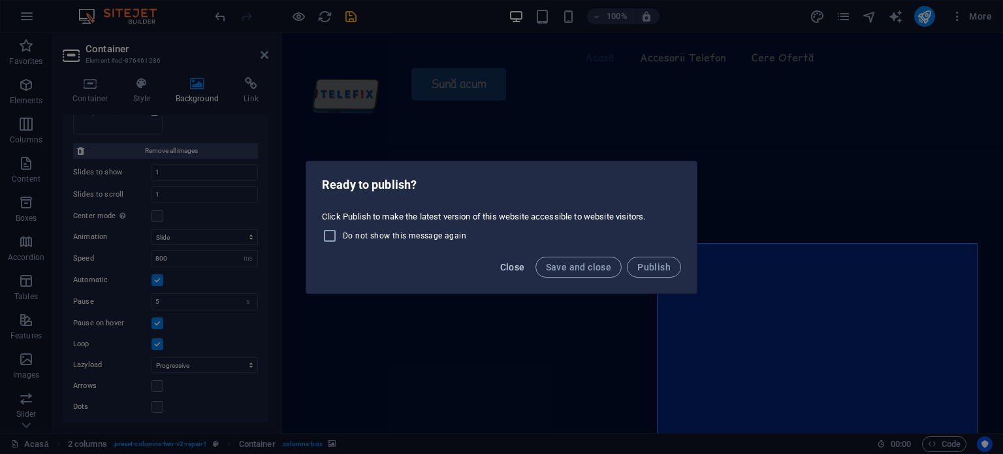
click at [522, 268] on span "Close" at bounding box center [512, 267] width 25 height 10
